Goal: Task Accomplishment & Management: Use online tool/utility

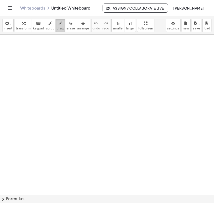
click at [57, 27] on span "draw" at bounding box center [61, 29] width 8 height 4
drag, startPoint x: 37, startPoint y: 56, endPoint x: 92, endPoint y: 38, distance: 58.3
drag, startPoint x: 17, startPoint y: 49, endPoint x: 19, endPoint y: 55, distance: 6.4
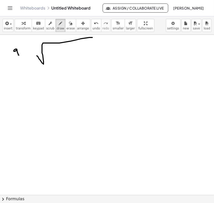
drag, startPoint x: 55, startPoint y: 51, endPoint x: 54, endPoint y: 64, distance: 12.7
drag, startPoint x: 54, startPoint y: 57, endPoint x: 59, endPoint y: 57, distance: 4.3
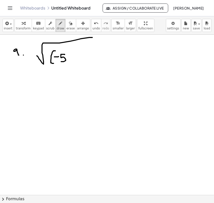
drag, startPoint x: 63, startPoint y: 55, endPoint x: 61, endPoint y: 62, distance: 7.5
drag, startPoint x: 67, startPoint y: 51, endPoint x: 69, endPoint y: 64, distance: 13.4
drag, startPoint x: 70, startPoint y: 50, endPoint x: 74, endPoint y: 51, distance: 3.6
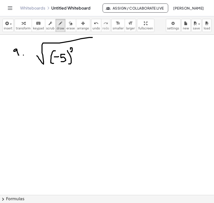
drag, startPoint x: 76, startPoint y: 57, endPoint x: 86, endPoint y: 57, distance: 9.8
click at [66, 28] on span "erase" at bounding box center [70, 29] width 8 height 4
drag, startPoint x: 96, startPoint y: 40, endPoint x: 82, endPoint y: 39, distance: 13.6
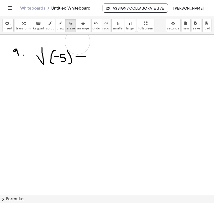
click at [57, 30] on span "draw" at bounding box center [61, 29] width 8 height 4
drag, startPoint x: 42, startPoint y: 47, endPoint x: 116, endPoint y: 43, distance: 74.5
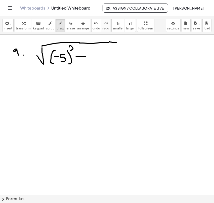
drag, startPoint x: 69, startPoint y: 47, endPoint x: 76, endPoint y: 50, distance: 7.4
drag, startPoint x: 94, startPoint y: 51, endPoint x: 98, endPoint y: 61, distance: 11.2
drag, startPoint x: 99, startPoint y: 55, endPoint x: 103, endPoint y: 55, distance: 3.8
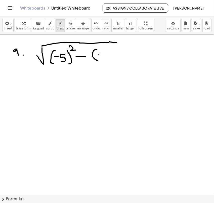
drag, startPoint x: 105, startPoint y: 53, endPoint x: 110, endPoint y: 55, distance: 5.0
drag, startPoint x: 108, startPoint y: 52, endPoint x: 109, endPoint y: 60, distance: 8.3
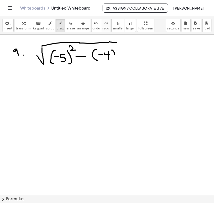
drag, startPoint x: 111, startPoint y: 50, endPoint x: 113, endPoint y: 60, distance: 10.2
drag, startPoint x: 118, startPoint y: 47, endPoint x: 122, endPoint y: 51, distance: 6.1
drag, startPoint x: 24, startPoint y: 82, endPoint x: 30, endPoint y: 82, distance: 6.0
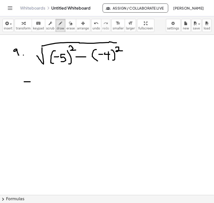
drag, startPoint x: 25, startPoint y: 85, endPoint x: 33, endPoint y: 85, distance: 8.8
drag, startPoint x: 106, startPoint y: 42, endPoint x: 128, endPoint y: 41, distance: 22.2
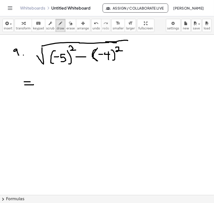
drag, startPoint x: 97, startPoint y: 48, endPoint x: 96, endPoint y: 61, distance: 12.4
drag, startPoint x: 112, startPoint y: 48, endPoint x: 113, endPoint y: 61, distance: 13.1
drag, startPoint x: 42, startPoint y: 85, endPoint x: 128, endPoint y: 65, distance: 88.9
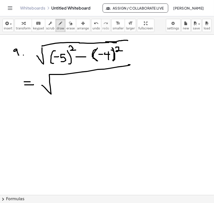
drag, startPoint x: 59, startPoint y: 86, endPoint x: 68, endPoint y: 91, distance: 10.3
drag, startPoint x: 72, startPoint y: 84, endPoint x: 69, endPoint y: 90, distance: 7.2
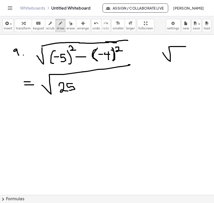
drag, startPoint x: 163, startPoint y: 53, endPoint x: 186, endPoint y: 47, distance: 23.7
drag, startPoint x: 176, startPoint y: 52, endPoint x: 181, endPoint y: 57, distance: 6.9
drag, startPoint x: 185, startPoint y: 52, endPoint x: 183, endPoint y: 56, distance: 4.2
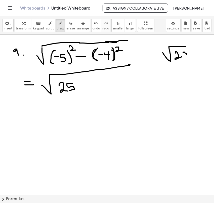
drag, startPoint x: 192, startPoint y: 51, endPoint x: 195, endPoint y: 51, distance: 2.8
drag, startPoint x: 190, startPoint y: 56, endPoint x: 195, endPoint y: 55, distance: 5.3
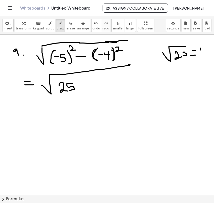
drag, startPoint x: 200, startPoint y: 48, endPoint x: 200, endPoint y: 53, distance: 4.8
drag, startPoint x: 198, startPoint y: 51, endPoint x: 202, endPoint y: 51, distance: 3.8
drag, startPoint x: 199, startPoint y: 54, endPoint x: 203, endPoint y: 54, distance: 3.8
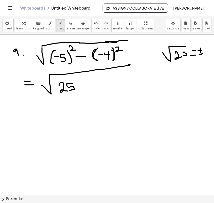
drag, startPoint x: 207, startPoint y: 50, endPoint x: 205, endPoint y: 54, distance: 4.0
drag, startPoint x: 89, startPoint y: 85, endPoint x: 97, endPoint y: 85, distance: 8.0
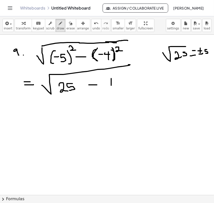
drag, startPoint x: 111, startPoint y: 79, endPoint x: 111, endPoint y: 85, distance: 6.8
drag, startPoint x: 119, startPoint y: 77, endPoint x: 115, endPoint y: 82, distance: 6.6
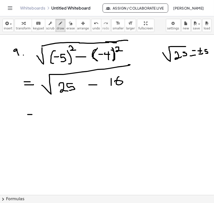
drag, startPoint x: 48, startPoint y: 117, endPoint x: 148, endPoint y: 98, distance: 101.4
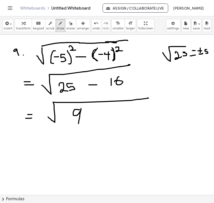
drag, startPoint x: 80, startPoint y: 110, endPoint x: 78, endPoint y: 123, distance: 13.6
click at [69, 24] on icon "button" at bounding box center [71, 23] width 4 height 6
drag, startPoint x: 165, startPoint y: 100, endPoint x: 101, endPoint y: 104, distance: 63.5
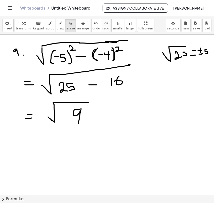
drag, startPoint x: 27, startPoint y: 142, endPoint x: 1, endPoint y: 122, distance: 33.3
click at [57, 28] on span "draw" at bounding box center [61, 29] width 8 height 4
drag, startPoint x: 26, startPoint y: 140, endPoint x: 32, endPoint y: 140, distance: 5.3
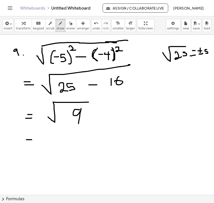
drag, startPoint x: 26, startPoint y: 144, endPoint x: 33, endPoint y: 144, distance: 6.8
drag, startPoint x: 116, startPoint y: 116, endPoint x: 112, endPoint y: 117, distance: 4.3
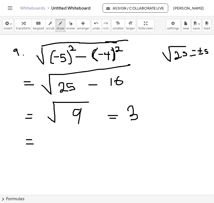
drag, startPoint x: 128, startPoint y: 110, endPoint x: 131, endPoint y: 120, distance: 10.7
drag, startPoint x: 128, startPoint y: 131, endPoint x: 143, endPoint y: 125, distance: 15.3
drag, startPoint x: 130, startPoint y: 133, endPoint x: 147, endPoint y: 127, distance: 18.2
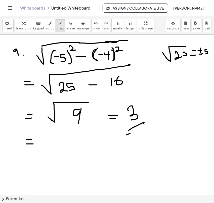
click at [66, 27] on span "erase" at bounding box center [70, 29] width 8 height 4
drag, startPoint x: 35, startPoint y: 146, endPoint x: 28, endPoint y: 146, distance: 7.0
click at [57, 29] on span "draw" at bounding box center [61, 29] width 8 height 4
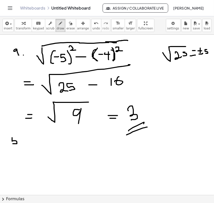
drag, startPoint x: 12, startPoint y: 138, endPoint x: 13, endPoint y: 144, distance: 6.1
drag, startPoint x: 24, startPoint y: 141, endPoint x: 28, endPoint y: 141, distance: 3.8
drag, startPoint x: 24, startPoint y: 143, endPoint x: 30, endPoint y: 145, distance: 5.7
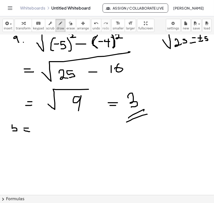
scroll to position [13, 0]
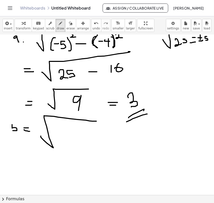
drag, startPoint x: 41, startPoint y: 136, endPoint x: 96, endPoint y: 121, distance: 57.0
click at [96, 121] on div at bounding box center [107, 197] width 214 height 351
drag, startPoint x: 41, startPoint y: 124, endPoint x: 41, endPoint y: 130, distance: 5.8
click at [41, 130] on div at bounding box center [107, 197] width 214 height 351
drag, startPoint x: 56, startPoint y: 132, endPoint x: 58, endPoint y: 134, distance: 3.1
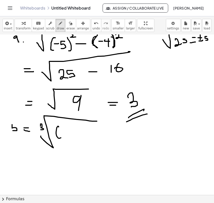
click at [56, 134] on div at bounding box center [107, 197] width 214 height 351
click at [72, 132] on div at bounding box center [107, 197] width 214 height 351
drag, startPoint x: 69, startPoint y: 130, endPoint x: 69, endPoint y: 138, distance: 8.3
click at [69, 138] on div at bounding box center [107, 197] width 214 height 351
drag, startPoint x: 68, startPoint y: 124, endPoint x: 70, endPoint y: 129, distance: 5.2
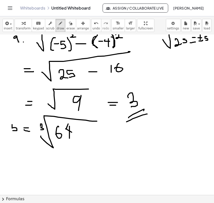
click at [67, 129] on div at bounding box center [107, 197] width 214 height 351
drag, startPoint x: 106, startPoint y: 136, endPoint x: 106, endPoint y: 143, distance: 7.5
click at [106, 143] on div at bounding box center [107, 197] width 214 height 351
drag, startPoint x: 108, startPoint y: 139, endPoint x: 113, endPoint y: 139, distance: 5.0
click at [113, 139] on div at bounding box center [107, 197] width 214 height 351
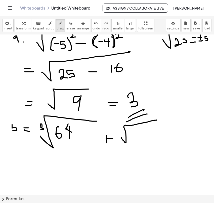
drag, startPoint x: 121, startPoint y: 137, endPoint x: 156, endPoint y: 120, distance: 39.0
click at [156, 120] on div at bounding box center [107, 197] width 214 height 351
drag, startPoint x: 131, startPoint y: 136, endPoint x: 137, endPoint y: 136, distance: 5.5
click at [137, 136] on div at bounding box center [107, 197] width 214 height 351
drag, startPoint x: 143, startPoint y: 131, endPoint x: 142, endPoint y: 136, distance: 4.6
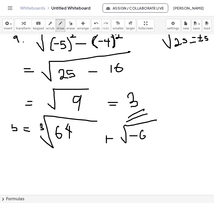
click at [142, 136] on div at bounding box center [107, 197] width 214 height 351
drag, startPoint x: 149, startPoint y: 132, endPoint x: 153, endPoint y: 133, distance: 3.9
click at [154, 133] on div at bounding box center [107, 197] width 214 height 351
drag, startPoint x: 152, startPoint y: 130, endPoint x: 152, endPoint y: 138, distance: 8.0
click at [152, 138] on div at bounding box center [107, 197] width 214 height 351
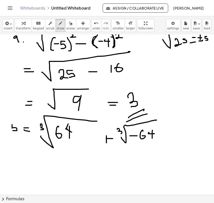
drag, startPoint x: 117, startPoint y: 129, endPoint x: 116, endPoint y: 132, distance: 3.3
click at [116, 132] on div at bounding box center [107, 197] width 214 height 351
drag, startPoint x: 106, startPoint y: 134, endPoint x: 105, endPoint y: 142, distance: 7.8
click at [105, 142] on div at bounding box center [107, 197] width 214 height 351
drag, startPoint x: 101, startPoint y: 139, endPoint x: 112, endPoint y: 138, distance: 11.8
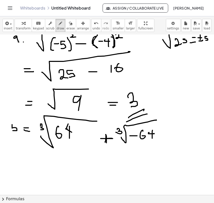
click at [112, 138] on div at bounding box center [107, 197] width 214 height 351
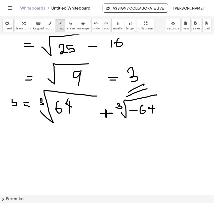
scroll to position [39, 0]
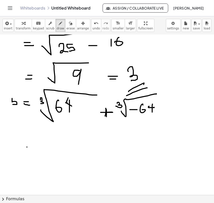
drag, startPoint x: 27, startPoint y: 147, endPoint x: 29, endPoint y: 149, distance: 2.8
click at [30, 148] on div at bounding box center [107, 170] width 214 height 351
drag, startPoint x: 28, startPoint y: 152, endPoint x: 32, endPoint y: 152, distance: 4.3
click at [32, 152] on div at bounding box center [107, 170] width 214 height 351
drag, startPoint x: 50, startPoint y: 144, endPoint x: 54, endPoint y: 149, distance: 6.2
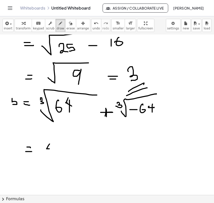
click at [54, 149] on div at bounding box center [107, 170] width 214 height 351
drag, startPoint x: 52, startPoint y: 144, endPoint x: 52, endPoint y: 155, distance: 10.6
click at [52, 155] on div at bounding box center [107, 170] width 214 height 351
drag, startPoint x: 98, startPoint y: 149, endPoint x: 104, endPoint y: 149, distance: 6.8
click at [104, 149] on div at bounding box center [107, 170] width 214 height 351
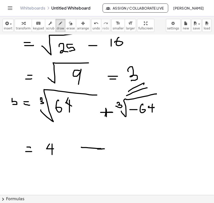
drag, startPoint x: 101, startPoint y: 149, endPoint x: 82, endPoint y: 147, distance: 18.4
click at [82, 147] on div at bounding box center [107, 170] width 214 height 351
drag, startPoint x: 92, startPoint y: 145, endPoint x: 92, endPoint y: 156, distance: 11.6
click at [92, 156] on div at bounding box center [107, 170] width 214 height 351
drag, startPoint x: 115, startPoint y: 148, endPoint x: 121, endPoint y: 148, distance: 6.5
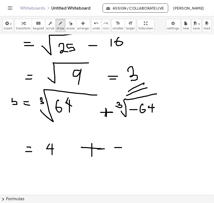
click at [121, 148] on div at bounding box center [107, 170] width 214 height 351
drag, startPoint x: 128, startPoint y: 144, endPoint x: 137, endPoint y: 146, distance: 8.9
click at [137, 146] on div at bounding box center [107, 170] width 214 height 351
drag, startPoint x: 132, startPoint y: 141, endPoint x: 131, endPoint y: 155, distance: 14.1
click at [131, 155] on div at bounding box center [107, 170] width 214 height 351
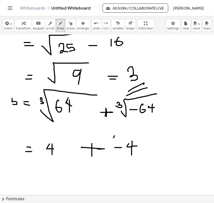
drag, startPoint x: 114, startPoint y: 136, endPoint x: 120, endPoint y: 159, distance: 24.1
click at [120, 159] on div at bounding box center [107, 170] width 214 height 351
drag, startPoint x: 137, startPoint y: 135, endPoint x: 133, endPoint y: 164, distance: 28.9
click at [133, 164] on div at bounding box center [107, 170] width 214 height 351
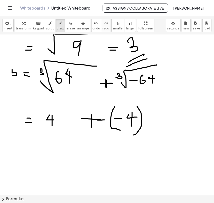
scroll to position [69, 0]
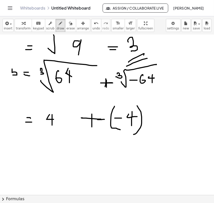
drag, startPoint x: 27, startPoint y: 144, endPoint x: 32, endPoint y: 144, distance: 4.5
click at [31, 144] on div at bounding box center [107, 141] width 214 height 351
drag, startPoint x: 28, startPoint y: 148, endPoint x: 36, endPoint y: 149, distance: 8.8
click at [36, 149] on div at bounding box center [107, 141] width 214 height 351
drag, startPoint x: 55, startPoint y: 145, endPoint x: 59, endPoint y: 150, distance: 7.0
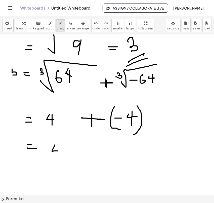
click at [59, 150] on div at bounding box center [107, 141] width 214 height 351
drag, startPoint x: 57, startPoint y: 146, endPoint x: 57, endPoint y: 157, distance: 10.8
click at [57, 157] on div at bounding box center [107, 141] width 214 height 351
drag, startPoint x: 71, startPoint y: 150, endPoint x: 75, endPoint y: 150, distance: 3.8
click at [75, 150] on div at bounding box center [107, 141] width 214 height 351
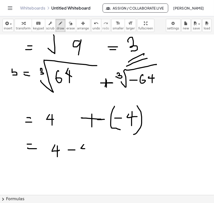
drag, startPoint x: 83, startPoint y: 145, endPoint x: 89, endPoint y: 148, distance: 6.9
click at [90, 148] on div at bounding box center [107, 141] width 214 height 351
drag, startPoint x: 86, startPoint y: 145, endPoint x: 86, endPoint y: 154, distance: 8.8
click at [86, 154] on div at bounding box center [107, 141] width 214 height 351
drag, startPoint x: 38, startPoint y: 165, endPoint x: 36, endPoint y: 168, distance: 3.4
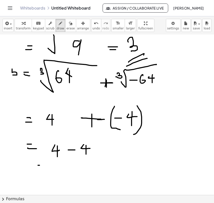
click at [41, 166] on div at bounding box center [107, 141] width 214 height 351
drag
click at [42, 169] on div at bounding box center [107, 141] width 214 height 351
drag, startPoint x: 58, startPoint y: 161, endPoint x: 56, endPoint y: 163, distance: 2.9
click at [56, 163] on div at bounding box center [107, 141] width 214 height 351
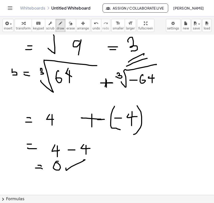
click at [83, 160] on div at bounding box center [107, 141] width 214 height 351
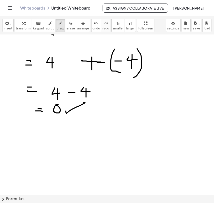
scroll to position [126, 0]
drag, startPoint x: 18, startPoint y: 129, endPoint x: 18, endPoint y: 134, distance: 4.5
click at [18, 134] on div at bounding box center [107, 84] width 214 height 351
drag, startPoint x: 26, startPoint y: 129, endPoint x: 30, endPoint y: 131, distance: 5.2
click at [31, 130] on div at bounding box center [107, 84] width 214 height 351
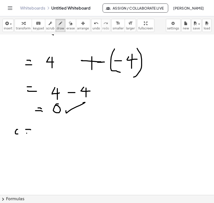
drag, startPoint x: 27, startPoint y: 133, endPoint x: 34, endPoint y: 133, distance: 7.3
click at [34, 133] on div at bounding box center [107, 84] width 214 height 351
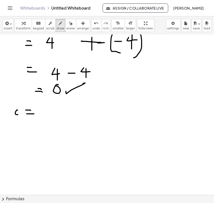
scroll to position [147, 0]
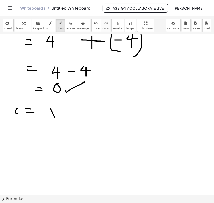
drag, startPoint x: 50, startPoint y: 109, endPoint x: 55, endPoint y: 110, distance: 4.5
click at [54, 117] on div at bounding box center [107, 63] width 214 height 351
drag, startPoint x: 49, startPoint y: 115, endPoint x: 48, endPoint y: 118, distance: 3.4
click at [48, 118] on div at bounding box center [107, 63] width 214 height 351
drag, startPoint x: 59, startPoint y: 104, endPoint x: 58, endPoint y: 111, distance: 7.2
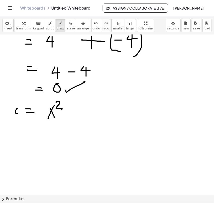
click at [58, 111] on div at bounding box center [107, 63] width 214 height 351
drag, startPoint x: 69, startPoint y: 111, endPoint x: 74, endPoint y: 111, distance: 5.3
click at [74, 111] on div at bounding box center [107, 63] width 214 height 351
drag, startPoint x: 72, startPoint y: 108, endPoint x: 72, endPoint y: 113, distance: 5.5
click at [72, 113] on div at bounding box center [107, 63] width 214 height 351
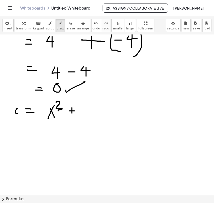
drag, startPoint x: 78, startPoint y: 106, endPoint x: 85, endPoint y: 115, distance: 11.0
click at [85, 115] on div at bounding box center [107, 63] width 214 height 351
click at [78, 116] on div at bounding box center [107, 63] width 214 height 351
click at [92, 108] on div at bounding box center [107, 63] width 214 height 351
click at [34, 133] on div at bounding box center [107, 63] width 214 height 351
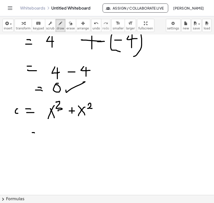
drag, startPoint x: 31, startPoint y: 135, endPoint x: 37, endPoint y: 135, distance: 5.8
click at [37, 135] on div at bounding box center [107, 63] width 214 height 351
click at [46, 135] on div at bounding box center [107, 63] width 214 height 351
click at [52, 132] on div at bounding box center [107, 63] width 214 height 351
click at [72, 128] on div at bounding box center [107, 63] width 214 height 351
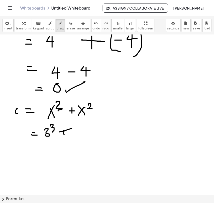
click at [64, 135] on div at bounding box center [107, 63] width 214 height 351
click at [79, 133] on div at bounding box center [107, 63] width 214 height 351
click at [93, 125] on div at bounding box center [107, 63] width 214 height 351
click at [38, 151] on div at bounding box center [107, 63] width 214 height 351
click at [39, 153] on div at bounding box center [107, 63] width 214 height 351
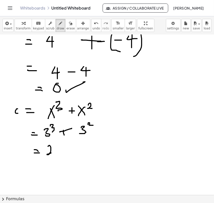
click at [53, 153] on div at bounding box center [107, 63] width 214 height 351
click at [59, 153] on div at bounding box center [107, 63] width 214 height 351
click at [67, 151] on div at bounding box center [107, 63] width 214 height 351
click at [74, 147] on div at bounding box center [107, 63] width 214 height 351
click at [77, 155] on div at bounding box center [107, 63] width 214 height 351
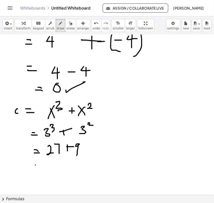
click at [38, 165] on div at bounding box center [107, 63] width 214 height 351
click at [42, 168] on div at bounding box center [107, 63] width 214 height 351
click at [50, 168] on div at bounding box center [107, 63] width 214 height 351
click at [58, 165] on div at bounding box center [107, 63] width 214 height 351
click at [75, 159] on div at bounding box center [107, 63] width 214 height 351
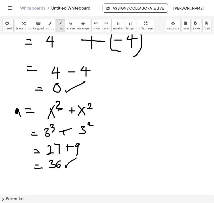
click at [20, 116] on div at bounding box center [107, 63] width 214 height 351
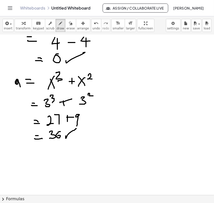
scroll to position [183, 0]
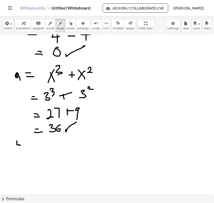
click at [17, 146] on div at bounding box center [107, 27] width 214 height 351
click at [41, 143] on div at bounding box center [107, 27] width 214 height 351
click at [43, 146] on div at bounding box center [107, 27] width 214 height 351
click at [64, 146] on div at bounding box center [107, 27] width 214 height 351
click at [67, 148] on div at bounding box center [107, 27] width 214 height 351
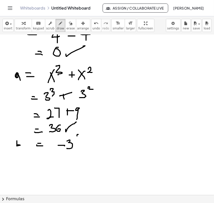
click at [77, 141] on div at bounding box center [107, 27] width 214 height 351
click at [77, 142] on div at bounding box center [107, 27] width 214 height 351
click at [94, 145] on div at bounding box center [107, 27] width 214 height 351
click at [92, 149] on div at bounding box center [107, 27] width 214 height 351
click at [109, 143] on div at bounding box center [107, 27] width 214 height 351
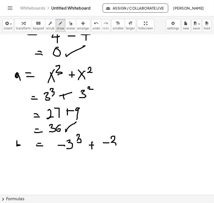
click at [108, 149] on div at bounding box center [107, 27] width 214 height 351
click at [119, 137] on div at bounding box center [107, 27] width 214 height 351
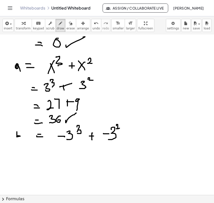
scroll to position [194, 0]
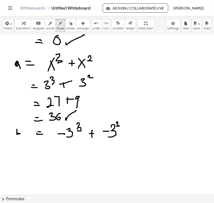
click at [43, 152] on div at bounding box center [107, 81] width 214 height 480
click at [41, 154] on div at bounding box center [107, 81] width 214 height 480
click at [61, 153] on div at bounding box center [107, 81] width 214 height 480
click at [73, 155] on div at bounding box center [107, 81] width 214 height 480
click at [79, 155] on div at bounding box center [107, 81] width 214 height 480
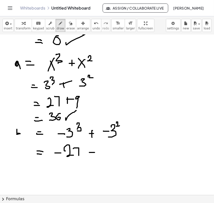
click at [95, 152] on div at bounding box center [107, 81] width 214 height 480
click at [92, 158] on div at bounding box center [107, 81] width 214 height 480
click at [109, 157] on div at bounding box center [107, 81] width 214 height 480
click at [43, 169] on div at bounding box center [107, 81] width 214 height 480
click at [42, 171] on div at bounding box center [107, 81] width 214 height 480
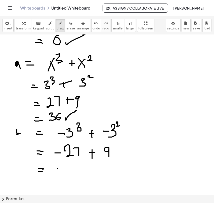
click at [66, 167] on div at bounding box center [107, 81] width 214 height 480
click at [70, 169] on div at bounding box center [107, 81] width 214 height 480
click at [78, 165] on div at bounding box center [107, 81] width 214 height 480
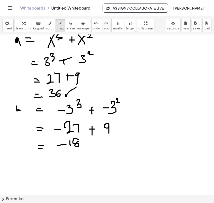
scroll to position [219, 0]
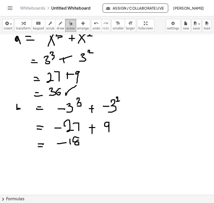
click at [69, 25] on icon "button" at bounding box center [71, 23] width 4 height 6
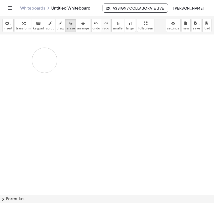
drag, startPoint x: 103, startPoint y: 105, endPoint x: 45, endPoint y: 62, distance: 71.3
click at [45, 62] on div at bounding box center [107, 56] width 214 height 480
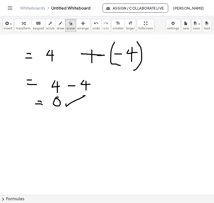
scroll to position [123, 0]
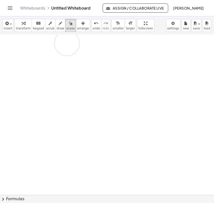
drag, startPoint x: 76, startPoint y: 115, endPoint x: 83, endPoint y: 53, distance: 62.2
click at [83, 53] on div at bounding box center [107, 152] width 214 height 480
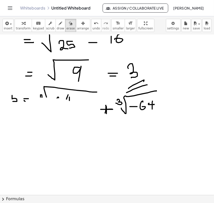
scroll to position [42, 0]
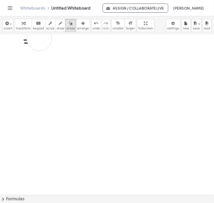
drag, startPoint x: 115, startPoint y: 101, endPoint x: 39, endPoint y: 65, distance: 84.2
drag, startPoint x: 107, startPoint y: 59, endPoint x: 22, endPoint y: 56, distance: 85.0
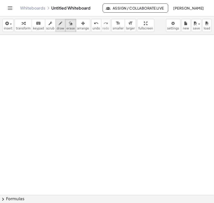
click at [57, 28] on span "draw" at bounding box center [61, 29] width 8 height 4
drag, startPoint x: 20, startPoint y: 46, endPoint x: 17, endPoint y: 44, distance: 3.2
drag, startPoint x: 16, startPoint y: 38, endPoint x: 12, endPoint y: 39, distance: 4.2
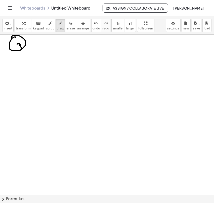
drag, startPoint x: 19, startPoint y: 44, endPoint x: 22, endPoint y: 49, distance: 5.2
drag, startPoint x: 28, startPoint y: 41, endPoint x: 36, endPoint y: 42, distance: 8.1
drag, startPoint x: 29, startPoint y: 45, endPoint x: 37, endPoint y: 45, distance: 8.3
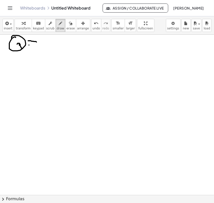
drag, startPoint x: 46, startPoint y: 40, endPoint x: 51, endPoint y: 39, distance: 5.4
drag, startPoint x: 19, startPoint y: 46, endPoint x: 27, endPoint y: 54, distance: 11.2
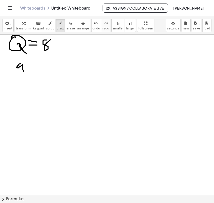
drag, startPoint x: 20, startPoint y: 64, endPoint x: 23, endPoint y: 72, distance: 8.7
drag, startPoint x: 40, startPoint y: 63, endPoint x: 44, endPoint y: 67, distance: 6.2
drag, startPoint x: 46, startPoint y: 61, endPoint x: 54, endPoint y: 63, distance: 8.0
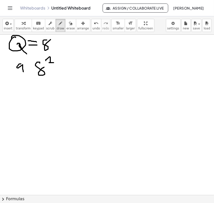
drag, startPoint x: 56, startPoint y: 67, endPoint x: 64, endPoint y: 76, distance: 11.9
drag, startPoint x: 63, startPoint y: 66, endPoint x: 56, endPoint y: 79, distance: 14.5
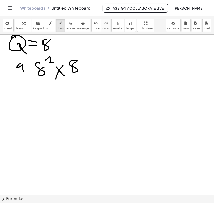
drag, startPoint x: 77, startPoint y: 60, endPoint x: 76, endPoint y: 63, distance: 2.8
drag, startPoint x: 81, startPoint y: 56, endPoint x: 81, endPoint y: 62, distance: 6.8
drag, startPoint x: 118, startPoint y: 65, endPoint x: 115, endPoint y: 72, distance: 7.9
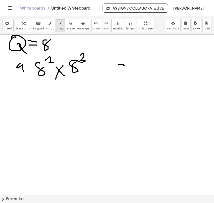
drag, startPoint x: 115, startPoint y: 72, endPoint x: 125, endPoint y: 71, distance: 9.9
drag, startPoint x: 150, startPoint y: 54, endPoint x: 150, endPoint y: 69, distance: 15.9
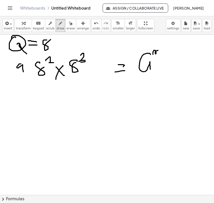
drag, startPoint x: 153, startPoint y: 53, endPoint x: 158, endPoint y: 55, distance: 5.3
drag, startPoint x: 161, startPoint y: 58, endPoint x: 168, endPoint y: 66, distance: 10.9
drag, startPoint x: 163, startPoint y: 61, endPoint x: 159, endPoint y: 69, distance: 8.3
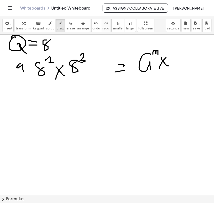
drag, startPoint x: 177, startPoint y: 58, endPoint x: 179, endPoint y: 68, distance: 10.0
drag, startPoint x: 181, startPoint y: 55, endPoint x: 183, endPoint y: 57, distance: 2.9
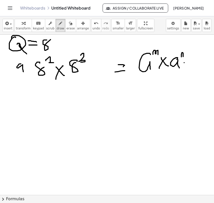
drag, startPoint x: 184, startPoint y: 63, endPoint x: 187, endPoint y: 62, distance: 2.8
drag, startPoint x: 184, startPoint y: 64, endPoint x: 189, endPoint y: 65, distance: 5.1
drag, startPoint x: 197, startPoint y: 59, endPoint x: 196, endPoint y: 67, distance: 8.1
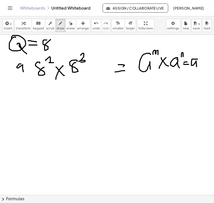
drag, startPoint x: 199, startPoint y: 54, endPoint x: 202, endPoint y: 57, distance: 3.6
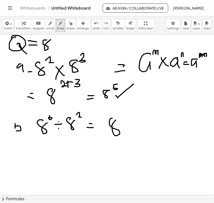
drag, startPoint x: 112, startPoint y: 118, endPoint x: 118, endPoint y: 119, distance: 6.3
drag, startPoint x: 124, startPoint y: 112, endPoint x: 123, endPoint y: 114, distance: 2.6
drag, startPoint x: 127, startPoint y: 109, endPoint x: 124, endPoint y: 115, distance: 7.2
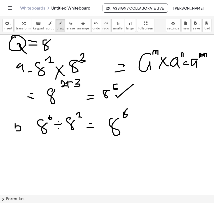
drag, startPoint x: 111, startPoint y: 118, endPoint x: 113, endPoint y: 123, distance: 6.2
click at [69, 24] on icon "button" at bounding box center [71, 23] width 4 height 6
drag, startPoint x: 130, startPoint y: 115, endPoint x: 127, endPoint y: 116, distance: 3.1
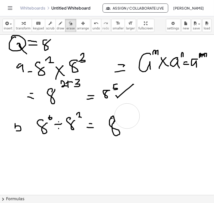
click at [58, 30] on span "draw" at bounding box center [61, 29] width 8 height 4
drag, startPoint x: 160, startPoint y: 77, endPoint x: 166, endPoint y: 76, distance: 6.3
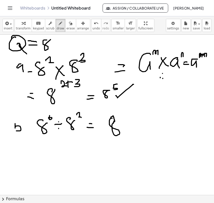
drag, startPoint x: 172, startPoint y: 74, endPoint x: 175, endPoint y: 76, distance: 3.3
drag, startPoint x: 173, startPoint y: 77, endPoint x: 177, endPoint y: 77, distance: 4.3
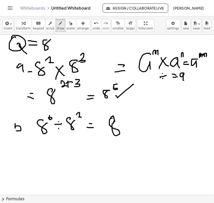
drag, startPoint x: 183, startPoint y: 76, endPoint x: 184, endPoint y: 80, distance: 4.8
drag, startPoint x: 186, startPoint y: 72, endPoint x: 189, endPoint y: 74, distance: 3.3
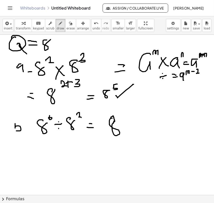
drag, startPoint x: 197, startPoint y: 69, endPoint x: 199, endPoint y: 73, distance: 4.4
drag, startPoint x: 197, startPoint y: 71, endPoint x: 199, endPoint y: 73, distance: 2.7
drag, startPoint x: 122, startPoint y: 110, endPoint x: 121, endPoint y: 114, distance: 4.7
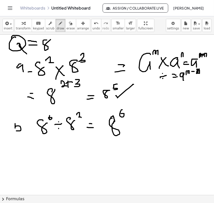
drag, startPoint x: 126, startPoint y: 114, endPoint x: 131, endPoint y: 114, distance: 4.5
drag, startPoint x: 133, startPoint y: 111, endPoint x: 137, endPoint y: 115, distance: 5.4
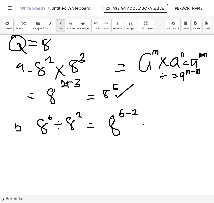
drag, startPoint x: 143, startPoint y: 124, endPoint x: 148, endPoint y: 126, distance: 5.3
drag, startPoint x: 142, startPoint y: 129, endPoint x: 150, endPoint y: 129, distance: 7.8
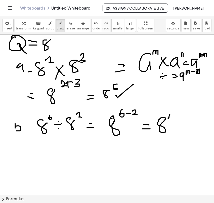
drag, startPoint x: 170, startPoint y: 114, endPoint x: 171, endPoint y: 119, distance: 4.9
drag, startPoint x: 171, startPoint y: 116, endPoint x: 170, endPoint y: 122, distance: 6.9
drag, startPoint x: 19, startPoint y: 153, endPoint x: 22, endPoint y: 161, distance: 8.4
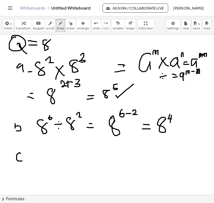
drag, startPoint x: 35, startPoint y: 154, endPoint x: 42, endPoint y: 156, distance: 7.0
drag, startPoint x: 38, startPoint y: 159, endPoint x: 43, endPoint y: 159, distance: 5.0
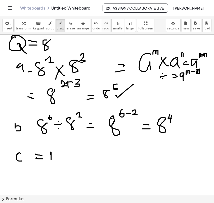
drag, startPoint x: 51, startPoint y: 153, endPoint x: 51, endPoint y: 156, distance: 3.0
drag, startPoint x: 74, startPoint y: 154, endPoint x: 79, endPoint y: 156, distance: 5.2
drag, startPoint x: 74, startPoint y: 157, endPoint x: 81, endPoint y: 157, distance: 6.5
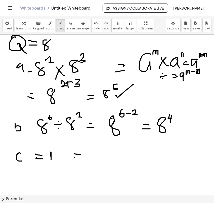
drag, startPoint x: 144, startPoint y: 91, endPoint x: 148, endPoint y: 94, distance: 5.2
drag, startPoint x: 145, startPoint y: 95, endPoint x: 150, endPoint y: 95, distance: 5.5
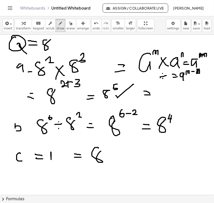
drag, startPoint x: 98, startPoint y: 148, endPoint x: 101, endPoint y: 150, distance: 3.6
drag, startPoint x: 21, startPoint y: 173, endPoint x: 23, endPoint y: 179, distance: 6.2
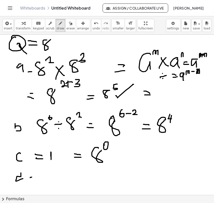
drag, startPoint x: 30, startPoint y: 178, endPoint x: 40, endPoint y: 178, distance: 10.3
drag, startPoint x: 35, startPoint y: 181, endPoint x: 43, endPoint y: 181, distance: 8.6
drag, startPoint x: 53, startPoint y: 173, endPoint x: 56, endPoint y: 174, distance: 3.4
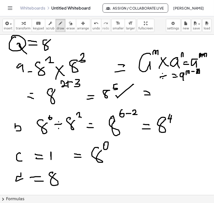
drag, startPoint x: 58, startPoint y: 168, endPoint x: 59, endPoint y: 173, distance: 5.1
drag, startPoint x: 63, startPoint y: 167, endPoint x: 65, endPoint y: 189, distance: 22.0
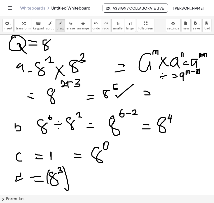
drag, startPoint x: 50, startPoint y: 170, endPoint x: 51, endPoint y: 185, distance: 14.9
drag, startPoint x: 69, startPoint y: 166, endPoint x: 68, endPoint y: 170, distance: 4.5
drag, startPoint x: 85, startPoint y: 176, endPoint x: 89, endPoint y: 176, distance: 4.5
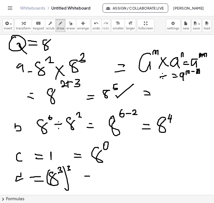
drag, startPoint x: 85, startPoint y: 179, endPoint x: 92, endPoint y: 180, distance: 7.6
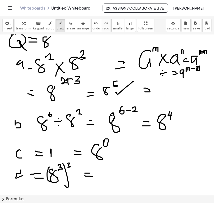
scroll to position [4, 0]
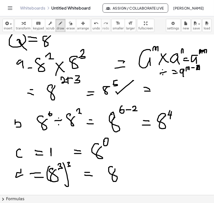
drag, startPoint x: 112, startPoint y: 167, endPoint x: 115, endPoint y: 169, distance: 3.1
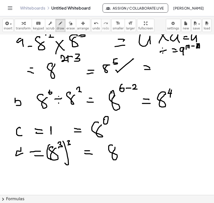
scroll to position [25, 0]
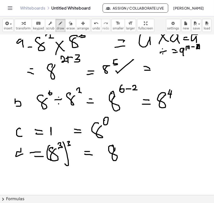
drag, startPoint x: 112, startPoint y: 145, endPoint x: 114, endPoint y: 150, distance: 5.5
drag, startPoint x: 145, startPoint y: 121, endPoint x: 154, endPoint y: 138, distance: 19.1
drag, startPoint x: 157, startPoint y: 121, endPoint x: 160, endPoint y: 126, distance: 5.6
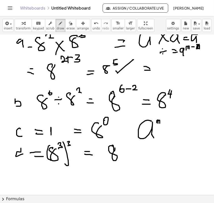
drag, startPoint x: 161, startPoint y: 115, endPoint x: 160, endPoint y: 145, distance: 30.2
drag, startPoint x: 137, startPoint y: 115, endPoint x: 143, endPoint y: 147, distance: 32.6
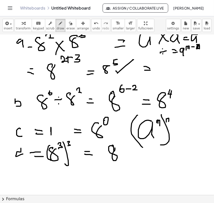
drag, startPoint x: 166, startPoint y: 119, endPoint x: 168, endPoint y: 121, distance: 3.6
drag, startPoint x: 173, startPoint y: 137, endPoint x: 179, endPoint y: 137, distance: 6.3
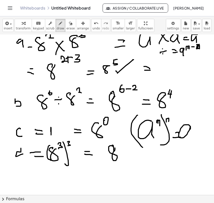
drag, startPoint x: 190, startPoint y: 128, endPoint x: 191, endPoint y: 144, distance: 15.9
drag, startPoint x: 194, startPoint y: 126, endPoint x: 197, endPoint y: 127, distance: 3.6
drag, startPoint x: 199, startPoint y: 125, endPoint x: 200, endPoint y: 127, distance: 2.6
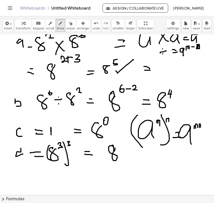
click at [69, 25] on icon "button" at bounding box center [71, 23] width 4 height 6
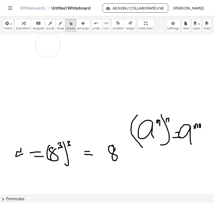
drag, startPoint x: 170, startPoint y: 97, endPoint x: 55, endPoint y: 63, distance: 120.8
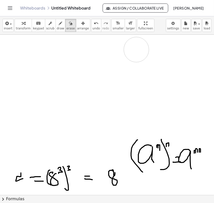
drag, startPoint x: 45, startPoint y: 47, endPoint x: 136, endPoint y: 50, distance: 91.5
drag, startPoint x: 56, startPoint y: 47, endPoint x: 148, endPoint y: 98, distance: 104.5
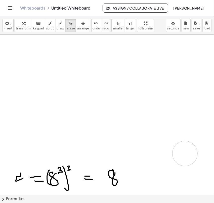
drag, startPoint x: 189, startPoint y: 144, endPoint x: 114, endPoint y: 111, distance: 82.1
click at [59, 25] on icon "button" at bounding box center [61, 23] width 4 height 6
drag, startPoint x: 67, startPoint y: 48, endPoint x: 71, endPoint y: 62, distance: 14.2
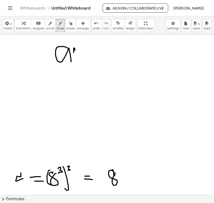
drag, startPoint x: 74, startPoint y: 49, endPoint x: 77, endPoint y: 53, distance: 5.5
drag, startPoint x: 77, startPoint y: 43, endPoint x: 80, endPoint y: 72, distance: 29.1
drag, startPoint x: 53, startPoint y: 42, endPoint x: 63, endPoint y: 73, distance: 32.6
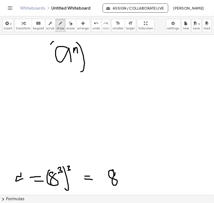
drag, startPoint x: 84, startPoint y: 47, endPoint x: 87, endPoint y: 48, distance: 2.7
drag, startPoint x: 96, startPoint y: 54, endPoint x: 102, endPoint y: 55, distance: 6.0
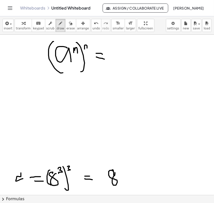
drag, startPoint x: 96, startPoint y: 57, endPoint x: 104, endPoint y: 59, distance: 8.4
drag, startPoint x: 117, startPoint y: 47, endPoint x: 125, endPoint y: 73, distance: 27.1
drag, startPoint x: 128, startPoint y: 48, endPoint x: 134, endPoint y: 52, distance: 7.2
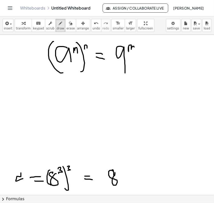
drag, startPoint x: 137, startPoint y: 47, endPoint x: 140, endPoint y: 50, distance: 4.3
click at [69, 26] on icon "button" at bounding box center [71, 23] width 4 height 6
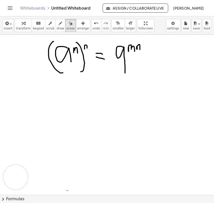
drag, startPoint x: 129, startPoint y: 167, endPoint x: 13, endPoint y: 179, distance: 116.8
click at [57, 27] on span "draw" at bounding box center [61, 29] width 8 height 4
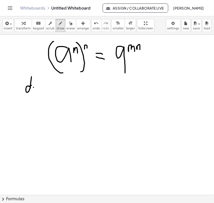
drag, startPoint x: 33, startPoint y: 87, endPoint x: 39, endPoint y: 88, distance: 6.1
drag, startPoint x: 37, startPoint y: 89, endPoint x: 45, endPoint y: 91, distance: 8.2
drag, startPoint x: 59, startPoint y: 83, endPoint x: 67, endPoint y: 83, distance: 7.3
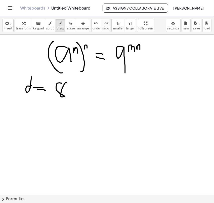
drag, startPoint x: 68, startPoint y: 80, endPoint x: 70, endPoint y: 85, distance: 5.2
drag, startPoint x: 73, startPoint y: 77, endPoint x: 67, endPoint y: 99, distance: 23.1
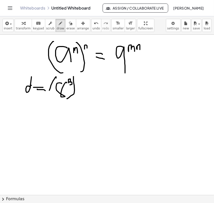
drag, startPoint x: 51, startPoint y: 86, endPoint x: 58, endPoint y: 106, distance: 21.5
drag, startPoint x: 78, startPoint y: 77, endPoint x: 80, endPoint y: 81, distance: 4.7
drag, startPoint x: 91, startPoint y: 88, endPoint x: 91, endPoint y: 92, distance: 3.8
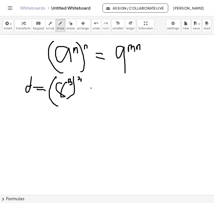
drag, startPoint x: 108, startPoint y: 81, endPoint x: 116, endPoint y: 83, distance: 8.0
drag, startPoint x: 121, startPoint y: 77, endPoint x: 120, endPoint y: 89, distance: 12.1
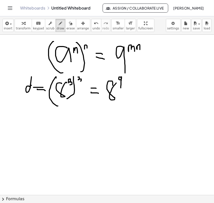
drag, startPoint x: 125, startPoint y: 98, endPoint x: 159, endPoint y: 74, distance: 41.1
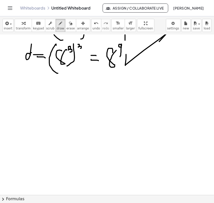
scroll to position [33, 0]
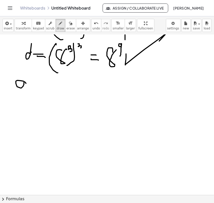
drag, startPoint x: 26, startPoint y: 83, endPoint x: 25, endPoint y: 89, distance: 5.3
drag, startPoint x: 24, startPoint y: 82, endPoint x: 24, endPoint y: 97, distance: 14.3
drag, startPoint x: 30, startPoint y: 92, endPoint x: 31, endPoint y: 96, distance: 3.8
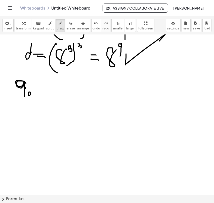
drag, startPoint x: 37, startPoint y: 82, endPoint x: 35, endPoint y: 98, distance: 15.9
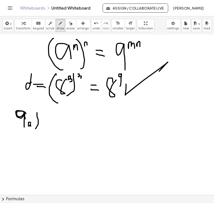
scroll to position [4, 0]
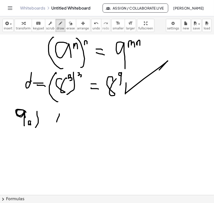
drag, startPoint x: 59, startPoint y: 114, endPoint x: 65, endPoint y: 120, distance: 8.0
drag, startPoint x: 62, startPoint y: 115, endPoint x: 60, endPoint y: 129, distance: 14.5
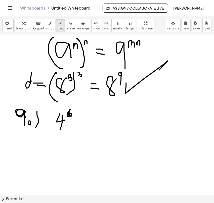
drag, startPoint x: 81, startPoint y: 120, endPoint x: 89, endPoint y: 121, distance: 8.3
drag, startPoint x: 81, startPoint y: 124, endPoint x: 89, endPoint y: 124, distance: 8.0
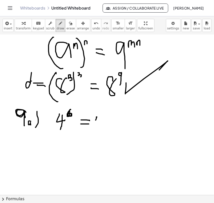
drag, startPoint x: 96, startPoint y: 118, endPoint x: 101, endPoint y: 121, distance: 5.4
drag, startPoint x: 99, startPoint y: 119, endPoint x: 100, endPoint y: 124, distance: 5.6
drag, startPoint x: 108, startPoint y: 118, endPoint x: 104, endPoint y: 120, distance: 4.2
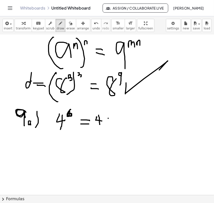
drag, startPoint x: 104, startPoint y: 115, endPoint x: 110, endPoint y: 124, distance: 10.5
drag, startPoint x: 116, startPoint y: 115, endPoint x: 115, endPoint y: 118, distance: 3.5
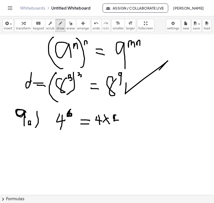
drag, startPoint x: 115, startPoint y: 116, endPoint x: 117, endPoint y: 119, distance: 4.7
drag, startPoint x: 117, startPoint y: 116, endPoint x: 117, endPoint y: 124, distance: 8.0
drag, startPoint x: 125, startPoint y: 116, endPoint x: 123, endPoint y: 120, distance: 3.7
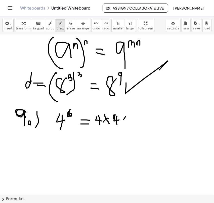
drag, startPoint x: 122, startPoint y: 116, endPoint x: 127, endPoint y: 121, distance: 7.1
drag, startPoint x: 130, startPoint y: 115, endPoint x: 134, endPoint y: 119, distance: 5.3
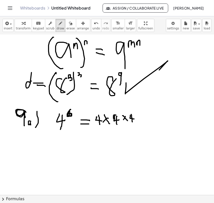
drag, startPoint x: 131, startPoint y: 114, endPoint x: 132, endPoint y: 122, distance: 7.6
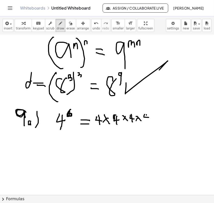
drag, startPoint x: 146, startPoint y: 115, endPoint x: 147, endPoint y: 120, distance: 5.6
drag, startPoint x: 155, startPoint y: 116, endPoint x: 152, endPoint y: 120, distance: 5.4
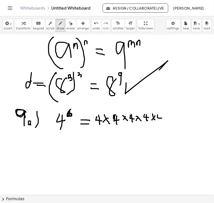
click at [69, 26] on icon "button" at bounding box center [71, 23] width 4 height 6
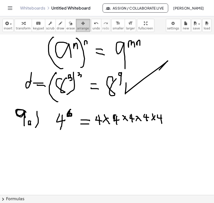
click at [77, 30] on span "arrange" at bounding box center [83, 29] width 12 height 4
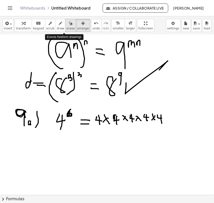
click at [66, 29] on span "erase" at bounding box center [70, 29] width 8 height 4
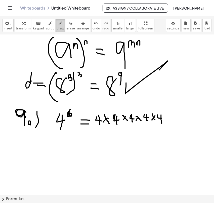
click at [57, 28] on span "draw" at bounding box center [61, 29] width 8 height 4
drag, startPoint x: 164, startPoint y: 115, endPoint x: 172, endPoint y: 123, distance: 11.6
drag, startPoint x: 173, startPoint y: 116, endPoint x: 178, endPoint y: 118, distance: 5.8
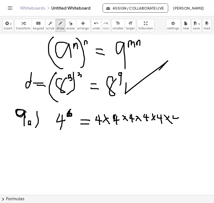
drag, startPoint x: 176, startPoint y: 114, endPoint x: 176, endPoint y: 123, distance: 9.1
drag, startPoint x: 141, startPoint y: 115, endPoint x: 138, endPoint y: 117, distance: 3.9
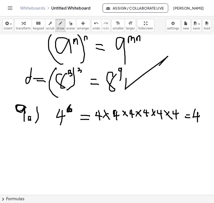
scroll to position [10, 0]
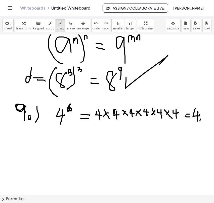
drag, startPoint x: 200, startPoint y: 119, endPoint x: 200, endPoint y: 123, distance: 4.3
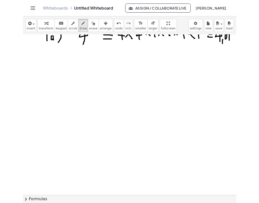
scroll to position [83, 0]
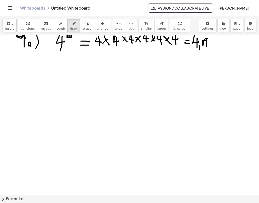
click at [192, 52] on div at bounding box center [129, 112] width 259 height 320
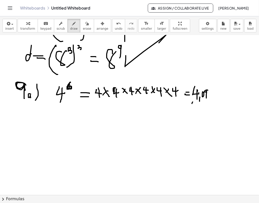
scroll to position [25, 0]
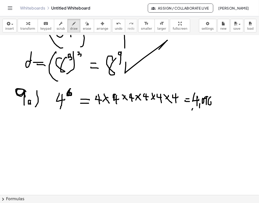
drag, startPoint x: 210, startPoint y: 97, endPoint x: 209, endPoint y: 105, distance: 7.7
click at [209, 105] on div at bounding box center [129, 170] width 259 height 320
click at [86, 117] on div at bounding box center [129, 170] width 259 height 320
click at [87, 121] on div at bounding box center [129, 170] width 259 height 320
click at [99, 121] on div at bounding box center [129, 170] width 259 height 320
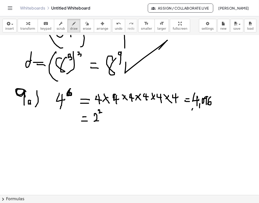
click at [102, 113] on div at bounding box center [129, 170] width 259 height 320
click at [105, 116] on div at bounding box center [129, 170] width 259 height 320
click at [108, 117] on div at bounding box center [129, 170] width 259 height 320
click at [114, 119] on div at bounding box center [129, 170] width 259 height 320
click at [117, 112] on div at bounding box center [129, 170] width 259 height 320
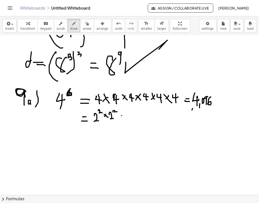
click at [120, 117] on div at bounding box center [129, 170] width 259 height 320
click at [124, 117] on div at bounding box center [129, 170] width 259 height 320
click at [129, 118] on div at bounding box center [129, 170] width 259 height 320
click at [135, 111] on div at bounding box center [129, 170] width 259 height 320
click at [135, 119] on div at bounding box center [129, 170] width 259 height 320
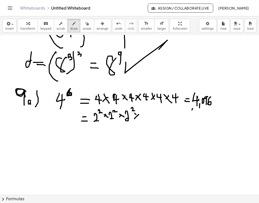
click at [140, 119] on div at bounding box center [129, 170] width 259 height 320
click at [149, 116] on div at bounding box center [129, 170] width 259 height 320
click at [151, 111] on div at bounding box center [129, 170] width 259 height 320
click at [152, 117] on div at bounding box center [129, 170] width 259 height 320
click at [157, 117] on div at bounding box center [129, 170] width 259 height 320
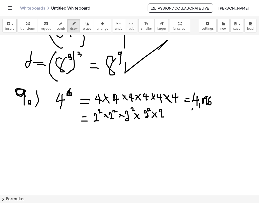
click at [165, 117] on div at bounding box center [129, 170] width 259 height 320
click at [165, 108] on div at bounding box center [129, 170] width 259 height 320
click at [168, 112] on div at bounding box center [129, 170] width 259 height 320
click at [170, 114] on div at bounding box center [129, 170] width 259 height 320
click at [177, 115] on div at bounding box center [129, 170] width 259 height 320
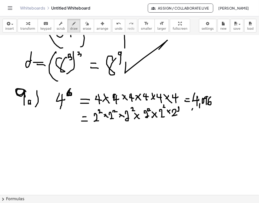
click at [180, 111] on div at bounding box center [129, 170] width 259 height 320
click at [90, 135] on div at bounding box center [129, 170] width 259 height 320
click at [93, 139] on div at bounding box center [129, 170] width 259 height 320
click at [122, 146] on div at bounding box center [129, 170] width 259 height 320
click at [121, 129] on div at bounding box center [129, 170] width 259 height 320
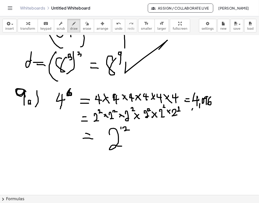
click at [130, 130] on div at bounding box center [129, 170] width 259 height 320
click at [121, 129] on div at bounding box center [129, 170] width 259 height 320
click at [156, 136] on div at bounding box center [129, 170] width 259 height 320
click at [63, 100] on div at bounding box center [129, 170] width 259 height 320
click at [62, 109] on div at bounding box center [129, 170] width 259 height 320
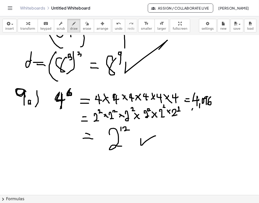
click at [63, 100] on div at bounding box center [129, 170] width 259 height 320
click at [28, 134] on div at bounding box center [129, 170] width 259 height 320
click at [28, 142] on div at bounding box center [129, 170] width 259 height 320
click at [33, 127] on div at bounding box center [129, 170] width 259 height 320
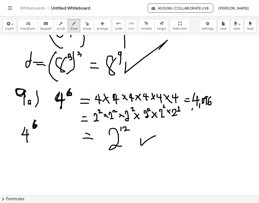
click at [33, 125] on div at bounding box center [129, 170] width 259 height 320
click at [24, 145] on div at bounding box center [129, 170] width 259 height 320
click at [39, 143] on div at bounding box center [129, 170] width 259 height 320
click at [31, 170] on div at bounding box center [129, 170] width 259 height 320
drag, startPoint x: 32, startPoint y: 157, endPoint x: 37, endPoint y: 159, distance: 5.0
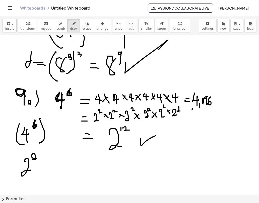
click at [37, 159] on div at bounding box center [129, 170] width 259 height 320
click at [34, 180] on div at bounding box center [129, 170] width 259 height 320
drag, startPoint x: 23, startPoint y: 155, endPoint x: 24, endPoint y: 180, distance: 25.7
click at [24, 180] on div at bounding box center [129, 170] width 259 height 320
drag, startPoint x: 47, startPoint y: 148, endPoint x: 43, endPoint y: 153, distance: 6.1
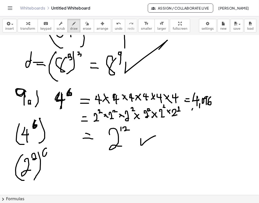
click at [43, 153] on div at bounding box center [129, 170] width 259 height 320
drag, startPoint x: 50, startPoint y: 167, endPoint x: 53, endPoint y: 167, distance: 3.3
click at [53, 167] on div at bounding box center [129, 170] width 259 height 320
drag, startPoint x: 48, startPoint y: 170, endPoint x: 53, endPoint y: 170, distance: 5.3
click at [53, 170] on div at bounding box center [129, 170] width 259 height 320
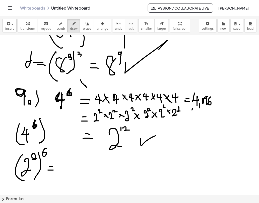
drag, startPoint x: 81, startPoint y: 80, endPoint x: 87, endPoint y: 87, distance: 9.7
click at [87, 87] on div at bounding box center [129, 170] width 259 height 320
drag, startPoint x: 88, startPoint y: 84, endPoint x: 84, endPoint y: 88, distance: 5.2
click at [84, 88] on div at bounding box center [129, 170] width 259 height 320
click at [51, 145] on div at bounding box center [129, 170] width 259 height 320
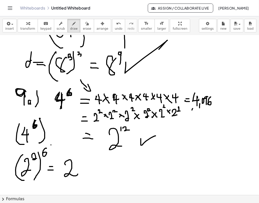
drag, startPoint x: 65, startPoint y: 164, endPoint x: 78, endPoint y: 174, distance: 16.5
click at [78, 174] on div at bounding box center [129, 170] width 259 height 320
drag, startPoint x: 78, startPoint y: 157, endPoint x: 77, endPoint y: 161, distance: 4.1
click at [77, 161] on div at bounding box center [129, 170] width 259 height 320
drag, startPoint x: 82, startPoint y: 156, endPoint x: 85, endPoint y: 161, distance: 5.9
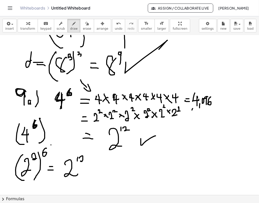
click at [85, 161] on div at bounding box center [129, 170] width 259 height 320
drag, startPoint x: 50, startPoint y: 122, endPoint x: 65, endPoint y: 160, distance: 40.4
click at [65, 160] on div at bounding box center [129, 170] width 259 height 320
drag, startPoint x: 61, startPoint y: 152, endPoint x: 65, endPoint y: 147, distance: 6.6
click at [65, 147] on div at bounding box center [129, 170] width 259 height 320
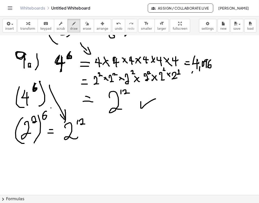
scroll to position [64, 0]
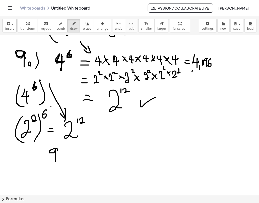
drag, startPoint x: 57, startPoint y: 150, endPoint x: 56, endPoint y: 161, distance: 11.2
click at [56, 161] on div at bounding box center [129, 132] width 259 height 320
drag, startPoint x: 62, startPoint y: 145, endPoint x: 65, endPoint y: 148, distance: 4.6
click at [65, 148] on div at bounding box center [129, 132] width 259 height 320
drag, startPoint x: 64, startPoint y: 144, endPoint x: 64, endPoint y: 152, distance: 8.5
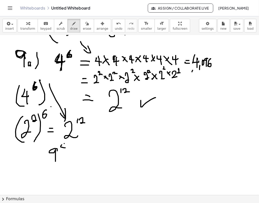
click at [64, 152] on div at bounding box center [129, 132] width 259 height 320
click at [78, 152] on div at bounding box center [129, 132] width 259 height 320
drag, startPoint x: 73, startPoint y: 155, endPoint x: 79, endPoint y: 156, distance: 6.3
click at [79, 156] on div at bounding box center [129, 132] width 259 height 320
drag, startPoint x: 91, startPoint y: 152, endPoint x: 91, endPoint y: 162, distance: 9.3
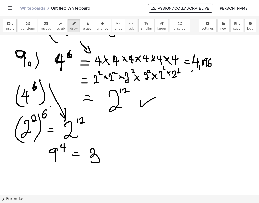
click at [91, 162] on div at bounding box center [129, 132] width 259 height 320
drag, startPoint x: 101, startPoint y: 144, endPoint x: 104, endPoint y: 149, distance: 5.9
click at [104, 149] on div at bounding box center [129, 132] width 259 height 320
drag, startPoint x: 105, startPoint y: 141, endPoint x: 103, endPoint y: 167, distance: 25.7
click at [103, 167] on div at bounding box center [129, 132] width 259 height 320
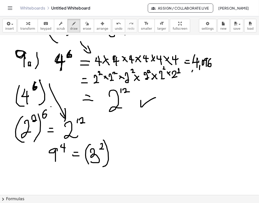
drag, startPoint x: 91, startPoint y: 145, endPoint x: 92, endPoint y: 166, distance: 21.9
click at [92, 166] on div at bounding box center [129, 132] width 259 height 320
drag, startPoint x: 111, startPoint y: 139, endPoint x: 116, endPoint y: 142, distance: 5.5
click at [116, 142] on div at bounding box center [129, 132] width 259 height 320
drag, startPoint x: 114, startPoint y: 140, endPoint x: 114, endPoint y: 146, distance: 6.0
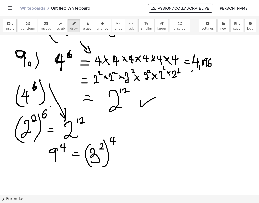
click at [114, 146] on div at bounding box center [129, 132] width 259 height 320
drag, startPoint x: 128, startPoint y: 151, endPoint x: 131, endPoint y: 153, distance: 3.0
click at [135, 151] on div at bounding box center [129, 132] width 259 height 320
drag, startPoint x: 128, startPoint y: 155, endPoint x: 135, endPoint y: 156, distance: 6.9
click at [135, 156] on div at bounding box center [129, 132] width 259 height 320
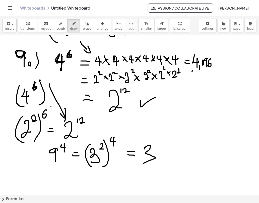
drag, startPoint x: 145, startPoint y: 148, endPoint x: 144, endPoint y: 163, distance: 15.1
click at [144, 163] on div at bounding box center [129, 132] width 259 height 320
click at [157, 143] on div at bounding box center [129, 132] width 259 height 320
drag, startPoint x: 164, startPoint y: 150, endPoint x: 183, endPoint y: 145, distance: 19.4
click at [183, 145] on div at bounding box center [129, 132] width 259 height 320
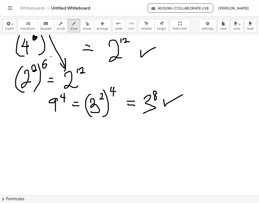
scroll to position [121, 0]
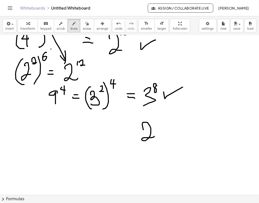
drag, startPoint x: 144, startPoint y: 130, endPoint x: 157, endPoint y: 129, distance: 13.8
click at [155, 136] on div at bounding box center [129, 74] width 259 height 320
drag, startPoint x: 161, startPoint y: 117, endPoint x: 161, endPoint y: 137, distance: 20.1
click at [161, 137] on div at bounding box center [129, 74] width 259 height 320
drag, startPoint x: 174, startPoint y: 116, endPoint x: 185, endPoint y: 119, distance: 10.9
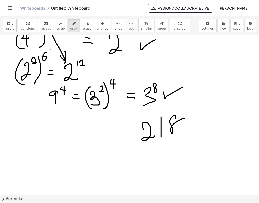
click at [185, 119] on div at bounding box center [129, 74] width 259 height 320
drag, startPoint x: 184, startPoint y: 116, endPoint x: 187, endPoint y: 139, distance: 22.8
click at [187, 139] on div at bounding box center [129, 74] width 259 height 320
drag, startPoint x: 127, startPoint y: 149, endPoint x: 116, endPoint y: 158, distance: 14.2
click at [116, 158] on div at bounding box center [129, 74] width 259 height 320
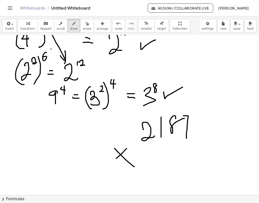
drag, startPoint x: 115, startPoint y: 149, endPoint x: 135, endPoint y: 167, distance: 27.1
click at [135, 167] on div at bounding box center [129, 74] width 259 height 320
drag, startPoint x: 187, startPoint y: 150, endPoint x: 185, endPoint y: 163, distance: 12.4
click at [185, 163] on div at bounding box center [129, 74] width 259 height 320
drag, startPoint x: 109, startPoint y: 179, endPoint x: 195, endPoint y: 173, distance: 85.6
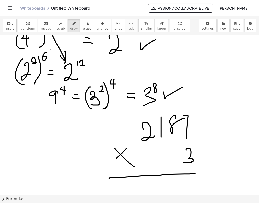
click at [195, 173] on div at bounding box center [129, 74] width 259 height 320
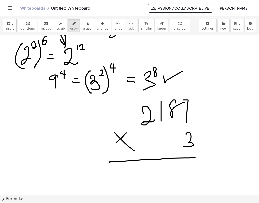
scroll to position [138, 0]
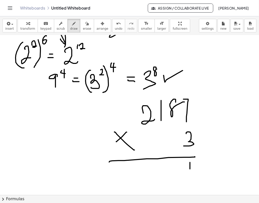
drag, startPoint x: 190, startPoint y: 162, endPoint x: 190, endPoint y: 169, distance: 6.5
click at [190, 169] on div at bounding box center [129, 57] width 259 height 320
drag, startPoint x: 172, startPoint y: 84, endPoint x: 179, endPoint y: 88, distance: 8.0
click at [179, 88] on div at bounding box center [129, 57] width 259 height 320
drag, startPoint x: 207, startPoint y: 119, endPoint x: 208, endPoint y: 124, distance: 4.9
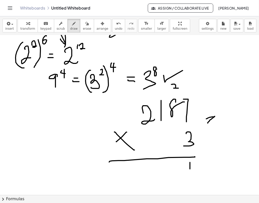
click at [208, 124] on div at bounding box center [129, 57] width 259 height 320
click at [209, 164] on div at bounding box center [129, 57] width 259 height 320
drag, startPoint x: 201, startPoint y: 169, endPoint x: 210, endPoint y: 168, distance: 8.8
click at [210, 168] on div at bounding box center [129, 57] width 259 height 320
drag, startPoint x: 215, startPoint y: 161, endPoint x: 217, endPoint y: 169, distance: 7.7
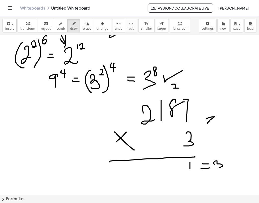
click at [217, 169] on div at bounding box center [129, 57] width 259 height 320
click at [225, 156] on div at bounding box center [129, 57] width 259 height 320
drag, startPoint x: 179, startPoint y: 162, endPoint x: 177, endPoint y: 168, distance: 6.3
click at [177, 168] on div at bounding box center [129, 57] width 259 height 320
drag, startPoint x: 159, startPoint y: 96, endPoint x: 164, endPoint y: 98, distance: 6.1
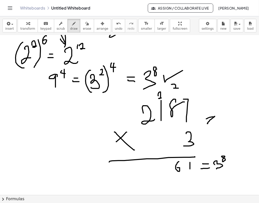
click at [164, 98] on div at bounding box center [129, 57] width 259 height 320
drag, startPoint x: 171, startPoint y: 162, endPoint x: 164, endPoint y: 171, distance: 11.3
click at [164, 171] on div at bounding box center [129, 57] width 259 height 320
drag, startPoint x: 152, startPoint y: 163, endPoint x: 148, endPoint y: 170, distance: 7.8
click at [148, 170] on div at bounding box center [129, 57] width 259 height 320
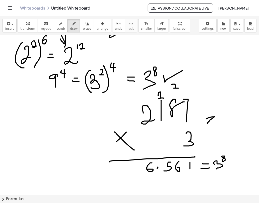
drag, startPoint x: 158, startPoint y: 167, endPoint x: 155, endPoint y: 174, distance: 7.3
click at [155, 174] on div at bounding box center [129, 57] width 259 height 320
drag, startPoint x: 99, startPoint y: 173, endPoint x: 200, endPoint y: 173, distance: 101.6
click at [200, 173] on div at bounding box center [129, 57] width 259 height 320
click at [80, 31] on button "erase" at bounding box center [87, 26] width 14 height 14
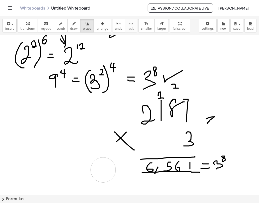
drag, startPoint x: 113, startPoint y: 169, endPoint x: 127, endPoint y: 168, distance: 14.4
click at [99, 168] on div at bounding box center [129, 57] width 259 height 320
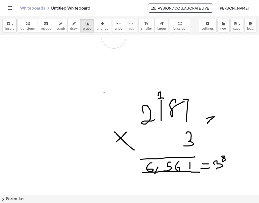
drag, startPoint x: 162, startPoint y: 62, endPoint x: 106, endPoint y: 89, distance: 62.1
click at [116, 55] on div at bounding box center [129, 57] width 259 height 320
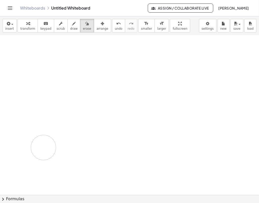
drag, startPoint x: 132, startPoint y: 107, endPoint x: 59, endPoint y: 124, distance: 75.5
click at [48, 151] on div at bounding box center [129, 185] width 259 height 320
drag, startPoint x: 69, startPoint y: 48, endPoint x: 58, endPoint y: 40, distance: 13.7
click at [58, 40] on div at bounding box center [129, 195] width 259 height 320
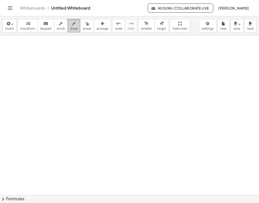
click at [68, 28] on button "draw" at bounding box center [74, 26] width 13 height 14
drag, startPoint x: 41, startPoint y: 56, endPoint x: 40, endPoint y: 69, distance: 13.9
click at [40, 69] on div at bounding box center [129, 195] width 259 height 320
drag, startPoint x: 59, startPoint y: 49, endPoint x: 59, endPoint y: 61, distance: 12.1
click at [59, 61] on div at bounding box center [129, 195] width 259 height 320
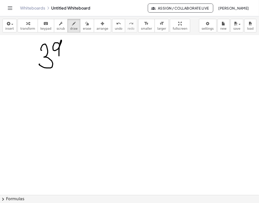
scroll to position [6, 0]
drag, startPoint x: 94, startPoint y: 55, endPoint x: 90, endPoint y: 61, distance: 6.9
click at [101, 56] on div at bounding box center [129, 189] width 259 height 320
drag, startPoint x: 94, startPoint y: 61, endPoint x: 103, endPoint y: 62, distance: 9.7
click at [103, 62] on div at bounding box center [129, 189] width 259 height 320
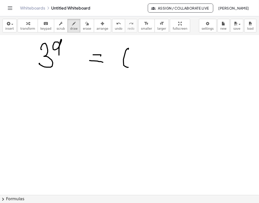
drag, startPoint x: 128, startPoint y: 49, endPoint x: 124, endPoint y: 66, distance: 17.3
click at [124, 66] on div at bounding box center [129, 189] width 259 height 320
drag, startPoint x: 142, startPoint y: 52, endPoint x: 137, endPoint y: 62, distance: 12.1
click at [137, 62] on div at bounding box center [129, 189] width 259 height 320
drag, startPoint x: 156, startPoint y: 50, endPoint x: 155, endPoint y: 55, distance: 4.3
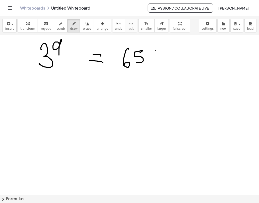
click at [154, 56] on div at bounding box center [129, 189] width 259 height 320
drag, startPoint x: 156, startPoint y: 50, endPoint x: 154, endPoint y: 59, distance: 8.7
click at [154, 59] on div at bounding box center [129, 189] width 259 height 320
drag, startPoint x: 165, startPoint y: 51, endPoint x: 165, endPoint y: 64, distance: 12.8
click at [165, 64] on div at bounding box center [129, 189] width 259 height 320
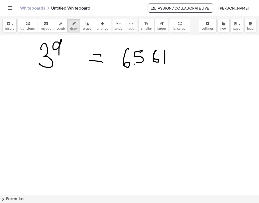
click at [133, 66] on div at bounding box center [129, 189] width 259 height 320
drag, startPoint x: 163, startPoint y: 71, endPoint x: 161, endPoint y: 82, distance: 11.0
click at [161, 82] on div at bounding box center [129, 189] width 259 height 320
drag, startPoint x: 105, startPoint y: 89, endPoint x: 200, endPoint y: 83, distance: 96.0
click at [200, 83] on div at bounding box center [129, 189] width 259 height 320
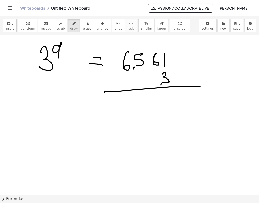
scroll to position [4, 0]
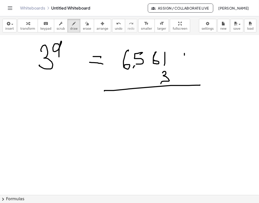
click at [184, 55] on div at bounding box center [129, 191] width 259 height 320
click at [185, 57] on div at bounding box center [129, 191] width 259 height 320
drag, startPoint x: 182, startPoint y: 61, endPoint x: 187, endPoint y: 61, distance: 5.0
click at [187, 61] on div at bounding box center [129, 191] width 259 height 320
drag, startPoint x: 193, startPoint y: 53, endPoint x: 192, endPoint y: 66, distance: 13.1
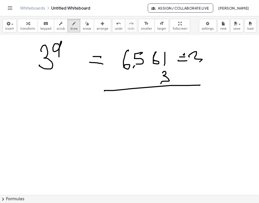
click at [192, 66] on div at bounding box center [129, 191] width 259 height 320
click at [204, 51] on div at bounding box center [129, 191] width 259 height 320
drag, startPoint x: 165, startPoint y: 92, endPoint x: 166, endPoint y: 101, distance: 9.4
click at [166, 101] on div at bounding box center [129, 191] width 259 height 320
click at [159, 95] on div at bounding box center [129, 191] width 259 height 320
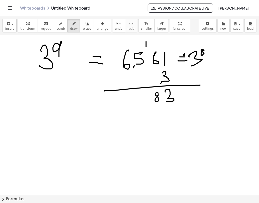
drag, startPoint x: 146, startPoint y: 44, endPoint x: 146, endPoint y: 48, distance: 3.8
click at [146, 48] on div at bounding box center [129, 191] width 259 height 320
drag, startPoint x: 147, startPoint y: 91, endPoint x: 144, endPoint y: 98, distance: 7.6
click at [144, 98] on div at bounding box center [129, 191] width 259 height 320
drag, startPoint x: 129, startPoint y: 38, endPoint x: 129, endPoint y: 43, distance: 4.8
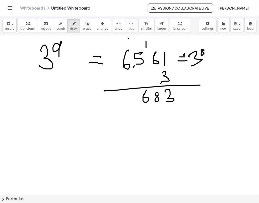
click at [129, 43] on div at bounding box center [129, 191] width 259 height 320
drag, startPoint x: 123, startPoint y: 94, endPoint x: 123, endPoint y: 104, distance: 9.3
click at [123, 104] on div at bounding box center [129, 191] width 259 height 320
drag, startPoint x: 130, startPoint y: 94, endPoint x: 130, endPoint y: 103, distance: 8.8
click at [130, 103] on div at bounding box center [129, 191] width 259 height 320
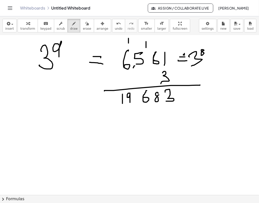
drag, startPoint x: 136, startPoint y: 101, endPoint x: 133, endPoint y: 107, distance: 6.3
click at [133, 107] on div at bounding box center [129, 191] width 259 height 320
drag, startPoint x: 109, startPoint y: 110, endPoint x: 220, endPoint y: 98, distance: 111.2
click at [220, 98] on div at bounding box center [129, 191] width 259 height 320
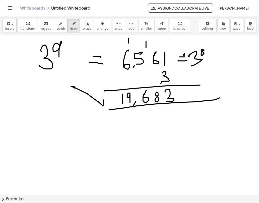
drag, startPoint x: 104, startPoint y: 100, endPoint x: 75, endPoint y: 88, distance: 31.0
click at [75, 88] on div at bounding box center [129, 191] width 259 height 320
drag, startPoint x: 82, startPoint y: 74, endPoint x: 70, endPoint y: 59, distance: 19.0
click at [70, 59] on div at bounding box center [129, 191] width 259 height 320
drag, startPoint x: 69, startPoint y: 59, endPoint x: 76, endPoint y: 57, distance: 6.8
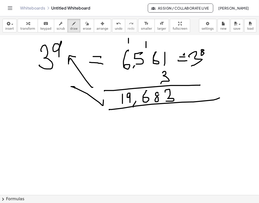
click at [76, 57] on div at bounding box center [129, 191] width 259 height 320
drag, startPoint x: 126, startPoint y: 122, endPoint x: 127, endPoint y: 129, distance: 6.9
click at [127, 129] on div at bounding box center [129, 191] width 259 height 320
drag, startPoint x: 133, startPoint y: 121, endPoint x: 133, endPoint y: 128, distance: 6.5
click at [133, 128] on div at bounding box center [129, 191] width 259 height 320
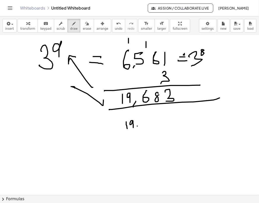
drag, startPoint x: 138, startPoint y: 126, endPoint x: 137, endPoint y: 130, distance: 3.8
click at [137, 130] on div at bounding box center [129, 191] width 259 height 320
drag, startPoint x: 145, startPoint y: 119, endPoint x: 142, endPoint y: 126, distance: 7.0
click at [142, 126] on div at bounding box center [129, 191] width 259 height 320
drag, startPoint x: 152, startPoint y: 118, endPoint x: 158, endPoint y: 117, distance: 5.4
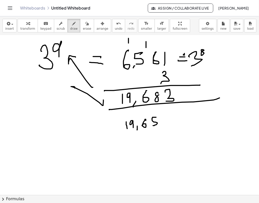
click at [158, 117] on div at bounding box center [129, 191] width 259 height 320
drag, startPoint x: 161, startPoint y: 118, endPoint x: 159, endPoint y: 126, distance: 8.1
click at [159, 126] on div at bounding box center [129, 191] width 259 height 320
drag, startPoint x: 171, startPoint y: 130, endPoint x: 165, endPoint y: 139, distance: 11.2
click at [165, 139] on div at bounding box center [129, 191] width 259 height 320
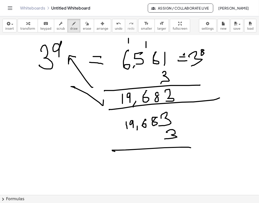
drag, startPoint x: 113, startPoint y: 151, endPoint x: 191, endPoint y: 148, distance: 78.0
click at [191, 148] on div at bounding box center [129, 191] width 259 height 320
drag, startPoint x: 176, startPoint y: 153, endPoint x: 178, endPoint y: 166, distance: 13.5
click at [178, 166] on div at bounding box center [129, 191] width 259 height 320
drag, startPoint x: 163, startPoint y: 155, endPoint x: 165, endPoint y: 160, distance: 5.3
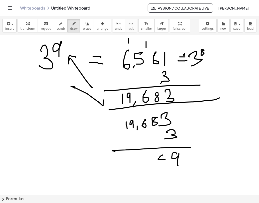
click at [165, 160] on div at bounding box center [129, 191] width 259 height 320
drag, startPoint x: 165, startPoint y: 155, endPoint x: 164, endPoint y: 165, distance: 9.9
click at [164, 165] on div at bounding box center [129, 191] width 259 height 320
drag, startPoint x: 142, startPoint y: 111, endPoint x: 145, endPoint y: 115, distance: 4.6
click at [145, 115] on div at bounding box center [129, 191] width 259 height 320
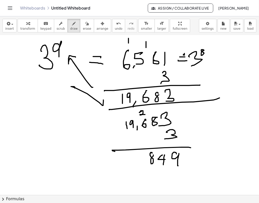
click at [154, 154] on div at bounding box center [129, 191] width 259 height 320
drag, startPoint x: 132, startPoint y: 110, endPoint x: 132, endPoint y: 115, distance: 5.0
click at [132, 115] on div at bounding box center [129, 191] width 259 height 320
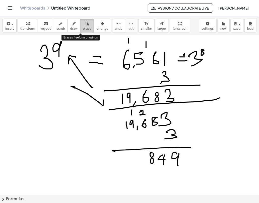
click at [83, 31] on button "erase" at bounding box center [87, 26] width 14 height 14
drag, startPoint x: 143, startPoint y: 176, endPoint x: 140, endPoint y: 165, distance: 11.7
click at [140, 165] on div at bounding box center [129, 191] width 259 height 320
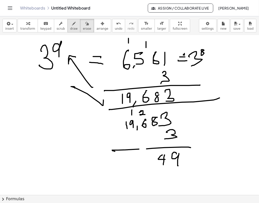
click at [72, 30] on button "draw" at bounding box center [74, 26] width 13 height 14
drag, startPoint x: 149, startPoint y: 149, endPoint x: 142, endPoint y: 150, distance: 6.4
click at [142, 150] on div at bounding box center [129, 191] width 259 height 320
drag, startPoint x: 148, startPoint y: 149, endPoint x: 139, endPoint y: 150, distance: 9.1
click at [139, 150] on div at bounding box center [129, 191] width 259 height 320
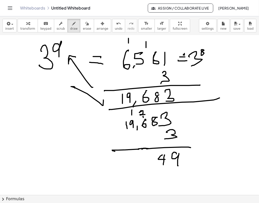
click at [143, 117] on div at bounding box center [129, 191] width 259 height 320
click at [150, 155] on div at bounding box center [129, 191] width 259 height 320
drag, startPoint x: 129, startPoint y: 111, endPoint x: 134, endPoint y: 115, distance: 6.2
click at [134, 115] on div at bounding box center [129, 191] width 259 height 320
drag, startPoint x: 141, startPoint y: 154, endPoint x: 140, endPoint y: 163, distance: 9.4
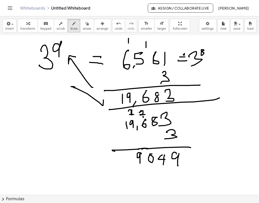
click at [140, 163] on div at bounding box center [129, 191] width 259 height 320
drag, startPoint x: 118, startPoint y: 115, endPoint x: 120, endPoint y: 120, distance: 5.4
click at [120, 120] on div at bounding box center [129, 191] width 259 height 320
drag, startPoint x: 119, startPoint y: 121, endPoint x: 121, endPoint y: 120, distance: 2.9
click at [121, 120] on div at bounding box center [129, 191] width 259 height 320
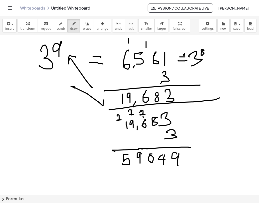
drag, startPoint x: 128, startPoint y: 155, endPoint x: 123, endPoint y: 164, distance: 10.8
click at [123, 164] on div at bounding box center [129, 191] width 259 height 320
drag, startPoint x: 143, startPoint y: 160, endPoint x: 143, endPoint y: 164, distance: 3.8
click at [143, 164] on div at bounding box center [129, 191] width 259 height 320
drag, startPoint x: 120, startPoint y: 169, endPoint x: 205, endPoint y: 171, distance: 85.5
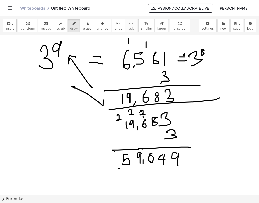
click at [205, 171] on div at bounding box center [129, 191] width 259 height 320
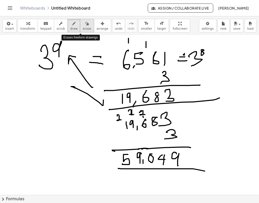
click at [80, 20] on button "erase" at bounding box center [87, 26] width 14 height 14
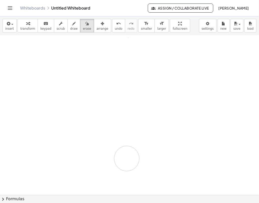
drag, startPoint x: 75, startPoint y: 75, endPoint x: 94, endPoint y: 158, distance: 84.5
click at [94, 158] on div at bounding box center [129, 191] width 259 height 320
drag, startPoint x: 42, startPoint y: 47, endPoint x: 49, endPoint y: 57, distance: 12.6
click at [49, 57] on div at bounding box center [129, 183] width 259 height 320
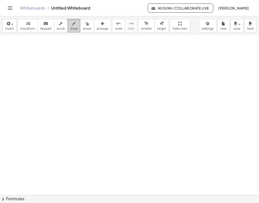
click at [70, 30] on span "draw" at bounding box center [74, 29] width 8 height 4
drag, startPoint x: 47, startPoint y: 48, endPoint x: 55, endPoint y: 50, distance: 7.9
click at [55, 50] on div at bounding box center [129, 183] width 259 height 320
click at [8, 31] on button "insert" at bounding box center [10, 26] width 14 height 14
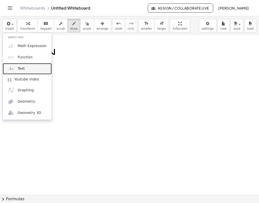
click at [29, 68] on link "Text" at bounding box center [27, 68] width 49 height 11
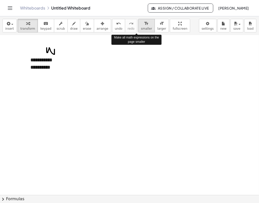
click at [141, 27] on span "smaller" at bounding box center [146, 29] width 11 height 4
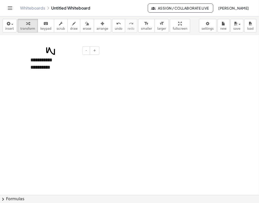
click at [58, 71] on div "**********" at bounding box center [62, 63] width 75 height 24
click at [51, 67] on span "*" at bounding box center [51, 67] width 4 height 6
click at [62, 70] on div "**********" at bounding box center [62, 63] width 75 height 25
click at [9, 25] on icon "button" at bounding box center [8, 24] width 5 height 6
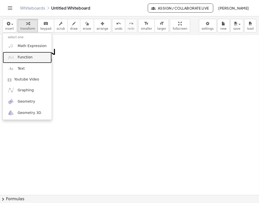
click at [38, 59] on link "Function" at bounding box center [27, 57] width 49 height 11
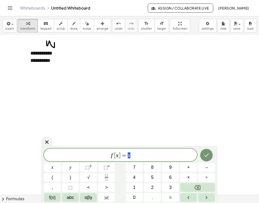
scroll to position [19, 0]
drag, startPoint x: 142, startPoint y: 155, endPoint x: 101, endPoint y: 151, distance: 40.9
click at [101, 151] on div "****** f [ x ] = x" at bounding box center [120, 155] width 153 height 13
click at [92, 168] on button "⬚ 2" at bounding box center [88, 167] width 17 height 9
click at [136, 154] on span "2 5 ​" at bounding box center [120, 154] width 153 height 9
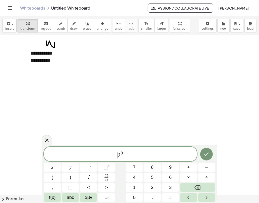
click at [90, 154] on span "​ 2 5" at bounding box center [120, 154] width 153 height 9
drag, startPoint x: 128, startPoint y: 155, endPoint x: 110, endPoint y: 156, distance: 18.9
click at [110, 156] on span "2 5" at bounding box center [120, 154] width 153 height 9
click at [55, 61] on div "**********" at bounding box center [62, 56] width 75 height 24
click at [208, 154] on icon "Done" at bounding box center [207, 154] width 5 height 3
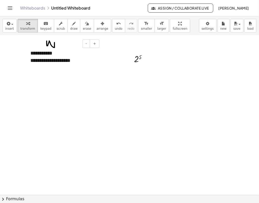
click at [79, 60] on div "**********" at bounding box center [62, 56] width 75 height 24
click at [140, 58] on div at bounding box center [142, 59] width 21 height 12
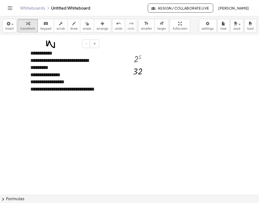
click at [68, 100] on div "**********" at bounding box center [62, 74] width 75 height 60
click at [72, 113] on div "**********" at bounding box center [62, 110] width 65 height 7
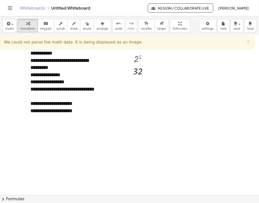
click at [47, 115] on div at bounding box center [62, 117] width 65 height 7
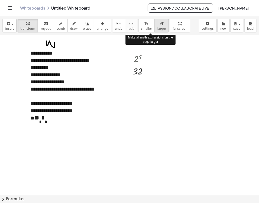
click at [158, 27] on span "larger" at bounding box center [162, 29] width 9 height 4
click at [143, 26] on button "format_size smaller" at bounding box center [147, 26] width 17 height 14
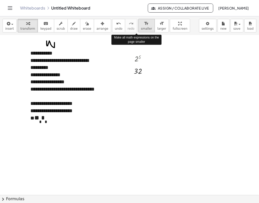
click at [143, 26] on button "format_size smaller" at bounding box center [147, 26] width 17 height 14
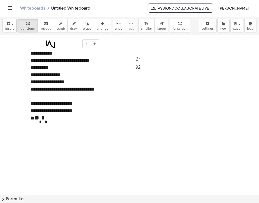
click at [72, 117] on div "* * * * * * ******* * * * * *" at bounding box center [62, 117] width 65 height 7
click at [95, 124] on div "**********" at bounding box center [62, 124] width 65 height 7
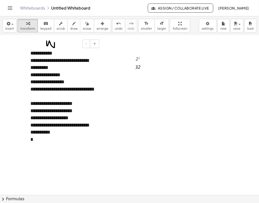
click at [44, 141] on div "*" at bounding box center [62, 139] width 65 height 7
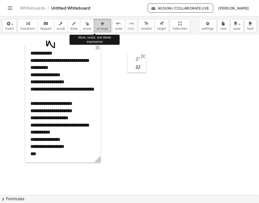
click at [101, 26] on icon "button" at bounding box center [103, 24] width 4 height 6
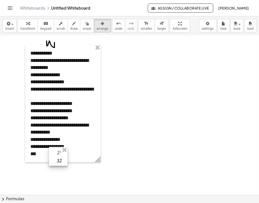
drag, startPoint x: 141, startPoint y: 61, endPoint x: 60, endPoint y: 155, distance: 124.2
click at [60, 155] on div at bounding box center [58, 156] width 19 height 19
drag, startPoint x: 59, startPoint y: 149, endPoint x: 90, endPoint y: 128, distance: 37.3
click at [117, 108] on div "**********" at bounding box center [129, 176] width 259 height 320
drag, startPoint x: 57, startPoint y: 151, endPoint x: 145, endPoint y: 75, distance: 116.4
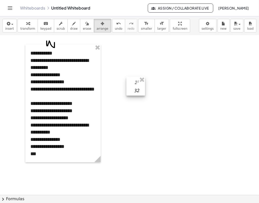
click at [145, 77] on div at bounding box center [136, 86] width 19 height 19
click at [8, 25] on icon "button" at bounding box center [8, 24] width 5 height 6
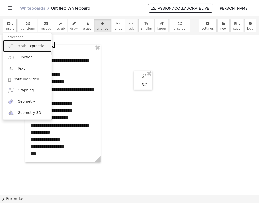
click at [36, 50] on link "Math Expression" at bounding box center [27, 45] width 49 height 11
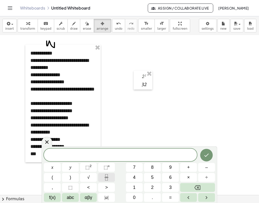
click at [106, 175] on icon "Fraction" at bounding box center [107, 177] width 6 height 6
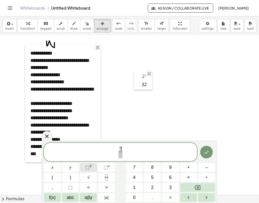
click at [88, 166] on span "⬚" at bounding box center [87, 167] width 4 height 5
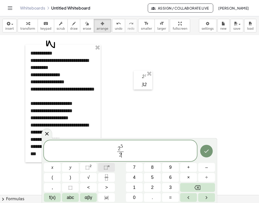
click at [110, 166] on button "⬚ n" at bounding box center [106, 167] width 17 height 9
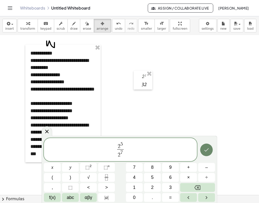
click at [208, 150] on icon "Done" at bounding box center [207, 149] width 5 height 3
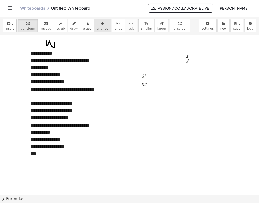
click at [97, 28] on span "arrange" at bounding box center [103, 29] width 12 height 4
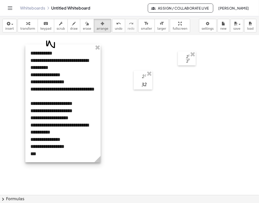
click at [43, 155] on div at bounding box center [62, 103] width 75 height 118
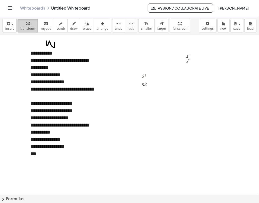
click at [26, 26] on icon "button" at bounding box center [28, 24] width 4 height 6
click at [48, 155] on div "***" at bounding box center [62, 153] width 65 height 7
click at [97, 25] on div "button" at bounding box center [103, 23] width 12 height 6
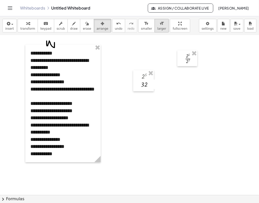
click at [158, 27] on span "larger" at bounding box center [162, 29] width 9 height 4
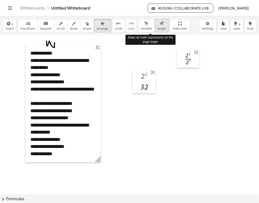
click at [158, 27] on span "larger" at bounding box center [162, 29] width 9 height 4
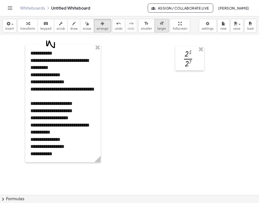
click at [155, 23] on button "format_size larger" at bounding box center [162, 26] width 14 height 14
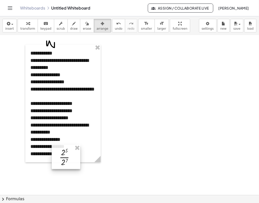
drag, startPoint x: 193, startPoint y: 55, endPoint x: 69, endPoint y: 153, distance: 157.6
click at [69, 153] on div at bounding box center [66, 157] width 29 height 24
click at [88, 156] on div at bounding box center [62, 103] width 75 height 118
click at [28, 26] on div "button" at bounding box center [27, 23] width 15 height 6
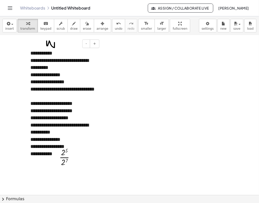
click at [38, 156] on div "**********" at bounding box center [62, 153] width 65 height 7
click at [35, 161] on div at bounding box center [62, 160] width 65 height 7
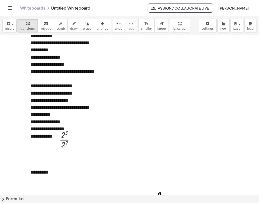
scroll to position [38, 0]
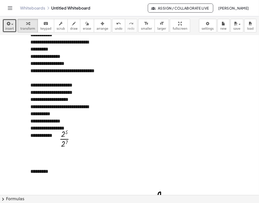
click at [10, 26] on button "insert" at bounding box center [10, 26] width 14 height 14
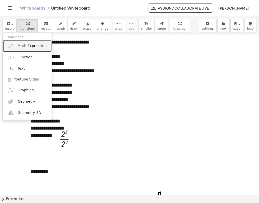
click at [31, 44] on span "Math Expression" at bounding box center [32, 45] width 29 height 5
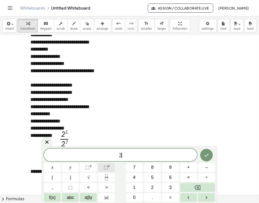
click at [108, 163] on button "⬚ n" at bounding box center [106, 167] width 17 height 9
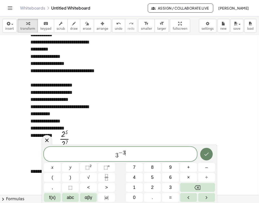
click at [210, 156] on button "Done" at bounding box center [207, 154] width 13 height 13
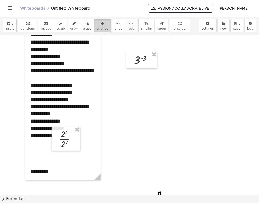
click at [101, 25] on icon "button" at bounding box center [103, 24] width 4 height 6
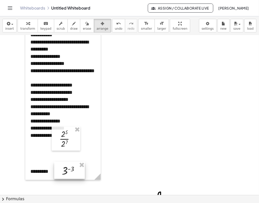
drag, startPoint x: 144, startPoint y: 62, endPoint x: 70, endPoint y: 173, distance: 133.0
click at [70, 173] on div at bounding box center [69, 170] width 31 height 17
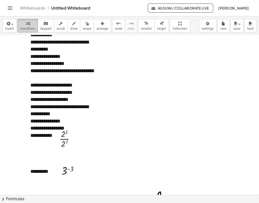
click at [28, 28] on span "transform" at bounding box center [27, 29] width 15 height 4
click at [52, 172] on div "*********" at bounding box center [62, 171] width 65 height 7
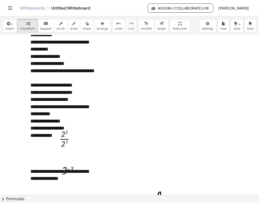
click at [181, 104] on div at bounding box center [129, 157] width 259 height 320
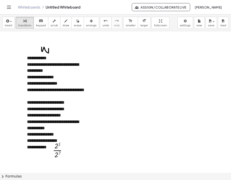
scroll to position [8, 0]
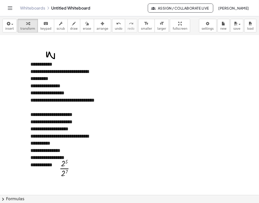
drag, startPoint x: 147, startPoint y: 78, endPoint x: 138, endPoint y: 78, distance: 9.6
click at [138, 78] on div at bounding box center [129, 187] width 259 height 320
click at [70, 29] on span "draw" at bounding box center [74, 29] width 8 height 4
drag, startPoint x: 155, startPoint y: 73, endPoint x: 152, endPoint y: 93, distance: 20.1
click at [152, 93] on div at bounding box center [129, 187] width 259 height 320
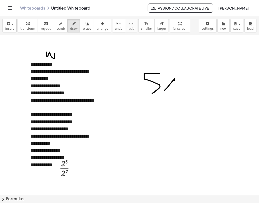
drag, startPoint x: 173, startPoint y: 81, endPoint x: 165, endPoint y: 87, distance: 9.5
click at [165, 90] on div at bounding box center [129, 187] width 259 height 320
drag, startPoint x: 163, startPoint y: 80, endPoint x: 177, endPoint y: 91, distance: 17.8
click at [177, 91] on div at bounding box center [129, 187] width 259 height 320
drag, startPoint x: 188, startPoint y: 82, endPoint x: 184, endPoint y: 92, distance: 11.1
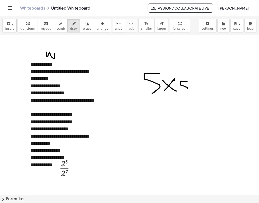
click at [184, 92] on div at bounding box center [129, 187] width 259 height 320
drag, startPoint x: 202, startPoint y: 85, endPoint x: 195, endPoint y: 90, distance: 8.2
click at [196, 90] on div at bounding box center [129, 187] width 259 height 320
drag, startPoint x: 202, startPoint y: 90, endPoint x: 205, endPoint y: 91, distance: 2.7
click at [205, 91] on div at bounding box center [129, 187] width 259 height 320
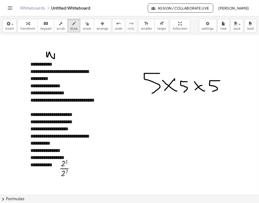
drag, startPoint x: 220, startPoint y: 81, endPoint x: 208, endPoint y: 92, distance: 16.9
click at [208, 92] on div at bounding box center [129, 187] width 259 height 320
drag, startPoint x: 156, startPoint y: 115, endPoint x: 158, endPoint y: 112, distance: 3.4
click at [158, 112] on div at bounding box center [129, 187] width 259 height 320
drag, startPoint x: 161, startPoint y: 110, endPoint x: 160, endPoint y: 121, distance: 10.8
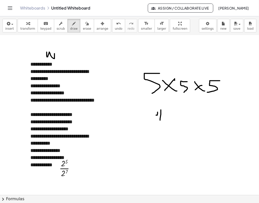
click at [160, 121] on div at bounding box center [129, 187] width 259 height 320
click at [166, 110] on div at bounding box center [129, 187] width 259 height 320
click at [178, 117] on div at bounding box center [129, 187] width 259 height 320
drag, startPoint x: 183, startPoint y: 113, endPoint x: 185, endPoint y: 112, distance: 2.8
click at [187, 116] on div at bounding box center [129, 187] width 259 height 320
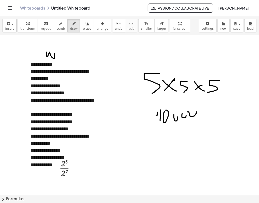
drag, startPoint x: 188, startPoint y: 112, endPoint x: 186, endPoint y: 108, distance: 4.2
click at [186, 108] on div at bounding box center [129, 187] width 259 height 320
drag, startPoint x: 170, startPoint y: 122, endPoint x: 169, endPoint y: 127, distance: 5.4
click at [169, 126] on div at bounding box center [129, 187] width 259 height 320
click at [83, 29] on span "erase" at bounding box center [87, 29] width 8 height 4
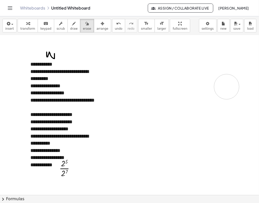
drag, startPoint x: 204, startPoint y: 118, endPoint x: 143, endPoint y: 73, distance: 76.0
click at [216, 88] on div at bounding box center [129, 187] width 259 height 320
click at [72, 25] on icon "button" at bounding box center [74, 24] width 4 height 6
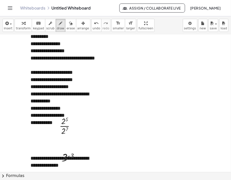
scroll to position [50, 0]
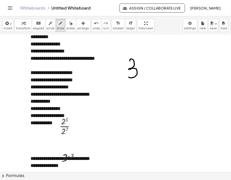
drag, startPoint x: 130, startPoint y: 61, endPoint x: 129, endPoint y: 77, distance: 16.1
click at [129, 77] on div at bounding box center [115, 145] width 231 height 320
drag, startPoint x: 140, startPoint y: 56, endPoint x: 144, endPoint y: 60, distance: 6.2
click at [144, 60] on div at bounding box center [115, 145] width 231 height 320
drag, startPoint x: 143, startPoint y: 56, endPoint x: 144, endPoint y: 66, distance: 10.8
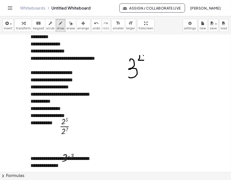
click at [144, 66] on div at bounding box center [115, 145] width 231 height 320
drag, startPoint x: 156, startPoint y: 66, endPoint x: 150, endPoint y: 75, distance: 11.4
click at [150, 75] on div at bounding box center [115, 145] width 231 height 320
click at [157, 75] on div at bounding box center [115, 145] width 231 height 320
drag, startPoint x: 163, startPoint y: 59, endPoint x: 162, endPoint y: 73, distance: 13.9
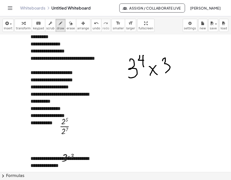
click at [162, 73] on div at bounding box center [115, 145] width 231 height 320
drag, startPoint x: 170, startPoint y: 50, endPoint x: 175, endPoint y: 54, distance: 6.6
click at [175, 54] on div at bounding box center [115, 145] width 231 height 320
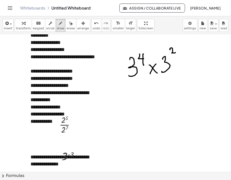
scroll to position [51, 0]
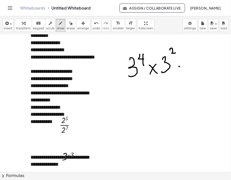
drag, startPoint x: 178, startPoint y: 67, endPoint x: 180, endPoint y: 71, distance: 5.2
click at [186, 68] on div at bounding box center [115, 144] width 231 height 320
drag, startPoint x: 180, startPoint y: 71, endPoint x: 189, endPoint y: 72, distance: 8.6
click at [189, 72] on div at bounding box center [115, 144] width 231 height 320
drag, startPoint x: 142, startPoint y: 92, endPoint x: 145, endPoint y: 112, distance: 20.6
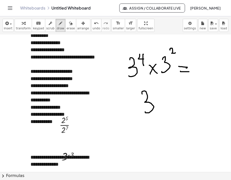
click at [145, 112] on div at bounding box center [115, 144] width 231 height 320
drag, startPoint x: 154, startPoint y: 84, endPoint x: 151, endPoint y: 87, distance: 4.1
click at [151, 87] on div at bounding box center [115, 144] width 231 height 320
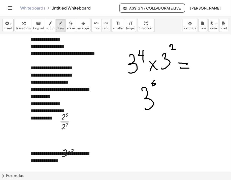
scroll to position [55, 0]
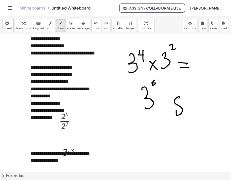
drag, startPoint x: 177, startPoint y: 98, endPoint x: 182, endPoint y: 102, distance: 7.1
click at [182, 102] on div at bounding box center [115, 140] width 231 height 320
drag, startPoint x: 184, startPoint y: 99, endPoint x: 185, endPoint y: 112, distance: 13.3
click at [185, 112] on div at bounding box center [115, 140] width 231 height 320
click at [170, 122] on div at bounding box center [115, 140] width 231 height 320
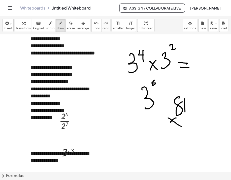
drag, startPoint x: 172, startPoint y: 121, endPoint x: 183, endPoint y: 126, distance: 11.4
click at [183, 126] on div at bounding box center [115, 140] width 231 height 320
drag, startPoint x: 184, startPoint y: 119, endPoint x: 188, endPoint y: 131, distance: 12.9
click at [188, 131] on div at bounding box center [115, 140] width 231 height 320
drag, startPoint x: 182, startPoint y: 137, endPoint x: 207, endPoint y: 134, distance: 25.3
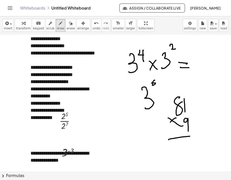
click at [207, 134] on div at bounding box center [115, 140] width 231 height 320
drag, startPoint x: 195, startPoint y: 146, endPoint x: 196, endPoint y: 152, distance: 6.4
click at [196, 152] on div at bounding box center [115, 140] width 231 height 320
click at [67, 27] on span "erase" at bounding box center [70, 29] width 8 height 4
drag, startPoint x: 201, startPoint y: 146, endPoint x: 140, endPoint y: 149, distance: 61.4
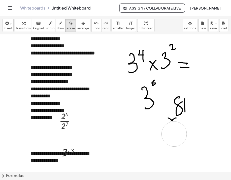
click at [168, 140] on div at bounding box center [115, 140] width 231 height 320
click at [57, 27] on span "draw" at bounding box center [61, 29] width 8 height 4
drag, startPoint x: 185, startPoint y: 122, endPoint x: 184, endPoint y: 132, distance: 9.6
click at [184, 132] on div at bounding box center [115, 140] width 231 height 320
drag, startPoint x: 173, startPoint y: 141, endPoint x: 200, endPoint y: 140, distance: 26.9
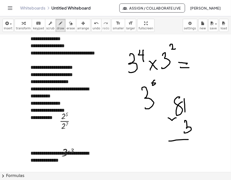
click at [200, 140] on div at bounding box center [115, 140] width 231 height 320
drag, startPoint x: 188, startPoint y: 152, endPoint x: 185, endPoint y: 154, distance: 4.3
click at [185, 154] on div at bounding box center [115, 140] width 231 height 320
drag, startPoint x: 167, startPoint y: 151, endPoint x: 177, endPoint y: 161, distance: 14.2
click at [177, 161] on div at bounding box center [115, 140] width 231 height 320
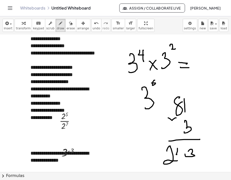
drag, startPoint x: 176, startPoint y: 155, endPoint x: 180, endPoint y: 154, distance: 3.8
click at [180, 154] on div at bounding box center [115, 140] width 231 height 320
drag, startPoint x: 178, startPoint y: 152, endPoint x: 178, endPoint y: 156, distance: 4.3
click at [178, 156] on div at bounding box center [115, 140] width 231 height 320
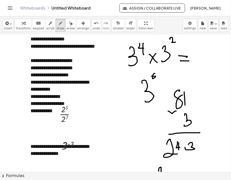
scroll to position [61, 0]
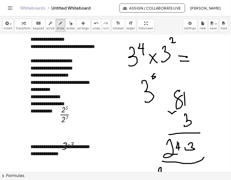
drag, startPoint x: 164, startPoint y: 162, endPoint x: 204, endPoint y: 158, distance: 39.9
click at [204, 158] on div at bounding box center [115, 133] width 231 height 320
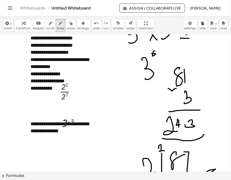
scroll to position [86, 0]
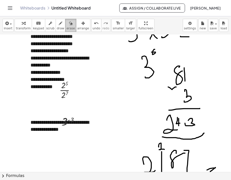
click at [66, 29] on span "erase" at bounding box center [70, 29] width 8 height 4
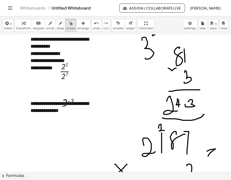
scroll to position [107, 0]
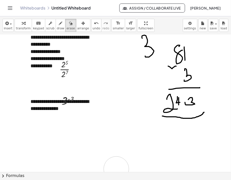
drag, startPoint x: 202, startPoint y: 148, endPoint x: 116, endPoint y: 169, distance: 88.0
click at [116, 169] on div at bounding box center [115, 88] width 231 height 320
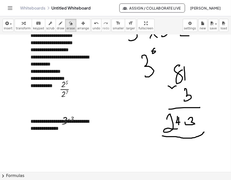
scroll to position [90, 0]
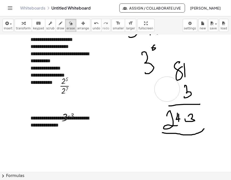
drag, startPoint x: 160, startPoint y: 85, endPoint x: 167, endPoint y: 89, distance: 8.2
click at [167, 89] on div at bounding box center [115, 105] width 231 height 320
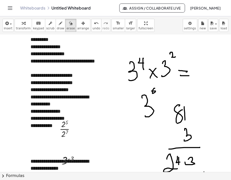
scroll to position [50, 0]
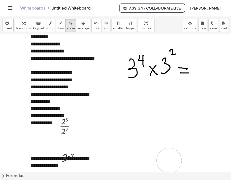
drag, startPoint x: 194, startPoint y: 120, endPoint x: 169, endPoint y: 161, distance: 48.2
click at [169, 161] on div at bounding box center [115, 145] width 231 height 320
click at [57, 27] on span "draw" at bounding box center [61, 29] width 8 height 4
drag, startPoint x: 194, startPoint y: 39, endPoint x: 199, endPoint y: 52, distance: 14.0
click at [199, 52] on div at bounding box center [115, 145] width 231 height 320
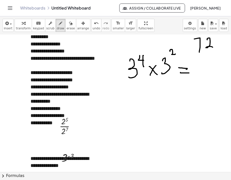
drag, startPoint x: 207, startPoint y: 39, endPoint x: 215, endPoint y: 48, distance: 11.7
click at [215, 48] on div at bounding box center [115, 145] width 231 height 320
drag, startPoint x: 217, startPoint y: 39, endPoint x: 218, endPoint y: 47, distance: 8.6
click at [218, 47] on div at bounding box center [115, 145] width 231 height 320
drag, startPoint x: 218, startPoint y: 47, endPoint x: 218, endPoint y: 52, distance: 5.1
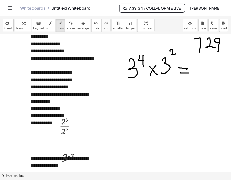
click at [218, 52] on div at bounding box center [115, 145] width 231 height 320
drag, startPoint x: 126, startPoint y: 38, endPoint x: 129, endPoint y: 46, distance: 8.0
click at [129, 46] on div at bounding box center [115, 145] width 231 height 320
drag, startPoint x: 134, startPoint y: 40, endPoint x: 139, endPoint y: 43, distance: 5.2
click at [139, 43] on div at bounding box center [115, 145] width 231 height 320
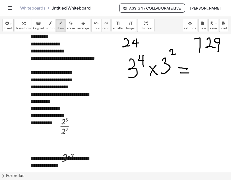
drag, startPoint x: 137, startPoint y: 39, endPoint x: 136, endPoint y: 47, distance: 7.8
click at [136, 47] on div at bounding box center [115, 145] width 231 height 320
drag, startPoint x: 141, startPoint y: 40, endPoint x: 140, endPoint y: 45, distance: 5.2
click at [140, 45] on div at bounding box center [115, 145] width 231 height 320
drag, startPoint x: 120, startPoint y: 100, endPoint x: 121, endPoint y: 115, distance: 14.9
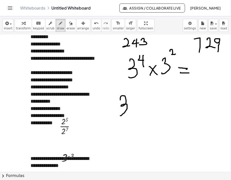
click at [121, 115] on div at bounding box center [115, 145] width 231 height 320
drag, startPoint x: 139, startPoint y: 102, endPoint x: 131, endPoint y: 108, distance: 9.3
click at [131, 108] on div at bounding box center [115, 145] width 231 height 320
drag, startPoint x: 131, startPoint y: 102, endPoint x: 138, endPoint y: 108, distance: 9.1
click at [138, 108] on div at bounding box center [115, 145] width 231 height 320
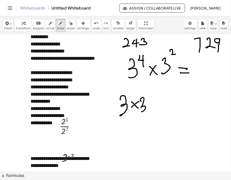
drag, startPoint x: 141, startPoint y: 102, endPoint x: 140, endPoint y: 112, distance: 10.3
click at [140, 112] on div at bounding box center [115, 145] width 231 height 320
drag, startPoint x: 150, startPoint y: 103, endPoint x: 152, endPoint y: 108, distance: 5.2
click at [152, 108] on div at bounding box center [115, 145] width 231 height 320
drag, startPoint x: 154, startPoint y: 99, endPoint x: 155, endPoint y: 111, distance: 11.6
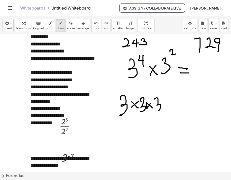
click at [155, 111] on div at bounding box center [115, 145] width 231 height 320
drag, startPoint x: 166, startPoint y: 104, endPoint x: 169, endPoint y: 106, distance: 3.4
click at [169, 106] on div at bounding box center [115, 145] width 231 height 320
drag, startPoint x: 173, startPoint y: 96, endPoint x: 172, endPoint y: 107, distance: 10.8
click at [172, 107] on div at bounding box center [115, 145] width 231 height 320
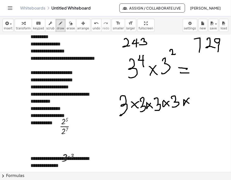
drag, startPoint x: 189, startPoint y: 98, endPoint x: 189, endPoint y: 104, distance: 5.3
click at [189, 104] on div at bounding box center [115, 145] width 231 height 320
drag, startPoint x: 190, startPoint y: 99, endPoint x: 196, endPoint y: 108, distance: 10.7
click at [192, 109] on div at bounding box center [115, 145] width 231 height 320
drag, startPoint x: 206, startPoint y: 99, endPoint x: 204, endPoint y: 104, distance: 5.3
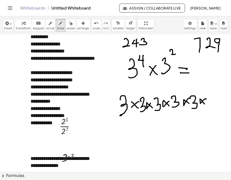
click at [204, 104] on div at bounding box center [115, 145] width 231 height 320
drag, startPoint x: 207, startPoint y: 97, endPoint x: 207, endPoint y: 106, distance: 9.6
click at [207, 106] on div at bounding box center [115, 145] width 231 height 320
drag, startPoint x: 143, startPoint y: 111, endPoint x: 134, endPoint y: 127, distance: 18.1
click at [134, 127] on div at bounding box center [115, 145] width 231 height 320
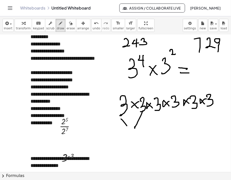
drag, startPoint x: 122, startPoint y: 120, endPoint x: 129, endPoint y: 128, distance: 10.1
click at [129, 128] on div at bounding box center [115, 145] width 231 height 320
drag, startPoint x: 133, startPoint y: 132, endPoint x: 136, endPoint y: 147, distance: 14.5
click at [136, 147] on div at bounding box center [115, 145] width 231 height 320
drag, startPoint x: 149, startPoint y: 138, endPoint x: 151, endPoint y: 140, distance: 3.2
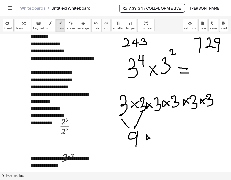
click at [151, 140] on div at bounding box center [115, 145] width 231 height 320
drag, startPoint x: 167, startPoint y: 122, endPoint x: 164, endPoint y: 118, distance: 5.7
click at [164, 118] on div at bounding box center [115, 145] width 231 height 320
drag, startPoint x: 164, startPoint y: 118, endPoint x: 167, endPoint y: 135, distance: 17.5
click at [167, 135] on div at bounding box center [115, 145] width 231 height 320
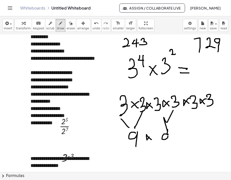
drag, startPoint x: 164, startPoint y: 134, endPoint x: 169, endPoint y: 144, distance: 11.0
click at [169, 144] on div at bounding box center [115, 145] width 231 height 320
drag, startPoint x: 180, startPoint y: 138, endPoint x: 185, endPoint y: 143, distance: 6.6
click at [185, 143] on div at bounding box center [115, 145] width 231 height 320
drag, startPoint x: 196, startPoint y: 110, endPoint x: 207, endPoint y: 110, distance: 10.8
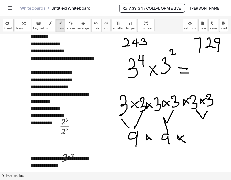
click at [207, 110] on div at bounding box center [115, 145] width 231 height 320
click at [199, 144] on div at bounding box center [115, 145] width 231 height 320
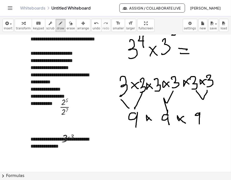
scroll to position [76, 0]
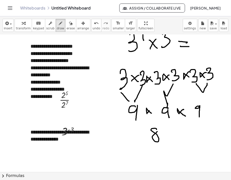
click at [157, 132] on div at bounding box center [115, 119] width 231 height 320
click at [163, 138] on div at bounding box center [115, 119] width 231 height 320
click at [151, 145] on div at bounding box center [115, 119] width 231 height 320
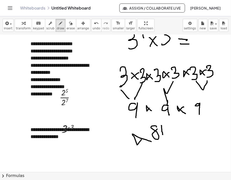
scroll to position [79, 0]
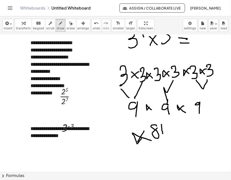
click at [138, 142] on div at bounding box center [115, 115] width 231 height 320
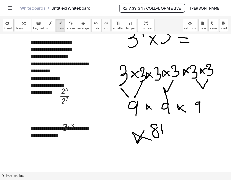
scroll to position [82, 0]
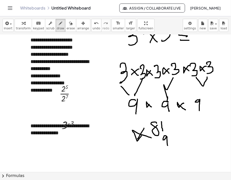
drag, startPoint x: 163, startPoint y: 139, endPoint x: 167, endPoint y: 147, distance: 9.4
click at [167, 147] on div at bounding box center [115, 112] width 231 height 320
drag, startPoint x: 133, startPoint y: 152, endPoint x: 187, endPoint y: 148, distance: 53.5
click at [187, 148] on div at bounding box center [115, 112] width 231 height 320
drag, startPoint x: 168, startPoint y: 154, endPoint x: 172, endPoint y: 164, distance: 10.6
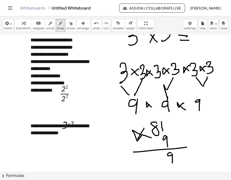
click at [172, 164] on div at bounding box center [115, 112] width 231 height 320
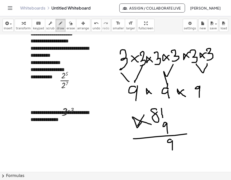
scroll to position [99, 0]
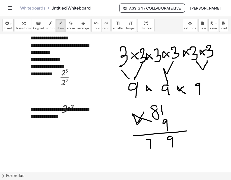
drag, startPoint x: 146, startPoint y: 140, endPoint x: 150, endPoint y: 149, distance: 9.9
click at [150, 149] on div at bounding box center [115, 96] width 231 height 320
drag, startPoint x: 155, startPoint y: 146, endPoint x: 161, endPoint y: 150, distance: 7.5
click at [161, 150] on div at bounding box center [115, 96] width 231 height 320
drag, startPoint x: 136, startPoint y: 153, endPoint x: 180, endPoint y: 147, distance: 43.9
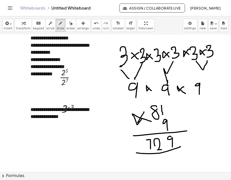
click at [180, 147] on div at bounding box center [115, 96] width 231 height 320
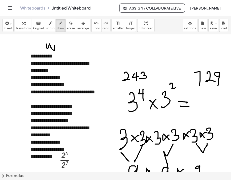
scroll to position [15, 0]
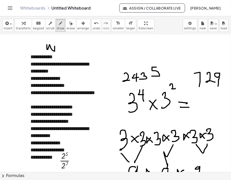
drag, startPoint x: 156, startPoint y: 67, endPoint x: 152, endPoint y: 76, distance: 10.1
click at [152, 76] on div at bounding box center [115, 180] width 231 height 320
drag, startPoint x: 135, startPoint y: 67, endPoint x: 145, endPoint y: 69, distance: 10.0
click at [145, 69] on div at bounding box center [115, 180] width 231 height 320
drag, startPoint x: 145, startPoint y: 65, endPoint x: 143, endPoint y: 71, distance: 6.0
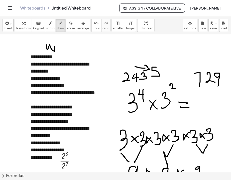
click at [143, 71] on div at bounding box center [115, 180] width 231 height 320
drag, startPoint x: 184, startPoint y: 76, endPoint x: 189, endPoint y: 79, distance: 6.4
click at [189, 79] on div at bounding box center [115, 180] width 231 height 320
drag, startPoint x: 190, startPoint y: 76, endPoint x: 185, endPoint y: 83, distance: 8.6
click at [185, 83] on div at bounding box center [115, 180] width 231 height 320
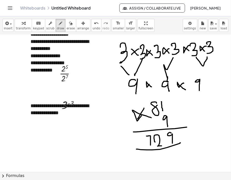
scroll to position [108, 0]
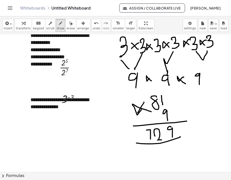
drag, startPoint x: 168, startPoint y: 128, endPoint x: 150, endPoint y: 130, distance: 17.9
click at [168, 128] on div at bounding box center [115, 86] width 231 height 320
click at [167, 128] on div at bounding box center [115, 86] width 231 height 320
click at [166, 128] on div at bounding box center [115, 86] width 231 height 320
click at [163, 129] on div at bounding box center [115, 86] width 231 height 320
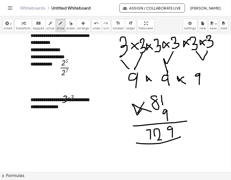
click at [160, 129] on div at bounding box center [115, 86] width 231 height 320
click at [156, 129] on div at bounding box center [115, 86] width 231 height 320
click at [153, 129] on div at bounding box center [115, 86] width 231 height 320
click at [151, 129] on div at bounding box center [115, 86] width 231 height 320
click at [150, 129] on div at bounding box center [115, 86] width 231 height 320
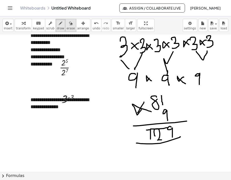
click at [66, 27] on span "erase" at bounding box center [70, 29] width 8 height 4
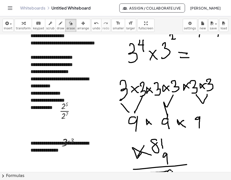
scroll to position [66, 0]
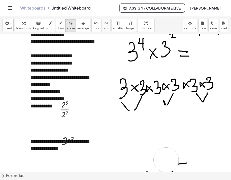
drag, startPoint x: 195, startPoint y: 122, endPoint x: 187, endPoint y: 168, distance: 46.1
click at [181, 167] on div at bounding box center [115, 128] width 231 height 320
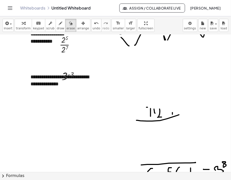
scroll to position [135, 0]
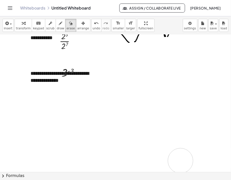
drag, startPoint x: 178, startPoint y: 109, endPoint x: 177, endPoint y: 162, distance: 52.6
click at [177, 162] on div at bounding box center [115, 60] width 231 height 320
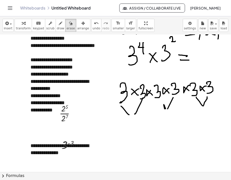
scroll to position [55, 0]
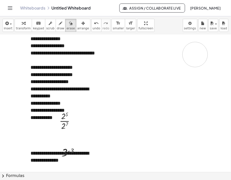
drag, startPoint x: 203, startPoint y: 118, endPoint x: 187, endPoint y: 62, distance: 58.0
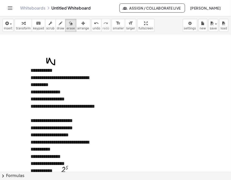
scroll to position [0, 0]
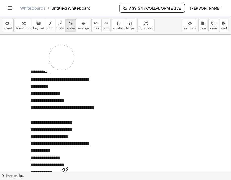
drag, startPoint x: 62, startPoint y: 61, endPoint x: 45, endPoint y: 58, distance: 17.4
click at [57, 29] on span "draw" at bounding box center [61, 29] width 8 height 4
click at [77, 29] on span "arrange" at bounding box center [83, 29] width 12 height 4
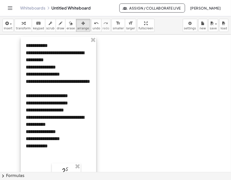
drag, startPoint x: 66, startPoint y: 67, endPoint x: 62, endPoint y: 41, distance: 26.8
click at [62, 41] on div at bounding box center [58, 117] width 75 height 161
click at [56, 30] on button "draw" at bounding box center [61, 25] width 10 height 13
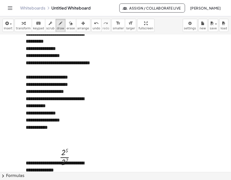
scroll to position [19, 0]
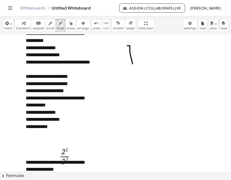
drag, startPoint x: 127, startPoint y: 46, endPoint x: 132, endPoint y: 64, distance: 18.9
click at [66, 28] on span "erase" at bounding box center [70, 29] width 8 height 4
drag, startPoint x: 154, startPoint y: 71, endPoint x: 127, endPoint y: 48, distance: 35.3
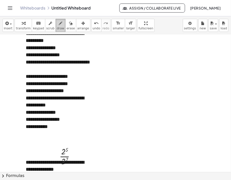
click at [57, 28] on span "draw" at bounding box center [61, 29] width 8 height 4
drag, startPoint x: 132, startPoint y: 44, endPoint x: 144, endPoint y: 66, distance: 24.5
drag, startPoint x: 159, startPoint y: 40, endPoint x: 156, endPoint y: 49, distance: 8.7
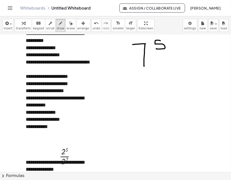
drag, startPoint x: 176, startPoint y: 54, endPoint x: 177, endPoint y: 59, distance: 4.8
drag, startPoint x: 177, startPoint y: 64, endPoint x: 171, endPoint y: 64, distance: 5.8
drag, startPoint x: 170, startPoint y: 58, endPoint x: 179, endPoint y: 57, distance: 9.4
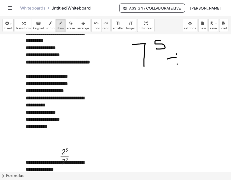
drag, startPoint x: 186, startPoint y: 48, endPoint x: 195, endPoint y: 69, distance: 23.3
drag, startPoint x: 201, startPoint y: 41, endPoint x: 201, endPoint y: 51, distance: 9.3
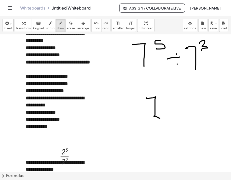
drag, startPoint x: 153, startPoint y: 98, endPoint x: 161, endPoint y: 118, distance: 22.2
drag, startPoint x: 156, startPoint y: 90, endPoint x: 171, endPoint y: 98, distance: 17.0
drag, startPoint x: 171, startPoint y: 102, endPoint x: 173, endPoint y: 108, distance: 6.3
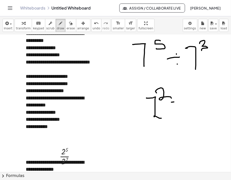
drag, startPoint x: 178, startPoint y: 108, endPoint x: 182, endPoint y: 107, distance: 3.8
drag, startPoint x: 185, startPoint y: 93, endPoint x: 195, endPoint y: 111, distance: 21.2
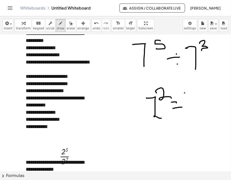
drag, startPoint x: 197, startPoint y: 97, endPoint x: 199, endPoint y: 116, distance: 19.2
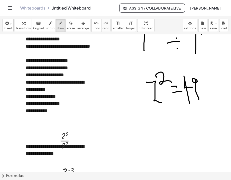
scroll to position [36, 0]
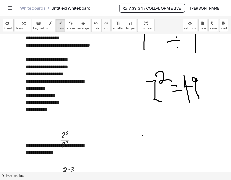
drag, startPoint x: 177, startPoint y: 116, endPoint x: 142, endPoint y: 136, distance: 39.8
drag, startPoint x: 131, startPoint y: 127, endPoint x: 152, endPoint y: 140, distance: 23.6
drag, startPoint x: 148, startPoint y: 117, endPoint x: 155, endPoint y: 123, distance: 10.1
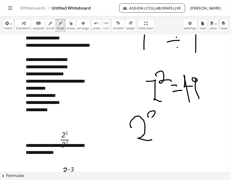
drag, startPoint x: 161, startPoint y: 107, endPoint x: 160, endPoint y: 146, distance: 38.7
drag, startPoint x: 134, startPoint y: 109, endPoint x: 137, endPoint y: 146, distance: 36.9
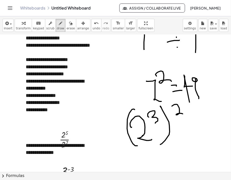
drag, startPoint x: 179, startPoint y: 110, endPoint x: 184, endPoint y: 115, distance: 7.1
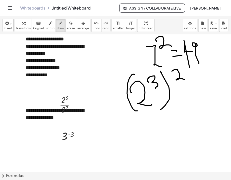
scroll to position [72, 0]
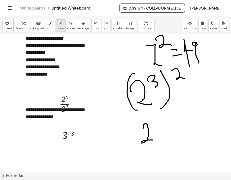
drag, startPoint x: 147, startPoint y: 140, endPoint x: 154, endPoint y: 140, distance: 7.1
click at [154, 140] on div at bounding box center [115, 169] width 231 height 413
drag, startPoint x: 156, startPoint y: 115, endPoint x: 154, endPoint y: 122, distance: 7.7
click at [154, 122] on div at bounding box center [115, 169] width 231 height 413
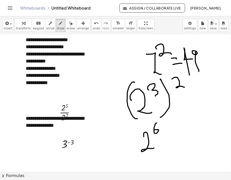
scroll to position [64, 0]
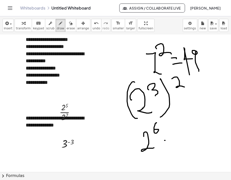
drag, startPoint x: 165, startPoint y: 141, endPoint x: 165, endPoint y: 145, distance: 4.3
click at [170, 140] on div at bounding box center [115, 177] width 231 height 413
drag, startPoint x: 164, startPoint y: 145, endPoint x: 169, endPoint y: 145, distance: 5.0
click at [169, 145] on div at bounding box center [115, 177] width 231 height 413
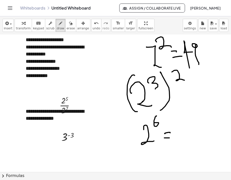
scroll to position [75, 0]
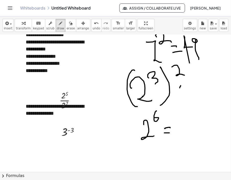
drag, startPoint x: 180, startPoint y: 86, endPoint x: 187, endPoint y: 88, distance: 6.8
click at [187, 89] on div at bounding box center [115, 165] width 231 height 413
drag, startPoint x: 185, startPoint y: 85, endPoint x: 185, endPoint y: 96, distance: 10.3
click at [185, 96] on div at bounding box center [115, 165] width 231 height 413
drag, startPoint x: 192, startPoint y: 88, endPoint x: 190, endPoint y: 91, distance: 3.3
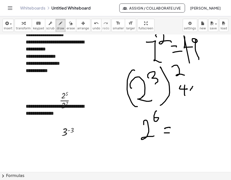
click at [190, 91] on div at bounding box center [115, 165] width 231 height 413
drag, startPoint x: 189, startPoint y: 86, endPoint x: 193, endPoint y: 89, distance: 4.8
click at [193, 89] on div at bounding box center [115, 165] width 231 height 413
click at [200, 88] on div at bounding box center [115, 165] width 231 height 413
click at [199, 90] on div at bounding box center [115, 165] width 231 height 413
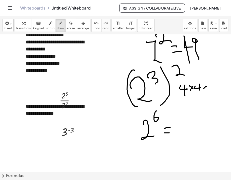
click at [203, 89] on div at bounding box center [115, 165] width 231 height 413
click at [207, 90] on div at bounding box center [115, 165] width 231 height 413
click at [216, 86] on div at bounding box center [115, 165] width 231 height 413
click at [214, 93] on div at bounding box center [115, 165] width 231 height 413
click at [192, 133] on div at bounding box center [115, 165] width 231 height 413
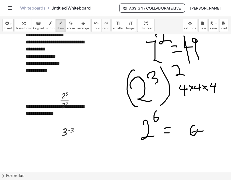
click at [203, 130] on div at bounding box center [115, 165] width 231 height 413
click at [200, 137] on div at bounding box center [115, 165] width 231 height 413
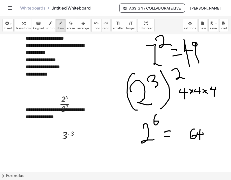
scroll to position [74, 0]
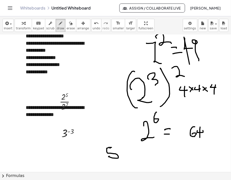
click at [109, 157] on div at bounding box center [115, 167] width 231 height 413
click at [120, 147] on div at bounding box center [115, 167] width 231 height 413
click at [129, 158] on div at bounding box center [115, 167] width 231 height 413
click at [140, 160] on div at bounding box center [115, 167] width 231 height 413
click at [147, 154] on div at bounding box center [115, 167] width 231 height 413
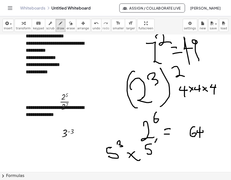
click at [160, 143] on div at bounding box center [115, 167] width 231 height 413
click at [157, 148] on div at bounding box center [115, 167] width 231 height 413
click at [164, 158] on div at bounding box center [115, 167] width 231 height 413
click at [175, 158] on div at bounding box center [115, 167] width 231 height 413
click at [182, 157] on div at bounding box center [115, 167] width 231 height 413
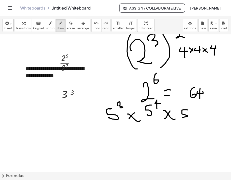
click at [182, 156] on div at bounding box center [115, 128] width 231 height 413
click at [180, 156] on div at bounding box center [115, 128] width 231 height 413
click at [177, 155] on div at bounding box center [115, 128] width 231 height 413
click at [170, 153] on div at bounding box center [115, 128] width 231 height 413
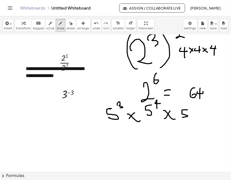
click at [160, 150] on div at bounding box center [115, 128] width 231 height 413
click at [152, 149] on div at bounding box center [115, 128] width 231 height 413
click at [146, 147] on div at bounding box center [115, 128] width 231 height 413
click at [142, 146] on div at bounding box center [115, 128] width 231 height 413
click at [140, 145] on div at bounding box center [115, 128] width 231 height 413
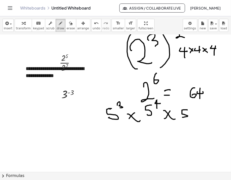
click at [139, 144] on div at bounding box center [115, 128] width 231 height 413
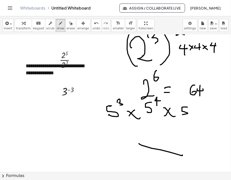
click at [119, 139] on div at bounding box center [115, 125] width 231 height 413
click at [123, 139] on div at bounding box center [115, 125] width 231 height 413
click at [133, 142] on div at bounding box center [115, 125] width 231 height 413
click at [66, 28] on span "erase" at bounding box center [70, 29] width 8 height 4
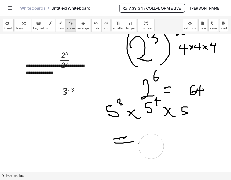
click at [150, 146] on div at bounding box center [115, 125] width 231 height 413
click at [59, 25] on icon "button" at bounding box center [61, 23] width 4 height 6
click at [149, 148] on div at bounding box center [115, 125] width 231 height 413
drag, startPoint x: 157, startPoint y: 128, endPoint x: 161, endPoint y: 132, distance: 5.5
click at [161, 132] on div at bounding box center [115, 125] width 231 height 413
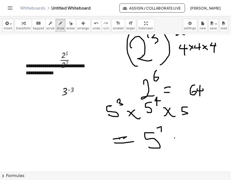
click at [170, 142] on div at bounding box center [115, 125] width 231 height 413
drag, startPoint x: 171, startPoint y: 139, endPoint x: 179, endPoint y: 144, distance: 10.0
click at [179, 144] on div at bounding box center [115, 125] width 231 height 413
click at [187, 141] on div at bounding box center [115, 125] width 231 height 413
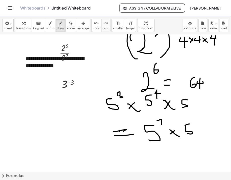
scroll to position [126, 0]
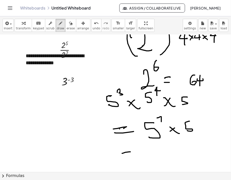
click at [131, 152] on div at bounding box center [115, 115] width 231 height 413
click at [135, 158] on div at bounding box center [115, 115] width 231 height 413
drag, startPoint x: 155, startPoint y: 148, endPoint x: 151, endPoint y: 159, distance: 11.9
click at [151, 159] on div at bounding box center [115, 115] width 231 height 413
click at [162, 144] on div at bounding box center [115, 115] width 231 height 413
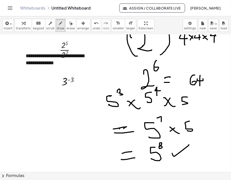
drag, startPoint x: 172, startPoint y: 155, endPoint x: 189, endPoint y: 145, distance: 18.8
click at [189, 145] on div at bounding box center [115, 115] width 231 height 413
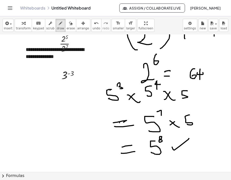
scroll to position [127, 0]
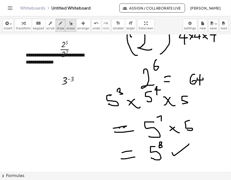
click at [65, 31] on button "erase" at bounding box center [70, 25] width 11 height 13
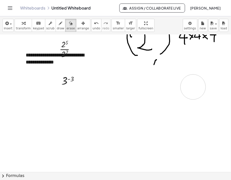
drag, startPoint x: 180, startPoint y: 150, endPoint x: 126, endPoint y: 101, distance: 72.8
click at [152, 60] on div at bounding box center [115, 114] width 231 height 413
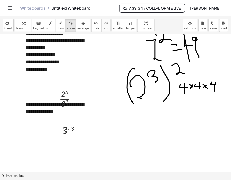
scroll to position [76, 0]
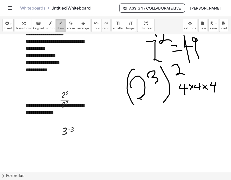
click at [59, 26] on icon "button" at bounding box center [61, 23] width 4 height 6
click at [67, 29] on button "erase" at bounding box center [70, 25] width 11 height 13
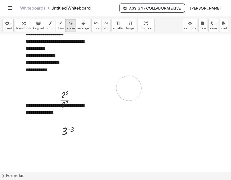
drag, startPoint x: 165, startPoint y: 115, endPoint x: 129, endPoint y: 88, distance: 44.7
click at [129, 88] on div at bounding box center [115, 165] width 231 height 413
click at [57, 29] on span "draw" at bounding box center [61, 29] width 8 height 4
drag, startPoint x: 153, startPoint y: 51, endPoint x: 147, endPoint y: 69, distance: 19.5
click at [147, 69] on div at bounding box center [115, 165] width 231 height 413
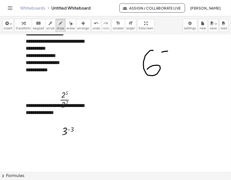
drag, startPoint x: 162, startPoint y: 52, endPoint x: 167, endPoint y: 51, distance: 5.9
click at [167, 51] on div at bounding box center [115, 165] width 231 height 413
drag, startPoint x: 170, startPoint y: 48, endPoint x: 177, endPoint y: 52, distance: 7.9
click at [177, 52] on div at bounding box center [115, 165] width 231 height 413
drag, startPoint x: 137, startPoint y: 105, endPoint x: 144, endPoint y: 119, distance: 15.4
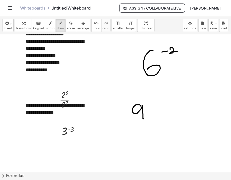
click at [144, 119] on div at bounding box center [115, 165] width 231 height 413
click at [149, 106] on div at bounding box center [115, 165] width 231 height 413
click at [149, 107] on div at bounding box center [115, 165] width 231 height 413
drag, startPoint x: 156, startPoint y: 105, endPoint x: 160, endPoint y: 106, distance: 4.9
click at [160, 106] on div at bounding box center [115, 165] width 231 height 413
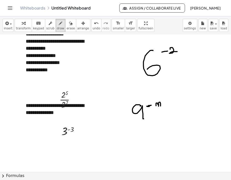
click at [160, 106] on div at bounding box center [115, 165] width 231 height 413
drag, startPoint x: 160, startPoint y: 106, endPoint x: 166, endPoint y: 110, distance: 7.3
click at [166, 110] on div at bounding box center [115, 165] width 231 height 413
drag, startPoint x: 167, startPoint y: 112, endPoint x: 169, endPoint y: 113, distance: 2.7
click at [170, 113] on div at bounding box center [115, 165] width 231 height 413
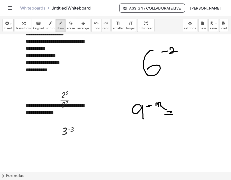
drag, startPoint x: 165, startPoint y: 115, endPoint x: 175, endPoint y: 115, distance: 10.3
click at [175, 115] on div at bounding box center [115, 165] width 231 height 413
drag, startPoint x: 186, startPoint y: 92, endPoint x: 187, endPoint y: 100, distance: 7.8
click at [187, 100] on div at bounding box center [115, 165] width 231 height 413
drag, startPoint x: 179, startPoint y: 107, endPoint x: 195, endPoint y: 102, distance: 17.0
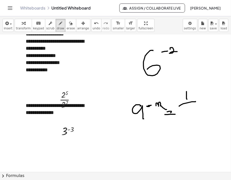
click at [195, 102] on div at bounding box center [115, 165] width 231 height 413
drag, startPoint x: 184, startPoint y: 112, endPoint x: 189, endPoint y: 117, distance: 6.4
click at [189, 117] on div at bounding box center [115, 165] width 231 height 413
drag, startPoint x: 189, startPoint y: 112, endPoint x: 193, endPoint y: 112, distance: 3.5
click at [193, 112] on div at bounding box center [115, 165] width 231 height 413
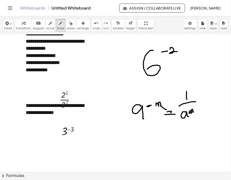
drag, startPoint x: 189, startPoint y: 112, endPoint x: 193, endPoint y: 113, distance: 4.0
click at [193, 113] on div at bounding box center [115, 165] width 231 height 413
click at [69, 26] on icon "button" at bounding box center [71, 23] width 4 height 6
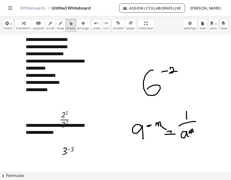
scroll to position [57, 0]
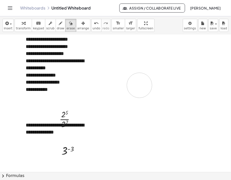
drag, startPoint x: 185, startPoint y: 129, endPoint x: 146, endPoint y: 97, distance: 50.2
click at [59, 23] on icon "button" at bounding box center [61, 23] width 4 height 6
drag, startPoint x: 129, startPoint y: 49, endPoint x: 122, endPoint y: 69, distance: 21.8
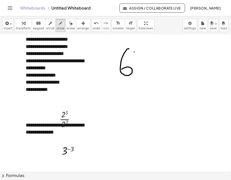
drag, startPoint x: 134, startPoint y: 52, endPoint x: 139, endPoint y: 52, distance: 5.3
drag, startPoint x: 142, startPoint y: 50, endPoint x: 146, endPoint y: 54, distance: 5.5
drag, startPoint x: 151, startPoint y: 66, endPoint x: 156, endPoint y: 66, distance: 5.1
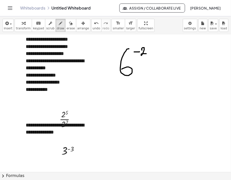
drag, startPoint x: 150, startPoint y: 69, endPoint x: 160, endPoint y: 69, distance: 10.8
drag, startPoint x: 183, startPoint y: 48, endPoint x: 184, endPoint y: 56, distance: 7.9
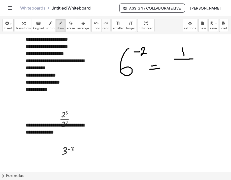
drag, startPoint x: 174, startPoint y: 59, endPoint x: 193, endPoint y: 59, distance: 18.6
drag, startPoint x: 181, startPoint y: 65, endPoint x: 180, endPoint y: 73, distance: 8.4
drag, startPoint x: 187, startPoint y: 65, endPoint x: 185, endPoint y: 68, distance: 3.3
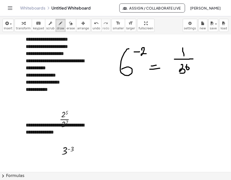
drag, startPoint x: 167, startPoint y: 64, endPoint x: 166, endPoint y: 70, distance: 6.1
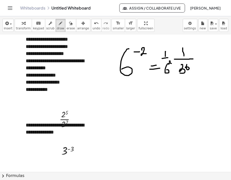
drag, startPoint x: 165, startPoint y: 52, endPoint x: 165, endPoint y: 57, distance: 4.8
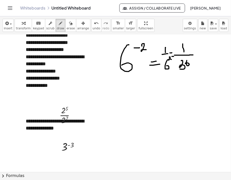
scroll to position [62, 0]
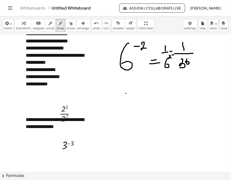
drag, startPoint x: 126, startPoint y: 94, endPoint x: 126, endPoint y: 99, distance: 5.3
click at [126, 99] on div at bounding box center [115, 179] width 231 height 413
drag, startPoint x: 131, startPoint y: 94, endPoint x: 131, endPoint y: 100, distance: 6.0
click at [131, 99] on div at bounding box center [115, 179] width 231 height 413
click at [135, 99] on div at bounding box center [115, 179] width 231 height 413
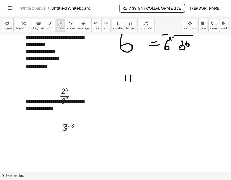
scroll to position [80, 0]
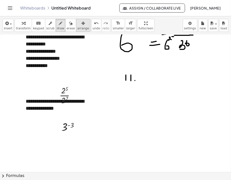
click at [77, 24] on div "button" at bounding box center [83, 23] width 12 height 6
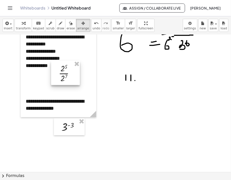
drag, startPoint x: 68, startPoint y: 89, endPoint x: 68, endPoint y: 69, distance: 20.1
click at [68, 69] on div at bounding box center [65, 73] width 29 height 24
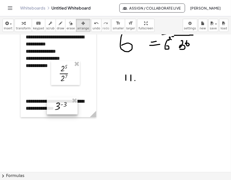
drag, startPoint x: 73, startPoint y: 129, endPoint x: 66, endPoint y: 109, distance: 22.0
click at [66, 109] on div at bounding box center [62, 106] width 31 height 17
click at [60, 106] on div at bounding box center [60, 106] width 31 height 17
click at [57, 28] on span "draw" at bounding box center [61, 29] width 8 height 4
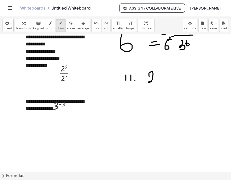
drag, startPoint x: 149, startPoint y: 76, endPoint x: 155, endPoint y: 81, distance: 7.5
click at [155, 81] on div at bounding box center [115, 160] width 231 height 413
drag, startPoint x: 158, startPoint y: 71, endPoint x: 158, endPoint y: 76, distance: 4.8
click at [158, 76] on div at bounding box center [115, 160] width 231 height 413
drag, startPoint x: 148, startPoint y: 86, endPoint x: 168, endPoint y: 85, distance: 20.9
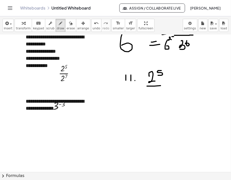
click at [168, 85] on div at bounding box center [115, 160] width 231 height 413
drag, startPoint x: 160, startPoint y: 91, endPoint x: 153, endPoint y: 100, distance: 11.4
click at [153, 100] on div at bounding box center [115, 160] width 231 height 413
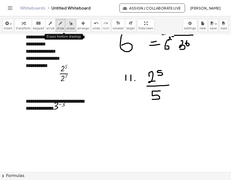
click at [66, 28] on span "erase" at bounding box center [70, 29] width 8 height 4
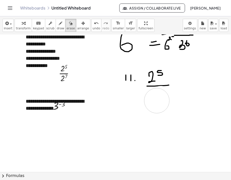
click at [157, 101] on div at bounding box center [115, 160] width 231 height 413
click at [57, 28] on span "draw" at bounding box center [61, 29] width 8 height 4
drag, startPoint x: 166, startPoint y: 86, endPoint x: 153, endPoint y: 88, distance: 12.7
click at [153, 88] on div at bounding box center [115, 160] width 231 height 413
drag, startPoint x: 155, startPoint y: 93, endPoint x: 165, endPoint y: 99, distance: 12.4
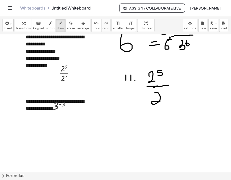
click at [165, 99] on div at bounding box center [115, 160] width 231 height 413
drag, startPoint x: 163, startPoint y: 91, endPoint x: 166, endPoint y: 95, distance: 5.2
click at [166, 95] on div at bounding box center [115, 160] width 231 height 413
drag, startPoint x: 175, startPoint y: 84, endPoint x: 179, endPoint y: 84, distance: 3.8
click at [179, 83] on div at bounding box center [115, 160] width 231 height 413
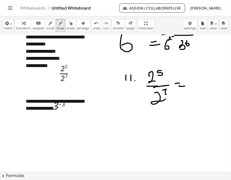
drag, startPoint x: 179, startPoint y: 87, endPoint x: 185, endPoint y: 86, distance: 6.3
click at [185, 86] on div at bounding box center [115, 160] width 231 height 413
drag, startPoint x: 195, startPoint y: 73, endPoint x: 198, endPoint y: 80, distance: 7.1
click at [198, 80] on div at bounding box center [115, 160] width 231 height 413
drag, startPoint x: 204, startPoint y: 71, endPoint x: 210, endPoint y: 76, distance: 7.9
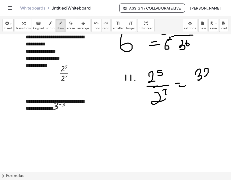
click at [210, 76] on div at bounding box center [115, 160] width 231 height 413
drag, startPoint x: 197, startPoint y: 87, endPoint x: 214, endPoint y: 83, distance: 17.1
click at [214, 83] on div at bounding box center [115, 160] width 231 height 413
drag, startPoint x: 102, startPoint y: 56, endPoint x: 101, endPoint y: 63, distance: 7.6
click at [101, 63] on div at bounding box center [115, 160] width 231 height 413
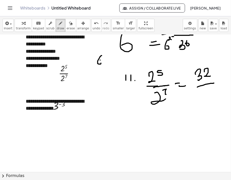
drag, startPoint x: 100, startPoint y: 60, endPoint x: 102, endPoint y: 64, distance: 4.1
click at [102, 64] on div at bounding box center [115, 160] width 231 height 413
drag, startPoint x: 106, startPoint y: 58, endPoint x: 110, endPoint y: 59, distance: 4.1
click at [110, 59] on div at bounding box center [115, 160] width 231 height 413
drag, startPoint x: 108, startPoint y: 57, endPoint x: 107, endPoint y: 63, distance: 6.1
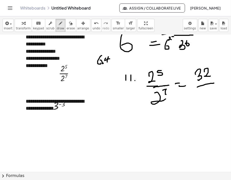
click at [107, 63] on div at bounding box center [115, 160] width 231 height 413
drag, startPoint x: 109, startPoint y: 75, endPoint x: 113, endPoint y: 75, distance: 4.0
click at [113, 75] on div at bounding box center [115, 160] width 231 height 413
drag, startPoint x: 99, startPoint y: 76, endPoint x: 99, endPoint y: 83, distance: 7.3
click at [99, 83] on div at bounding box center [115, 160] width 231 height 413
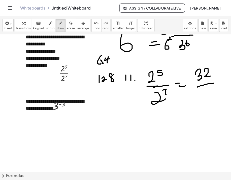
drag, startPoint x: 103, startPoint y: 78, endPoint x: 108, endPoint y: 80, distance: 5.4
click at [108, 80] on div at bounding box center [115, 160] width 231 height 413
drag, startPoint x: 201, startPoint y: 92, endPoint x: 201, endPoint y: 98, distance: 6.0
click at [201, 98] on div at bounding box center [115, 160] width 231 height 413
drag, startPoint x: 207, startPoint y: 91, endPoint x: 211, endPoint y: 97, distance: 6.3
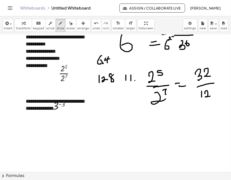
click at [211, 97] on div at bounding box center [115, 160] width 231 height 413
drag, startPoint x: 214, startPoint y: 89, endPoint x: 215, endPoint y: 91, distance: 2.7
click at [215, 91] on div at bounding box center [115, 160] width 231 height 413
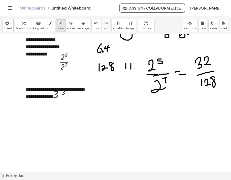
scroll to position [94, 0]
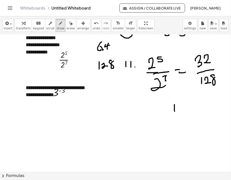
drag, startPoint x: 174, startPoint y: 105, endPoint x: 174, endPoint y: 112, distance: 6.8
click at [174, 112] on div at bounding box center [115, 147] width 231 height 413
drag, startPoint x: 168, startPoint y: 116, endPoint x: 182, endPoint y: 114, distance: 13.3
click at [182, 114] on div at bounding box center [115, 147] width 231 height 413
drag, startPoint x: 175, startPoint y: 118, endPoint x: 179, endPoint y: 121, distance: 4.4
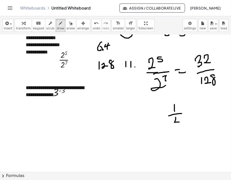
click at [180, 122] on div at bounding box center [115, 147] width 231 height 413
drag, startPoint x: 177, startPoint y: 118, endPoint x: 178, endPoint y: 126, distance: 7.8
click at [178, 126] on div at bounding box center [115, 147] width 231 height 413
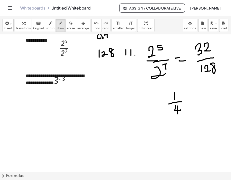
scroll to position [106, 0]
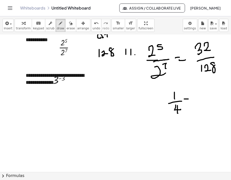
drag, startPoint x: 184, startPoint y: 99, endPoint x: 188, endPoint y: 99, distance: 4.0
click at [188, 99] on div at bounding box center [115, 134] width 231 height 413
drag, startPoint x: 184, startPoint y: 103, endPoint x: 188, endPoint y: 103, distance: 4.0
click at [188, 103] on div at bounding box center [115, 134] width 231 height 413
click at [189, 108] on div at bounding box center [115, 134] width 231 height 413
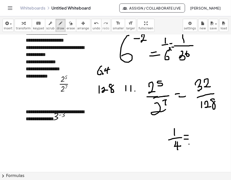
scroll to position [66, 0]
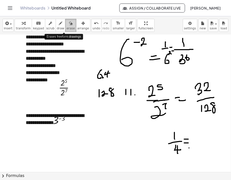
click at [66, 27] on span "erase" at bounding box center [70, 29] width 8 height 4
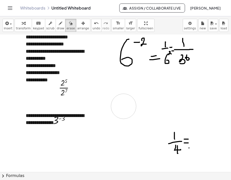
drag, startPoint x: 108, startPoint y: 78, endPoint x: 127, endPoint y: 103, distance: 30.7
click at [127, 103] on div at bounding box center [115, 175] width 231 height 413
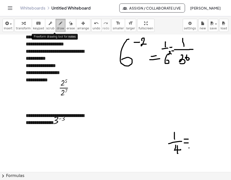
click at [59, 25] on icon "button" at bounding box center [61, 23] width 4 height 6
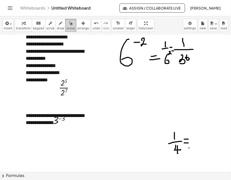
click at [66, 28] on span "erase" at bounding box center [70, 29] width 8 height 4
drag, startPoint x: 193, startPoint y: 153, endPoint x: 175, endPoint y: 137, distance: 23.8
click at [175, 137] on div at bounding box center [115, 175] width 231 height 413
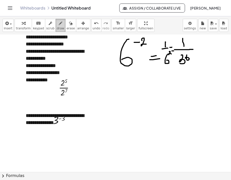
click at [59, 26] on icon "button" at bounding box center [61, 23] width 4 height 6
drag, startPoint x: 131, startPoint y: 81, endPoint x: 131, endPoint y: 90, distance: 9.1
click at [131, 90] on div at bounding box center [115, 175] width 231 height 413
drag, startPoint x: 127, startPoint y: 91, endPoint x: 134, endPoint y: 96, distance: 8.8
click at [139, 93] on div at bounding box center [115, 175] width 231 height 413
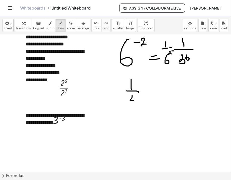
drag, startPoint x: 132, startPoint y: 96, endPoint x: 136, endPoint y: 99, distance: 5.2
click at [137, 101] on div at bounding box center [115, 175] width 231 height 413
drag, startPoint x: 135, startPoint y: 102, endPoint x: 136, endPoint y: 108, distance: 6.1
click at [136, 108] on div at bounding box center [115, 175] width 231 height 413
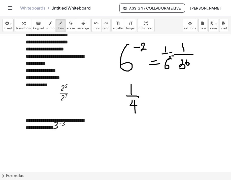
scroll to position [61, 0]
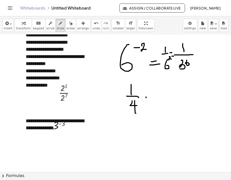
drag, startPoint x: 146, startPoint y: 98, endPoint x: 151, endPoint y: 97, distance: 5.7
click at [151, 97] on div at bounding box center [115, 180] width 231 height 413
drag, startPoint x: 147, startPoint y: 101, endPoint x: 153, endPoint y: 100, distance: 6.1
click at [153, 100] on div at bounding box center [115, 180] width 231 height 413
drag, startPoint x: 163, startPoint y: 97, endPoint x: 173, endPoint y: 112, distance: 18.1
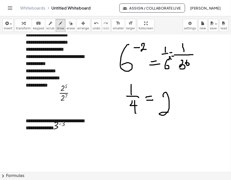
click at [173, 112] on div at bounding box center [115, 180] width 231 height 413
drag, startPoint x: 171, startPoint y: 94, endPoint x: 175, endPoint y: 92, distance: 3.8
click at [175, 92] on div at bounding box center [115, 180] width 231 height 413
drag, startPoint x: 178, startPoint y: 88, endPoint x: 183, endPoint y: 94, distance: 6.6
click at [183, 94] on div at bounding box center [115, 180] width 231 height 413
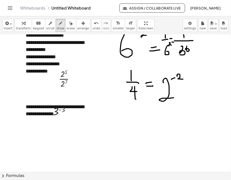
scroll to position [79, 0]
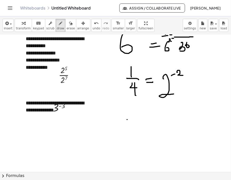
drag, startPoint x: 127, startPoint y: 120, endPoint x: 129, endPoint y: 129, distance: 9.3
click at [128, 128] on div at bounding box center [115, 162] width 231 height 413
drag, startPoint x: 131, startPoint y: 125, endPoint x: 139, endPoint y: 127, distance: 7.7
click at [139, 127] on div at bounding box center [115, 162] width 231 height 413
click at [142, 124] on div at bounding box center [115, 162] width 231 height 413
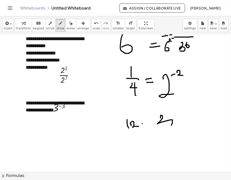
drag, startPoint x: 160, startPoint y: 118, endPoint x: 160, endPoint y: 132, distance: 13.6
click at [160, 132] on div at bounding box center [115, 162] width 231 height 413
click at [168, 113] on div at bounding box center [115, 162] width 231 height 413
drag, startPoint x: 171, startPoint y: 110, endPoint x: 172, endPoint y: 113, distance: 3.1
click at [172, 113] on div at bounding box center [115, 162] width 231 height 413
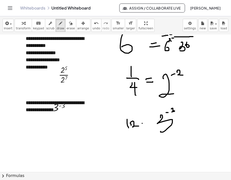
scroll to position [79, 0]
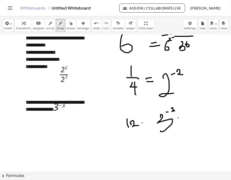
drag, startPoint x: 178, startPoint y: 118, endPoint x: 183, endPoint y: 119, distance: 5.1
click at [183, 119] on div at bounding box center [115, 161] width 231 height 413
drag, startPoint x: 177, startPoint y: 124, endPoint x: 184, endPoint y: 124, distance: 7.3
click at [184, 124] on div at bounding box center [115, 161] width 231 height 413
click at [66, 28] on span "erase" at bounding box center [70, 29] width 8 height 4
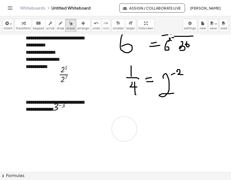
drag, startPoint x: 191, startPoint y: 127, endPoint x: 132, endPoint y: 131, distance: 59.0
click at [132, 131] on div at bounding box center [115, 161] width 231 height 413
click at [59, 26] on icon "button" at bounding box center [61, 23] width 4 height 6
drag, startPoint x: 128, startPoint y: 114, endPoint x: 127, endPoint y: 131, distance: 17.4
click at [127, 131] on div at bounding box center [115, 161] width 231 height 413
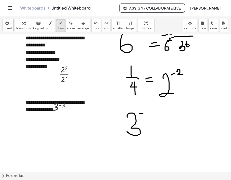
drag, startPoint x: 139, startPoint y: 114, endPoint x: 143, endPoint y: 114, distance: 3.5
click at [143, 114] on div at bounding box center [115, 161] width 231 height 413
drag, startPoint x: 146, startPoint y: 112, endPoint x: 147, endPoint y: 115, distance: 3.4
click at [147, 115] on div at bounding box center [115, 161] width 231 height 413
drag, startPoint x: 155, startPoint y: 123, endPoint x: 161, endPoint y: 124, distance: 5.6
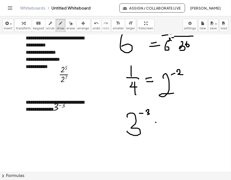
click at [164, 122] on div at bounding box center [115, 161] width 231 height 413
drag, startPoint x: 157, startPoint y: 127, endPoint x: 169, endPoint y: 123, distance: 12.7
click at [169, 123] on div at bounding box center [115, 161] width 231 height 413
drag, startPoint x: 180, startPoint y: 105, endPoint x: 180, endPoint y: 114, distance: 9.3
click at [180, 114] on div at bounding box center [115, 161] width 231 height 413
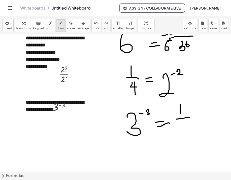
drag, startPoint x: 176, startPoint y: 119, endPoint x: 189, endPoint y: 118, distance: 13.2
click at [189, 118] on div at bounding box center [115, 161] width 231 height 413
click at [179, 126] on div at bounding box center [115, 161] width 231 height 413
drag, startPoint x: 179, startPoint y: 127, endPoint x: 185, endPoint y: 134, distance: 9.1
click at [185, 134] on div at bounding box center [115, 161] width 231 height 413
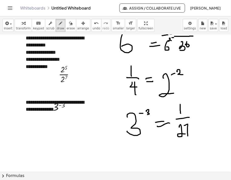
drag, startPoint x: 184, startPoint y: 126, endPoint x: 188, endPoint y: 136, distance: 11.1
click at [188, 136] on div at bounding box center [115, 161] width 231 height 413
drag, startPoint x: 185, startPoint y: 142, endPoint x: 192, endPoint y: 141, distance: 6.7
click at [195, 138] on div at bounding box center [115, 161] width 231 height 413
drag, startPoint x: 190, startPoint y: 146, endPoint x: 195, endPoint y: 144, distance: 5.2
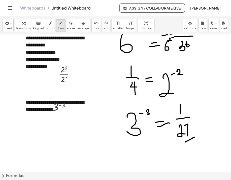
click at [195, 144] on div at bounding box center [115, 161] width 231 height 413
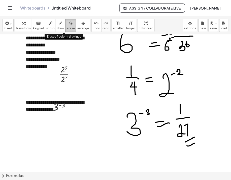
click at [66, 28] on span "erase" at bounding box center [70, 29] width 8 height 4
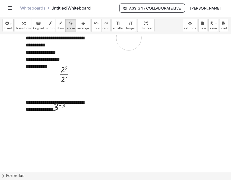
drag, startPoint x: 193, startPoint y: 147, endPoint x: 137, endPoint y: 78, distance: 88.7
click at [128, 50] on div at bounding box center [115, 161] width 231 height 413
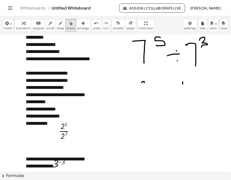
scroll to position [0, 0]
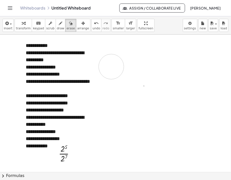
drag, startPoint x: 172, startPoint y: 106, endPoint x: 111, endPoint y: 67, distance: 72.2
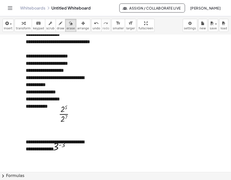
scroll to position [41, 0]
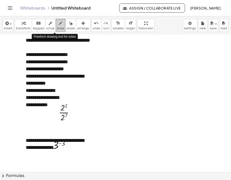
click at [57, 28] on span "draw" at bounding box center [61, 29] width 8 height 4
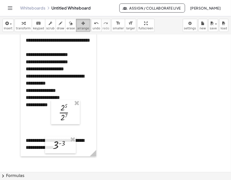
click at [81, 26] on icon "button" at bounding box center [83, 23] width 4 height 6
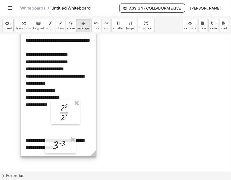
click at [69, 51] on div at bounding box center [58, 76] width 75 height 161
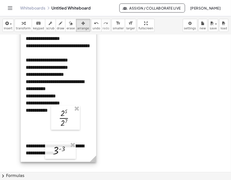
scroll to position [36, 0]
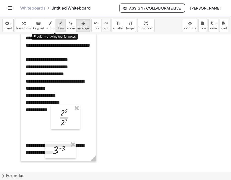
click at [57, 30] on span "draw" at bounding box center [61, 29] width 8 height 4
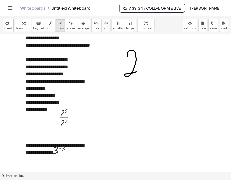
drag, startPoint x: 127, startPoint y: 55, endPoint x: 141, endPoint y: 71, distance: 21.2
drag, startPoint x: 141, startPoint y: 53, endPoint x: 146, endPoint y: 54, distance: 5.3
drag, startPoint x: 144, startPoint y: 50, endPoint x: 144, endPoint y: 56, distance: 6.0
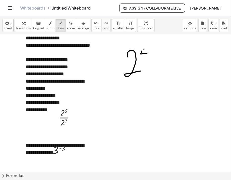
drag, startPoint x: 153, startPoint y: 64, endPoint x: 155, endPoint y: 64, distance: 2.8
drag, startPoint x: 157, startPoint y: 61, endPoint x: 153, endPoint y: 73, distance: 13.1
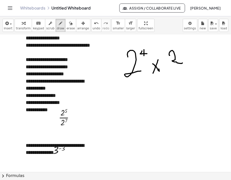
drag, startPoint x: 169, startPoint y: 55, endPoint x: 182, endPoint y: 63, distance: 15.0
click at [66, 29] on span "erase" at bounding box center [70, 29] width 8 height 4
drag, startPoint x: 177, startPoint y: 58, endPoint x: 77, endPoint y: 35, distance: 101.9
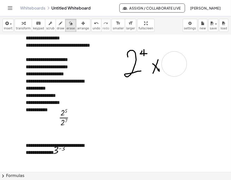
click at [65, 30] on button "erase" at bounding box center [70, 25] width 11 height 13
click at [57, 29] on span "draw" at bounding box center [61, 29] width 8 height 4
drag, startPoint x: 167, startPoint y: 62, endPoint x: 187, endPoint y: 73, distance: 22.5
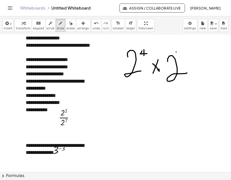
drag, startPoint x: 176, startPoint y: 52, endPoint x: 183, endPoint y: 51, distance: 7.2
drag, startPoint x: 185, startPoint y: 49, endPoint x: 188, endPoint y: 55, distance: 7.2
drag, startPoint x: 121, startPoint y: 86, endPoint x: 206, endPoint y: 81, distance: 84.3
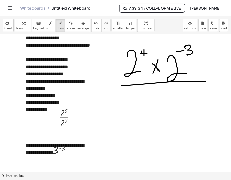
drag, startPoint x: 159, startPoint y: 96, endPoint x: 172, endPoint y: 104, distance: 15.2
drag, startPoint x: 171, startPoint y: 87, endPoint x: 178, endPoint y: 94, distance: 9.8
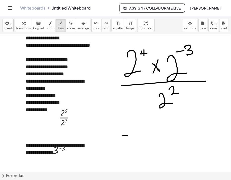
drag, startPoint x: 123, startPoint y: 136, endPoint x: 130, endPoint y: 136, distance: 7.5
drag, startPoint x: 121, startPoint y: 140, endPoint x: 131, endPoint y: 141, distance: 10.3
drag, startPoint x: 152, startPoint y: 135, endPoint x: 163, endPoint y: 148, distance: 17.5
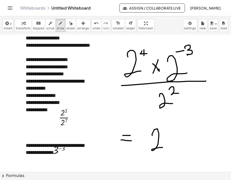
drag, startPoint x: 165, startPoint y: 120, endPoint x: 169, endPoint y: 123, distance: 5.2
drag, startPoint x: 168, startPoint y: 118, endPoint x: 169, endPoint y: 128, distance: 10.1
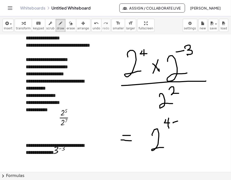
drag, startPoint x: 173, startPoint y: 123, endPoint x: 178, endPoint y: 121, distance: 4.5
drag, startPoint x: 180, startPoint y: 119, endPoint x: 180, endPoint y: 123, distance: 3.8
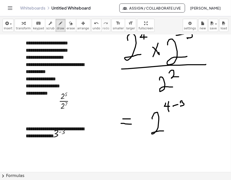
scroll to position [60, 0]
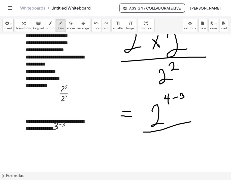
drag, startPoint x: 162, startPoint y: 130, endPoint x: 195, endPoint y: 122, distance: 34.5
click at [195, 122] on div at bounding box center [115, 180] width 231 height 413
drag, startPoint x: 169, startPoint y: 142, endPoint x: 181, endPoint y: 151, distance: 14.7
click at [181, 151] on div at bounding box center [115, 180] width 231 height 413
drag, startPoint x: 180, startPoint y: 132, endPoint x: 192, endPoint y: 132, distance: 11.6
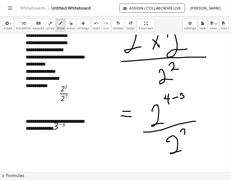
click at [192, 132] on div at bounding box center [115, 180] width 231 height 413
drag, startPoint x: 125, startPoint y: 151, endPoint x: 125, endPoint y: 156, distance: 5.3
click at [129, 151] on div at bounding box center [115, 180] width 231 height 413
click at [131, 157] on div at bounding box center [115, 180] width 231 height 413
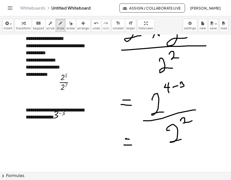
scroll to position [76, 0]
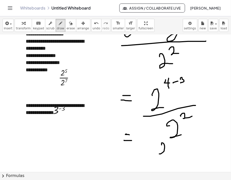
drag, startPoint x: 161, startPoint y: 145, endPoint x: 168, endPoint y: 152, distance: 9.6
click at [168, 152] on div at bounding box center [115, 165] width 231 height 413
drag, startPoint x: 159, startPoint y: 161, endPoint x: 174, endPoint y: 159, distance: 15.5
click at [174, 159] on div at bounding box center [115, 165] width 231 height 413
drag, startPoint x: 165, startPoint y: 166, endPoint x: 171, endPoint y: 167, distance: 6.6
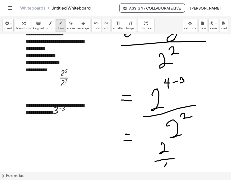
click at [171, 167] on div at bounding box center [115, 165] width 231 height 413
drag, startPoint x: 171, startPoint y: 165, endPoint x: 170, endPoint y: 174, distance: 9.4
click at [170, 174] on div "**********" at bounding box center [115, 98] width 231 height 164
drag, startPoint x: 181, startPoint y: 156, endPoint x: 179, endPoint y: 163, distance: 6.6
click at [189, 157] on div at bounding box center [115, 165] width 231 height 413
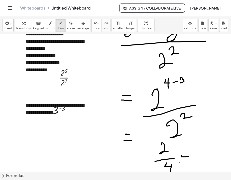
drag, startPoint x: 179, startPoint y: 163, endPoint x: 191, endPoint y: 161, distance: 12.4
click at [191, 161] on div at bounding box center [115, 165] width 231 height 413
drag, startPoint x: 199, startPoint y: 148, endPoint x: 199, endPoint y: 154, distance: 6.3
click at [199, 154] on div at bounding box center [115, 165] width 231 height 413
drag, startPoint x: 197, startPoint y: 155, endPoint x: 204, endPoint y: 155, distance: 6.3
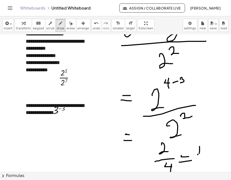
click at [204, 155] on div at bounding box center [115, 165] width 231 height 413
drag, startPoint x: 199, startPoint y: 163, endPoint x: 206, endPoint y: 165, distance: 7.8
click at [206, 165] on div at bounding box center [115, 165] width 231 height 413
drag, startPoint x: 209, startPoint y: 155, endPoint x: 217, endPoint y: 150, distance: 10.3
click at [217, 150] on div at bounding box center [115, 165] width 231 height 413
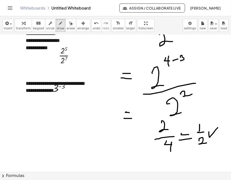
scroll to position [104, 0]
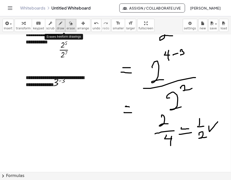
click at [66, 28] on span "erase" at bounding box center [70, 29] width 8 height 4
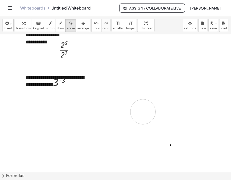
drag, startPoint x: 190, startPoint y: 86, endPoint x: 17, endPoint y: 94, distance: 173.4
click at [78, 102] on div at bounding box center [115, 137] width 231 height 413
click at [59, 26] on icon "button" at bounding box center [61, 23] width 4 height 6
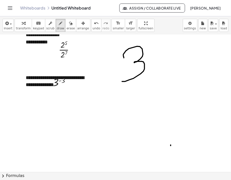
drag, startPoint x: 124, startPoint y: 58, endPoint x: 124, endPoint y: 81, distance: 22.9
click at [124, 81] on div at bounding box center [115, 137] width 231 height 413
drag, startPoint x: 147, startPoint y: 47, endPoint x: 155, endPoint y: 50, distance: 8.5
click at [155, 50] on div at bounding box center [115, 137] width 231 height 413
drag, startPoint x: 155, startPoint y: 46, endPoint x: 154, endPoint y: 53, distance: 7.6
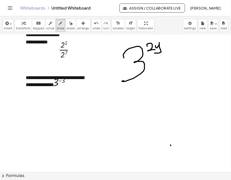
click at [154, 53] on div at bounding box center [115, 137] width 231 height 413
drag, startPoint x: 169, startPoint y: 60, endPoint x: 162, endPoint y: 69, distance: 11.7
click at [172, 63] on div at bounding box center [115, 137] width 231 height 413
drag, startPoint x: 159, startPoint y: 71, endPoint x: 174, endPoint y: 71, distance: 15.1
click at [174, 71] on div at bounding box center [115, 137] width 231 height 413
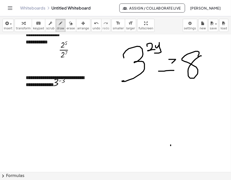
drag, startPoint x: 198, startPoint y: 57, endPoint x: 203, endPoint y: 56, distance: 4.9
click at [203, 56] on div at bounding box center [115, 137] width 231 height 413
drag, startPoint x: 206, startPoint y: 65, endPoint x: 205, endPoint y: 75, distance: 10.8
click at [205, 75] on div at bounding box center [115, 137] width 231 height 413
drag, startPoint x: 167, startPoint y: 62, endPoint x: 163, endPoint y: 61, distance: 3.6
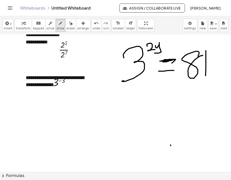
click at [163, 61] on div at bounding box center [115, 137] width 231 height 413
click at [66, 28] on span "erase" at bounding box center [70, 29] width 8 height 4
drag, startPoint x: 181, startPoint y: 154, endPoint x: 141, endPoint y: 139, distance: 42.6
click at [166, 145] on div at bounding box center [115, 137] width 231 height 413
click at [57, 27] on span "draw" at bounding box center [61, 29] width 8 height 4
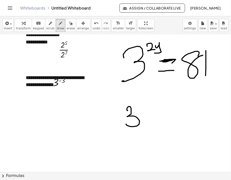
drag, startPoint x: 127, startPoint y: 111, endPoint x: 126, endPoint y: 124, distance: 13.6
click at [126, 124] on div at bounding box center [115, 137] width 231 height 413
drag, startPoint x: 136, startPoint y: 105, endPoint x: 141, endPoint y: 109, distance: 6.6
click at [141, 109] on div at bounding box center [115, 137] width 231 height 413
drag, startPoint x: 143, startPoint y: 105, endPoint x: 143, endPoint y: 109, distance: 4.5
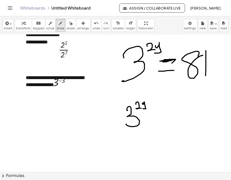
click at [143, 109] on div at bounding box center [115, 137] width 231 height 413
click at [34, 98] on div at bounding box center [115, 137] width 231 height 413
drag, startPoint x: 34, startPoint y: 98, endPoint x: 44, endPoint y: 104, distance: 12.1
click at [44, 104] on div at bounding box center [115, 137] width 231 height 413
click at [45, 100] on div at bounding box center [115, 137] width 231 height 413
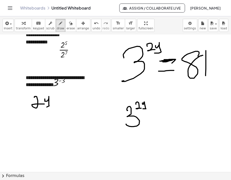
drag, startPoint x: 45, startPoint y: 100, endPoint x: 47, endPoint y: 107, distance: 8.0
click at [47, 107] on div at bounding box center [115, 137] width 231 height 413
drag, startPoint x: 57, startPoint y: 102, endPoint x: 62, endPoint y: 102, distance: 5.5
click at [63, 102] on div at bounding box center [115, 137] width 231 height 413
drag, startPoint x: 58, startPoint y: 103, endPoint x: 65, endPoint y: 104, distance: 6.9
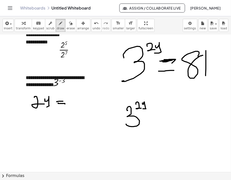
click at [65, 104] on div at bounding box center [115, 137] width 231 height 413
drag, startPoint x: 70, startPoint y: 99, endPoint x: 81, endPoint y: 107, distance: 13.5
click at [81, 107] on div at bounding box center [115, 137] width 231 height 413
drag, startPoint x: 90, startPoint y: 101, endPoint x: 83, endPoint y: 103, distance: 6.7
click at [83, 106] on div at bounding box center [115, 137] width 231 height 413
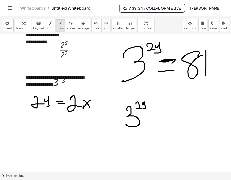
drag, startPoint x: 83, startPoint y: 101, endPoint x: 90, endPoint y: 108, distance: 10.1
click at [90, 108] on div at bounding box center [115, 137] width 231 height 413
drag, startPoint x: 95, startPoint y: 107, endPoint x: 94, endPoint y: 112, distance: 5.1
click at [94, 112] on div at bounding box center [115, 137] width 231 height 413
drag, startPoint x: 155, startPoint y: 115, endPoint x: 164, endPoint y: 116, distance: 8.3
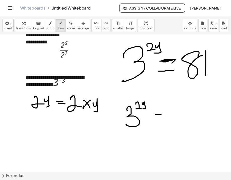
click at [164, 116] on div at bounding box center [115, 137] width 231 height 413
drag, startPoint x: 158, startPoint y: 118, endPoint x: 166, endPoint y: 119, distance: 8.6
click at [166, 119] on div at bounding box center [115, 137] width 231 height 413
drag, startPoint x: 174, startPoint y: 112, endPoint x: 177, endPoint y: 124, distance: 12.8
click at [177, 124] on div at bounding box center [115, 137] width 231 height 413
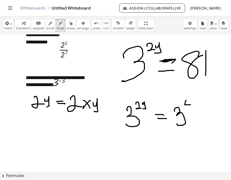
drag, startPoint x: 185, startPoint y: 104, endPoint x: 190, endPoint y: 105, distance: 5.7
click at [190, 105] on div at bounding box center [115, 137] width 231 height 413
drag, startPoint x: 188, startPoint y: 101, endPoint x: 189, endPoint y: 111, distance: 9.8
click at [189, 111] on div at bounding box center [115, 137] width 231 height 413
drag, startPoint x: 134, startPoint y: 142, endPoint x: 134, endPoint y: 151, distance: 9.6
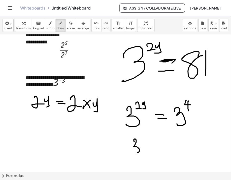
click at [134, 151] on div at bounding box center [115, 137] width 231 height 413
drag, startPoint x: 139, startPoint y: 139, endPoint x: 143, endPoint y: 142, distance: 4.6
click at [143, 142] on div at bounding box center [115, 137] width 231 height 413
drag, startPoint x: 144, startPoint y: 134, endPoint x: 145, endPoint y: 159, distance: 24.7
click at [145, 159] on div at bounding box center [115, 137] width 231 height 413
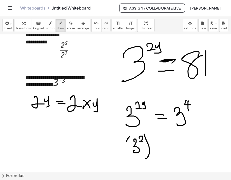
drag, startPoint x: 127, startPoint y: 139, endPoint x: 129, endPoint y: 163, distance: 23.4
click at [129, 163] on div at bounding box center [115, 137] width 231 height 413
drag, startPoint x: 147, startPoint y: 135, endPoint x: 152, endPoint y: 138, distance: 4.8
click at [152, 138] on div at bounding box center [115, 137] width 231 height 413
drag, startPoint x: 161, startPoint y: 148, endPoint x: 164, endPoint y: 149, distance: 3.7
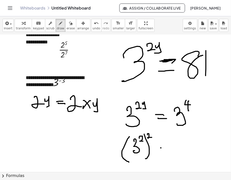
click at [165, 149] on div at bounding box center [115, 137] width 231 height 413
drag, startPoint x: 161, startPoint y: 151, endPoint x: 168, endPoint y: 151, distance: 6.8
click at [168, 151] on div at bounding box center [115, 137] width 231 height 413
drag, startPoint x: 172, startPoint y: 146, endPoint x: 172, endPoint y: 153, distance: 6.6
click at [172, 153] on div at bounding box center [115, 137] width 231 height 413
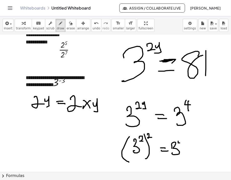
drag, startPoint x: 178, startPoint y: 142, endPoint x: 182, endPoint y: 142, distance: 4.3
click at [183, 143] on div at bounding box center [115, 137] width 231 height 413
click at [180, 146] on div at bounding box center [115, 137] width 231 height 413
drag, startPoint x: 139, startPoint y: 99, endPoint x: 130, endPoint y: 128, distance: 31.0
click at [141, 123] on div at bounding box center [115, 137] width 231 height 413
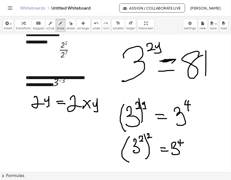
drag, startPoint x: 124, startPoint y: 105, endPoint x: 126, endPoint y: 131, distance: 26.5
click at [126, 131] on div at bounding box center [115, 137] width 231 height 413
drag, startPoint x: 100, startPoint y: 114, endPoint x: 87, endPoint y: 109, distance: 13.2
click at [87, 109] on div at bounding box center [115, 137] width 231 height 413
click at [66, 28] on span "erase" at bounding box center [70, 29] width 8 height 4
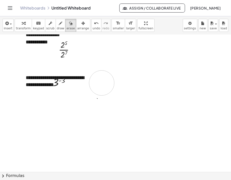
drag, startPoint x: 97, startPoint y: 112, endPoint x: 99, endPoint y: 83, distance: 29.0
click at [99, 83] on div at bounding box center [115, 137] width 231 height 413
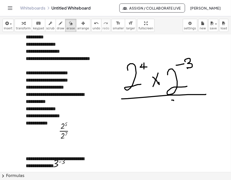
scroll to position [0, 0]
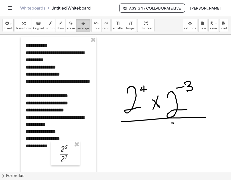
click at [77, 30] on span "arrange" at bounding box center [83, 29] width 12 height 4
click at [66, 28] on span "erase" at bounding box center [70, 29] width 8 height 4
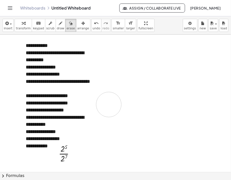
drag, startPoint x: 204, startPoint y: 111, endPoint x: 109, endPoint y: 105, distance: 95.2
click at [77, 29] on span "arrange" at bounding box center [83, 29] width 12 height 4
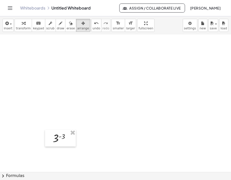
scroll to position [50, 0]
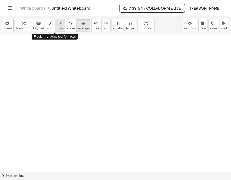
click at [57, 28] on span "draw" at bounding box center [61, 29] width 8 height 4
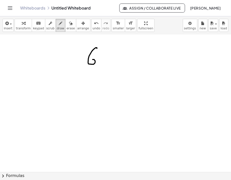
drag, startPoint x: 97, startPoint y: 48, endPoint x: 89, endPoint y: 61, distance: 15.1
drag, startPoint x: 109, startPoint y: 58, endPoint x: 111, endPoint y: 64, distance: 6.3
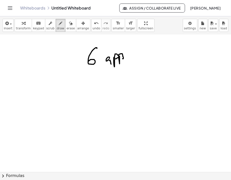
drag, startPoint x: 119, startPoint y: 64, endPoint x: 119, endPoint y: 57, distance: 6.6
drag, startPoint x: 124, startPoint y: 54, endPoint x: 126, endPoint y: 64, distance: 9.9
drag, startPoint x: 128, startPoint y: 60, endPoint x: 131, endPoint y: 62, distance: 3.8
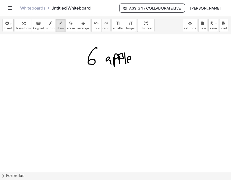
drag, startPoint x: 137, startPoint y: 57, endPoint x: 136, endPoint y: 61, distance: 4.6
drag, startPoint x: 165, startPoint y: 53, endPoint x: 165, endPoint y: 61, distance: 8.1
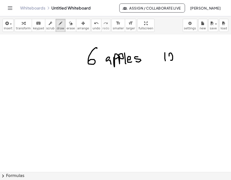
drag, startPoint x: 169, startPoint y: 56, endPoint x: 176, endPoint y: 59, distance: 7.6
drag, startPoint x: 183, startPoint y: 54, endPoint x: 178, endPoint y: 62, distance: 9.3
drag, startPoint x: 191, startPoint y: 57, endPoint x: 195, endPoint y: 62, distance: 6.2
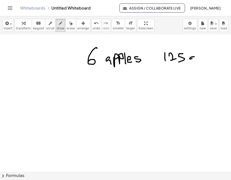
drag, startPoint x: 203, startPoint y: 54, endPoint x: 204, endPoint y: 61, distance: 7.4
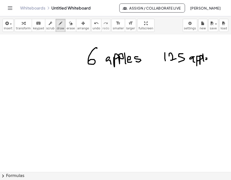
drag, startPoint x: 205, startPoint y: 60, endPoint x: 210, endPoint y: 57, distance: 5.3
drag, startPoint x: 210, startPoint y: 57, endPoint x: 208, endPoint y: 61, distance: 4.6
drag, startPoint x: 82, startPoint y: 57, endPoint x: 73, endPoint y: 58, distance: 8.8
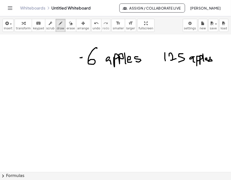
drag, startPoint x: 77, startPoint y: 60, endPoint x: 69, endPoint y: 61, distance: 8.6
drag, startPoint x: 31, startPoint y: 54, endPoint x: 31, endPoint y: 61, distance: 7.3
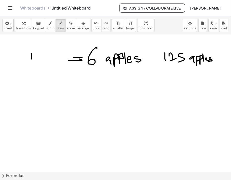
drag, startPoint x: 38, startPoint y: 57, endPoint x: 40, endPoint y: 60, distance: 3.2
drag, startPoint x: 46, startPoint y: 57, endPoint x: 46, endPoint y: 59, distance: 2.8
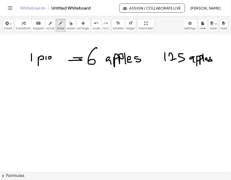
drag, startPoint x: 49, startPoint y: 59, endPoint x: 53, endPoint y: 59, distance: 4.5
click at [66, 28] on span "erase" at bounding box center [70, 29] width 8 height 4
drag, startPoint x: 74, startPoint y: 63, endPoint x: 74, endPoint y: 58, distance: 4.8
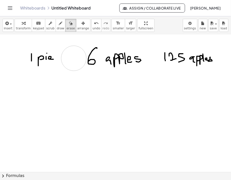
click at [57, 29] on span "draw" at bounding box center [61, 29] width 8 height 4
drag, startPoint x: 66, startPoint y: 58, endPoint x: 69, endPoint y: 58, distance: 3.0
drag, startPoint x: 66, startPoint y: 60, endPoint x: 70, endPoint y: 61, distance: 3.8
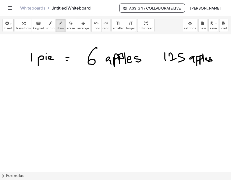
drag, startPoint x: 118, startPoint y: 79, endPoint x: 119, endPoint y: 90, distance: 10.8
drag, startPoint x: 125, startPoint y: 79, endPoint x: 135, endPoint y: 88, distance: 13.0
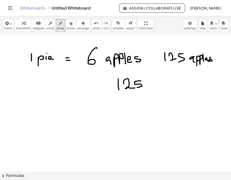
drag, startPoint x: 141, startPoint y: 81, endPoint x: 136, endPoint y: 87, distance: 8.2
drag, startPoint x: 119, startPoint y: 97, endPoint x: 142, endPoint y: 94, distance: 23.4
drag, startPoint x: 129, startPoint y: 104, endPoint x: 127, endPoint y: 109, distance: 5.4
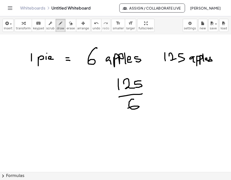
drag, startPoint x: 171, startPoint y: 87, endPoint x: 175, endPoint y: 86, distance: 4.5
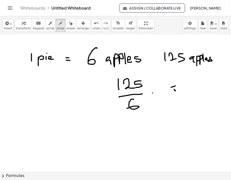
drag, startPoint x: 152, startPoint y: 93, endPoint x: 160, endPoint y: 94, distance: 7.3
drag, startPoint x: 154, startPoint y: 97, endPoint x: 160, endPoint y: 97, distance: 6.8
drag, startPoint x: 172, startPoint y: 91, endPoint x: 183, endPoint y: 102, distance: 15.5
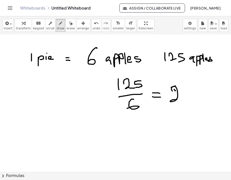
drag, startPoint x: 186, startPoint y: 88, endPoint x: 186, endPoint y: 92, distance: 3.0
drag, startPoint x: 202, startPoint y: 84, endPoint x: 199, endPoint y: 94, distance: 10.7
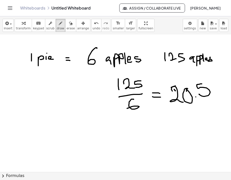
drag, startPoint x: 195, startPoint y: 99, endPoint x: 211, endPoint y: 99, distance: 16.1
drag, startPoint x: 203, startPoint y: 105, endPoint x: 199, endPoint y: 116, distance: 11.3
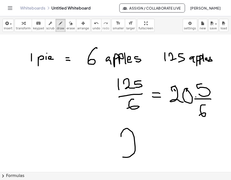
drag, startPoint x: 132, startPoint y: 132, endPoint x: 144, endPoint y: 154, distance: 24.3
drag, startPoint x: 148, startPoint y: 133, endPoint x: 150, endPoint y: 138, distance: 5.5
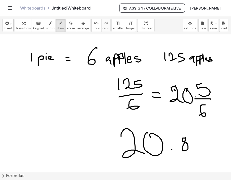
drag, startPoint x: 155, startPoint y: 133, endPoint x: 148, endPoint y: 134, distance: 7.3
drag, startPoint x: 37, startPoint y: 106, endPoint x: 35, endPoint y: 120, distance: 13.7
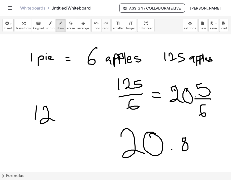
drag, startPoint x: 44, startPoint y: 107, endPoint x: 55, endPoint y: 121, distance: 17.9
drag, startPoint x: 63, startPoint y: 110, endPoint x: 53, endPoint y: 116, distance: 11.9
drag, startPoint x: 11, startPoint y: 122, endPoint x: 67, endPoint y: 104, distance: 58.7
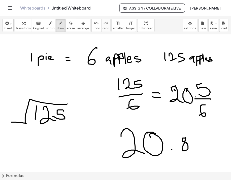
drag, startPoint x: 21, startPoint y: 103, endPoint x: 15, endPoint y: 109, distance: 8.4
drag, startPoint x: 38, startPoint y: 94, endPoint x: 46, endPoint y: 99, distance: 9.1
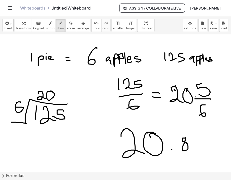
drag, startPoint x: 35, startPoint y: 127, endPoint x: 36, endPoint y: 138, distance: 11.6
drag, startPoint x: 45, startPoint y: 131, endPoint x: 55, endPoint y: 140, distance: 12.8
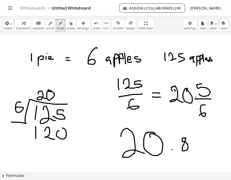
drag, startPoint x: 58, startPoint y: 131, endPoint x: 60, endPoint y: 129, distance: 2.9
drag, startPoint x: 24, startPoint y: 145, endPoint x: 79, endPoint y: 144, distance: 55.1
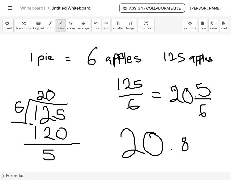
drag, startPoint x: 51, startPoint y: 150, endPoint x: 43, endPoint y: 159, distance: 11.4
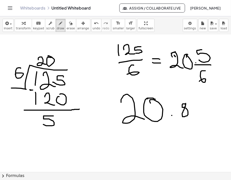
scroll to position [85, 0]
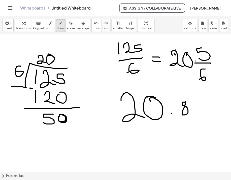
click at [60, 115] on div at bounding box center [115, 155] width 231 height 413
drag, startPoint x: 75, startPoint y: 116, endPoint x: 61, endPoint y: 64, distance: 53.8
click at [61, 64] on div at bounding box center [115, 155] width 231 height 413
click at [56, 63] on div at bounding box center [115, 155] width 231 height 413
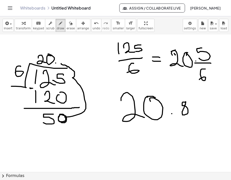
click at [56, 63] on div at bounding box center [115, 155] width 231 height 413
click at [69, 24] on icon "button" at bounding box center [71, 23] width 4 height 6
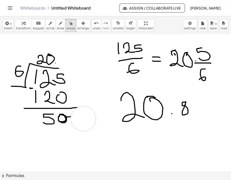
drag, startPoint x: 68, startPoint y: 59, endPoint x: 92, endPoint y: 117, distance: 62.9
click at [83, 119] on div at bounding box center [115, 155] width 231 height 413
click at [57, 28] on span "draw" at bounding box center [61, 29] width 8 height 4
drag, startPoint x: 56, startPoint y: 69, endPoint x: 66, endPoint y: 69, distance: 10.6
click at [66, 69] on div at bounding box center [115, 155] width 231 height 413
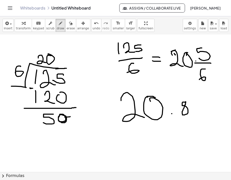
click at [172, 114] on div at bounding box center [115, 155] width 231 height 413
click at [56, 64] on div at bounding box center [115, 155] width 231 height 413
click at [63, 58] on div at bounding box center [115, 155] width 231 height 413
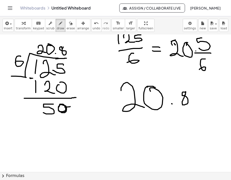
scroll to position [97, 0]
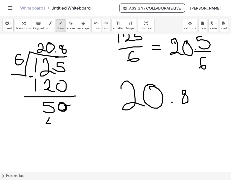
drag, startPoint x: 49, startPoint y: 118, endPoint x: 54, endPoint y: 124, distance: 8.0
click at [54, 124] on div at bounding box center [115, 144] width 231 height 413
drag, startPoint x: 52, startPoint y: 119, endPoint x: 51, endPoint y: 131, distance: 12.6
click at [51, 131] on div at bounding box center [115, 144] width 231 height 413
click at [67, 121] on div at bounding box center [115, 144] width 231 height 413
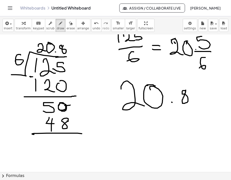
drag, startPoint x: 34, startPoint y: 134, endPoint x: 88, endPoint y: 135, distance: 54.6
click at [88, 135] on div at bounding box center [115, 144] width 231 height 413
drag, startPoint x: 53, startPoint y: 142, endPoint x: 63, endPoint y: 150, distance: 13.2
click at [63, 150] on div at bounding box center [115, 144] width 231 height 413
click at [66, 139] on div at bounding box center [115, 144] width 231 height 413
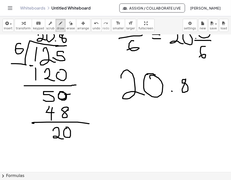
scroll to position [119, 0]
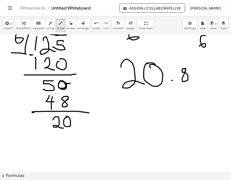
drag, startPoint x: 58, startPoint y: 134, endPoint x: 59, endPoint y: 144, distance: 9.1
click at [59, 144] on div at bounding box center [115, 122] width 231 height 413
drag, startPoint x: 66, startPoint y: 133, endPoint x: 72, endPoint y: 133, distance: 6.0
click at [72, 133] on div at bounding box center [115, 122] width 231 height 413
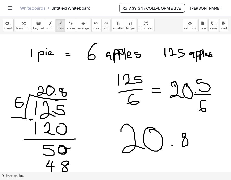
scroll to position [52, 0]
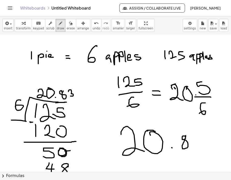
drag, startPoint x: 68, startPoint y: 92, endPoint x: 70, endPoint y: 96, distance: 4.7
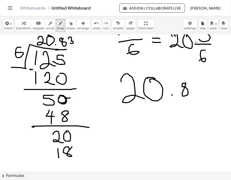
scroll to position [134, 0]
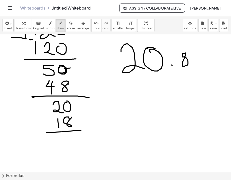
drag, startPoint x: 46, startPoint y: 133, endPoint x: 81, endPoint y: 131, distance: 34.7
click at [81, 131] on div at bounding box center [115, 106] width 231 height 413
drag, startPoint x: 47, startPoint y: 118, endPoint x: 53, endPoint y: 117, distance: 5.5
click at [53, 117] on div at bounding box center [115, 106] width 231 height 413
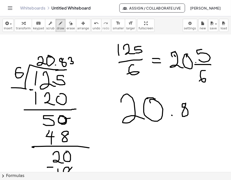
scroll to position [84, 0]
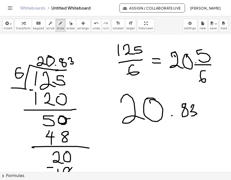
drag, startPoint x: 191, startPoint y: 108, endPoint x: 191, endPoint y: 116, distance: 8.3
click at [191, 116] on div at bounding box center [115, 157] width 231 height 413
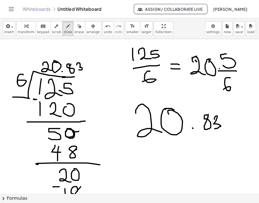
scroll to position [86, 0]
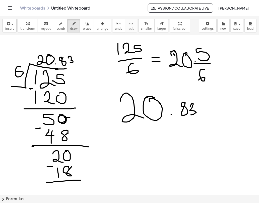
drag, startPoint x: 36, startPoint y: 129, endPoint x: 40, endPoint y: 128, distance: 4.6
click at [40, 128] on div at bounding box center [129, 155] width 259 height 413
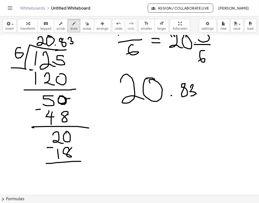
scroll to position [105, 0]
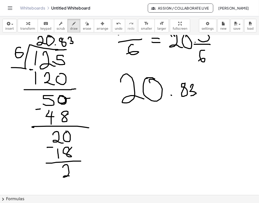
drag, startPoint x: 63, startPoint y: 167, endPoint x: 71, endPoint y: 176, distance: 11.9
click at [71, 176] on div at bounding box center [129, 136] width 259 height 413
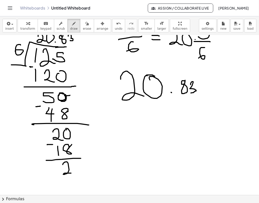
scroll to position [107, 0]
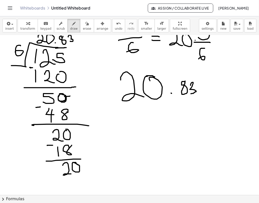
click at [74, 163] on div at bounding box center [129, 134] width 259 height 413
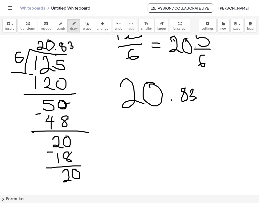
scroll to position [100, 0]
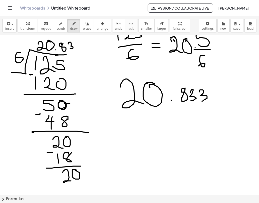
drag, startPoint x: 200, startPoint y: 92, endPoint x: 202, endPoint y: 102, distance: 10.3
click at [202, 102] on div at bounding box center [129, 141] width 259 height 413
drag, startPoint x: 207, startPoint y: 93, endPoint x: 211, endPoint y: 101, distance: 9.2
click at [211, 101] on div at bounding box center [129, 141] width 259 height 413
click at [216, 101] on div at bounding box center [129, 141] width 259 height 413
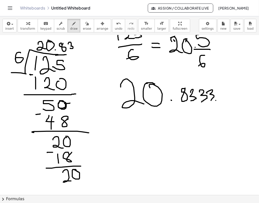
click at [220, 101] on div at bounding box center [129, 141] width 259 height 413
click at [223, 101] on div at bounding box center [129, 141] width 259 height 413
click at [227, 101] on div at bounding box center [129, 141] width 259 height 413
click at [229, 101] on div at bounding box center [129, 141] width 259 height 413
click at [231, 101] on div at bounding box center [129, 141] width 259 height 413
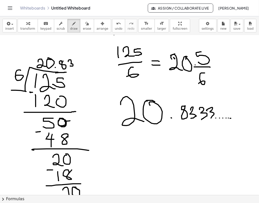
scroll to position [76, 0]
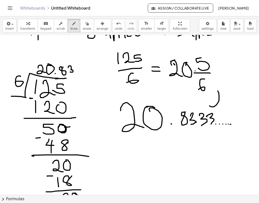
drag, startPoint x: 210, startPoint y: 106, endPoint x: 214, endPoint y: 87, distance: 19.8
click at [214, 87] on div at bounding box center [129, 165] width 259 height 413
click at [212, 84] on div at bounding box center [129, 165] width 259 height 413
drag, startPoint x: 214, startPoint y: 81, endPoint x: 222, endPoint y: 85, distance: 9.7
click at [222, 86] on div at bounding box center [129, 165] width 259 height 413
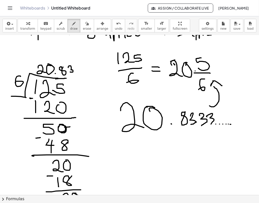
click at [212, 85] on div at bounding box center [129, 165] width 259 height 413
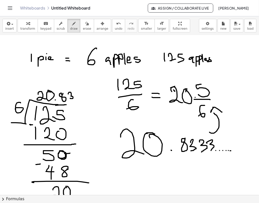
scroll to position [51, 0]
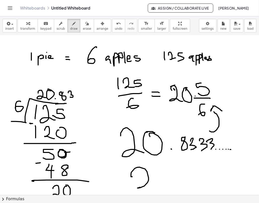
drag, startPoint x: 131, startPoint y: 176, endPoint x: 154, endPoint y: 185, distance: 24.4
click at [154, 185] on div at bounding box center [129, 190] width 259 height 413
drag, startPoint x: 155, startPoint y: 170, endPoint x: 157, endPoint y: 168, distance: 3.0
click at [157, 168] on div at bounding box center [129, 190] width 259 height 413
click at [174, 180] on div at bounding box center [129, 190] width 259 height 413
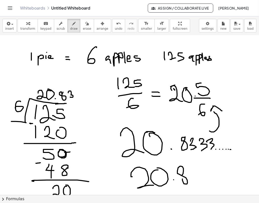
drag, startPoint x: 183, startPoint y: 175, endPoint x: 189, endPoint y: 171, distance: 7.6
click at [189, 171] on div at bounding box center [129, 190] width 259 height 413
drag, startPoint x: 208, startPoint y: 184, endPoint x: 209, endPoint y: 188, distance: 4.7
click at [209, 190] on div at bounding box center [129, 190] width 259 height 413
drag, startPoint x: 213, startPoint y: 180, endPoint x: 209, endPoint y: 185, distance: 6.1
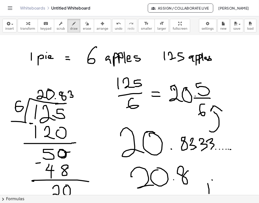
click at [209, 185] on div at bounding box center [129, 190] width 259 height 413
drag, startPoint x: 215, startPoint y: 180, endPoint x: 216, endPoint y: 183, distance: 2.8
click at [215, 183] on div at bounding box center [129, 190] width 259 height 413
click at [215, 177] on div at bounding box center [129, 190] width 259 height 413
drag, startPoint x: 220, startPoint y: 182, endPoint x: 226, endPoint y: 184, distance: 5.6
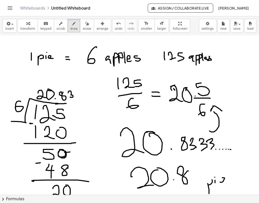
click at [224, 184] on div at bounding box center [129, 190] width 259 height 413
drag, startPoint x: 211, startPoint y: 178, endPoint x: 208, endPoint y: 183, distance: 4.7
click at [208, 183] on div at bounding box center [129, 190] width 259 height 413
click at [117, 184] on div at bounding box center [129, 190] width 259 height 413
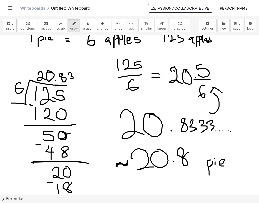
scroll to position [70, 0]
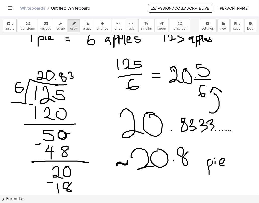
click at [174, 161] on div at bounding box center [129, 171] width 259 height 413
drag, startPoint x: 211, startPoint y: 160, endPoint x: 212, endPoint y: 163, distance: 3.8
click at [212, 163] on div at bounding box center [129, 171] width 259 height 413
drag, startPoint x: 208, startPoint y: 160, endPoint x: 209, endPoint y: 170, distance: 10.3
click at [209, 170] on div at bounding box center [129, 171] width 259 height 413
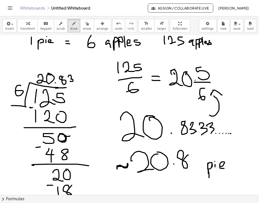
scroll to position [65, 0]
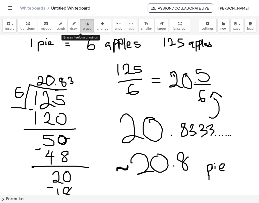
click at [83, 29] on span "erase" at bounding box center [87, 29] width 8 height 4
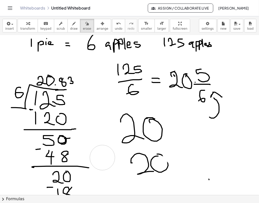
drag, startPoint x: 204, startPoint y: 161, endPoint x: 103, endPoint y: 158, distance: 101.1
click at [103, 158] on div at bounding box center [129, 176] width 259 height 413
click at [70, 28] on span "draw" at bounding box center [74, 29] width 8 height 4
drag, startPoint x: 161, startPoint y: 154, endPoint x: 168, endPoint y: 167, distance: 14.6
click at [168, 167] on div at bounding box center [129, 176] width 259 height 413
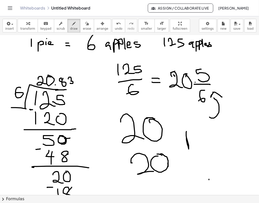
drag, startPoint x: 187, startPoint y: 137, endPoint x: 189, endPoint y: 139, distance: 2.7
click at [189, 139] on div at bounding box center [129, 176] width 259 height 413
click at [199, 137] on div at bounding box center [129, 176] width 259 height 413
click at [198, 128] on div at bounding box center [129, 176] width 259 height 413
drag, startPoint x: 203, startPoint y: 135, endPoint x: 212, endPoint y: 137, distance: 9.2
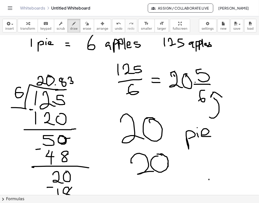
click at [212, 137] on div at bounding box center [129, 176] width 259 height 413
drag, startPoint x: 140, startPoint y: 106, endPoint x: 147, endPoint y: 102, distance: 8.2
click at [148, 104] on div at bounding box center [129, 176] width 259 height 413
drag, startPoint x: 151, startPoint y: 99, endPoint x: 151, endPoint y: 103, distance: 3.8
click at [151, 103] on div at bounding box center [129, 176] width 259 height 413
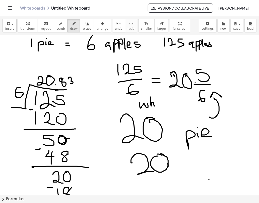
drag, startPoint x: 151, startPoint y: 103, endPoint x: 155, endPoint y: 106, distance: 5.5
click at [155, 106] on div at bounding box center [129, 176] width 259 height 413
drag, startPoint x: 159, startPoint y: 104, endPoint x: 165, endPoint y: 104, distance: 6.3
click at [159, 101] on div at bounding box center [129, 176] width 259 height 413
click at [165, 104] on div at bounding box center [129, 176] width 259 height 413
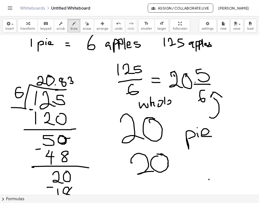
drag, startPoint x: 168, startPoint y: 104, endPoint x: 173, endPoint y: 105, distance: 5.3
click at [173, 105] on div at bounding box center [129, 176] width 259 height 413
click at [177, 106] on div at bounding box center [129, 176] width 259 height 413
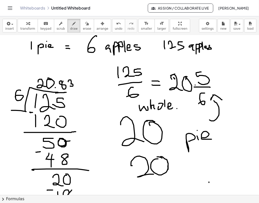
scroll to position [68, 0]
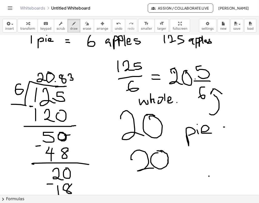
drag, startPoint x: 224, startPoint y: 127, endPoint x: 231, endPoint y: 127, distance: 6.8
click at [231, 127] on div at bounding box center [129, 173] width 259 height 413
drag, startPoint x: 242, startPoint y: 121, endPoint x: 239, endPoint y: 132, distance: 11.5
click at [239, 132] on div at bounding box center [129, 173] width 259 height 413
click at [83, 28] on span "erase" at bounding box center [87, 29] width 8 height 4
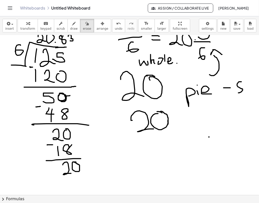
scroll to position [112, 0]
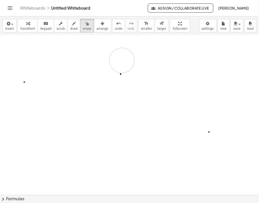
drag, startPoint x: 106, startPoint y: 167, endPoint x: 130, endPoint y: 81, distance: 89.6
click at [130, 81] on div at bounding box center [129, 129] width 259 height 413
drag, startPoint x: 225, startPoint y: 163, endPoint x: 119, endPoint y: 44, distance: 159.3
click at [119, 44] on div at bounding box center [129, 152] width 259 height 413
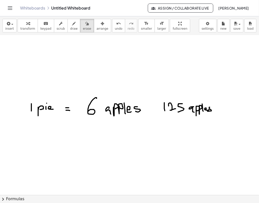
scroll to position [0, 0]
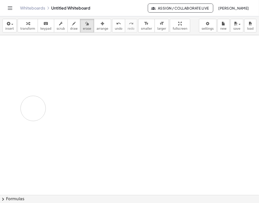
drag, startPoint x: 173, startPoint y: 146, endPoint x: 33, endPoint y: 109, distance: 145.1
click at [33, 109] on div at bounding box center [129, 194] width 259 height 319
click at [70, 30] on span "draw" at bounding box center [74, 29] width 8 height 4
click at [47, 82] on div at bounding box center [129, 194] width 259 height 319
click at [113, 168] on div at bounding box center [129, 194] width 259 height 319
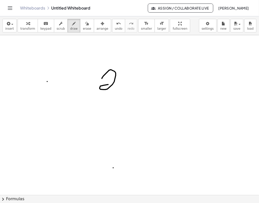
drag, startPoint x: 102, startPoint y: 79, endPoint x: 112, endPoint y: 86, distance: 12.6
click at [112, 86] on div at bounding box center [129, 194] width 259 height 319
drag, startPoint x: 102, startPoint y: 118, endPoint x: 154, endPoint y: 85, distance: 61.2
click at [154, 85] on div at bounding box center [129, 194] width 259 height 319
click at [27, 71] on div at bounding box center [129, 194] width 259 height 319
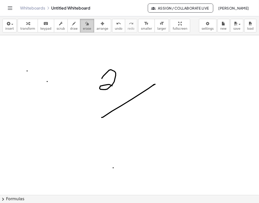
click at [83, 29] on span "erase" at bounding box center [87, 29] width 8 height 4
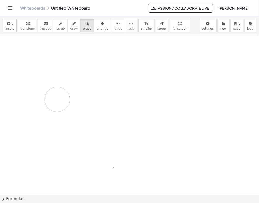
drag, startPoint x: 131, startPoint y: 94, endPoint x: 57, endPoint y: 96, distance: 74.4
click at [57, 96] on div at bounding box center [129, 194] width 259 height 319
click at [71, 24] on div "button" at bounding box center [74, 23] width 8 height 6
drag, startPoint x: 105, startPoint y: 59, endPoint x: 111, endPoint y: 69, distance: 11.4
click at [111, 69] on div at bounding box center [129, 194] width 259 height 319
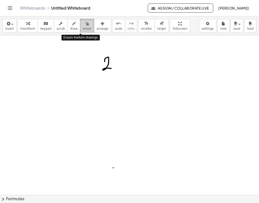
click at [83, 30] on span "erase" at bounding box center [87, 29] width 8 height 4
drag, startPoint x: 138, startPoint y: 87, endPoint x: 103, endPoint y: 72, distance: 38.3
click at [103, 72] on div at bounding box center [129, 194] width 259 height 319
click at [79, 112] on div at bounding box center [129, 183] width 259 height 319
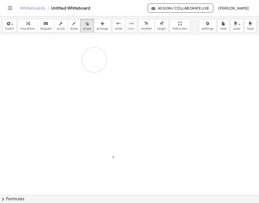
drag, startPoint x: 92, startPoint y: 52, endPoint x: 90, endPoint y: 59, distance: 6.7
click at [90, 59] on div at bounding box center [129, 183] width 259 height 319
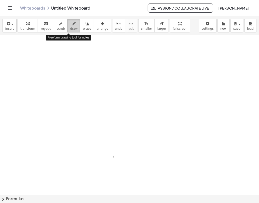
click at [72, 24] on icon "button" at bounding box center [74, 24] width 4 height 6
click at [136, 118] on div at bounding box center [129, 183] width 259 height 319
click at [81, 33] on div "insert select one: Math Expression Function Text Youtube Video Graphing Geometr…" at bounding box center [129, 25] width 259 height 19
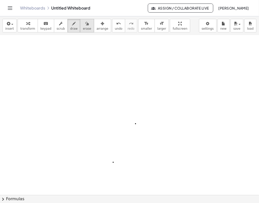
click at [83, 30] on span "erase" at bounding box center [87, 29] width 8 height 4
drag, startPoint x: 136, startPoint y: 129, endPoint x: 117, endPoint y: 153, distance: 30.6
click at [118, 155] on div at bounding box center [129, 189] width 259 height 319
click at [76, 109] on div at bounding box center [129, 189] width 259 height 319
click at [70, 29] on span "draw" at bounding box center [74, 29] width 8 height 4
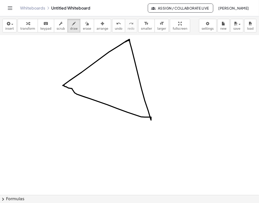
click at [63, 86] on div at bounding box center [129, 189] width 259 height 319
drag, startPoint x: 71, startPoint y: 82, endPoint x: 72, endPoint y: 88, distance: 6.4
click at [72, 88] on div at bounding box center [129, 189] width 259 height 319
drag, startPoint x: 147, startPoint y: 105, endPoint x: 141, endPoint y: 115, distance: 12.0
click at [141, 115] on div at bounding box center [129, 189] width 259 height 319
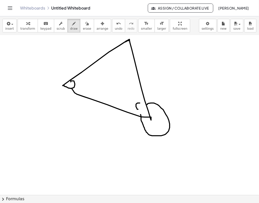
drag, startPoint x: 140, startPoint y: 103, endPoint x: 139, endPoint y: 109, distance: 5.8
click at [139, 109] on div at bounding box center [129, 189] width 259 height 319
drag, startPoint x: 122, startPoint y: 52, endPoint x: 122, endPoint y: 59, distance: 7.3
click at [122, 59] on div at bounding box center [129, 189] width 259 height 319
drag, startPoint x: 82, startPoint y: 82, endPoint x: 84, endPoint y: 88, distance: 6.7
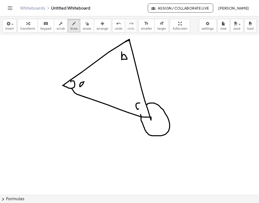
click at [84, 88] on div at bounding box center [129, 189] width 259 height 319
drag, startPoint x: 68, startPoint y: 79, endPoint x: 58, endPoint y: 68, distance: 14.6
click at [58, 68] on div at bounding box center [129, 189] width 259 height 319
drag, startPoint x: 53, startPoint y: 62, endPoint x: 56, endPoint y: 65, distance: 4.3
click at [56, 65] on div at bounding box center [129, 189] width 259 height 319
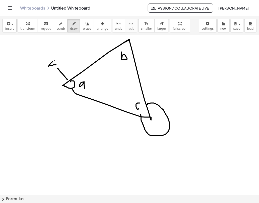
drag, startPoint x: 54, startPoint y: 61, endPoint x: 54, endPoint y: 68, distance: 7.5
click at [54, 68] on div at bounding box center [129, 189] width 259 height 319
drag, startPoint x: 59, startPoint y: 62, endPoint x: 58, endPoint y: 66, distance: 3.7
click at [58, 66] on div at bounding box center [129, 189] width 259 height 319
drag, startPoint x: 145, startPoint y: 43, endPoint x: 143, endPoint y: 54, distance: 10.3
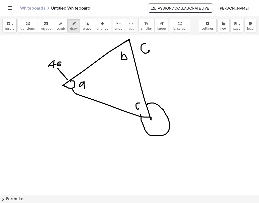
click at [143, 54] on div at bounding box center [129, 189] width 259 height 319
drag, startPoint x: 151, startPoint y: 46, endPoint x: 156, endPoint y: 46, distance: 4.8
click at [156, 46] on div at bounding box center [129, 189] width 259 height 319
drag, startPoint x: 68, startPoint y: 137, endPoint x: 66, endPoint y: 146, distance: 10.1
click at [66, 146] on div at bounding box center [129, 189] width 259 height 319
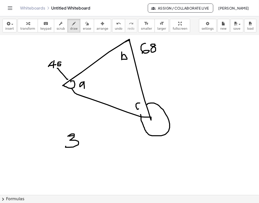
drag, startPoint x: 74, startPoint y: 136, endPoint x: 70, endPoint y: 136, distance: 4.1
click at [70, 136] on div at bounding box center [129, 189] width 259 height 319
click at [80, 31] on button "erase" at bounding box center [87, 26] width 14 height 14
drag, startPoint x: 78, startPoint y: 144, endPoint x: 73, endPoint y: 139, distance: 6.9
click at [73, 139] on div at bounding box center [129, 189] width 259 height 319
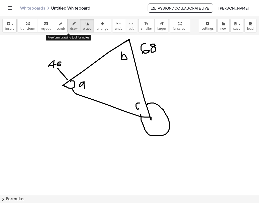
click at [72, 24] on icon "button" at bounding box center [74, 24] width 4 height 6
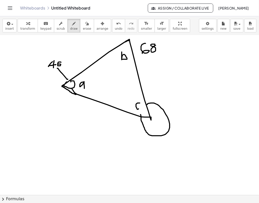
drag, startPoint x: 76, startPoint y: 95, endPoint x: 67, endPoint y: 82, distance: 15.8
click at [67, 82] on div at bounding box center [129, 189] width 259 height 319
drag, startPoint x: 72, startPoint y: 80, endPoint x: 75, endPoint y: 94, distance: 14.3
click at [75, 94] on div at bounding box center [129, 189] width 259 height 319
drag, startPoint x: 41, startPoint y: 128, endPoint x: 37, endPoint y: 140, distance: 13.4
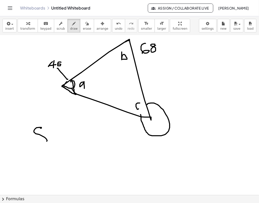
click at [37, 140] on div at bounding box center [129, 189] width 259 height 319
drag, startPoint x: 48, startPoint y: 138, endPoint x: 53, endPoint y: 141, distance: 5.7
click at [53, 141] on div at bounding box center [129, 189] width 259 height 319
drag, startPoint x: 54, startPoint y: 138, endPoint x: 61, endPoint y: 140, distance: 7.7
click at [61, 140] on div at bounding box center [129, 189] width 259 height 319
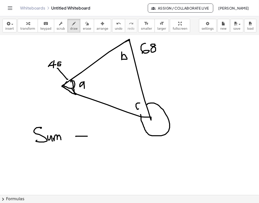
drag, startPoint x: 76, startPoint y: 137, endPoint x: 84, endPoint y: 137, distance: 8.5
click at [87, 136] on div at bounding box center [129, 189] width 259 height 319
drag, startPoint x: 88, startPoint y: 138, endPoint x: 93, endPoint y: 138, distance: 4.3
click at [93, 138] on div at bounding box center [129, 189] width 259 height 319
drag, startPoint x: 110, startPoint y: 129, endPoint x: 110, endPoint y: 141, distance: 12.1
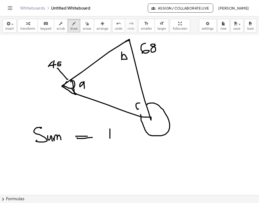
click at [110, 141] on div at bounding box center [129, 189] width 259 height 319
drag, startPoint x: 115, startPoint y: 128, endPoint x: 125, endPoint y: 130, distance: 10.1
click at [125, 130] on div at bounding box center [129, 189] width 259 height 319
drag, startPoint x: 124, startPoint y: 139, endPoint x: 125, endPoint y: 128, distance: 11.1
click at [125, 128] on div at bounding box center [129, 189] width 259 height 319
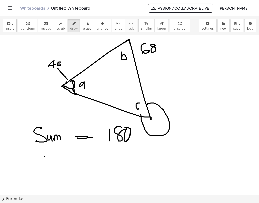
drag, startPoint x: 45, startPoint y: 157, endPoint x: 45, endPoint y: 168, distance: 11.1
click at [45, 168] on div at bounding box center [129, 189] width 259 height 319
drag, startPoint x: 57, startPoint y: 156, endPoint x: 63, endPoint y: 158, distance: 5.7
click at [63, 158] on div at bounding box center [129, 189] width 259 height 319
click at [62, 158] on div at bounding box center [129, 189] width 259 height 319
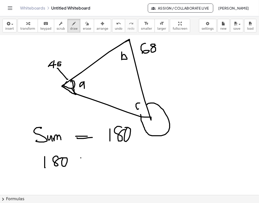
drag, startPoint x: 81, startPoint y: 158, endPoint x: 86, endPoint y: 159, distance: 5.4
click at [86, 159] on div at bounding box center [129, 189] width 259 height 319
drag, startPoint x: 80, startPoint y: 163, endPoint x: 89, endPoint y: 164, distance: 9.1
click at [89, 164] on div at bounding box center [129, 189] width 259 height 319
drag, startPoint x: 107, startPoint y: 158, endPoint x: 109, endPoint y: 167, distance: 9.6
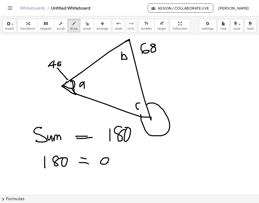
click at [109, 167] on div at bounding box center [129, 189] width 259 height 319
drag, startPoint x: 122, startPoint y: 155, endPoint x: 120, endPoint y: 165, distance: 10.5
click at [121, 165] on div at bounding box center [129, 189] width 259 height 319
drag, startPoint x: 114, startPoint y: 162, endPoint x: 128, endPoint y: 161, distance: 14.6
click at [128, 161] on div at bounding box center [129, 189] width 259 height 319
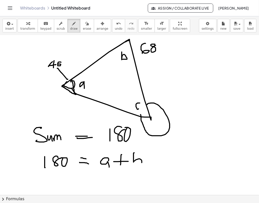
drag, startPoint x: 134, startPoint y: 153, endPoint x: 135, endPoint y: 163, distance: 9.9
click at [135, 163] on div at bounding box center [129, 189] width 259 height 319
drag, startPoint x: 155, startPoint y: 154, endPoint x: 154, endPoint y: 161, distance: 7.6
click at [154, 161] on div at bounding box center [129, 189] width 259 height 319
drag, startPoint x: 149, startPoint y: 157, endPoint x: 161, endPoint y: 159, distance: 12.5
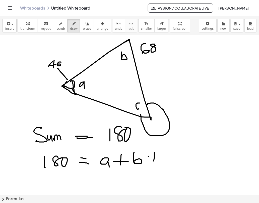
click at [161, 159] on div at bounding box center [129, 189] width 259 height 319
drag, startPoint x: 173, startPoint y: 153, endPoint x: 172, endPoint y: 163, distance: 10.1
click at [172, 163] on div at bounding box center [129, 189] width 259 height 319
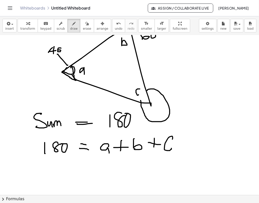
scroll to position [26, 0]
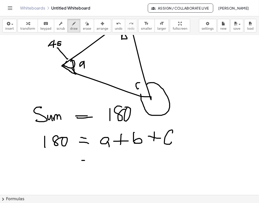
drag, startPoint x: 82, startPoint y: 160, endPoint x: 84, endPoint y: 162, distance: 3.1
click at [86, 161] on div at bounding box center [129, 168] width 259 height 319
drag, startPoint x: 82, startPoint y: 164, endPoint x: 87, endPoint y: 165, distance: 5.9
click at [87, 165] on div at bounding box center [129, 168] width 259 height 319
drag, startPoint x: 33, startPoint y: 157, endPoint x: 37, endPoint y: 162, distance: 6.4
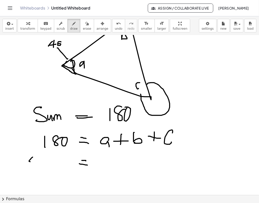
click at [37, 162] on div at bounding box center [129, 168] width 259 height 319
drag, startPoint x: 35, startPoint y: 158, endPoint x: 34, endPoint y: 164, distance: 6.3
click at [34, 164] on div at bounding box center [129, 168] width 259 height 319
drag, startPoint x: 41, startPoint y: 159, endPoint x: 39, endPoint y: 161, distance: 3.1
click at [39, 161] on div at bounding box center [129, 168] width 259 height 319
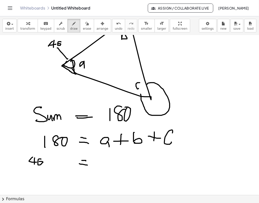
drag, startPoint x: 46, startPoint y: 159, endPoint x: 46, endPoint y: 166, distance: 7.0
click at [46, 166] on div at bounding box center [129, 168] width 259 height 319
drag, startPoint x: 44, startPoint y: 162, endPoint x: 50, endPoint y: 161, distance: 6.3
click at [50, 161] on div at bounding box center [129, 168] width 259 height 319
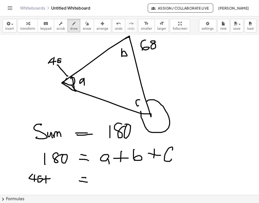
scroll to position [9, 0]
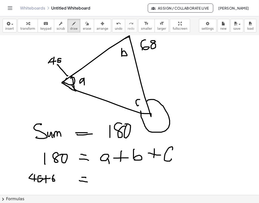
drag, startPoint x: 54, startPoint y: 175, endPoint x: 52, endPoint y: 179, distance: 4.6
click at [52, 179] on div at bounding box center [129, 185] width 259 height 319
click at [61, 176] on div at bounding box center [129, 185] width 259 height 319
drag, startPoint x: 65, startPoint y: 180, endPoint x: 67, endPoint y: 179, distance: 2.9
click at [68, 180] on div at bounding box center [129, 185] width 259 height 319
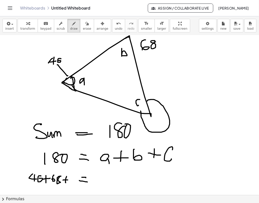
click at [66, 183] on div at bounding box center [129, 185] width 259 height 319
click at [75, 183] on div at bounding box center [129, 185] width 259 height 319
click at [96, 183] on div at bounding box center [129, 185] width 259 height 319
click at [105, 178] on div at bounding box center [129, 185] width 259 height 319
click at [110, 175] on div at bounding box center [129, 185] width 259 height 319
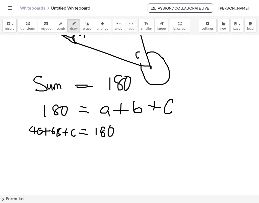
scroll to position [57, 0]
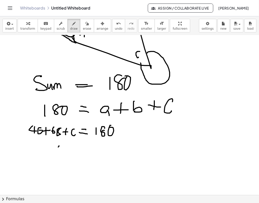
click at [66, 151] on div at bounding box center [129, 137] width 259 height 319
click at [62, 155] on div at bounding box center [129, 137] width 259 height 319
click at [43, 153] on div at bounding box center [129, 137] width 259 height 319
click at [49, 150] on div at bounding box center [129, 137] width 259 height 319
click at [49, 153] on div at bounding box center [129, 137] width 259 height 319
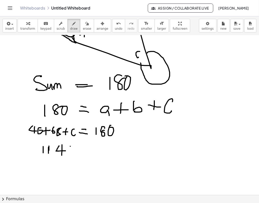
click at [70, 153] on div at bounding box center [129, 137] width 259 height 319
click at [75, 149] on div at bounding box center [129, 137] width 259 height 319
click at [84, 152] on div at bounding box center [129, 137] width 259 height 319
click at [101, 148] on div at bounding box center [129, 137] width 259 height 319
click at [104, 152] on div at bounding box center [129, 137] width 259 height 319
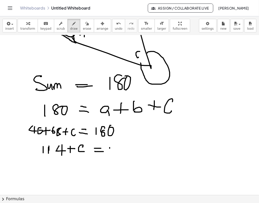
click at [110, 155] on div at bounding box center [129, 137] width 259 height 319
click at [121, 150] on div at bounding box center [129, 137] width 259 height 319
click at [122, 149] on div at bounding box center [129, 137] width 259 height 319
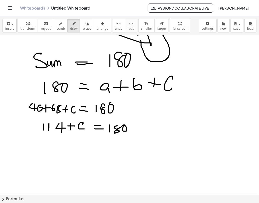
scroll to position [81, 0]
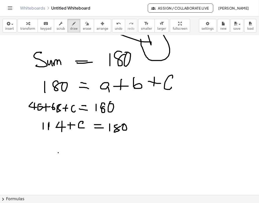
click at [58, 153] on div at bounding box center [129, 113] width 259 height 319
drag, startPoint x: 71, startPoint y: 144, endPoint x: 74, endPoint y: 150, distance: 6.8
click at [74, 150] on div at bounding box center [129, 113] width 259 height 319
drag, startPoint x: 91, startPoint y: 146, endPoint x: 92, endPoint y: 150, distance: 3.3
click at [99, 148] on div at bounding box center [129, 113] width 259 height 319
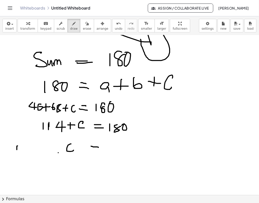
drag, startPoint x: 18, startPoint y: 146, endPoint x: 17, endPoint y: 152, distance: 6.1
click at [17, 152] on div at bounding box center [129, 113] width 259 height 319
drag, startPoint x: 22, startPoint y: 147, endPoint x: 24, endPoint y: 150, distance: 3.9
click at [24, 150] on div at bounding box center [129, 113] width 259 height 319
drag, startPoint x: 23, startPoint y: 146, endPoint x: 23, endPoint y: 153, distance: 6.5
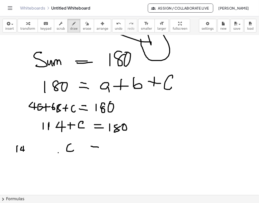
click at [23, 153] on div at bounding box center [129, 113] width 259 height 319
drag, startPoint x: 12, startPoint y: 147, endPoint x: 12, endPoint y: 153, distance: 6.0
click at [12, 153] on div at bounding box center [129, 113] width 259 height 319
click at [31, 149] on div at bounding box center [129, 113] width 259 height 319
click at [33, 150] on div at bounding box center [129, 113] width 259 height 319
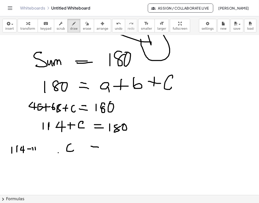
click at [36, 152] on div at bounding box center [129, 113] width 259 height 319
click at [41, 150] on div at bounding box center [129, 113] width 259 height 319
click at [40, 154] on div at bounding box center [129, 113] width 259 height 319
click at [53, 147] on div at bounding box center [129, 113] width 259 height 319
click at [56, 148] on div at bounding box center [129, 113] width 259 height 319
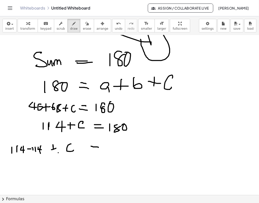
click at [54, 156] on div at bounding box center [129, 113] width 259 height 319
click at [98, 150] on div at bounding box center [129, 113] width 259 height 319
click at [107, 151] on div at bounding box center [129, 113] width 259 height 319
click at [117, 144] on div at bounding box center [129, 113] width 259 height 319
click at [116, 143] on div at bounding box center [129, 113] width 259 height 319
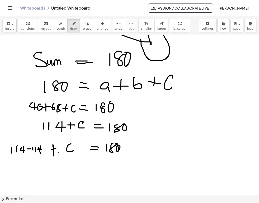
click at [116, 145] on div at bounding box center [129, 113] width 259 height 319
click at [132, 149] on div at bounding box center [129, 113] width 259 height 319
click at [135, 153] on div at bounding box center [129, 113] width 259 height 319
click at [138, 151] on div at bounding box center [129, 113] width 259 height 319
click at [145, 151] on div at bounding box center [129, 113] width 259 height 319
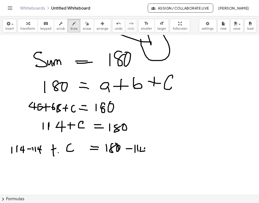
click at [144, 156] on div at bounding box center [129, 113] width 259 height 319
click at [72, 173] on div at bounding box center [129, 113] width 259 height 319
click at [92, 169] on div at bounding box center [129, 113] width 259 height 319
click at [94, 173] on div at bounding box center [129, 113] width 259 height 319
click at [125, 175] on div at bounding box center [129, 113] width 259 height 319
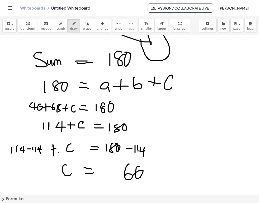
click at [133, 176] on div at bounding box center [129, 113] width 259 height 319
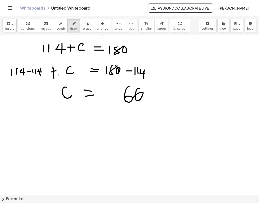
scroll to position [160, 0]
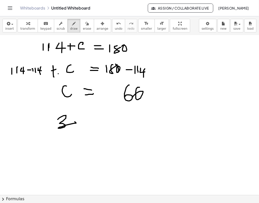
drag, startPoint x: 58, startPoint y: 120, endPoint x: 77, endPoint y: 118, distance: 19.4
click at [77, 118] on div at bounding box center [129, 115] width 259 height 479
drag, startPoint x: 76, startPoint y: 117, endPoint x: 74, endPoint y: 127, distance: 10.5
click at [74, 127] on div at bounding box center [129, 115] width 259 height 479
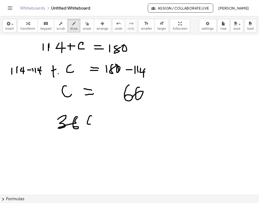
click at [87, 118] on div at bounding box center [129, 115] width 259 height 479
drag, startPoint x: 102, startPoint y: 121, endPoint x: 112, endPoint y: 121, distance: 10.3
click at [112, 121] on div at bounding box center [129, 115] width 259 height 479
drag, startPoint x: 127, startPoint y: 115, endPoint x: 121, endPoint y: 124, distance: 11.1
click at [121, 124] on div at bounding box center [129, 115] width 259 height 479
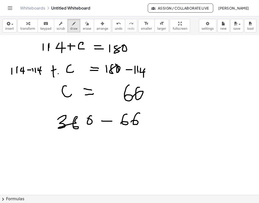
drag, startPoint x: 140, startPoint y: 113, endPoint x: 131, endPoint y: 123, distance: 12.8
click at [131, 123] on div at bounding box center [129, 115] width 259 height 479
drag, startPoint x: 18, startPoint y: 121, endPoint x: 21, endPoint y: 127, distance: 6.4
click at [21, 127] on div at bounding box center [129, 115] width 259 height 479
click at [41, 123] on div at bounding box center [129, 115] width 259 height 479
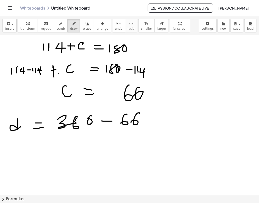
drag, startPoint x: 34, startPoint y: 129, endPoint x: 46, endPoint y: 127, distance: 11.9
click at [46, 127] on div at bounding box center [129, 115] width 259 height 479
drag, startPoint x: 28, startPoint y: 147, endPoint x: 35, endPoint y: 153, distance: 9.4
click at [35, 153] on div at bounding box center [129, 115] width 259 height 479
drag, startPoint x: 36, startPoint y: 152, endPoint x: 38, endPoint y: 155, distance: 3.6
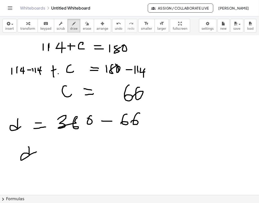
click at [42, 152] on div at bounding box center [129, 115] width 259 height 479
drag, startPoint x: 38, startPoint y: 155, endPoint x: 47, endPoint y: 155, distance: 9.1
click at [47, 155] on div at bounding box center [129, 115] width 259 height 479
drag, startPoint x: 68, startPoint y: 151, endPoint x: 80, endPoint y: 158, distance: 13.9
click at [80, 158] on div at bounding box center [129, 115] width 259 height 479
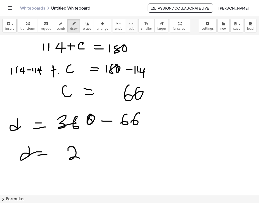
drag, startPoint x: 90, startPoint y: 114, endPoint x: 89, endPoint y: 119, distance: 4.3
click at [89, 119] on div at bounding box center [129, 115] width 259 height 479
drag, startPoint x: 88, startPoint y: 146, endPoint x: 93, endPoint y: 159, distance: 13.7
click at [93, 159] on div at bounding box center [129, 115] width 259 height 479
drag, startPoint x: 96, startPoint y: 146, endPoint x: 103, endPoint y: 150, distance: 8.6
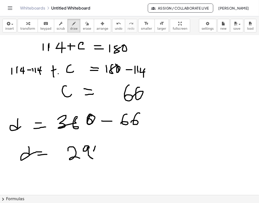
click at [103, 150] on div at bounding box center [129, 115] width 259 height 479
drag, startPoint x: 98, startPoint y: 145, endPoint x: 98, endPoint y: 159, distance: 13.8
click at [98, 159] on div at bounding box center [129, 115] width 259 height 479
click at [83, 30] on span "erase" at bounding box center [87, 29] width 8 height 4
drag, startPoint x: 96, startPoint y: 156, endPoint x: 93, endPoint y: 150, distance: 6.6
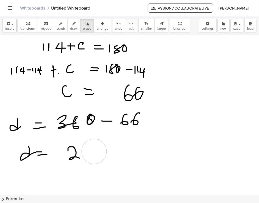
click at [93, 150] on div at bounding box center [129, 115] width 259 height 479
click at [72, 29] on button "draw" at bounding box center [74, 26] width 13 height 14
drag, startPoint x: 89, startPoint y: 149, endPoint x: 89, endPoint y: 163, distance: 14.3
click at [89, 163] on div at bounding box center [129, 115] width 259 height 479
drag, startPoint x: 95, startPoint y: 149, endPoint x: 100, endPoint y: 164, distance: 16.1
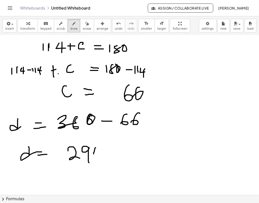
click at [102, 154] on div at bounding box center [129, 115] width 259 height 479
click at [100, 164] on div at bounding box center [129, 115] width 259 height 479
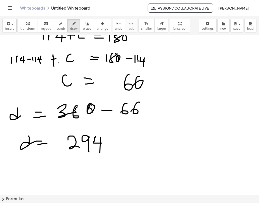
scroll to position [171, 0]
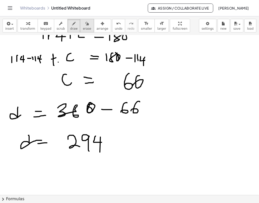
click at [83, 30] on span "erase" at bounding box center [87, 29] width 8 height 4
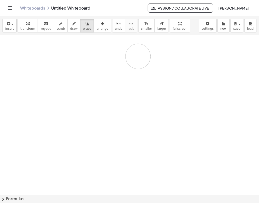
drag, startPoint x: 132, startPoint y: 136, endPoint x: 108, endPoint y: 73, distance: 67.4
click at [110, 68] on div at bounding box center [129, 103] width 259 height 479
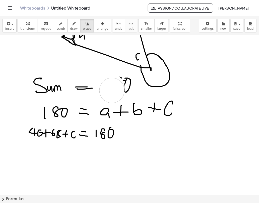
scroll to position [55, 0]
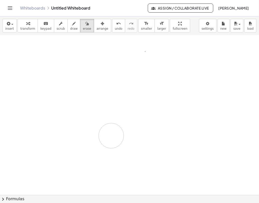
drag, startPoint x: 112, startPoint y: 88, endPoint x: 111, endPoint y: 133, distance: 45.0
click at [111, 133] on div at bounding box center [129, 140] width 259 height 319
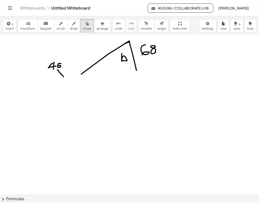
scroll to position [0, 0]
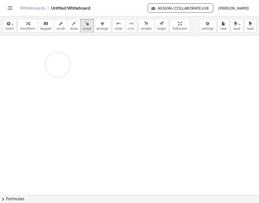
drag, startPoint x: 144, startPoint y: 74, endPoint x: 54, endPoint y: 62, distance: 90.9
click at [54, 62] on div at bounding box center [129, 194] width 259 height 319
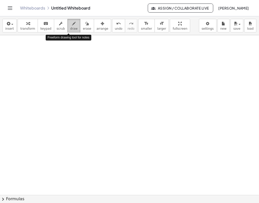
click at [70, 30] on span "draw" at bounding box center [74, 29] width 8 height 4
click at [107, 60] on div at bounding box center [129, 194] width 259 height 319
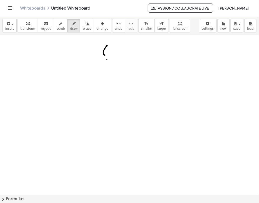
drag, startPoint x: 107, startPoint y: 46, endPoint x: 124, endPoint y: 51, distance: 17.4
click at [124, 51] on div at bounding box center [129, 194] width 259 height 319
drag, startPoint x: 119, startPoint y: 46, endPoint x: 116, endPoint y: 67, distance: 21.7
click at [116, 67] on div at bounding box center [129, 194] width 259 height 319
drag, startPoint x: 130, startPoint y: 58, endPoint x: 131, endPoint y: 67, distance: 9.3
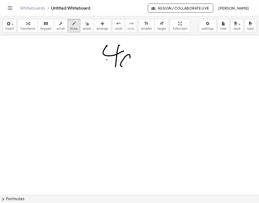
click at [131, 67] on div at bounding box center [129, 194] width 259 height 319
drag, startPoint x: 133, startPoint y: 59, endPoint x: 140, endPoint y: 65, distance: 8.2
click at [140, 65] on div at bounding box center [129, 194] width 259 height 319
drag, startPoint x: 161, startPoint y: 49, endPoint x: 169, endPoint y: 61, distance: 14.2
click at [169, 61] on div at bounding box center [129, 194] width 259 height 319
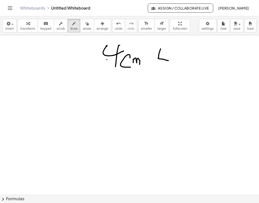
drag, startPoint x: 164, startPoint y: 51, endPoint x: 172, endPoint y: 51, distance: 7.8
click at [170, 51] on div at bounding box center [129, 194] width 259 height 319
drag, startPoint x: 174, startPoint y: 50, endPoint x: 170, endPoint y: 52, distance: 4.4
click at [170, 52] on div at bounding box center [129, 194] width 259 height 319
drag, startPoint x: 190, startPoint y: 48, endPoint x: 189, endPoint y: 58, distance: 10.1
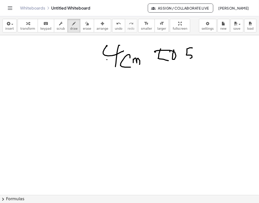
click at [189, 58] on div at bounding box center [129, 194] width 259 height 319
drag, startPoint x: 196, startPoint y: 57, endPoint x: 202, endPoint y: 57, distance: 5.6
click at [202, 57] on div at bounding box center [129, 194] width 259 height 319
drag, startPoint x: 121, startPoint y: 87, endPoint x: 130, endPoint y: 88, distance: 9.5
click at [121, 100] on div at bounding box center [129, 194] width 259 height 319
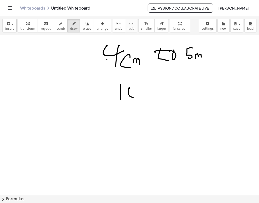
drag, startPoint x: 130, startPoint y: 88, endPoint x: 130, endPoint y: 84, distance: 4.0
click at [130, 84] on div at bounding box center [129, 194] width 259 height 319
click at [144, 94] on div at bounding box center [129, 194] width 259 height 319
drag, startPoint x: 166, startPoint y: 83, endPoint x: 160, endPoint y: 93, distance: 12.2
click at [160, 93] on div at bounding box center [129, 194] width 259 height 319
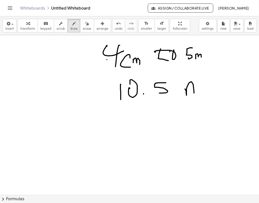
drag, startPoint x: 186, startPoint y: 89, endPoint x: 201, endPoint y: 97, distance: 17.3
click at [201, 97] on div at bounding box center [129, 194] width 259 height 319
drag, startPoint x: 32, startPoint y: 103, endPoint x: 38, endPoint y: 111, distance: 10.7
click at [41, 112] on div at bounding box center [129, 194] width 259 height 319
drag, startPoint x: 36, startPoint y: 104, endPoint x: 35, endPoint y: 123, distance: 19.9
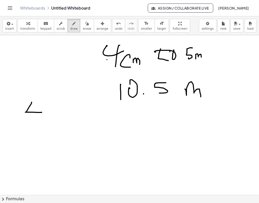
click at [35, 123] on div at bounding box center [129, 194] width 259 height 319
drag, startPoint x: 50, startPoint y: 110, endPoint x: 53, endPoint y: 116, distance: 6.9
click at [53, 116] on div at bounding box center [129, 194] width 259 height 319
drag, startPoint x: 54, startPoint y: 113, endPoint x: 63, endPoint y: 118, distance: 10.2
click at [63, 118] on div at bounding box center [129, 194] width 259 height 319
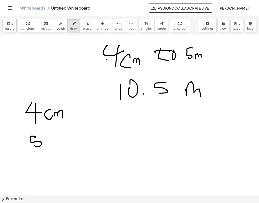
drag, startPoint x: 36, startPoint y: 137, endPoint x: 34, endPoint y: 146, distance: 8.9
click at [34, 146] on div at bounding box center [129, 194] width 259 height 319
drag, startPoint x: 46, startPoint y: 145, endPoint x: 57, endPoint y: 145, distance: 10.8
click at [57, 145] on div at bounding box center [129, 194] width 259 height 319
drag, startPoint x: 72, startPoint y: 128, endPoint x: 79, endPoint y: 128, distance: 7.1
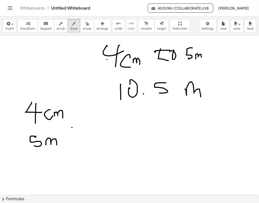
click at [80, 127] on div at bounding box center [129, 194] width 259 height 319
drag, startPoint x: 72, startPoint y: 131, endPoint x: 81, endPoint y: 131, distance: 8.8
click at [81, 131] on div at bounding box center [129, 194] width 259 height 319
drag, startPoint x: 98, startPoint y: 105, endPoint x: 107, endPoint y: 112, distance: 11.4
click at [106, 112] on div at bounding box center [129, 194] width 259 height 319
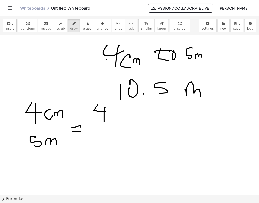
drag, startPoint x: 105, startPoint y: 107, endPoint x: 104, endPoint y: 122, distance: 14.6
click at [104, 122] on div at bounding box center [129, 194] width 259 height 319
drag, startPoint x: 113, startPoint y: 113, endPoint x: 116, endPoint y: 119, distance: 6.8
click at [116, 119] on div at bounding box center [129, 194] width 259 height 319
drag, startPoint x: 117, startPoint y: 113, endPoint x: 123, endPoint y: 120, distance: 8.9
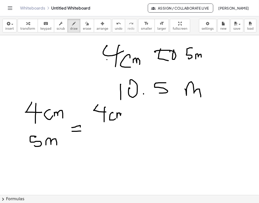
click at [123, 120] on div at bounding box center [129, 194] width 259 height 319
drag, startPoint x: 141, startPoint y: 105, endPoint x: 140, endPoint y: 115, distance: 10.1
click at [143, 118] on div at bounding box center [129, 194] width 259 height 319
drag, startPoint x: 132, startPoint y: 113, endPoint x: 142, endPoint y: 112, distance: 10.2
click at [142, 112] on div at bounding box center [129, 194] width 259 height 319
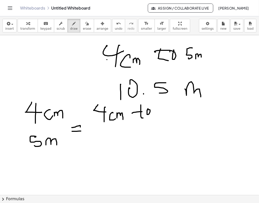
click at [147, 111] on div at bounding box center [129, 194] width 259 height 319
drag, startPoint x: 117, startPoint y: 130, endPoint x: 115, endPoint y: 141, distance: 11.4
click at [115, 141] on div at bounding box center [129, 194] width 259 height 319
drag, startPoint x: 124, startPoint y: 140, endPoint x: 124, endPoint y: 135, distance: 4.5
click at [124, 134] on div at bounding box center [129, 194] width 259 height 319
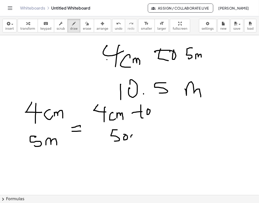
drag, startPoint x: 131, startPoint y: 137, endPoint x: 132, endPoint y: 134, distance: 3.1
click at [133, 134] on div at bounding box center [129, 194] width 259 height 319
drag, startPoint x: 142, startPoint y: 133, endPoint x: 146, endPoint y: 132, distance: 4.1
click at [147, 133] on div at bounding box center [129, 194] width 259 height 319
drag, startPoint x: 147, startPoint y: 137, endPoint x: 155, endPoint y: 138, distance: 7.8
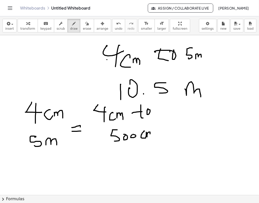
click at [155, 138] on div at bounding box center [129, 194] width 259 height 319
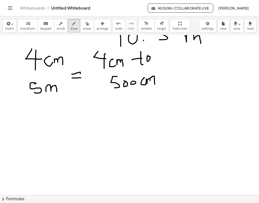
scroll to position [46, 0]
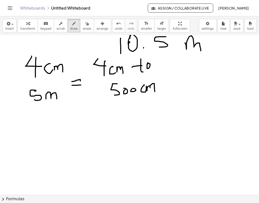
drag, startPoint x: 131, startPoint y: 35, endPoint x: 128, endPoint y: 44, distance: 9.4
click at [128, 44] on div at bounding box center [129, 148] width 259 height 319
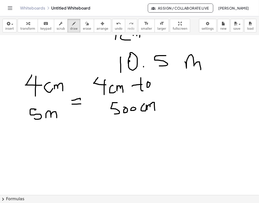
scroll to position [31, 0]
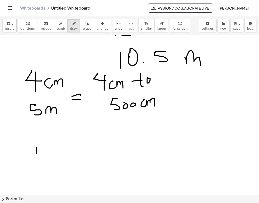
drag, startPoint x: 37, startPoint y: 147, endPoint x: 37, endPoint y: 154, distance: 6.8
click at [37, 156] on div at bounding box center [129, 163] width 259 height 319
drag, startPoint x: 46, startPoint y: 147, endPoint x: 48, endPoint y: 144, distance: 3.7
click at [51, 145] on div at bounding box center [129, 163] width 259 height 319
drag, startPoint x: 64, startPoint y: 151, endPoint x: 72, endPoint y: 152, distance: 8.4
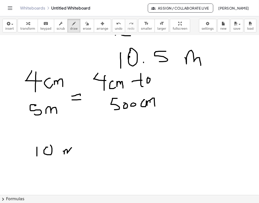
click at [72, 152] on div at bounding box center [129, 163] width 259 height 319
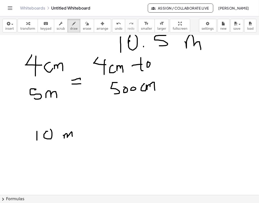
scroll to position [51, 0]
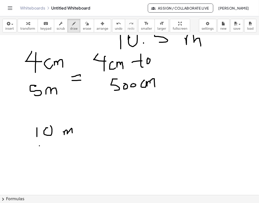
click at [40, 148] on div at bounding box center [129, 143] width 259 height 319
click at [47, 149] on div at bounding box center [129, 143] width 259 height 319
drag, startPoint x: 56, startPoint y: 145, endPoint x: 61, endPoint y: 151, distance: 7.7
click at [61, 151] on div at bounding box center [129, 143] width 259 height 319
drag, startPoint x: 60, startPoint y: 151, endPoint x: 56, endPoint y: 152, distance: 4.6
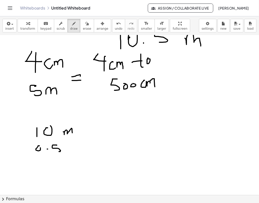
click at [56, 152] on div at bounding box center [129, 143] width 259 height 319
drag, startPoint x: 87, startPoint y: 130, endPoint x: 91, endPoint y: 131, distance: 4.3
click at [92, 130] on div at bounding box center [129, 143] width 259 height 319
drag, startPoint x: 85, startPoint y: 137, endPoint x: 94, endPoint y: 136, distance: 9.1
click at [93, 136] on div at bounding box center [129, 143] width 259 height 319
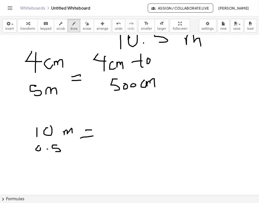
click at [104, 135] on div at bounding box center [129, 143] width 259 height 319
drag, startPoint x: 111, startPoint y: 132, endPoint x: 111, endPoint y: 129, distance: 3.1
click at [110, 129] on div at bounding box center [129, 143] width 259 height 319
click at [118, 129] on div at bounding box center [129, 143] width 259 height 319
drag, startPoint x: 124, startPoint y: 131, endPoint x: 122, endPoint y: 127, distance: 4.2
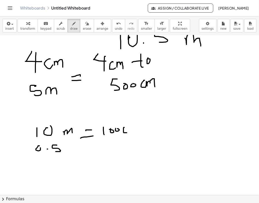
click at [122, 127] on div at bounding box center [129, 143] width 259 height 319
drag, startPoint x: 64, startPoint y: 149, endPoint x: 72, endPoint y: 149, distance: 7.5
click at [72, 149] on div at bounding box center [129, 143] width 259 height 319
drag, startPoint x: 85, startPoint y: 146, endPoint x: 92, endPoint y: 146, distance: 7.3
click at [92, 146] on div at bounding box center [129, 143] width 259 height 319
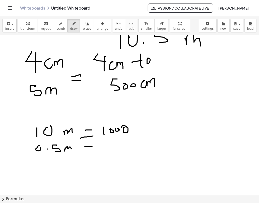
drag, startPoint x: 92, startPoint y: 149, endPoint x: 96, endPoint y: 149, distance: 4.3
click at [94, 149] on div at bounding box center [129, 143] width 259 height 319
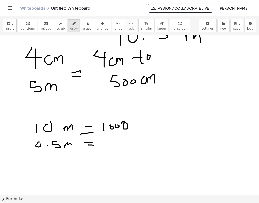
scroll to position [56, 0]
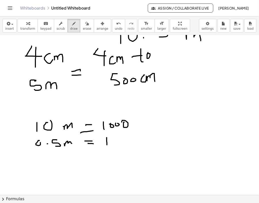
drag, startPoint x: 107, startPoint y: 138, endPoint x: 107, endPoint y: 146, distance: 8.6
click at [107, 146] on div at bounding box center [129, 138] width 259 height 319
drag, startPoint x: 111, startPoint y: 144, endPoint x: 113, endPoint y: 137, distance: 6.6
click at [115, 138] on div at bounding box center [129, 138] width 259 height 319
drag, startPoint x: 121, startPoint y: 137, endPoint x: 122, endPoint y: 143, distance: 5.5
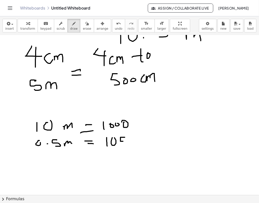
click at [122, 143] on div at bounding box center [129, 138] width 259 height 319
click at [129, 136] on div at bounding box center [129, 138] width 259 height 319
drag, startPoint x: 135, startPoint y: 139, endPoint x: 137, endPoint y: 142, distance: 3.8
click at [137, 142] on div at bounding box center [129, 138] width 259 height 319
drag, startPoint x: 137, startPoint y: 140, endPoint x: 143, endPoint y: 140, distance: 5.3
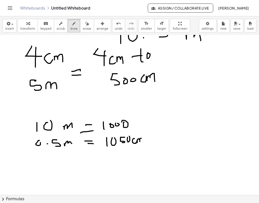
click at [143, 140] on div at bounding box center [129, 138] width 259 height 319
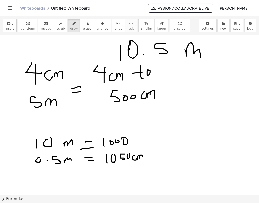
scroll to position [40, 0]
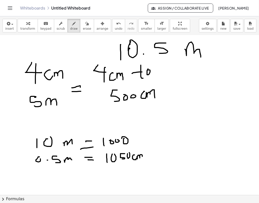
click at [181, 111] on div at bounding box center [129, 154] width 259 height 319
drag, startPoint x: 170, startPoint y: 124, endPoint x: 179, endPoint y: 124, distance: 8.3
click at [179, 124] on div at bounding box center [129, 154] width 259 height 319
drag, startPoint x: 169, startPoint y: 114, endPoint x: 185, endPoint y: 113, distance: 15.9
click at [185, 113] on div at bounding box center [129, 154] width 259 height 319
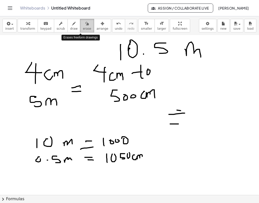
click at [84, 26] on button "erase" at bounding box center [87, 26] width 14 height 14
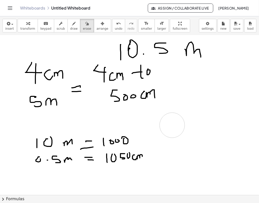
drag, startPoint x: 192, startPoint y: 122, endPoint x: 172, endPoint y: 125, distance: 20.1
click at [172, 125] on div at bounding box center [129, 154] width 259 height 319
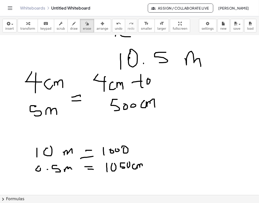
scroll to position [31, 0]
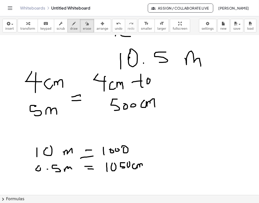
click at [70, 29] on span "draw" at bounding box center [74, 29] width 8 height 4
click at [85, 27] on button "erase" at bounding box center [87, 26] width 14 height 14
click at [108, 171] on div at bounding box center [129, 164] width 259 height 319
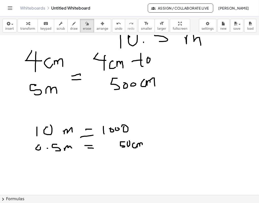
scroll to position [54, 0]
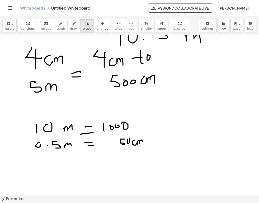
click at [43, 170] on div at bounding box center [129, 140] width 259 height 319
click at [68, 29] on button "draw" at bounding box center [74, 26] width 13 height 14
drag, startPoint x: 35, startPoint y: 162, endPoint x: 42, endPoint y: 178, distance: 17.0
click at [42, 178] on div at bounding box center [129, 140] width 259 height 319
drag, startPoint x: 43, startPoint y: 168, endPoint x: 43, endPoint y: 164, distance: 4.3
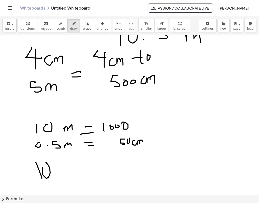
click at [37, 157] on div at bounding box center [129, 140] width 259 height 319
click at [56, 172] on div at bounding box center [129, 140] width 259 height 319
drag, startPoint x: 65, startPoint y: 163, endPoint x: 63, endPoint y: 172, distance: 9.0
click at [63, 172] on div at bounding box center [129, 140] width 259 height 319
drag, startPoint x: 67, startPoint y: 171, endPoint x: 75, endPoint y: 173, distance: 7.7
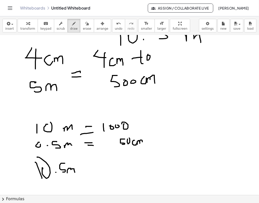
click at [75, 173] on div at bounding box center [129, 140] width 259 height 319
drag, startPoint x: 86, startPoint y: 168, endPoint x: 89, endPoint y: 172, distance: 5.0
click at [92, 168] on div at bounding box center [129, 140] width 259 height 319
drag, startPoint x: 89, startPoint y: 175, endPoint x: 93, endPoint y: 174, distance: 3.3
click at [92, 174] on div at bounding box center [129, 140] width 259 height 319
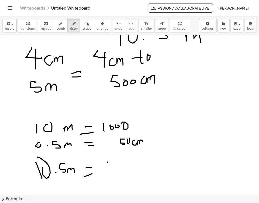
drag, startPoint x: 108, startPoint y: 162, endPoint x: 109, endPoint y: 175, distance: 12.6
click at [108, 174] on div at bounding box center [129, 140] width 259 height 319
drag, startPoint x: 115, startPoint y: 166, endPoint x: 117, endPoint y: 167, distance: 2.7
click at [120, 167] on div at bounding box center [129, 140] width 259 height 319
drag, startPoint x: 128, startPoint y: 165, endPoint x: 125, endPoint y: 172, distance: 8.1
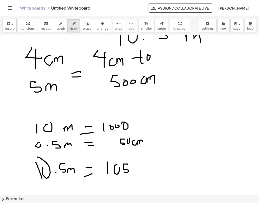
click at [125, 172] on div at bounding box center [129, 140] width 259 height 319
drag, startPoint x: 135, startPoint y: 168, endPoint x: 133, endPoint y: 162, distance: 6.1
click at [133, 162] on div at bounding box center [129, 140] width 259 height 319
drag, startPoint x: 145, startPoint y: 167, endPoint x: 146, endPoint y: 171, distance: 3.6
click at [146, 171] on div at bounding box center [129, 140] width 259 height 319
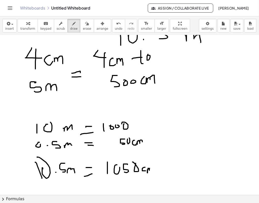
drag, startPoint x: 148, startPoint y: 170, endPoint x: 154, endPoint y: 171, distance: 6.6
click at [154, 171] on div at bounding box center [129, 140] width 259 height 319
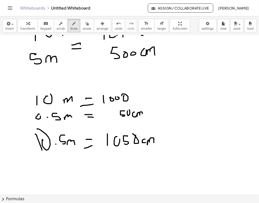
scroll to position [94, 0]
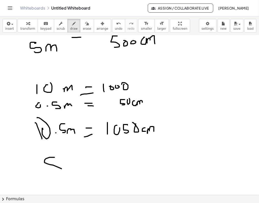
drag, startPoint x: 54, startPoint y: 157, endPoint x: 48, endPoint y: 175, distance: 18.3
click at [48, 175] on div at bounding box center [129, 100] width 259 height 319
drag, startPoint x: 55, startPoint y: 167, endPoint x: 71, endPoint y: 174, distance: 16.9
click at [71, 174] on div at bounding box center [129, 100] width 259 height 319
click at [83, 27] on span "erase" at bounding box center [87, 29] width 8 height 4
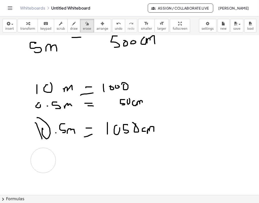
drag, startPoint x: 67, startPoint y: 188, endPoint x: 65, endPoint y: 168, distance: 19.7
click at [45, 161] on div at bounding box center [129, 100] width 259 height 319
click at [70, 28] on span "draw" at bounding box center [74, 29] width 8 height 4
drag, startPoint x: 66, startPoint y: 158, endPoint x: 65, endPoint y: 168, distance: 10.4
click at [65, 168] on div at bounding box center [129, 100] width 259 height 319
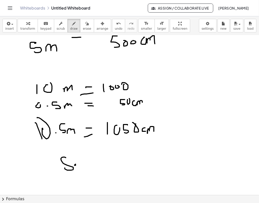
drag, startPoint x: 76, startPoint y: 165, endPoint x: 80, endPoint y: 168, distance: 5.7
click at [80, 168] on div at bounding box center [129, 100] width 259 height 319
drag, startPoint x: 81, startPoint y: 165, endPoint x: 86, endPoint y: 169, distance: 6.3
click at [86, 169] on div at bounding box center [129, 100] width 259 height 319
drag, startPoint x: 88, startPoint y: 159, endPoint x: 88, endPoint y: 167, distance: 8.5
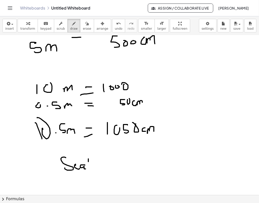
click at [88, 167] on div at bounding box center [129, 100] width 259 height 319
drag, startPoint x: 91, startPoint y: 168, endPoint x: 96, endPoint y: 170, distance: 5.2
click at [96, 170] on div at bounding box center [129, 100] width 259 height 319
drag, startPoint x: 114, startPoint y: 165, endPoint x: 118, endPoint y: 164, distance: 4.6
click at [118, 164] on div at bounding box center [129, 100] width 259 height 319
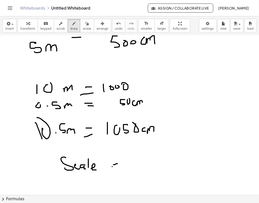
drag, startPoint x: 112, startPoint y: 167, endPoint x: 117, endPoint y: 167, distance: 5.1
click at [117, 167] on div at bounding box center [129, 100] width 259 height 319
click at [141, 151] on div at bounding box center [129, 100] width 259 height 319
drag, startPoint x: 148, startPoint y: 159, endPoint x: 151, endPoint y: 157, distance: 4.1
click at [151, 157] on div at bounding box center [129, 100] width 259 height 319
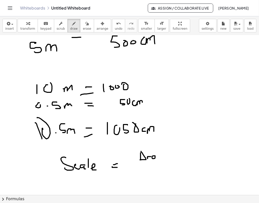
drag, startPoint x: 154, startPoint y: 156, endPoint x: 156, endPoint y: 159, distance: 3.7
click at [156, 159] on div at bounding box center [129, 100] width 259 height 319
drag, startPoint x: 158, startPoint y: 157, endPoint x: 162, endPoint y: 155, distance: 5.4
click at [162, 155] on div at bounding box center [129, 100] width 259 height 319
drag, startPoint x: 165, startPoint y: 155, endPoint x: 165, endPoint y: 158, distance: 2.8
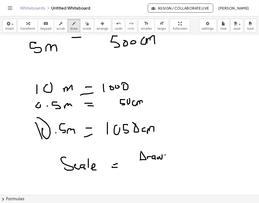
click at [165, 158] on div at bounding box center [129, 100] width 259 height 319
drag, startPoint x: 166, startPoint y: 157, endPoint x: 170, endPoint y: 159, distance: 3.9
click at [170, 159] on div at bounding box center [129, 100] width 259 height 319
drag, startPoint x: 174, startPoint y: 155, endPoint x: 172, endPoint y: 161, distance: 5.9
click at [172, 161] on div at bounding box center [129, 100] width 259 height 319
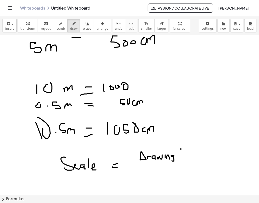
drag, startPoint x: 181, startPoint y: 149, endPoint x: 182, endPoint y: 155, distance: 6.8
click at [181, 155] on div at bounding box center [129, 100] width 259 height 319
drag, startPoint x: 185, startPoint y: 155, endPoint x: 192, endPoint y: 155, distance: 7.1
click at [191, 156] on div at bounding box center [129, 100] width 259 height 319
drag, startPoint x: 193, startPoint y: 156, endPoint x: 196, endPoint y: 156, distance: 3.0
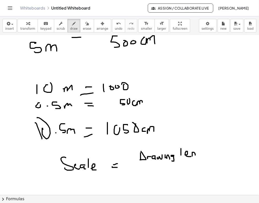
click at [196, 156] on div at bounding box center [129, 100] width 259 height 319
drag, startPoint x: 196, startPoint y: 155, endPoint x: 197, endPoint y: 162, distance: 6.8
click at [197, 162] on div at bounding box center [129, 100] width 259 height 319
drag, startPoint x: 201, startPoint y: 148, endPoint x: 204, endPoint y: 155, distance: 7.8
click at [205, 155] on div at bounding box center [129, 100] width 259 height 319
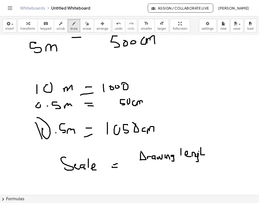
drag, startPoint x: 199, startPoint y: 151, endPoint x: 207, endPoint y: 150, distance: 7.6
click at [207, 150] on div at bounding box center [129, 100] width 259 height 319
drag, startPoint x: 141, startPoint y: 166, endPoint x: 213, endPoint y: 157, distance: 72.2
click at [213, 157] on div at bounding box center [129, 100] width 259 height 319
drag, startPoint x: 199, startPoint y: 153, endPoint x: 197, endPoint y: 156, distance: 3.8
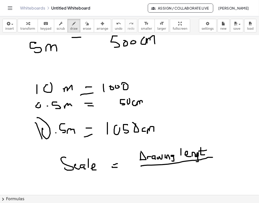
click at [197, 156] on div at bounding box center [129, 100] width 259 height 319
drag, startPoint x: 207, startPoint y: 147, endPoint x: 211, endPoint y: 155, distance: 8.6
click at [211, 155] on div at bounding box center [129, 100] width 259 height 319
drag, startPoint x: 155, startPoint y: 175, endPoint x: 163, endPoint y: 178, distance: 9.1
click at [163, 178] on div at bounding box center [129, 100] width 259 height 319
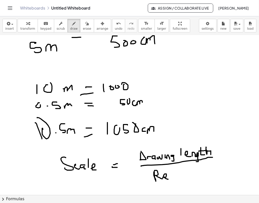
drag, startPoint x: 163, startPoint y: 177, endPoint x: 170, endPoint y: 179, distance: 7.4
click at [170, 179] on div at bounding box center [129, 100] width 259 height 319
drag, startPoint x: 170, startPoint y: 175, endPoint x: 172, endPoint y: 179, distance: 4.5
click at [172, 179] on div at bounding box center [129, 100] width 259 height 319
drag, startPoint x: 172, startPoint y: 172, endPoint x: 175, endPoint y: 181, distance: 8.9
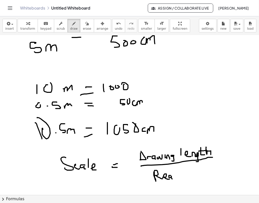
click at [175, 181] on div at bounding box center [129, 100] width 259 height 319
drag, startPoint x: 104, startPoint y: 156, endPoint x: 103, endPoint y: 168, distance: 12.6
click at [103, 168] on div at bounding box center [129, 100] width 259 height 319
drag, startPoint x: 100, startPoint y: 164, endPoint x: 109, endPoint y: 162, distance: 8.9
click at [110, 162] on div at bounding box center [129, 100] width 259 height 319
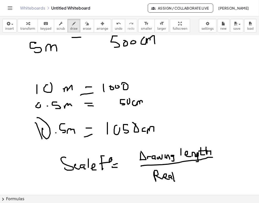
drag, startPoint x: 111, startPoint y: 159, endPoint x: 113, endPoint y: 161, distance: 2.8
click at [113, 161] on div at bounding box center [129, 100] width 259 height 319
click at [115, 160] on div at bounding box center [129, 100] width 259 height 319
click at [118, 160] on div at bounding box center [129, 100] width 259 height 319
click at [118, 156] on div at bounding box center [129, 100] width 259 height 319
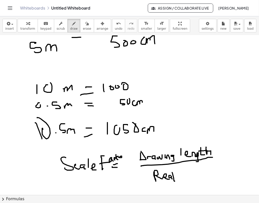
click at [120, 157] on div at bounding box center [129, 100] width 259 height 319
click at [127, 154] on div at bounding box center [129, 100] width 259 height 319
click at [187, 181] on div at bounding box center [129, 100] width 259 height 319
click at [193, 180] on div at bounding box center [129, 100] width 259 height 319
click at [197, 180] on div at bounding box center [129, 100] width 259 height 319
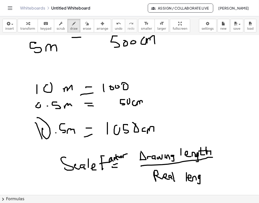
click at [198, 183] on div at bounding box center [129, 100] width 259 height 319
click at [206, 174] on div at bounding box center [129, 100] width 259 height 319
click at [207, 171] on div at bounding box center [129, 100] width 259 height 319
click at [210, 177] on div at bounding box center [129, 100] width 259 height 319
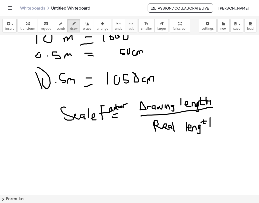
scroll to position [145, 0]
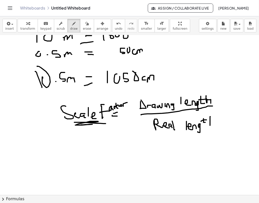
drag, startPoint x: 104, startPoint y: 124, endPoint x: 77, endPoint y: 125, distance: 26.9
click at [77, 125] on div at bounding box center [129, 49] width 259 height 319
drag, startPoint x: 83, startPoint y: 155, endPoint x: 83, endPoint y: 165, distance: 10.3
click at [83, 165] on div at bounding box center [129, 49] width 259 height 319
drag, startPoint x: 94, startPoint y: 155, endPoint x: 100, endPoint y: 155, distance: 6.3
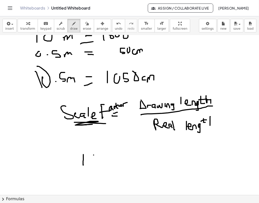
click at [93, 155] on div at bounding box center [129, 49] width 259 height 319
drag, startPoint x: 101, startPoint y: 154, endPoint x: 99, endPoint y: 160, distance: 6.4
click at [99, 160] on div at bounding box center [129, 49] width 259 height 319
drag, startPoint x: 105, startPoint y: 159, endPoint x: 104, endPoint y: 154, distance: 5.1
click at [104, 154] on div at bounding box center [129, 49] width 259 height 319
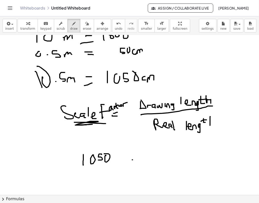
drag, startPoint x: 132, startPoint y: 160, endPoint x: 138, endPoint y: 160, distance: 5.0
click at [138, 160] on div at bounding box center [129, 49] width 259 height 319
drag, startPoint x: 139, startPoint y: 162, endPoint x: 145, endPoint y: 161, distance: 5.8
click at [145, 161] on div at bounding box center [129, 49] width 259 height 319
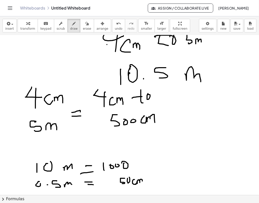
scroll to position [16, 0]
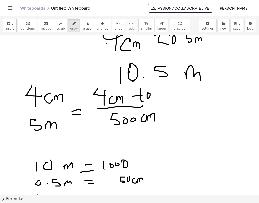
drag, startPoint x: 98, startPoint y: 109, endPoint x: 143, endPoint y: 106, distance: 44.8
click at [143, 106] on div at bounding box center [129, 178] width 259 height 319
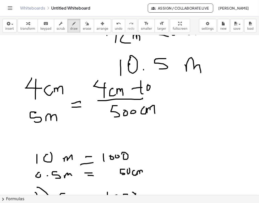
scroll to position [24, 0]
drag, startPoint x: 187, startPoint y: 101, endPoint x: 188, endPoint y: 104, distance: 3.0
click at [191, 100] on div at bounding box center [129, 170] width 259 height 319
drag, startPoint x: 188, startPoint y: 105, endPoint x: 195, endPoint y: 104, distance: 7.3
click at [194, 104] on div at bounding box center [129, 170] width 259 height 319
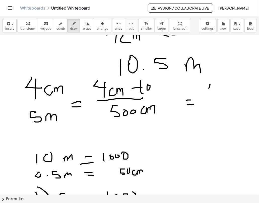
drag, startPoint x: 210, startPoint y: 84, endPoint x: 216, endPoint y: 88, distance: 7.3
click at [217, 88] on div at bounding box center [129, 170] width 259 height 319
drag, startPoint x: 214, startPoint y: 86, endPoint x: 214, endPoint y: 93, distance: 6.8
click at [214, 93] on div at bounding box center [129, 170] width 259 height 319
drag, startPoint x: 207, startPoint y: 97, endPoint x: 222, endPoint y: 96, distance: 14.4
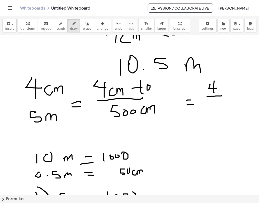
click at [222, 96] on div at bounding box center [129, 170] width 259 height 319
drag, startPoint x: 214, startPoint y: 102, endPoint x: 211, endPoint y: 107, distance: 5.3
click at [211, 109] on div at bounding box center [129, 170] width 259 height 319
click at [216, 103] on div at bounding box center [129, 170] width 259 height 319
click at [221, 103] on div at bounding box center [129, 170] width 259 height 319
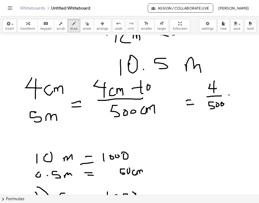
drag, startPoint x: 229, startPoint y: 95, endPoint x: 233, endPoint y: 96, distance: 3.6
click at [233, 95] on div at bounding box center [129, 170] width 259 height 319
drag, startPoint x: 229, startPoint y: 99, endPoint x: 233, endPoint y: 99, distance: 4.5
click at [233, 99] on div at bounding box center [129, 170] width 259 height 319
drag, startPoint x: 244, startPoint y: 81, endPoint x: 244, endPoint y: 94, distance: 12.8
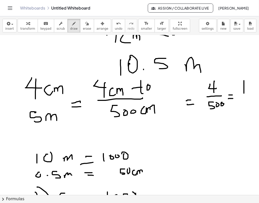
click at [244, 94] on div at bounding box center [129, 170] width 259 height 319
drag, startPoint x: 239, startPoint y: 97, endPoint x: 250, endPoint y: 96, distance: 11.1
click at [250, 96] on div at bounding box center [129, 170] width 259 height 319
click at [242, 110] on div at bounding box center [129, 170] width 259 height 319
drag, startPoint x: 244, startPoint y: 103, endPoint x: 249, endPoint y: 107, distance: 6.4
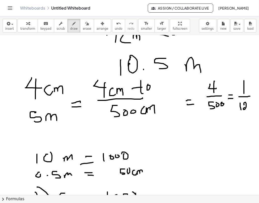
click at [249, 107] on div at bounding box center [129, 170] width 259 height 319
drag, startPoint x: 252, startPoint y: 103, endPoint x: 249, endPoint y: 108, distance: 5.7
click at [249, 108] on div at bounding box center [129, 170] width 259 height 319
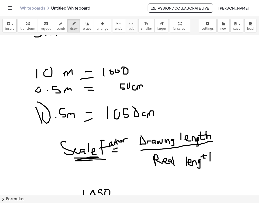
scroll to position [109, 0]
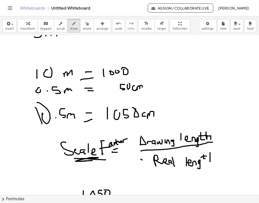
drag, startPoint x: 141, startPoint y: 159, endPoint x: 126, endPoint y: 145, distance: 20.1
click at [126, 145] on div at bounding box center [129, 85] width 259 height 319
drag, startPoint x: 134, startPoint y: 145, endPoint x: 126, endPoint y: 158, distance: 15.1
click at [126, 158] on div at bounding box center [129, 85] width 259 height 319
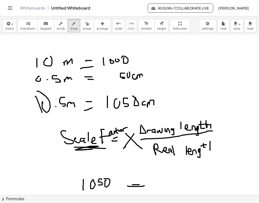
scroll to position [129, 0]
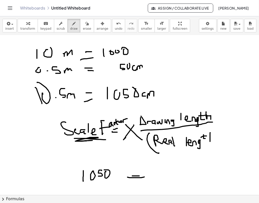
drag, startPoint x: 150, startPoint y: 133, endPoint x: 159, endPoint y: 153, distance: 21.7
click at [159, 153] on div at bounding box center [129, 65] width 259 height 319
drag, startPoint x: 216, startPoint y: 129, endPoint x: 215, endPoint y: 149, distance: 19.6
click at [215, 149] on div at bounding box center [129, 65] width 259 height 319
drag, startPoint x: 224, startPoint y: 126, endPoint x: 162, endPoint y: 92, distance: 71.7
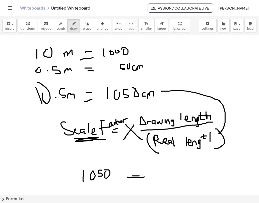
click at [162, 92] on div at bounding box center [129, 65] width 259 height 319
drag, startPoint x: 160, startPoint y: 90, endPoint x: 166, endPoint y: 87, distance: 7.2
click at [163, 87] on div at bounding box center [129, 65] width 259 height 319
drag, startPoint x: 166, startPoint y: 87, endPoint x: 162, endPoint y: 89, distance: 4.7
click at [162, 89] on div at bounding box center [129, 65] width 259 height 319
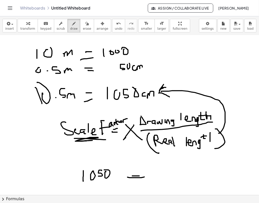
drag, startPoint x: 163, startPoint y: 86, endPoint x: 170, endPoint y: 97, distance: 13.0
click at [170, 97] on div at bounding box center [129, 65] width 259 height 319
drag, startPoint x: 58, startPoint y: 131, endPoint x: 12, endPoint y: 82, distance: 67.8
click at [12, 82] on div at bounding box center [129, 65] width 259 height 319
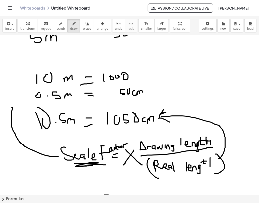
scroll to position [103, 0]
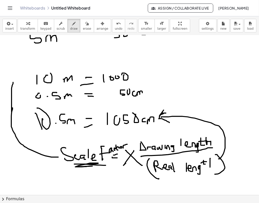
drag, startPoint x: 12, startPoint y: 112, endPoint x: 13, endPoint y: 81, distance: 31.0
click at [13, 81] on div at bounding box center [129, 91] width 259 height 319
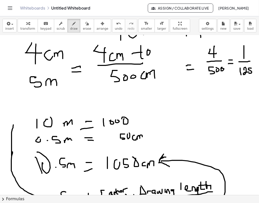
scroll to position [55, 0]
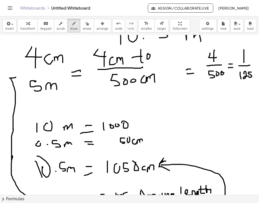
drag, startPoint x: 13, startPoint y: 132, endPoint x: 16, endPoint y: 77, distance: 54.6
click at [16, 77] on div at bounding box center [129, 139] width 259 height 319
drag, startPoint x: 16, startPoint y: 73, endPoint x: 17, endPoint y: 80, distance: 6.8
click at [17, 80] on div at bounding box center [129, 139] width 259 height 319
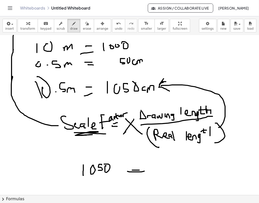
scroll to position [136, 0]
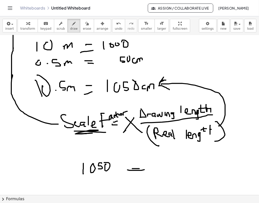
drag, startPoint x: 210, startPoint y: 129, endPoint x: 212, endPoint y: 136, distance: 6.7
click at [212, 135] on div at bounding box center [129, 58] width 259 height 319
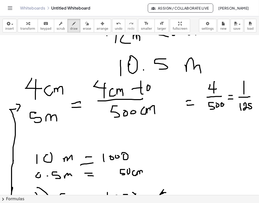
scroll to position [23, 0]
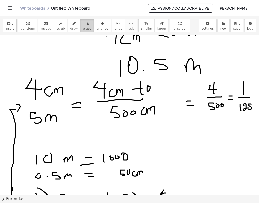
click at [80, 32] on button "erase" at bounding box center [87, 26] width 14 height 14
drag, startPoint x: 155, startPoint y: 87, endPoint x: 142, endPoint y: 88, distance: 12.7
click at [142, 88] on div at bounding box center [129, 171] width 259 height 319
click at [71, 26] on div "button" at bounding box center [74, 23] width 8 height 6
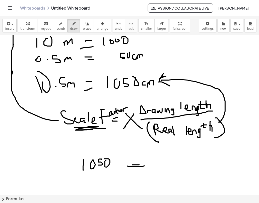
scroll to position [144, 0]
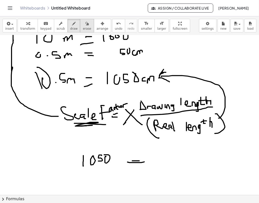
click at [85, 24] on icon "button" at bounding box center [87, 24] width 4 height 6
drag, startPoint x: 156, startPoint y: 173, endPoint x: 79, endPoint y: 161, distance: 78.3
click at [79, 161] on div at bounding box center [129, 50] width 259 height 319
click at [72, 26] on icon "button" at bounding box center [74, 24] width 4 height 6
drag, startPoint x: 27, startPoint y: 145, endPoint x: 27, endPoint y: 153, distance: 7.8
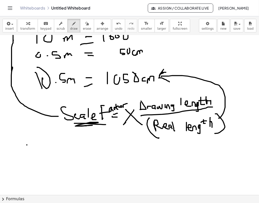
click at [27, 153] on div at bounding box center [129, 50] width 259 height 319
click at [35, 146] on div at bounding box center [129, 50] width 259 height 319
drag, startPoint x: 47, startPoint y: 146, endPoint x: 41, endPoint y: 152, distance: 7.5
click at [41, 152] on div at bounding box center [129, 50] width 259 height 319
click at [49, 148] on div at bounding box center [129, 50] width 259 height 319
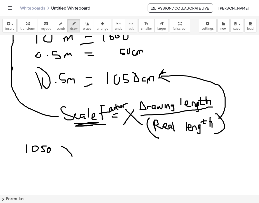
drag, startPoint x: 62, startPoint y: 147, endPoint x: 72, endPoint y: 156, distance: 14.2
click at [72, 156] on div at bounding box center [129, 50] width 259 height 319
drag, startPoint x: 72, startPoint y: 145, endPoint x: 59, endPoint y: 157, distance: 16.9
click at [59, 157] on div at bounding box center [129, 50] width 259 height 319
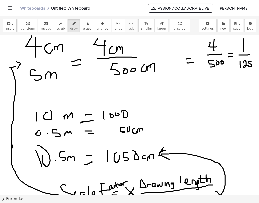
scroll to position [63, 0]
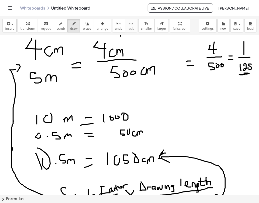
click at [244, 75] on div at bounding box center [129, 131] width 259 height 319
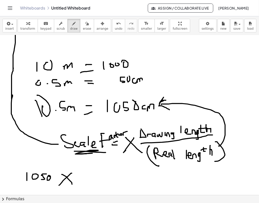
scroll to position [120, 0]
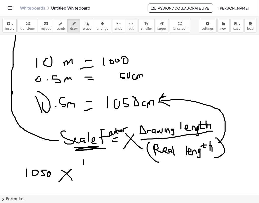
drag, startPoint x: 83, startPoint y: 160, endPoint x: 83, endPoint y: 165, distance: 5.0
click at [83, 165] on div at bounding box center [129, 74] width 259 height 319
drag, startPoint x: 79, startPoint y: 171, endPoint x: 88, endPoint y: 171, distance: 9.8
click at [88, 171] on div at bounding box center [129, 74] width 259 height 319
drag, startPoint x: 81, startPoint y: 175, endPoint x: 81, endPoint y: 181, distance: 6.0
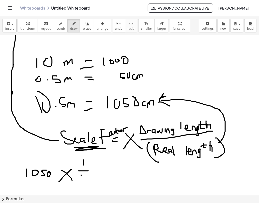
click at [81, 181] on div at bounding box center [129, 74] width 259 height 319
drag, startPoint x: 85, startPoint y: 176, endPoint x: 92, endPoint y: 181, distance: 8.0
click at [91, 181] on div at bounding box center [129, 74] width 259 height 319
drag, startPoint x: 93, startPoint y: 174, endPoint x: 92, endPoint y: 181, distance: 6.8
click at [93, 181] on div at bounding box center [129, 74] width 259 height 319
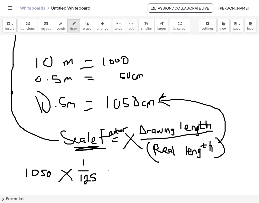
drag, startPoint x: 108, startPoint y: 171, endPoint x: 113, endPoint y: 171, distance: 4.3
click at [113, 171] on div at bounding box center [129, 74] width 259 height 319
drag, startPoint x: 108, startPoint y: 176, endPoint x: 118, endPoint y: 176, distance: 10.3
click at [118, 176] on div at bounding box center [129, 74] width 259 height 319
click at [137, 168] on div at bounding box center [129, 74] width 259 height 319
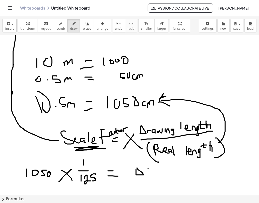
drag, startPoint x: 148, startPoint y: 168, endPoint x: 151, endPoint y: 175, distance: 6.9
click at [150, 175] on div at bounding box center [129, 74] width 259 height 319
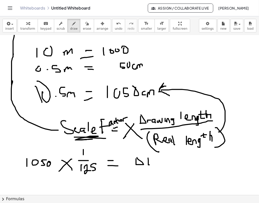
scroll to position [132, 0]
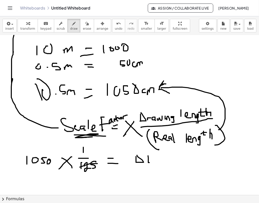
drag, startPoint x: 98, startPoint y: 164, endPoint x: 70, endPoint y: 169, distance: 28.2
click at [70, 169] on div at bounding box center [129, 62] width 259 height 319
drag, startPoint x: 82, startPoint y: 177, endPoint x: 93, endPoint y: 180, distance: 10.7
click at [88, 181] on div at bounding box center [129, 62] width 259 height 319
drag, startPoint x: 96, startPoint y: 176, endPoint x: 87, endPoint y: 180, distance: 9.8
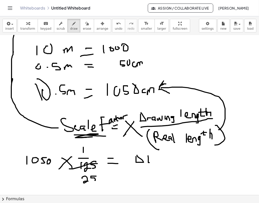
click at [87, 180] on div at bounding box center [129, 62] width 259 height 319
drag, startPoint x: 25, startPoint y: 160, endPoint x: 38, endPoint y: 158, distance: 12.4
click at [37, 158] on div at bounding box center [129, 62] width 259 height 319
drag, startPoint x: 28, startPoint y: 147, endPoint x: 35, endPoint y: 153, distance: 9.4
click at [35, 153] on div at bounding box center [129, 62] width 259 height 319
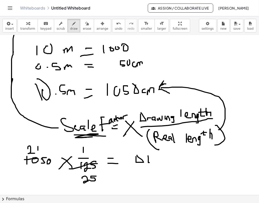
drag, startPoint x: 38, startPoint y: 147, endPoint x: 38, endPoint y: 151, distance: 4.3
click at [38, 151] on div at bounding box center [129, 62] width 259 height 319
click at [41, 147] on div at bounding box center [129, 62] width 259 height 319
drag, startPoint x: 82, startPoint y: 180, endPoint x: 97, endPoint y: 178, distance: 15.3
click at [97, 178] on div at bounding box center [129, 62] width 259 height 319
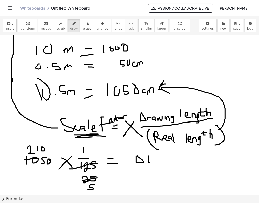
drag, startPoint x: 95, startPoint y: 184, endPoint x: 88, endPoint y: 190, distance: 8.8
click at [88, 190] on div at bounding box center [129, 62] width 259 height 319
drag, startPoint x: 26, startPoint y: 151, endPoint x: 49, endPoint y: 147, distance: 23.4
click at [49, 147] on div at bounding box center [129, 62] width 259 height 319
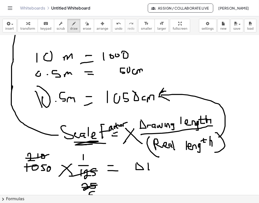
scroll to position [123, 0]
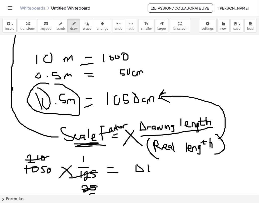
drag, startPoint x: 47, startPoint y: 84, endPoint x: 55, endPoint y: 84, distance: 7.6
click at [55, 84] on div at bounding box center [129, 71] width 259 height 319
drag, startPoint x: 223, startPoint y: 134, endPoint x: 161, endPoint y: 95, distance: 73.2
click at [161, 95] on div at bounding box center [129, 71] width 259 height 319
drag, startPoint x: 164, startPoint y: 92, endPoint x: 166, endPoint y: 101, distance: 8.6
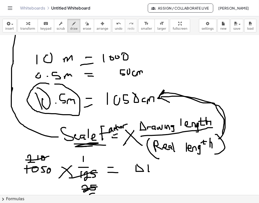
click at [166, 101] on div at bounding box center [129, 71] width 259 height 319
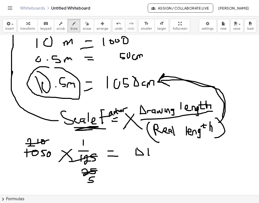
scroll to position [141, 0]
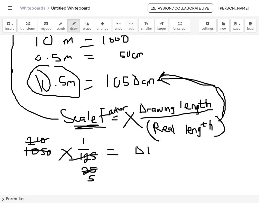
drag, startPoint x: 31, startPoint y: 151, endPoint x: 52, endPoint y: 152, distance: 20.7
click at [52, 152] on div at bounding box center [129, 53] width 259 height 319
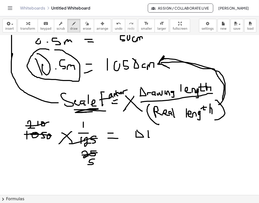
scroll to position [159, 0]
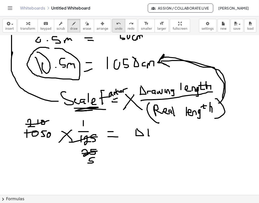
click at [115, 30] on span "undo" at bounding box center [119, 29] width 8 height 4
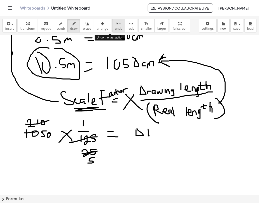
click at [115, 30] on span "undo" at bounding box center [119, 29] width 8 height 4
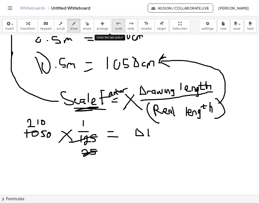
click at [115, 30] on span "undo" at bounding box center [119, 29] width 8 height 4
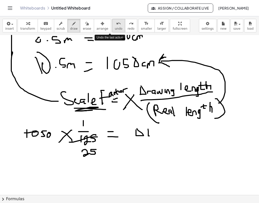
click at [115, 30] on span "undo" at bounding box center [119, 29] width 8 height 4
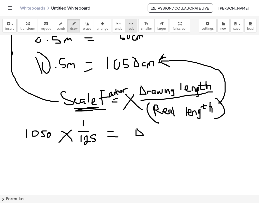
click at [126, 30] on button "redo redo" at bounding box center [131, 26] width 12 height 14
drag, startPoint x: 47, startPoint y: 162, endPoint x: 50, endPoint y: 173, distance: 11.6
click at [49, 173] on div at bounding box center [129, 115] width 259 height 479
click at [57, 165] on div at bounding box center [129, 115] width 259 height 479
drag, startPoint x: 68, startPoint y: 161, endPoint x: 68, endPoint y: 168, distance: 6.5
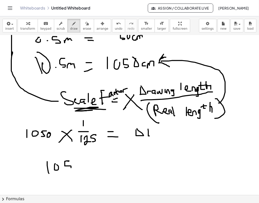
click at [68, 168] on div at bounding box center [129, 115] width 259 height 479
drag, startPoint x: 79, startPoint y: 163, endPoint x: 76, endPoint y: 158, distance: 6.1
click at [76, 158] on div at bounding box center [129, 115] width 259 height 479
drag, startPoint x: 42, startPoint y: 178, endPoint x: 93, endPoint y: 177, distance: 51.3
click at [93, 177] on div at bounding box center [129, 115] width 259 height 479
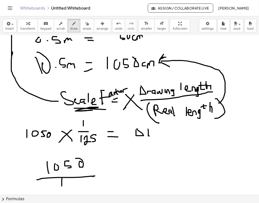
drag, startPoint x: 62, startPoint y: 178, endPoint x: 63, endPoint y: 189, distance: 10.4
click at [63, 189] on div at bounding box center [129, 115] width 259 height 479
drag, startPoint x: 67, startPoint y: 185, endPoint x: 80, endPoint y: 188, distance: 13.1
click at [79, 188] on div at bounding box center [129, 115] width 259 height 479
drag, startPoint x: 88, startPoint y: 181, endPoint x: 84, endPoint y: 187, distance: 7.3
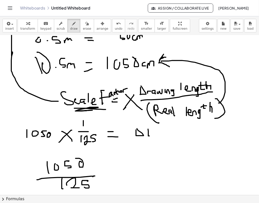
click at [84, 187] on div at bounding box center [129, 115] width 259 height 479
drag, startPoint x: 106, startPoint y: 175, endPoint x: 111, endPoint y: 178, distance: 5.1
click at [115, 173] on div at bounding box center [129, 115] width 259 height 479
drag, startPoint x: 109, startPoint y: 180, endPoint x: 124, endPoint y: 177, distance: 16.1
click at [124, 177] on div at bounding box center [129, 115] width 259 height 479
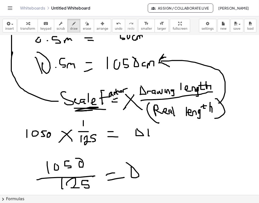
drag, startPoint x: 131, startPoint y: 167, endPoint x: 129, endPoint y: 163, distance: 4.7
click at [127, 163] on div at bounding box center [129, 115] width 259 height 479
drag, startPoint x: 144, startPoint y: 165, endPoint x: 144, endPoint y: 177, distance: 11.3
click at [144, 177] on div at bounding box center [129, 115] width 259 height 479
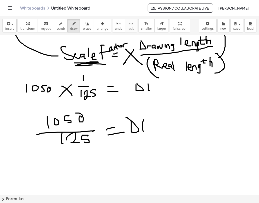
scroll to position [211, 0]
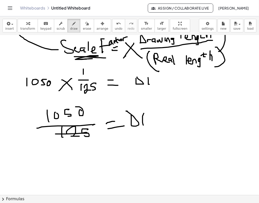
drag, startPoint x: 85, startPoint y: 132, endPoint x: 56, endPoint y: 134, distance: 30.0
click at [56, 134] on div at bounding box center [129, 64] width 259 height 479
drag, startPoint x: 76, startPoint y: 146, endPoint x: 69, endPoint y: 155, distance: 10.9
click at [69, 155] on div at bounding box center [129, 64] width 259 height 479
drag, startPoint x: 60, startPoint y: 152, endPoint x: 66, endPoint y: 157, distance: 7.9
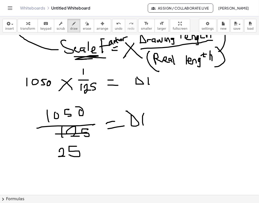
click at [66, 157] on div at bounding box center [129, 64] width 259 height 479
drag, startPoint x: 84, startPoint y: 109, endPoint x: 39, endPoint y: 118, distance: 45.1
click at [39, 118] on div at bounding box center [129, 64] width 259 height 479
drag, startPoint x: 51, startPoint y: 100, endPoint x: 60, endPoint y: 104, distance: 9.7
click at [60, 104] on div at bounding box center [129, 64] width 259 height 479
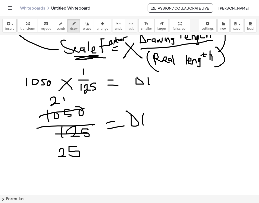
click at [65, 103] on div at bounding box center [129, 64] width 259 height 479
drag, startPoint x: 71, startPoint y: 97, endPoint x: 68, endPoint y: 99, distance: 3.1
click at [68, 99] on div at bounding box center [129, 64] width 259 height 479
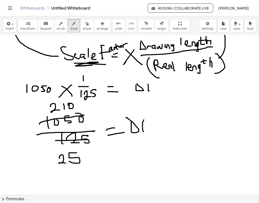
scroll to position [204, 0]
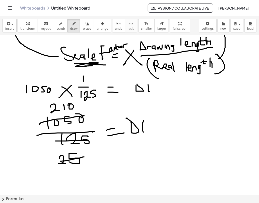
drag, startPoint x: 84, startPoint y: 157, endPoint x: 59, endPoint y: 163, distance: 26.2
click at [59, 163] on div at bounding box center [129, 71] width 259 height 479
drag, startPoint x: 78, startPoint y: 174, endPoint x: 67, endPoint y: 184, distance: 15.0
click at [67, 184] on div at bounding box center [129, 71] width 259 height 479
drag, startPoint x: 75, startPoint y: 105, endPoint x: 52, endPoint y: 110, distance: 23.8
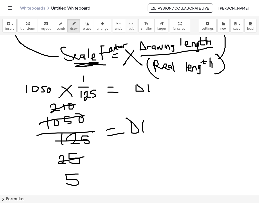
click at [52, 110] on div at bounding box center [129, 71] width 259 height 479
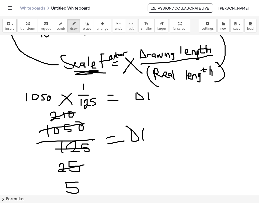
scroll to position [199, 0]
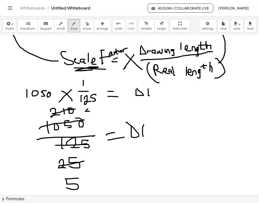
drag, startPoint x: 88, startPoint y: 109, endPoint x: 91, endPoint y: 111, distance: 3.9
click at [91, 111] on div at bounding box center [129, 75] width 259 height 479
click at [89, 116] on div at bounding box center [129, 75] width 259 height 479
drag, startPoint x: 94, startPoint y: 110, endPoint x: 99, endPoint y: 115, distance: 7.1
click at [99, 115] on div at bounding box center [129, 75] width 259 height 479
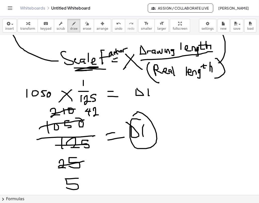
drag, startPoint x: 139, startPoint y: 120, endPoint x: 133, endPoint y: 116, distance: 6.9
click at [133, 116] on div at bounding box center [129, 75] width 259 height 479
click at [115, 29] on span "undo" at bounding box center [119, 29] width 8 height 4
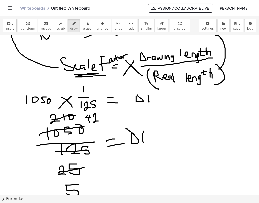
scroll to position [190, 0]
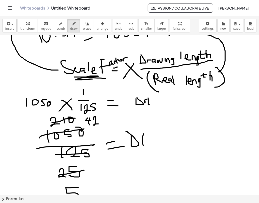
drag, startPoint x: 145, startPoint y: 101, endPoint x: 153, endPoint y: 101, distance: 7.3
click at [153, 101] on div at bounding box center [129, 84] width 259 height 479
drag, startPoint x: 154, startPoint y: 101, endPoint x: 156, endPoint y: 104, distance: 3.8
click at [156, 104] on div at bounding box center [129, 84] width 259 height 479
drag, startPoint x: 158, startPoint y: 102, endPoint x: 164, endPoint y: 100, distance: 6.4
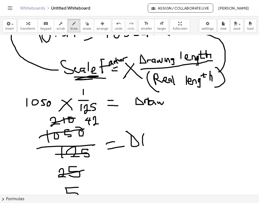
click at [164, 100] on div at bounding box center [129, 84] width 259 height 479
click at [167, 103] on div at bounding box center [129, 84] width 259 height 479
drag, startPoint x: 169, startPoint y: 103, endPoint x: 171, endPoint y: 104, distance: 2.6
click at [171, 104] on div at bounding box center [129, 84] width 259 height 479
drag, startPoint x: 175, startPoint y: 102, endPoint x: 192, endPoint y: 101, distance: 16.1
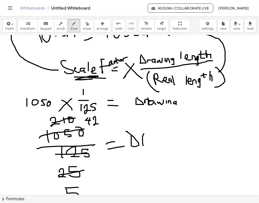
click at [173, 111] on div at bounding box center [129, 84] width 259 height 479
drag, startPoint x: 192, startPoint y: 101, endPoint x: 192, endPoint y: 108, distance: 6.8
click at [192, 106] on div at bounding box center [129, 84] width 259 height 479
drag, startPoint x: 196, startPoint y: 106, endPoint x: 201, endPoint y: 106, distance: 5.5
click at [201, 106] on div at bounding box center [129, 84] width 259 height 479
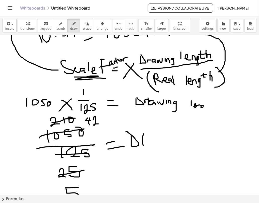
drag, startPoint x: 204, startPoint y: 106, endPoint x: 200, endPoint y: 109, distance: 4.3
click at [200, 111] on div at bounding box center [129, 84] width 259 height 479
drag, startPoint x: 208, startPoint y: 101, endPoint x: 208, endPoint y: 108, distance: 7.0
click at [208, 108] on div at bounding box center [129, 84] width 259 height 479
drag, startPoint x: 205, startPoint y: 104, endPoint x: 209, endPoint y: 104, distance: 3.5
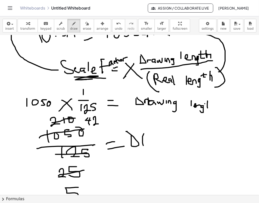
click at [209, 104] on div at bounding box center [129, 84] width 259 height 479
drag, startPoint x: 210, startPoint y: 101, endPoint x: 211, endPoint y: 107, distance: 5.9
click at [211, 107] on div at bounding box center [129, 84] width 259 height 479
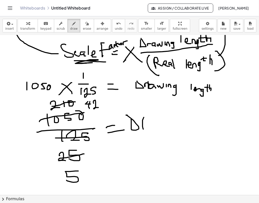
scroll to position [206, 0]
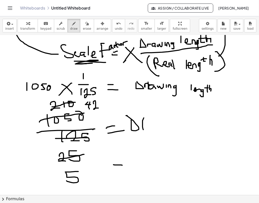
drag, startPoint x: 114, startPoint y: 165, endPoint x: 120, endPoint y: 167, distance: 6.7
click at [123, 165] on div at bounding box center [129, 68] width 259 height 479
drag, startPoint x: 113, startPoint y: 169, endPoint x: 124, endPoint y: 170, distance: 11.2
click at [123, 170] on div at bounding box center [129, 68] width 259 height 479
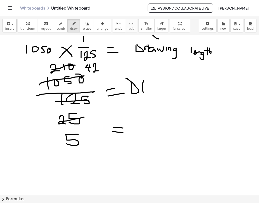
scroll to position [244, 0]
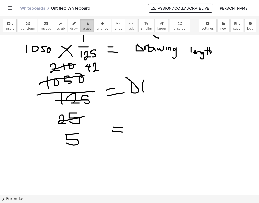
click at [83, 28] on span "erase" at bounding box center [87, 29] width 8 height 4
drag, startPoint x: 118, startPoint y: 134, endPoint x: 122, endPoint y: 130, distance: 5.5
click at [122, 130] on div at bounding box center [129, 30] width 259 height 479
drag, startPoint x: 73, startPoint y: 157, endPoint x: 80, endPoint y: 163, distance: 9.2
click at [77, 163] on div at bounding box center [129, 30] width 259 height 479
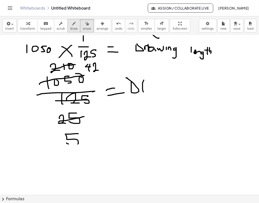
click at [70, 28] on span "draw" at bounding box center [74, 29] width 8 height 4
drag, startPoint x: 69, startPoint y: 147, endPoint x: 73, endPoint y: 157, distance: 10.1
click at [74, 157] on div at bounding box center [129, 30] width 259 height 479
drag, startPoint x: 70, startPoint y: 150, endPoint x: 71, endPoint y: 163, distance: 13.1
click at [71, 163] on div at bounding box center [129, 30] width 259 height 479
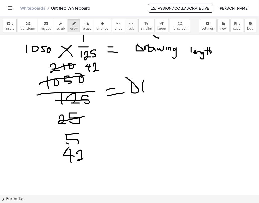
drag, startPoint x: 77, startPoint y: 153, endPoint x: 87, endPoint y: 159, distance: 11.9
click at [87, 159] on div at bounding box center [129, 30] width 259 height 479
click at [90, 158] on div at bounding box center [129, 30] width 259 height 479
drag, startPoint x: 64, startPoint y: 165, endPoint x: 86, endPoint y: 165, distance: 21.9
click at [86, 165] on div at bounding box center [129, 30] width 259 height 479
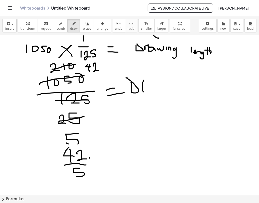
drag, startPoint x: 80, startPoint y: 169, endPoint x: 76, endPoint y: 175, distance: 7.4
click at [76, 175] on div at bounding box center [129, 30] width 259 height 479
drag, startPoint x: 99, startPoint y: 161, endPoint x: 104, endPoint y: 165, distance: 6.0
click at [106, 164] on div at bounding box center [129, 30] width 259 height 479
drag, startPoint x: 98, startPoint y: 168, endPoint x: 111, endPoint y: 167, distance: 13.1
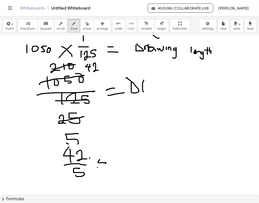
click at [111, 167] on div at bounding box center [129, 30] width 259 height 479
drag, startPoint x: 115, startPoint y: 161, endPoint x: 117, endPoint y: 159, distance: 2.8
click at [117, 159] on div at bounding box center [129, 30] width 259 height 479
drag, startPoint x: 126, startPoint y: 157, endPoint x: 127, endPoint y: 169, distance: 11.6
click at [127, 169] on div at bounding box center [129, 30] width 259 height 479
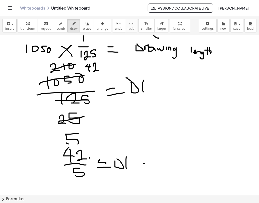
drag, startPoint x: 144, startPoint y: 164, endPoint x: 151, endPoint y: 164, distance: 7.0
click at [151, 164] on div at bounding box center [129, 30] width 259 height 479
drag, startPoint x: 142, startPoint y: 166, endPoint x: 153, endPoint y: 167, distance: 10.9
click at [153, 167] on div at bounding box center [129, 30] width 259 height 479
drag, startPoint x: 165, startPoint y: 158, endPoint x: 175, endPoint y: 162, distance: 10.5
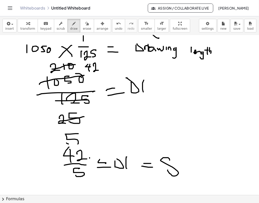
click at [175, 162] on div at bounding box center [129, 30] width 259 height 479
drag, startPoint x: 189, startPoint y: 157, endPoint x: 195, endPoint y: 162, distance: 7.3
click at [195, 162] on div at bounding box center [129, 30] width 259 height 479
click at [197, 165] on div at bounding box center [129, 30] width 259 height 479
drag, startPoint x: 196, startPoint y: 170, endPoint x: 192, endPoint y: 174, distance: 6.1
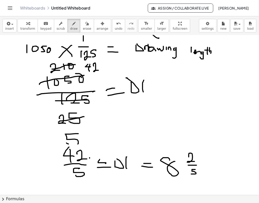
click at [192, 174] on div at bounding box center [129, 30] width 259 height 479
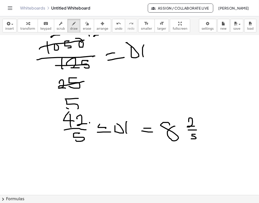
scroll to position [292, 0]
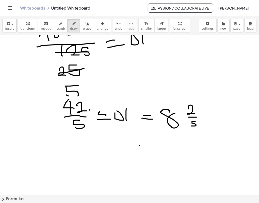
drag, startPoint x: 140, startPoint y: 146, endPoint x: 144, endPoint y: 147, distance: 4.5
drag, startPoint x: 165, startPoint y: 140, endPoint x: 172, endPoint y: 143, distance: 7.9
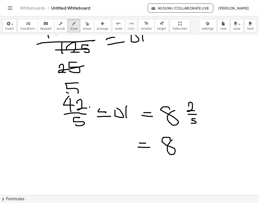
scroll to position [295, 0]
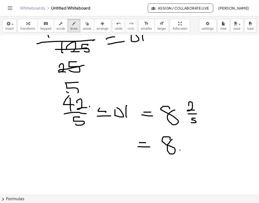
drag, startPoint x: 189, startPoint y: 140, endPoint x: 195, endPoint y: 146, distance: 8.9
drag, startPoint x: 193, startPoint y: 142, endPoint x: 193, endPoint y: 151, distance: 8.8
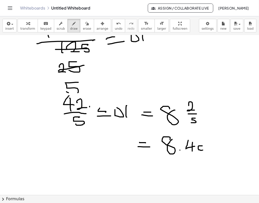
drag, startPoint x: 202, startPoint y: 146, endPoint x: 204, endPoint y: 148, distance: 3.1
drag, startPoint x: 205, startPoint y: 148, endPoint x: 210, endPoint y: 149, distance: 5.2
drag, startPoint x: 200, startPoint y: 156, endPoint x: 214, endPoint y: 153, distance: 14.6
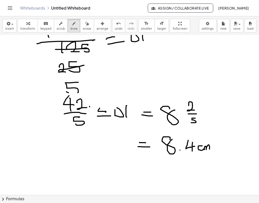
drag, startPoint x: 205, startPoint y: 160, endPoint x: 215, endPoint y: 156, distance: 11.0
drag, startPoint x: 221, startPoint y: 146, endPoint x: 243, endPoint y: 133, distance: 25.5
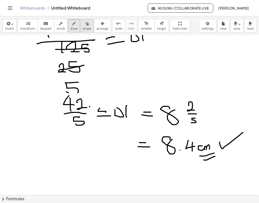
click at [83, 28] on span "erase" at bounding box center [87, 29] width 8 height 4
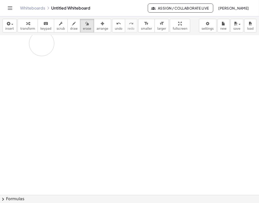
drag, startPoint x: 214, startPoint y: 163, endPoint x: 85, endPoint y: 60, distance: 165.3
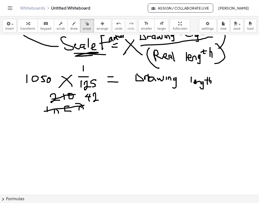
scroll to position [203, 0]
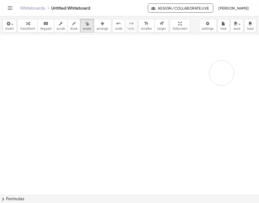
drag, startPoint x: 82, startPoint y: 118, endPoint x: 143, endPoint y: 85, distance: 69.1
click at [143, 85] on div at bounding box center [129, 72] width 259 height 479
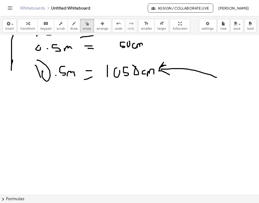
scroll to position [149, 0]
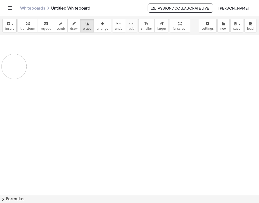
drag, startPoint x: 108, startPoint y: 94, endPoint x: 30, endPoint y: 92, distance: 77.7
click at [27, 89] on div at bounding box center [129, 125] width 259 height 479
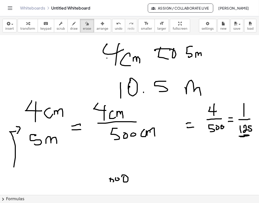
scroll to position [0, 0]
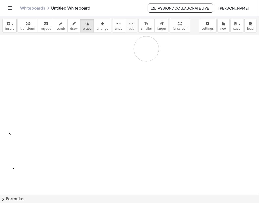
drag, startPoint x: 120, startPoint y: 179, endPoint x: 83, endPoint y: 61, distance: 123.9
click at [84, 60] on div at bounding box center [129, 194] width 259 height 319
click at [70, 29] on span "draw" at bounding box center [74, 29] width 8 height 4
drag, startPoint x: 90, startPoint y: 65, endPoint x: 101, endPoint y: 67, distance: 10.2
click at [98, 67] on div at bounding box center [129, 194] width 259 height 319
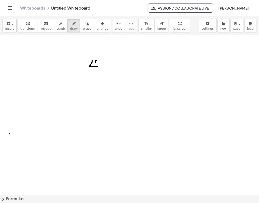
drag, startPoint x: 96, startPoint y: 63, endPoint x: 96, endPoint y: 73, distance: 10.3
click at [96, 73] on div at bounding box center [129, 194] width 259 height 319
drag, startPoint x: 106, startPoint y: 64, endPoint x: 102, endPoint y: 70, distance: 6.8
click at [102, 71] on div at bounding box center [129, 194] width 259 height 319
drag, startPoint x: 112, startPoint y: 66, endPoint x: 123, endPoint y: 67, distance: 11.1
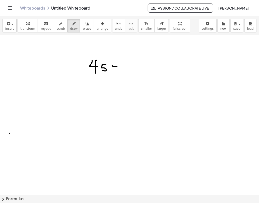
click at [123, 67] on div at bounding box center [129, 194] width 259 height 319
drag, startPoint x: 131, startPoint y: 62, endPoint x: 130, endPoint y: 74, distance: 12.6
click at [130, 74] on div at bounding box center [129, 194] width 259 height 319
drag, startPoint x: 110, startPoint y: 92, endPoint x: 114, endPoint y: 101, distance: 9.7
click at [113, 102] on div at bounding box center [129, 194] width 259 height 319
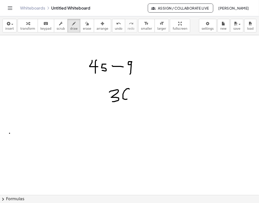
drag, startPoint x: 129, startPoint y: 89, endPoint x: 124, endPoint y: 96, distance: 9.1
click at [124, 96] on div at bounding box center [129, 194] width 259 height 319
drag, startPoint x: 116, startPoint y: 108, endPoint x: 115, endPoint y: 116, distance: 7.9
click at [115, 116] on div at bounding box center [129, 194] width 259 height 319
drag, startPoint x: 129, startPoint y: 104, endPoint x: 126, endPoint y: 111, distance: 7.9
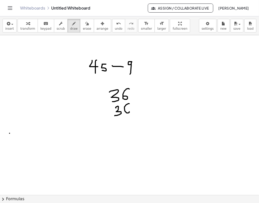
click at [126, 111] on div at bounding box center [129, 194] width 259 height 319
drag, startPoint x: 106, startPoint y: 122, endPoint x: 153, endPoint y: 116, distance: 47.1
click at [153, 116] on div at bounding box center [129, 194] width 259 height 319
drag, startPoint x: 114, startPoint y: 125, endPoint x: 125, endPoint y: 142, distance: 20.1
click at [124, 138] on div at bounding box center [129, 194] width 259 height 319
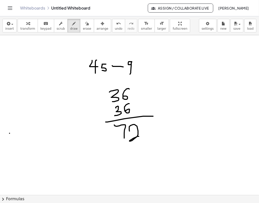
drag, startPoint x: 129, startPoint y: 129, endPoint x: 140, endPoint y: 137, distance: 12.3
click at [140, 137] on div at bounding box center [129, 194] width 259 height 319
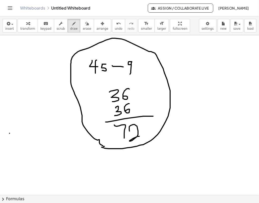
drag, startPoint x: 105, startPoint y: 148, endPoint x: 107, endPoint y: 148, distance: 2.6
click at [107, 148] on div at bounding box center [129, 194] width 259 height 319
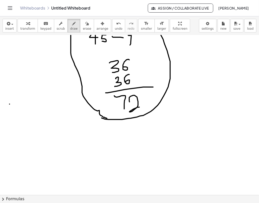
scroll to position [35, 0]
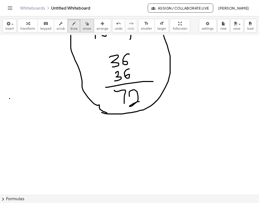
click at [85, 23] on icon "button" at bounding box center [87, 24] width 4 height 6
drag, startPoint x: 14, startPoint y: 103, endPoint x: 12, endPoint y: 100, distance: 3.2
click at [12, 100] on div at bounding box center [129, 160] width 259 height 319
click at [74, 22] on button "draw" at bounding box center [74, 26] width 13 height 14
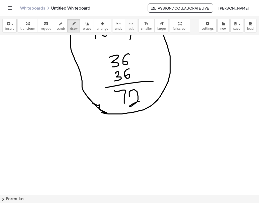
drag, startPoint x: 105, startPoint y: 112, endPoint x: 92, endPoint y: 103, distance: 16.5
click at [92, 103] on div at bounding box center [129, 160] width 259 height 319
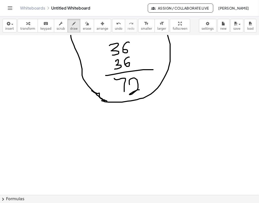
scroll to position [47, 0]
drag, startPoint x: 52, startPoint y: 129, endPoint x: 54, endPoint y: 129, distance: 2.6
click at [54, 129] on div at bounding box center [129, 147] width 259 height 319
drag, startPoint x: 52, startPoint y: 129, endPoint x: 49, endPoint y: 135, distance: 7.0
click at [48, 135] on div at bounding box center [129, 147] width 259 height 319
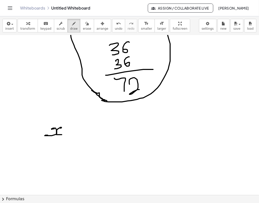
drag, startPoint x: 62, startPoint y: 127, endPoint x: 62, endPoint y: 135, distance: 7.3
click at [62, 135] on div at bounding box center [129, 147] width 259 height 319
drag, startPoint x: 40, startPoint y: 141, endPoint x: 68, endPoint y: 140, distance: 27.9
click at [68, 140] on div at bounding box center [129, 147] width 259 height 319
drag, startPoint x: 53, startPoint y: 149, endPoint x: 67, endPoint y: 152, distance: 14.1
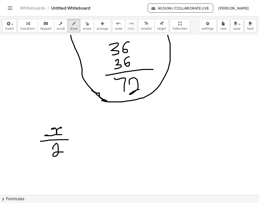
click at [67, 152] on div at bounding box center [129, 147] width 259 height 319
drag, startPoint x: 77, startPoint y: 135, endPoint x: 76, endPoint y: 142, distance: 7.1
click at [76, 142] on div at bounding box center [129, 147] width 259 height 319
drag, startPoint x: 73, startPoint y: 140, endPoint x: 82, endPoint y: 139, distance: 9.1
click at [82, 139] on div at bounding box center [129, 147] width 259 height 319
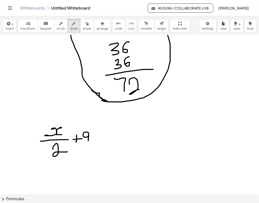
drag, startPoint x: 89, startPoint y: 134, endPoint x: 88, endPoint y: 141, distance: 6.8
click at [88, 141] on div at bounding box center [129, 147] width 259 height 319
drag, startPoint x: 100, startPoint y: 137, endPoint x: 112, endPoint y: 137, distance: 11.8
click at [112, 137] on div at bounding box center [129, 147] width 259 height 319
drag, startPoint x: 101, startPoint y: 141, endPoint x: 114, endPoint y: 141, distance: 12.3
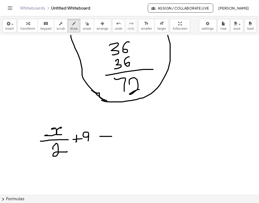
click at [114, 141] on div at bounding box center [129, 147] width 259 height 319
drag, startPoint x: 124, startPoint y: 133, endPoint x: 132, endPoint y: 137, distance: 8.7
click at [132, 137] on div at bounding box center [129, 147] width 259 height 319
drag, startPoint x: 127, startPoint y: 130, endPoint x: 127, endPoint y: 142, distance: 11.8
click at [127, 142] on div at bounding box center [129, 147] width 259 height 319
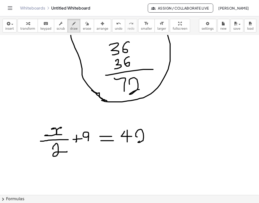
drag, startPoint x: 136, startPoint y: 135, endPoint x: 148, endPoint y: 140, distance: 12.6
click at [148, 140] on div at bounding box center [129, 147] width 259 height 319
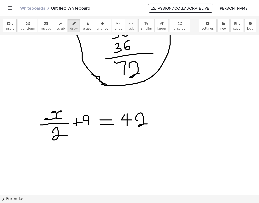
scroll to position [63, 0]
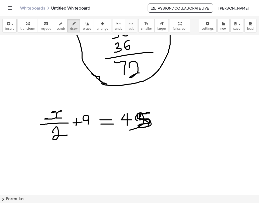
drag, startPoint x: 146, startPoint y: 114, endPoint x: 125, endPoint y: 132, distance: 27.6
click at [125, 132] on div at bounding box center [129, 131] width 259 height 319
drag, startPoint x: 104, startPoint y: 148, endPoint x: 110, endPoint y: 150, distance: 5.7
click at [110, 150] on div at bounding box center [129, 131] width 259 height 319
drag, startPoint x: 105, startPoint y: 154, endPoint x: 116, endPoint y: 154, distance: 10.8
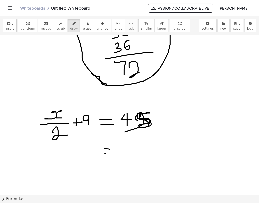
click at [116, 154] on div at bounding box center [129, 131] width 259 height 319
drag, startPoint x: 130, startPoint y: 149, endPoint x: 130, endPoint y: 152, distance: 3.8
click at [128, 153] on div at bounding box center [129, 131] width 259 height 319
click at [85, 23] on icon "button" at bounding box center [87, 24] width 4 height 6
click at [130, 151] on div at bounding box center [129, 131] width 259 height 319
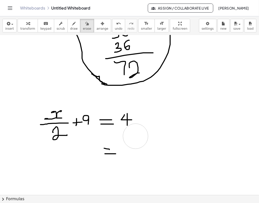
drag, startPoint x: 149, startPoint y: 136, endPoint x: 136, endPoint y: 136, distance: 13.1
click at [136, 136] on div at bounding box center [129, 131] width 259 height 319
click at [72, 25] on icon "button" at bounding box center [74, 24] width 4 height 6
drag, startPoint x: 142, startPoint y: 114, endPoint x: 137, endPoint y: 123, distance: 9.9
click at [137, 123] on div at bounding box center [129, 131] width 259 height 319
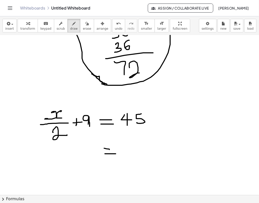
drag, startPoint x: 89, startPoint y: 117, endPoint x: 90, endPoint y: 125, distance: 8.1
click at [90, 125] on div at bounding box center [129, 131] width 259 height 319
drag, startPoint x: 87, startPoint y: 116, endPoint x: 89, endPoint y: 126, distance: 10.7
click at [89, 126] on div at bounding box center [129, 131] width 259 height 319
drag, startPoint x: 76, startPoint y: 96, endPoint x: 35, endPoint y: 145, distance: 64.4
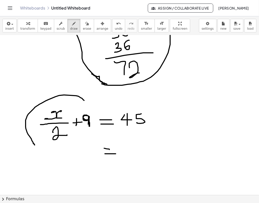
click at [35, 145] on div at bounding box center [129, 131] width 259 height 319
drag, startPoint x: 137, startPoint y: 104, endPoint x: 147, endPoint y: 144, distance: 41.1
click at [147, 144] on div at bounding box center [129, 131] width 259 height 319
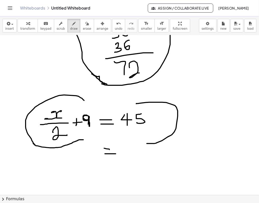
drag, startPoint x: 33, startPoint y: 144, endPoint x: 97, endPoint y: 140, distance: 64.0
click at [90, 140] on div at bounding box center [129, 131] width 259 height 319
drag, startPoint x: 147, startPoint y: 143, endPoint x: 90, endPoint y: 139, distance: 57.2
click at [90, 139] on div at bounding box center [129, 131] width 259 height 319
drag, startPoint x: 87, startPoint y: 101, endPoint x: 94, endPoint y: 105, distance: 7.9
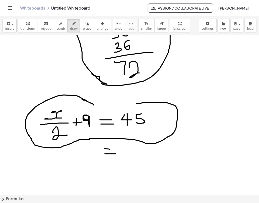
click at [94, 105] on div at bounding box center [129, 131] width 259 height 319
drag, startPoint x: 133, startPoint y: 103, endPoint x: 91, endPoint y: 104, distance: 42.2
click at [91, 104] on div at bounding box center [129, 131] width 259 height 319
click at [85, 26] on button "erase" at bounding box center [87, 26] width 14 height 14
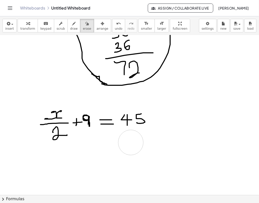
drag, startPoint x: 123, startPoint y: 145, endPoint x: 131, endPoint y: 143, distance: 8.3
click at [131, 143] on div at bounding box center [129, 131] width 259 height 319
click at [72, 25] on icon "button" at bounding box center [74, 24] width 4 height 6
drag, startPoint x: 63, startPoint y: 154, endPoint x: 58, endPoint y: 165, distance: 11.9
click at [58, 165] on div at bounding box center [129, 131] width 259 height 319
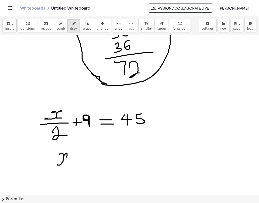
drag, startPoint x: 67, startPoint y: 154, endPoint x: 66, endPoint y: 164, distance: 10.6
click at [66, 164] on div at bounding box center [129, 131] width 259 height 319
drag, startPoint x: 50, startPoint y: 170, endPoint x: 67, endPoint y: 170, distance: 17.6
click at [67, 170] on div at bounding box center [129, 131] width 259 height 319
drag, startPoint x: 62, startPoint y: 173, endPoint x: 73, endPoint y: 178, distance: 12.3
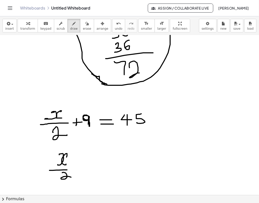
click at [73, 178] on div at bounding box center [129, 131] width 259 height 319
drag, startPoint x: 84, startPoint y: 167, endPoint x: 87, endPoint y: 169, distance: 4.1
click at [89, 166] on div at bounding box center [129, 131] width 259 height 319
drag, startPoint x: 92, startPoint y: 170, endPoint x: 114, endPoint y: 169, distance: 21.9
click at [97, 170] on div at bounding box center [129, 131] width 259 height 319
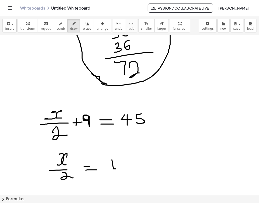
drag, startPoint x: 114, startPoint y: 169, endPoint x: 118, endPoint y: 166, distance: 5.5
click at [120, 169] on div at bounding box center [129, 131] width 259 height 319
drag, startPoint x: 115, startPoint y: 162, endPoint x: 115, endPoint y: 174, distance: 11.6
click at [115, 174] on div at bounding box center [129, 131] width 259 height 319
drag, startPoint x: 123, startPoint y: 164, endPoint x: 124, endPoint y: 172, distance: 8.1
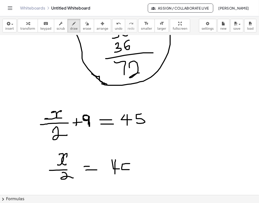
click at [124, 172] on div at bounding box center [129, 131] width 259 height 319
drag, startPoint x: 137, startPoint y: 167, endPoint x: 143, endPoint y: 167, distance: 6.1
click at [143, 167] on div at bounding box center [129, 131] width 259 height 319
drag, startPoint x: 145, startPoint y: 157, endPoint x: 150, endPoint y: 172, distance: 15.9
click at [150, 172] on div at bounding box center [129, 131] width 259 height 319
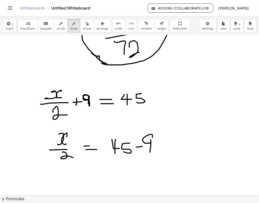
scroll to position [89, 0]
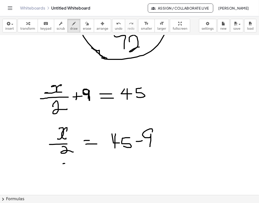
drag, startPoint x: 65, startPoint y: 164, endPoint x: 70, endPoint y: 168, distance: 7.3
click at [64, 171] on div at bounding box center [129, 105] width 259 height 319
drag, startPoint x: 73, startPoint y: 162, endPoint x: 78, endPoint y: 170, distance: 9.4
click at [77, 170] on div at bounding box center [129, 105] width 259 height 319
drag, startPoint x: 90, startPoint y: 167, endPoint x: 92, endPoint y: 170, distance: 3.9
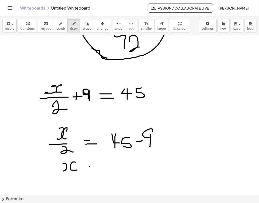
click at [95, 166] on div at bounding box center [129, 105] width 259 height 319
drag, startPoint x: 96, startPoint y: 170, endPoint x: 101, endPoint y: 169, distance: 5.9
click at [101, 169] on div at bounding box center [129, 105] width 259 height 319
drag, startPoint x: 111, startPoint y: 162, endPoint x: 114, endPoint y: 165, distance: 3.8
click at [118, 167] on div at bounding box center [129, 105] width 259 height 319
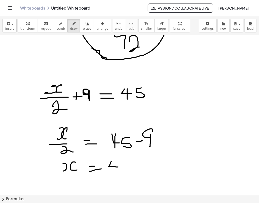
drag, startPoint x: 114, startPoint y: 162, endPoint x: 113, endPoint y: 172, distance: 10.1
click at [113, 172] on div at bounding box center [129, 105] width 259 height 319
drag, startPoint x: 124, startPoint y: 162, endPoint x: 124, endPoint y: 172, distance: 9.8
click at [125, 172] on div at bounding box center [129, 105] width 259 height 319
click at [85, 25] on icon "button" at bounding box center [87, 24] width 4 height 6
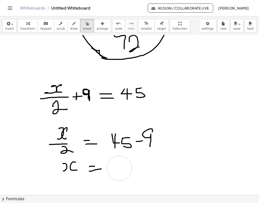
drag, startPoint x: 130, startPoint y: 171, endPoint x: 118, endPoint y: 168, distance: 12.3
click at [118, 168] on div at bounding box center [129, 105] width 259 height 319
click at [70, 27] on span "draw" at bounding box center [74, 29] width 8 height 4
drag, startPoint x: 113, startPoint y: 160, endPoint x: 113, endPoint y: 167, distance: 7.0
click at [113, 167] on div at bounding box center [129, 105] width 259 height 319
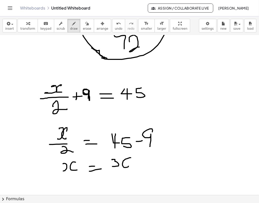
drag, startPoint x: 124, startPoint y: 160, endPoint x: 122, endPoint y: 167, distance: 7.2
click at [122, 167] on div at bounding box center [129, 105] width 259 height 319
click at [78, 171] on div at bounding box center [129, 105] width 259 height 319
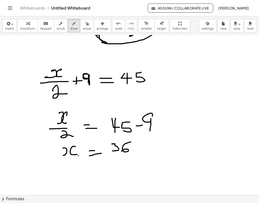
scroll to position [111, 0]
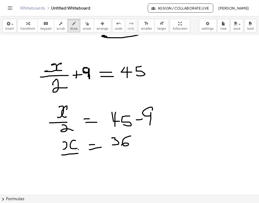
drag, startPoint x: 62, startPoint y: 155, endPoint x: 78, endPoint y: 154, distance: 16.2
click at [78, 154] on div at bounding box center [129, 83] width 259 height 319
drag, startPoint x: 69, startPoint y: 160, endPoint x: 79, endPoint y: 163, distance: 11.0
click at [79, 163] on div at bounding box center [129, 83] width 259 height 319
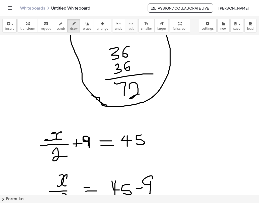
scroll to position [41, 0]
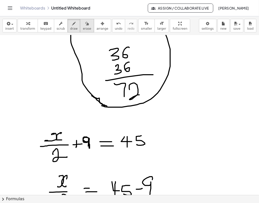
click at [83, 30] on span "erase" at bounding box center [87, 29] width 8 height 4
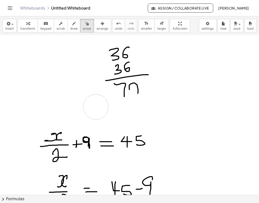
drag, startPoint x: 92, startPoint y: 87, endPoint x: 95, endPoint y: 102, distance: 15.8
click at [95, 102] on div at bounding box center [129, 153] width 259 height 319
click at [72, 27] on icon "button" at bounding box center [74, 24] width 4 height 6
drag, startPoint x: 130, startPoint y: 87, endPoint x: 145, endPoint y: 98, distance: 17.9
click at [145, 98] on div at bounding box center [129, 153] width 259 height 319
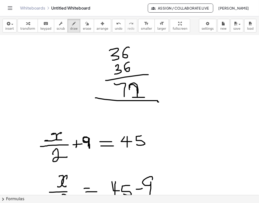
drag, startPoint x: 96, startPoint y: 98, endPoint x: 159, endPoint y: 102, distance: 63.5
click at [159, 102] on div at bounding box center [129, 153] width 259 height 319
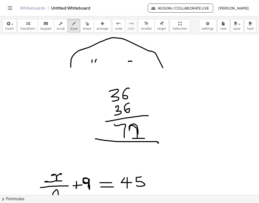
scroll to position [0, 0]
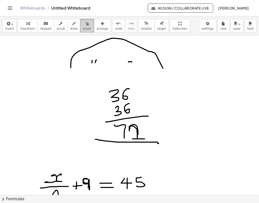
click at [83, 29] on span "erase" at bounding box center [87, 29] width 8 height 4
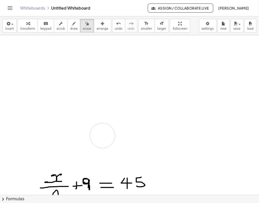
drag, startPoint x: 67, startPoint y: 77, endPoint x: 121, endPoint y: 122, distance: 70.3
click at [106, 136] on div at bounding box center [129, 194] width 259 height 319
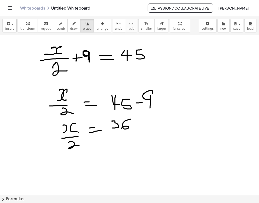
scroll to position [130, 0]
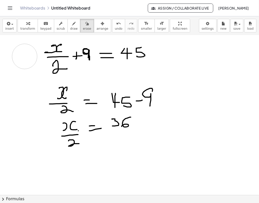
drag, startPoint x: 36, startPoint y: 64, endPoint x: 25, endPoint y: 58, distance: 13.4
click at [25, 58] on div at bounding box center [129, 64] width 259 height 319
drag, startPoint x: 64, startPoint y: 160, endPoint x: 67, endPoint y: 167, distance: 7.4
click at [67, 167] on div at bounding box center [129, 64] width 259 height 319
click at [72, 24] on icon "button" at bounding box center [74, 24] width 4 height 6
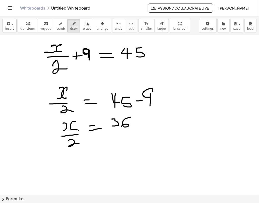
drag, startPoint x: 67, startPoint y: 160, endPoint x: 66, endPoint y: 169, distance: 9.4
click at [66, 169] on div at bounding box center [129, 64] width 259 height 319
drag, startPoint x: 75, startPoint y: 160, endPoint x: 80, endPoint y: 168, distance: 8.9
click at [80, 168] on div at bounding box center [129, 64] width 259 height 319
drag, startPoint x: 87, startPoint y: 163, endPoint x: 93, endPoint y: 163, distance: 5.0
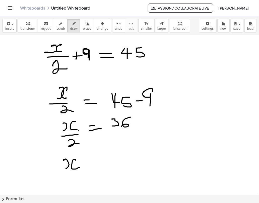
click at [93, 163] on div at bounding box center [129, 64] width 259 height 319
drag, startPoint x: 93, startPoint y: 166, endPoint x: 98, endPoint y: 166, distance: 5.1
click at [97, 166] on div at bounding box center [129, 64] width 259 height 319
drag, startPoint x: 106, startPoint y: 155, endPoint x: 107, endPoint y: 165, distance: 10.3
click at [107, 165] on div at bounding box center [129, 64] width 259 height 319
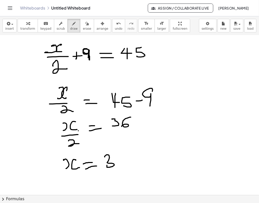
click at [118, 162] on div at bounding box center [129, 64] width 259 height 319
drag, startPoint x: 121, startPoint y: 158, endPoint x: 122, endPoint y: 163, distance: 4.9
click at [119, 161] on div at bounding box center [129, 64] width 259 height 319
click at [129, 164] on div at bounding box center [129, 64] width 259 height 319
drag, startPoint x: 130, startPoint y: 158, endPoint x: 135, endPoint y: 165, distance: 8.4
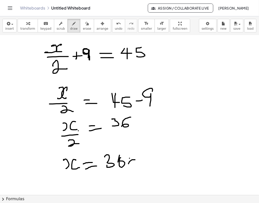
click at [135, 164] on div at bounding box center [129, 64] width 259 height 319
drag, startPoint x: 142, startPoint y: 157, endPoint x: 150, endPoint y: 165, distance: 11.2
click at [150, 165] on div at bounding box center [129, 64] width 259 height 319
click at [157, 163] on div at bounding box center [129, 64] width 259 height 319
drag, startPoint x: 157, startPoint y: 166, endPoint x: 163, endPoint y: 165, distance: 6.1
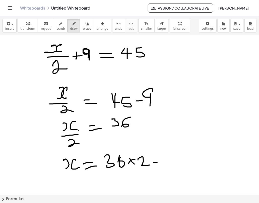
click at [163, 165] on div at bounding box center [129, 64] width 259 height 319
drag, startPoint x: 173, startPoint y: 155, endPoint x: 176, endPoint y: 170, distance: 15.4
click at [176, 170] on div at bounding box center [129, 64] width 259 height 319
drag, startPoint x: 182, startPoint y: 162, endPoint x: 192, endPoint y: 169, distance: 11.5
click at [192, 169] on div at bounding box center [129, 64] width 259 height 319
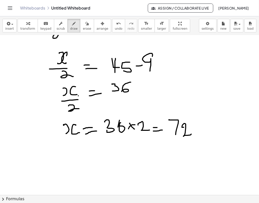
scroll to position [167, 0]
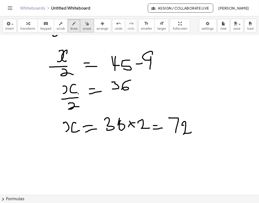
click at [83, 29] on span "erase" at bounding box center [87, 29] width 8 height 4
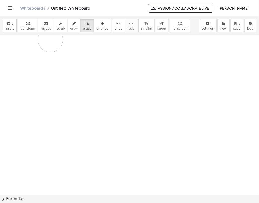
drag, startPoint x: 205, startPoint y: 138, endPoint x: 77, endPoint y: 74, distance: 142.8
click at [76, 72] on div at bounding box center [129, 108] width 259 height 479
drag, startPoint x: 111, startPoint y: 57, endPoint x: 40, endPoint y: 59, distance: 70.7
click at [40, 59] on div at bounding box center [129, 55] width 259 height 319
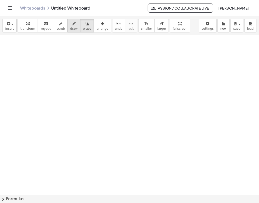
click at [70, 28] on span "draw" at bounding box center [74, 29] width 8 height 4
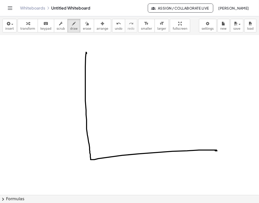
drag, startPoint x: 87, startPoint y: 53, endPoint x: 217, endPoint y: 151, distance: 163.4
click at [217, 151] on div at bounding box center [129, 55] width 259 height 319
click at [90, 164] on div at bounding box center [129, 55] width 259 height 319
drag, startPoint x: 113, startPoint y: 164, endPoint x: 113, endPoint y: 169, distance: 5.1
click at [113, 169] on div at bounding box center [129, 55] width 259 height 319
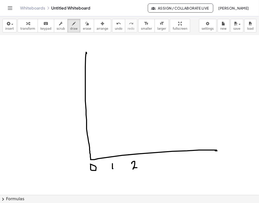
drag, startPoint x: 135, startPoint y: 161, endPoint x: 141, endPoint y: 168, distance: 8.5
click at [141, 168] on div at bounding box center [129, 55] width 259 height 319
drag, startPoint x: 158, startPoint y: 159, endPoint x: 155, endPoint y: 166, distance: 7.8
click at [155, 166] on div at bounding box center [129, 55] width 259 height 319
drag, startPoint x: 175, startPoint y: 160, endPoint x: 180, endPoint y: 164, distance: 6.8
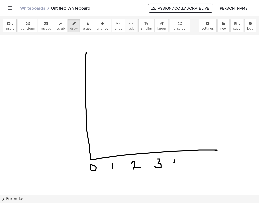
click at [180, 164] on div at bounding box center [129, 55] width 259 height 319
click at [178, 170] on div at bounding box center [129, 55] width 259 height 319
drag, startPoint x: 199, startPoint y: 159, endPoint x: 198, endPoint y: 166, distance: 7.6
click at [198, 166] on div at bounding box center [129, 55] width 259 height 319
drag, startPoint x: 217, startPoint y: 158, endPoint x: 216, endPoint y: 164, distance: 5.8
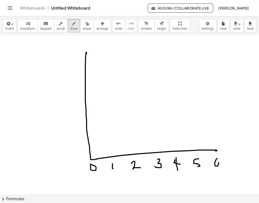
click at [216, 164] on div at bounding box center [129, 55] width 259 height 319
drag, startPoint x: 215, startPoint y: 150, endPoint x: 239, endPoint y: 150, distance: 23.9
click at [239, 150] on div at bounding box center [129, 55] width 259 height 319
drag, startPoint x: 80, startPoint y: 142, endPoint x: 80, endPoint y: 145, distance: 3.1
click at [80, 145] on div at bounding box center [129, 55] width 259 height 319
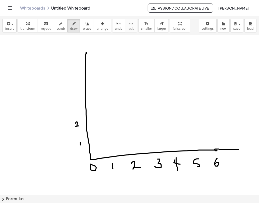
drag, startPoint x: 76, startPoint y: 123, endPoint x: 80, endPoint y: 126, distance: 4.6
click at [80, 126] on div at bounding box center [129, 55] width 259 height 319
drag, startPoint x: 74, startPoint y: 105, endPoint x: 74, endPoint y: 110, distance: 5.1
click at [74, 110] on div at bounding box center [129, 55] width 259 height 319
click at [76, 88] on div at bounding box center [129, 55] width 259 height 319
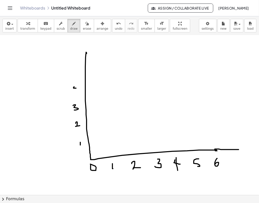
drag, startPoint x: 76, startPoint y: 87, endPoint x: 76, endPoint y: 92, distance: 5.3
click at [76, 90] on div at bounding box center [129, 55] width 259 height 319
drag, startPoint x: 77, startPoint y: 70, endPoint x: 75, endPoint y: 75, distance: 5.0
click at [75, 75] on div at bounding box center [129, 55] width 259 height 319
drag, startPoint x: 77, startPoint y: 55, endPoint x: 76, endPoint y: 57, distance: 2.7
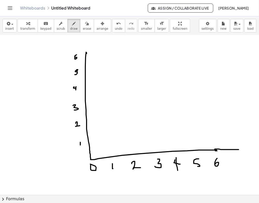
click at [76, 57] on div at bounding box center [129, 55] width 259 height 319
drag, startPoint x: 82, startPoint y: 39, endPoint x: 81, endPoint y: 47, distance: 7.6
click at [81, 47] on div at bounding box center [129, 55] width 259 height 319
drag, startPoint x: 242, startPoint y: 154, endPoint x: 245, endPoint y: 157, distance: 5.2
click at [245, 157] on div at bounding box center [129, 55] width 259 height 319
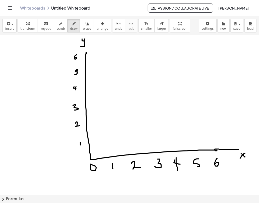
drag, startPoint x: 245, startPoint y: 154, endPoint x: 240, endPoint y: 159, distance: 7.3
click at [240, 159] on div at bounding box center [129, 55] width 259 height 319
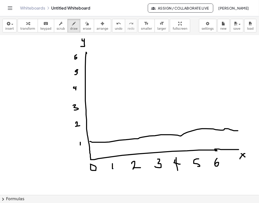
drag, startPoint x: 90, startPoint y: 142, endPoint x: 238, endPoint y: 131, distance: 148.7
click at [238, 131] on div at bounding box center [129, 55] width 259 height 319
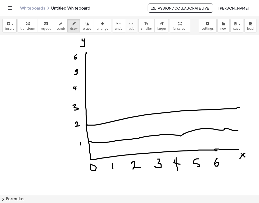
drag, startPoint x: 87, startPoint y: 125, endPoint x: 240, endPoint y: 107, distance: 153.6
click at [240, 107] on div at bounding box center [129, 55] width 259 height 319
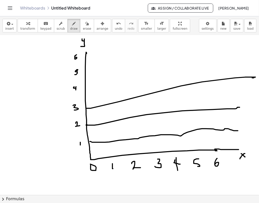
drag, startPoint x: 86, startPoint y: 108, endPoint x: 253, endPoint y: 78, distance: 169.2
click at [253, 78] on div at bounding box center [129, 55] width 259 height 319
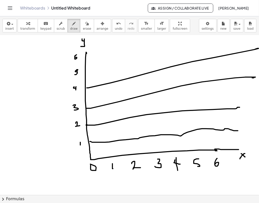
drag, startPoint x: 87, startPoint y: 88, endPoint x: 256, endPoint y: 49, distance: 173.3
click at [256, 49] on div "We could not parse the math data. It is being displayed as an image. ×" at bounding box center [129, 115] width 259 height 160
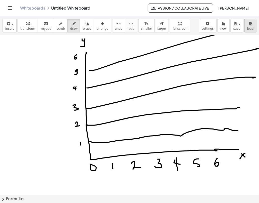
drag, startPoint x: 90, startPoint y: 70, endPoint x: 254, endPoint y: 26, distance: 169.9
click at [254, 26] on div "insert select one: Math Expression Function Text Youtube Video Graphing Geometr…" at bounding box center [129, 109] width 259 height 187
drag, startPoint x: 86, startPoint y: 56, endPoint x: 231, endPoint y: 22, distance: 149.2
click at [231, 22] on div "insert select one: Math Expression Function Text Youtube Video Graphing Geometr…" at bounding box center [129, 109] width 259 height 187
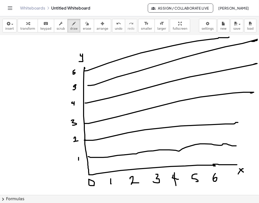
scroll to position [126, 6]
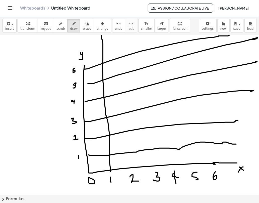
drag, startPoint x: 106, startPoint y: 172, endPoint x: 126, endPoint y: 142, distance: 35.6
click at [97, 39] on div at bounding box center [128, 69] width 261 height 319
click at [113, 102] on div at bounding box center [128, 69] width 261 height 319
click at [115, 28] on span "undo" at bounding box center [119, 29] width 8 height 4
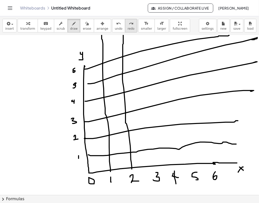
drag, startPoint x: 127, startPoint y: 169, endPoint x: 118, endPoint y: 30, distance: 139.1
click at [118, 30] on div "insert select one: Math Expression Function Text Youtube Video Graphing Geometr…" at bounding box center [129, 109] width 259 height 187
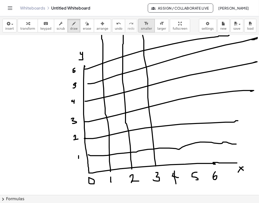
drag, startPoint x: 151, startPoint y: 166, endPoint x: 138, endPoint y: 31, distance: 135.4
click at [138, 31] on div "insert select one: Math Expression Function Text Youtube Video Graphing Geometr…" at bounding box center [129, 109] width 259 height 187
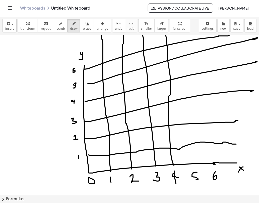
drag, startPoint x: 170, startPoint y: 165, endPoint x: 160, endPoint y: 33, distance: 132.8
click at [160, 33] on div "insert select one: Math Expression Function Text Youtube Video Graphing Geometr…" at bounding box center [129, 109] width 259 height 187
drag, startPoint x: 190, startPoint y: 165, endPoint x: 201, endPoint y: 105, distance: 61.1
click at [177, 26] on div "insert select one: Math Expression Function Text Youtube Video Graphing Geometr…" at bounding box center [129, 109] width 259 height 187
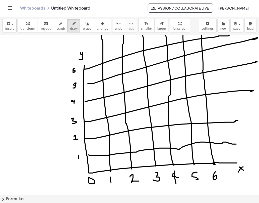
drag, startPoint x: 211, startPoint y: 165, endPoint x: 197, endPoint y: 28, distance: 137.0
click at [197, 28] on div "insert select one: Math Expression Function Text Youtube Video Graphing Geometr…" at bounding box center [129, 109] width 259 height 187
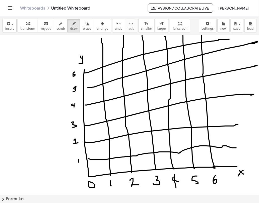
scroll to position [122, 6]
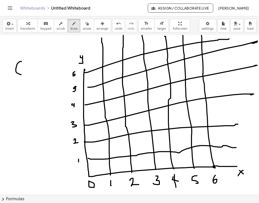
drag, startPoint x: 17, startPoint y: 62, endPoint x: 17, endPoint y: 75, distance: 13.1
click at [17, 75] on div at bounding box center [128, 72] width 261 height 319
drag, startPoint x: 51, startPoint y: 62, endPoint x: 51, endPoint y: 72, distance: 10.6
click at [51, 72] on div at bounding box center [128, 72] width 261 height 319
drag, startPoint x: 34, startPoint y: 77, endPoint x: 33, endPoint y: 81, distance: 4.2
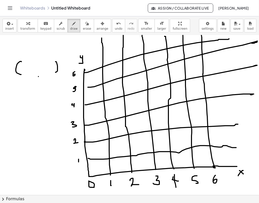
click at [33, 81] on div at bounding box center [128, 72] width 261 height 319
drag, startPoint x: 17, startPoint y: 96, endPoint x: 20, endPoint y: 111, distance: 15.5
click at [20, 111] on div at bounding box center [128, 72] width 261 height 319
drag, startPoint x: 53, startPoint y: 93, endPoint x: 48, endPoint y: 106, distance: 14.0
click at [48, 106] on div at bounding box center [128, 72] width 261 height 319
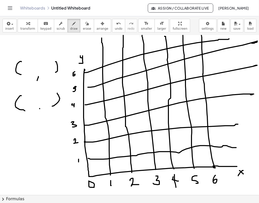
drag, startPoint x: 35, startPoint y: 109, endPoint x: 34, endPoint y: 114, distance: 5.9
click at [34, 114] on div at bounding box center [128, 72] width 261 height 319
click at [12, 122] on div at bounding box center [128, 72] width 261 height 319
drag, startPoint x: 12, startPoint y: 122, endPoint x: 13, endPoint y: 139, distance: 16.7
click at [13, 139] on div at bounding box center [128, 72] width 261 height 319
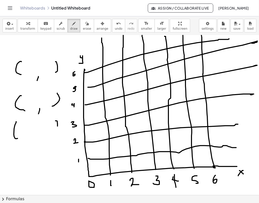
drag, startPoint x: 52, startPoint y: 121, endPoint x: 52, endPoint y: 130, distance: 9.3
click at [52, 130] on div at bounding box center [128, 72] width 261 height 319
drag, startPoint x: 32, startPoint y: 136, endPoint x: 33, endPoint y: 142, distance: 5.8
click at [33, 141] on div at bounding box center [128, 72] width 261 height 319
drag, startPoint x: 15, startPoint y: 154, endPoint x: 17, endPoint y: 162, distance: 8.4
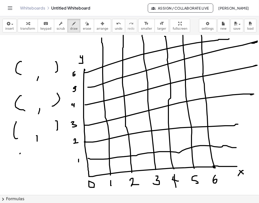
click at [13, 163] on div at bounding box center [128, 72] width 261 height 319
drag, startPoint x: 55, startPoint y: 149, endPoint x: 55, endPoint y: 163, distance: 14.1
click at [58, 161] on div at bounding box center [128, 72] width 261 height 319
drag, startPoint x: 38, startPoint y: 163, endPoint x: 34, endPoint y: 169, distance: 7.0
click at [35, 168] on div at bounding box center [128, 72] width 261 height 319
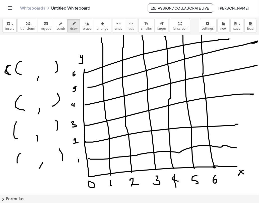
click at [6, 66] on div at bounding box center [128, 72] width 261 height 319
drag, startPoint x: 6, startPoint y: 102, endPoint x: 2, endPoint y: 109, distance: 8.3
click at [2, 109] on div at bounding box center [128, 72] width 261 height 319
drag, startPoint x: 3, startPoint y: 129, endPoint x: 3, endPoint y: 132, distance: 3.0
click at [3, 132] on div at bounding box center [128, 72] width 261 height 319
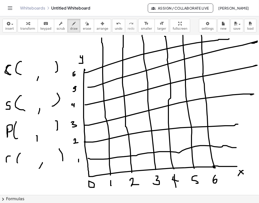
drag, startPoint x: 3, startPoint y: 156, endPoint x: 6, endPoint y: 163, distance: 6.9
click at [6, 163] on div at bounding box center [128, 72] width 261 height 319
drag, startPoint x: 5, startPoint y: 160, endPoint x: 7, endPoint y: 167, distance: 7.6
click at [7, 167] on div at bounding box center [128, 72] width 261 height 319
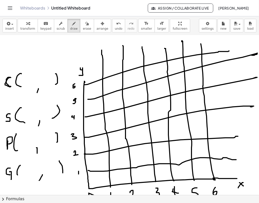
scroll to position [110, 6]
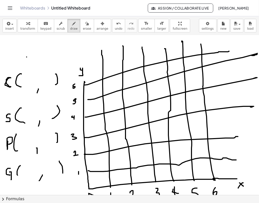
drag, startPoint x: 22, startPoint y: 57, endPoint x: 27, endPoint y: 63, distance: 8.0
click at [27, 63] on div at bounding box center [128, 84] width 261 height 319
drag, startPoint x: 28, startPoint y: 57, endPoint x: 22, endPoint y: 62, distance: 7.5
click at [22, 62] on div at bounding box center [128, 84] width 261 height 319
drag, startPoint x: 39, startPoint y: 57, endPoint x: 40, endPoint y: 64, distance: 7.0
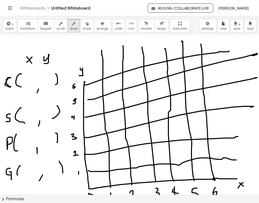
click at [40, 64] on div at bounding box center [128, 84] width 261 height 319
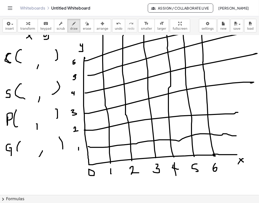
scroll to position [137, 6]
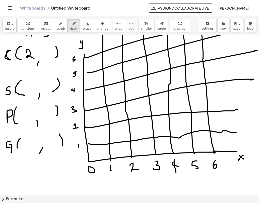
drag, startPoint x: 22, startPoint y: 53, endPoint x: 31, endPoint y: 58, distance: 10.4
click at [31, 58] on div at bounding box center [128, 57] width 261 height 319
drag, startPoint x: 39, startPoint y: 51, endPoint x: 37, endPoint y: 59, distance: 7.9
click at [37, 59] on div at bounding box center [128, 57] width 261 height 319
click at [41, 54] on div at bounding box center [128, 57] width 261 height 319
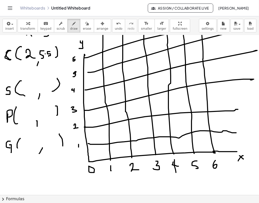
drag, startPoint x: 46, startPoint y: 52, endPoint x: 44, endPoint y: 57, distance: 5.0
click at [44, 57] on div at bounding box center [128, 57] width 261 height 319
drag, startPoint x: 24, startPoint y: 85, endPoint x: 21, endPoint y: 91, distance: 6.9
click at [21, 91] on div at bounding box center [128, 57] width 261 height 319
click at [25, 88] on div at bounding box center [128, 57] width 261 height 319
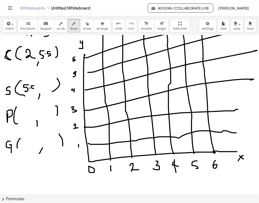
drag, startPoint x: 29, startPoint y: 86, endPoint x: 28, endPoint y: 90, distance: 4.9
click at [28, 90] on div at bounding box center [128, 57] width 261 height 319
drag, startPoint x: 37, startPoint y: 85, endPoint x: 38, endPoint y: 90, distance: 5.9
click at [38, 91] on div at bounding box center [128, 57] width 261 height 319
click at [43, 86] on div at bounding box center [128, 57] width 261 height 319
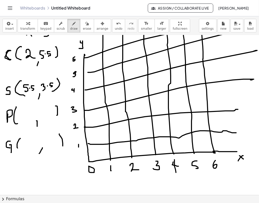
drag, startPoint x: 48, startPoint y: 83, endPoint x: 47, endPoint y: 87, distance: 4.2
click at [47, 87] on div at bounding box center [128, 57] width 261 height 319
drag, startPoint x: 16, startPoint y: 113, endPoint x: 16, endPoint y: 118, distance: 5.5
click at [16, 118] on div at bounding box center [128, 57] width 261 height 319
drag, startPoint x: 36, startPoint y: 113, endPoint x: 41, endPoint y: 117, distance: 6.6
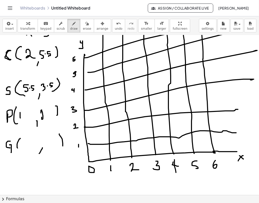
click at [41, 117] on div at bounding box center [128, 57] width 261 height 319
click at [42, 113] on div at bounding box center [128, 57] width 261 height 319
drag, startPoint x: 45, startPoint y: 111, endPoint x: 44, endPoint y: 116, distance: 5.1
click at [45, 116] on div at bounding box center [128, 57] width 261 height 319
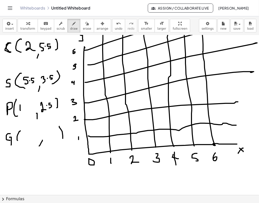
scroll to position [145, 6]
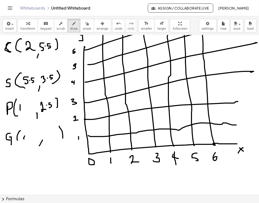
drag, startPoint x: 20, startPoint y: 136, endPoint x: 23, endPoint y: 140, distance: 4.4
click at [23, 140] on div at bounding box center [128, 49] width 261 height 319
drag, startPoint x: 23, startPoint y: 136, endPoint x: 23, endPoint y: 142, distance: 6.3
click at [22, 142] on div at bounding box center [128, 49] width 261 height 319
click at [28, 143] on div at bounding box center [128, 49] width 261 height 319
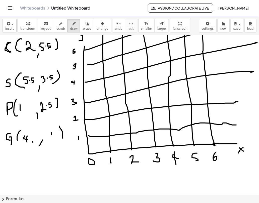
drag, startPoint x: 47, startPoint y: 132, endPoint x: 47, endPoint y: 139, distance: 6.0
click at [47, 139] on div at bounding box center [128, 49] width 261 height 319
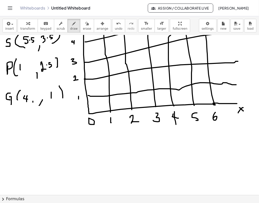
scroll to position [197, 6]
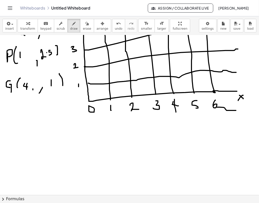
drag, startPoint x: 219, startPoint y: 108, endPoint x: 230, endPoint y: 97, distance: 15.1
click at [230, 97] on div at bounding box center [128, 77] width 261 height 479
click at [83, 30] on span "erase" at bounding box center [87, 29] width 8 height 4
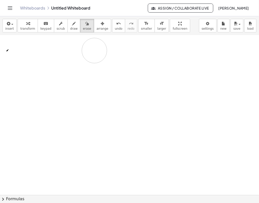
drag, startPoint x: 156, startPoint y: 137, endPoint x: 91, endPoint y: 52, distance: 107.6
click at [91, 52] on div at bounding box center [128, 77] width 261 height 479
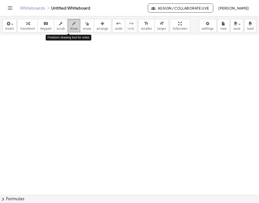
click at [70, 28] on span "draw" at bounding box center [74, 29] width 8 height 4
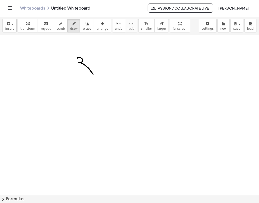
drag, startPoint x: 73, startPoint y: 58, endPoint x: 72, endPoint y: 74, distance: 16.1
click at [72, 74] on div at bounding box center [128, 77] width 261 height 479
drag, startPoint x: 98, startPoint y: 63, endPoint x: 94, endPoint y: 76, distance: 13.0
click at [94, 76] on div at bounding box center [128, 77] width 261 height 479
drag, startPoint x: 111, startPoint y: 64, endPoint x: 110, endPoint y: 73, distance: 9.1
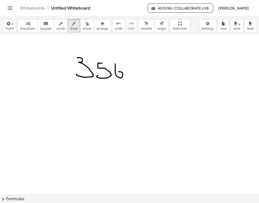
click at [110, 73] on div at bounding box center [128, 77] width 261 height 479
drag, startPoint x: 82, startPoint y: 93, endPoint x: 83, endPoint y: 106, distance: 13.4
click at [83, 106] on div at bounding box center [128, 77] width 261 height 479
drag, startPoint x: 107, startPoint y: 90, endPoint x: 99, endPoint y: 106, distance: 17.9
click at [99, 106] on div at bounding box center [128, 77] width 261 height 479
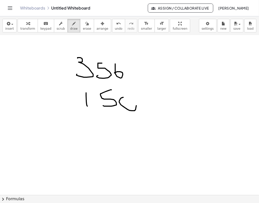
drag, startPoint x: 119, startPoint y: 98, endPoint x: 120, endPoint y: 101, distance: 3.8
click at [120, 101] on div at bounding box center [128, 77] width 261 height 479
drag, startPoint x: 138, startPoint y: 86, endPoint x: 158, endPoint y: 86, distance: 19.9
click at [158, 86] on div at bounding box center [128, 77] width 261 height 479
drag, startPoint x: 146, startPoint y: 93, endPoint x: 167, endPoint y: 92, distance: 20.9
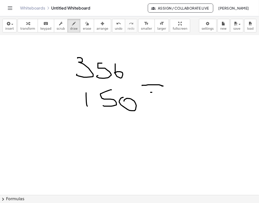
click at [167, 92] on div at bounding box center [128, 77] width 261 height 479
drag, startPoint x: 188, startPoint y: 79, endPoint x: 205, endPoint y: 96, distance: 23.8
click at [205, 96] on div at bounding box center [128, 77] width 261 height 479
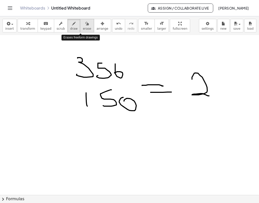
click at [83, 28] on span "erase" at bounding box center [87, 29] width 8 height 4
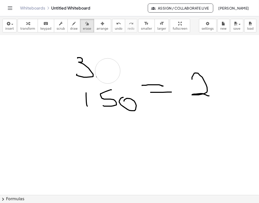
drag, startPoint x: 123, startPoint y: 72, endPoint x: 103, endPoint y: 71, distance: 20.6
click at [103, 71] on div at bounding box center [128, 77] width 261 height 479
click at [70, 30] on span "draw" at bounding box center [74, 29] width 8 height 4
drag, startPoint x: 101, startPoint y: 60, endPoint x: 101, endPoint y: 70, distance: 10.6
click at [101, 70] on div at bounding box center [128, 77] width 261 height 479
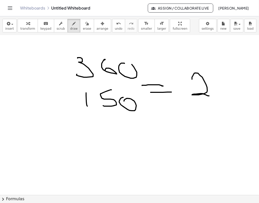
drag, startPoint x: 119, startPoint y: 63, endPoint x: 116, endPoint y: 62, distance: 3.3
click at [116, 62] on div at bounding box center [128, 77] width 261 height 479
drag, startPoint x: 209, startPoint y: 77, endPoint x: 214, endPoint y: 97, distance: 20.7
click at [214, 97] on div at bounding box center [128, 77] width 261 height 479
drag, startPoint x: 221, startPoint y: 83, endPoint x: 217, endPoint y: 78, distance: 6.2
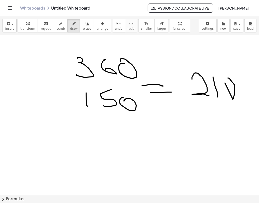
click at [217, 78] on div at bounding box center [128, 77] width 261 height 479
drag, startPoint x: 83, startPoint y: 83, endPoint x: 72, endPoint y: 85, distance: 11.0
click at [72, 85] on div at bounding box center [128, 77] width 261 height 479
drag, startPoint x: 72, startPoint y: 85, endPoint x: 141, endPoint y: 89, distance: 69.0
click at [141, 89] on div at bounding box center [128, 77] width 261 height 479
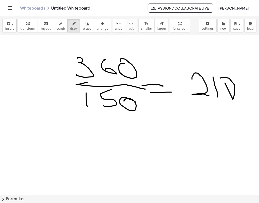
drag, startPoint x: 131, startPoint y: 103, endPoint x: 117, endPoint y: 98, distance: 14.3
click at [117, 98] on div at bounding box center [128, 77] width 261 height 479
drag, startPoint x: 54, startPoint y: 134, endPoint x: 53, endPoint y: 147, distance: 12.1
click at [53, 147] on div at bounding box center [128, 77] width 261 height 479
drag, startPoint x: 87, startPoint y: 136, endPoint x: 86, endPoint y: 145, distance: 9.1
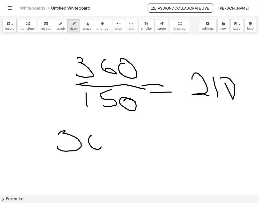
click at [86, 145] on div at bounding box center [128, 77] width 261 height 479
drag, startPoint x: 110, startPoint y: 137, endPoint x: 110, endPoint y: 134, distance: 3.5
click at [110, 134] on div at bounding box center [128, 77] width 261 height 479
drag, startPoint x: 81, startPoint y: 167, endPoint x: 70, endPoint y: 170, distance: 11.9
click at [70, 170] on div at bounding box center [128, 77] width 261 height 479
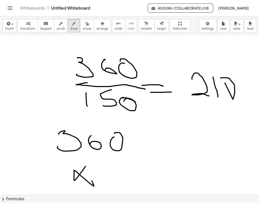
drag, startPoint x: 70, startPoint y: 170, endPoint x: 87, endPoint y: 181, distance: 20.5
click at [87, 181] on div at bounding box center [128, 77] width 261 height 479
drag, startPoint x: 112, startPoint y: 168, endPoint x: 115, endPoint y: 174, distance: 7.1
click at [115, 174] on div at bounding box center [128, 77] width 261 height 479
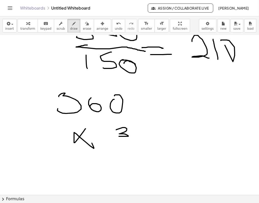
scroll to position [241, 6]
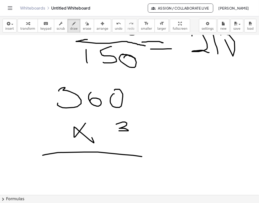
drag, startPoint x: 38, startPoint y: 155, endPoint x: 155, endPoint y: 158, distance: 116.4
click at [155, 158] on div at bounding box center [128, 34] width 261 height 479
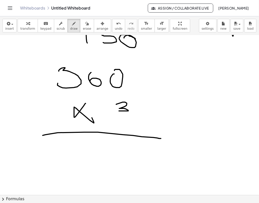
scroll to position [265, 6]
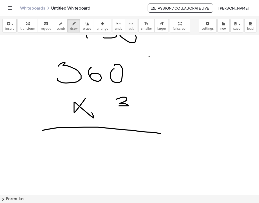
drag, startPoint x: 145, startPoint y: 57, endPoint x: 146, endPoint y: 66, distance: 9.1
click at [146, 66] on div at bounding box center [128, 9] width 261 height 479
drag, startPoint x: 154, startPoint y: 57, endPoint x: 161, endPoint y: 57, distance: 7.1
click at [161, 57] on div at bounding box center [128, 9] width 261 height 479
drag, startPoint x: 169, startPoint y: 63, endPoint x: 165, endPoint y: 57, distance: 7.2
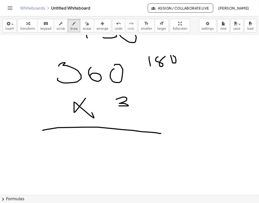
click at [165, 57] on div at bounding box center [128, 9] width 261 height 479
drag, startPoint x: 66, startPoint y: 143, endPoint x: 67, endPoint y: 153, distance: 10.3
click at [67, 153] on div at bounding box center [128, 9] width 261 height 479
drag, startPoint x: 93, startPoint y: 144, endPoint x: 93, endPoint y: 141, distance: 2.9
click at [93, 141] on div at bounding box center [128, 9] width 261 height 479
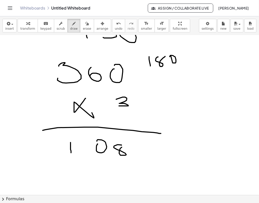
drag, startPoint x: 117, startPoint y: 145, endPoint x: 124, endPoint y: 144, distance: 6.8
click at [124, 144] on div at bounding box center [128, 9] width 261 height 479
drag, startPoint x: 134, startPoint y: 143, endPoint x: 132, endPoint y: 145, distance: 2.7
click at [132, 145] on div at bounding box center [128, 9] width 261 height 479
drag, startPoint x: 94, startPoint y: 172, endPoint x: 112, endPoint y: 174, distance: 18.2
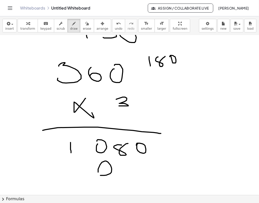
click at [112, 174] on div at bounding box center [128, 9] width 261 height 479
drag, startPoint x: 116, startPoint y: 167, endPoint x: 133, endPoint y: 170, distance: 17.5
click at [133, 170] on div at bounding box center [128, 9] width 261 height 479
drag, startPoint x: 139, startPoint y: 161, endPoint x: 135, endPoint y: 164, distance: 4.6
click at [135, 164] on div at bounding box center [128, 9] width 261 height 479
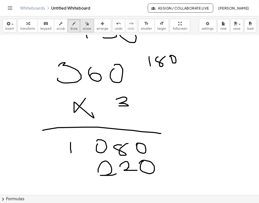
click at [85, 26] on icon "button" at bounding box center [87, 24] width 4 height 6
drag, startPoint x: 101, startPoint y: 178, endPoint x: 100, endPoint y: 171, distance: 6.6
click at [100, 171] on div at bounding box center [128, 9] width 261 height 479
click at [68, 31] on button "draw" at bounding box center [74, 26] width 13 height 14
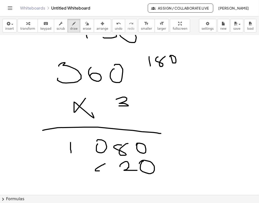
drag, startPoint x: 99, startPoint y: 165, endPoint x: 102, endPoint y: 171, distance: 7.0
click at [102, 171] on div at bounding box center [128, 9] width 261 height 479
drag, startPoint x: 102, startPoint y: 165, endPoint x: 101, endPoint y: 175, distance: 10.6
click at [101, 175] on div at bounding box center [128, 9] width 261 height 479
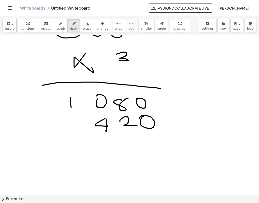
scroll to position [313, 6]
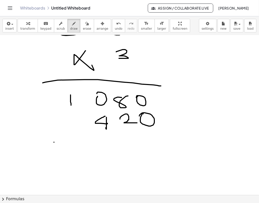
click at [85, 32] on button "erase" at bounding box center [87, 26] width 14 height 14
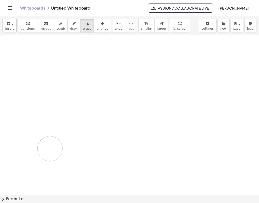
drag, startPoint x: 160, startPoint y: 143, endPoint x: 46, endPoint y: 149, distance: 114.3
click at [68, 31] on button "draw" at bounding box center [74, 26] width 13 height 14
drag, startPoint x: 59, startPoint y: 82, endPoint x: 52, endPoint y: 96, distance: 15.3
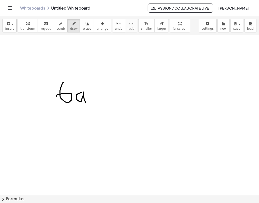
drag, startPoint x: 76, startPoint y: 93, endPoint x: 81, endPoint y: 103, distance: 12.0
drag, startPoint x: 90, startPoint y: 94, endPoint x: 100, endPoint y: 95, distance: 10.1
drag, startPoint x: 95, startPoint y: 85, endPoint x: 96, endPoint y: 100, distance: 14.2
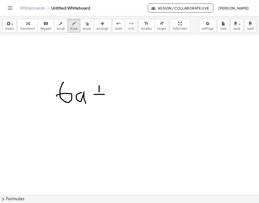
drag, startPoint x: 105, startPoint y: 89, endPoint x: 114, endPoint y: 106, distance: 19.0
drag, startPoint x: 123, startPoint y: 101, endPoint x: 131, endPoint y: 101, distance: 8.3
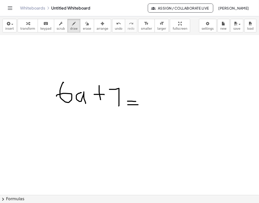
drag, startPoint x: 123, startPoint y: 105, endPoint x: 135, endPoint y: 105, distance: 11.3
drag, startPoint x: 149, startPoint y: 98, endPoint x: 145, endPoint y: 110, distance: 12.7
drag, startPoint x: 159, startPoint y: 100, endPoint x: 156, endPoint y: 110, distance: 10.8
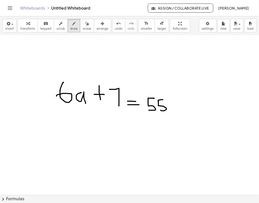
drag, startPoint x: 167, startPoint y: 104, endPoint x: 176, endPoint y: 106, distance: 8.7
drag, startPoint x: 181, startPoint y: 102, endPoint x: 192, endPoint y: 113, distance: 15.7
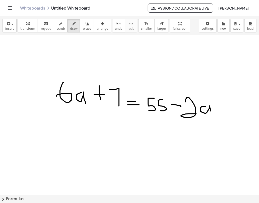
drag, startPoint x: 202, startPoint y: 106, endPoint x: 207, endPoint y: 114, distance: 9.1
drag, startPoint x: 189, startPoint y: 113, endPoint x: 199, endPoint y: 114, distance: 9.6
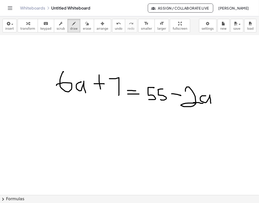
scroll to position [324, 6]
click at [80, 33] on div "insert select one: Math Expression Function Text Youtube Video Graphing Geometr…" at bounding box center [129, 25] width 259 height 19
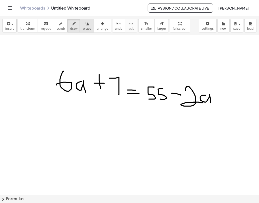
click at [83, 27] on span "erase" at bounding box center [87, 29] width 8 height 4
drag, startPoint x: 43, startPoint y: 100, endPoint x: 42, endPoint y: 84, distance: 16.1
click at [42, 84] on div at bounding box center [128, 30] width 261 height 638
drag, startPoint x: 70, startPoint y: 116, endPoint x: 65, endPoint y: 134, distance: 19.2
click at [65, 134] on div at bounding box center [128, 30] width 261 height 638
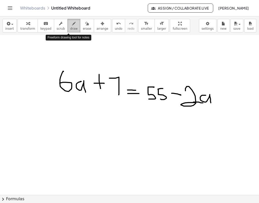
click at [72, 30] on button "draw" at bounding box center [74, 26] width 13 height 14
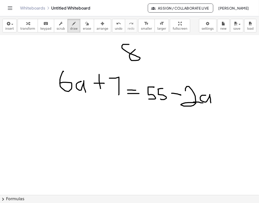
drag, startPoint x: 125, startPoint y: 44, endPoint x: 133, endPoint y: 49, distance: 9.7
click at [133, 49] on div at bounding box center [128, 30] width 261 height 638
drag, startPoint x: 153, startPoint y: 51, endPoint x: 144, endPoint y: 60, distance: 12.3
click at [144, 60] on div at bounding box center [128, 30] width 261 height 638
drag, startPoint x: 146, startPoint y: 52, endPoint x: 153, endPoint y: 61, distance: 11.6
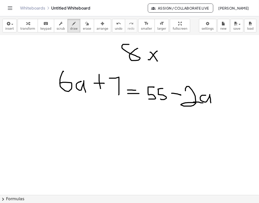
click at [153, 61] on div at bounding box center [128, 30] width 261 height 638
drag, startPoint x: 170, startPoint y: 48, endPoint x: 166, endPoint y: 59, distance: 11.7
click at [166, 59] on div at bounding box center [128, 30] width 261 height 638
drag, startPoint x: 190, startPoint y: 59, endPoint x: 205, endPoint y: 59, distance: 15.1
click at [205, 59] on div at bounding box center [128, 30] width 261 height 638
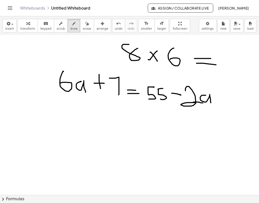
drag, startPoint x: 192, startPoint y: 63, endPoint x: 212, endPoint y: 65, distance: 19.7
click at [212, 65] on div at bounding box center [128, 30] width 261 height 638
drag, startPoint x: 224, startPoint y: 53, endPoint x: 231, endPoint y: 58, distance: 8.4
click at [231, 58] on div at bounding box center [128, 30] width 261 height 638
drag, startPoint x: 229, startPoint y: 52, endPoint x: 228, endPoint y: 62, distance: 10.1
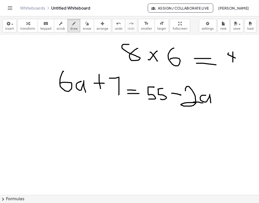
click at [228, 62] on div at bounding box center [128, 30] width 261 height 638
click at [238, 56] on div at bounding box center [128, 30] width 261 height 638
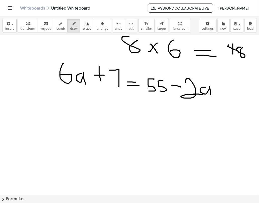
scroll to position [323, 6]
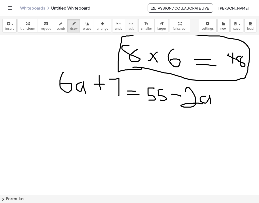
drag, startPoint x: 129, startPoint y: 67, endPoint x: 138, endPoint y: 68, distance: 8.8
click at [138, 68] on div at bounding box center [128, 31] width 261 height 638
drag, startPoint x: 114, startPoint y: 53, endPoint x: 87, endPoint y: 51, distance: 26.7
click at [87, 51] on div at bounding box center [128, 31] width 261 height 638
drag, startPoint x: 91, startPoint y: 46, endPoint x: 94, endPoint y: 57, distance: 11.8
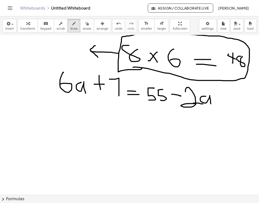
click at [94, 57] on div at bounding box center [128, 31] width 261 height 638
drag, startPoint x: 225, startPoint y: 51, endPoint x: 236, endPoint y: 57, distance: 12.3
click at [236, 57] on div at bounding box center [128, 31] width 261 height 638
drag, startPoint x: 228, startPoint y: 52, endPoint x: 228, endPoint y: 59, distance: 7.3
click at [228, 59] on div at bounding box center [128, 31] width 261 height 638
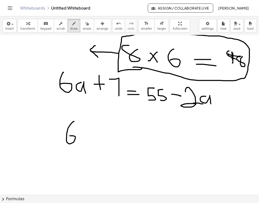
drag, startPoint x: 70, startPoint y: 121, endPoint x: 61, endPoint y: 136, distance: 17.1
click at [61, 136] on div at bounding box center [128, 31] width 261 height 638
drag, startPoint x: 79, startPoint y: 135, endPoint x: 82, endPoint y: 144, distance: 9.1
click at [82, 144] on div at bounding box center [128, 31] width 261 height 638
click at [88, 137] on div at bounding box center [128, 31] width 261 height 638
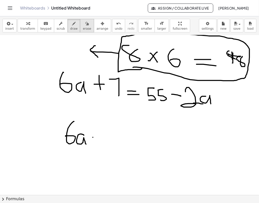
click at [83, 30] on span "erase" at bounding box center [87, 29] width 8 height 4
drag, startPoint x: 87, startPoint y: 143, endPoint x: 61, endPoint y: 121, distance: 33.7
click at [61, 121] on div at bounding box center [128, 31] width 261 height 638
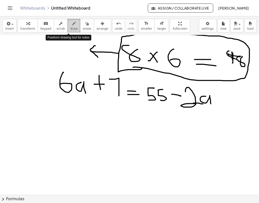
click at [70, 30] on span "draw" at bounding box center [74, 29] width 8 height 4
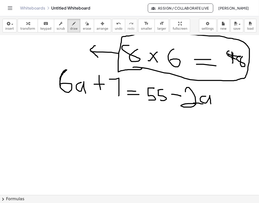
drag, startPoint x: 62, startPoint y: 70, endPoint x: 56, endPoint y: 86, distance: 17.5
click at [56, 86] on div at bounding box center [128, 31] width 261 height 638
click at [83, 28] on span "erase" at bounding box center [87, 29] width 8 height 4
drag, startPoint x: 56, startPoint y: 89, endPoint x: 56, endPoint y: 74, distance: 15.1
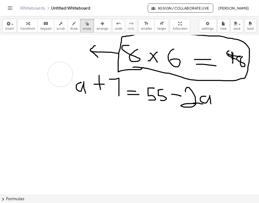
click at [56, 74] on div at bounding box center [128, 31] width 261 height 638
click at [70, 30] on span "draw" at bounding box center [74, 29] width 8 height 4
drag, startPoint x: 58, startPoint y: 79, endPoint x: 52, endPoint y: 92, distance: 14.6
click at [52, 92] on div at bounding box center [128, 31] width 261 height 638
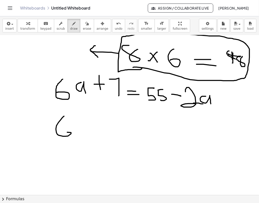
drag, startPoint x: 60, startPoint y: 116, endPoint x: 55, endPoint y: 133, distance: 17.3
click at [55, 133] on div at bounding box center [128, 31] width 261 height 638
drag, startPoint x: 76, startPoint y: 126, endPoint x: 79, endPoint y: 136, distance: 10.3
click at [79, 136] on div at bounding box center [128, 31] width 261 height 638
drag, startPoint x: 84, startPoint y: 129, endPoint x: 88, endPoint y: 125, distance: 6.4
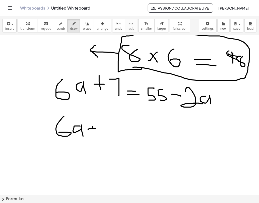
click at [88, 125] on div at bounding box center [128, 31] width 261 height 638
drag, startPoint x: 88, startPoint y: 125, endPoint x: 88, endPoint y: 135, distance: 10.1
click at [88, 135] on div at bounding box center [128, 31] width 261 height 638
drag, startPoint x: 98, startPoint y: 126, endPoint x: 106, endPoint y: 137, distance: 13.3
click at [106, 137] on div at bounding box center [128, 31] width 261 height 638
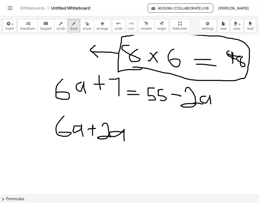
drag, startPoint x: 120, startPoint y: 132, endPoint x: 120, endPoint y: 141, distance: 8.8
click at [120, 141] on div at bounding box center [128, 31] width 261 height 638
drag, startPoint x: 131, startPoint y: 128, endPoint x: 130, endPoint y: 133, distance: 5.1
click at [130, 133] on div at bounding box center [128, 31] width 261 height 638
drag, startPoint x: 130, startPoint y: 133, endPoint x: 143, endPoint y: 133, distance: 12.6
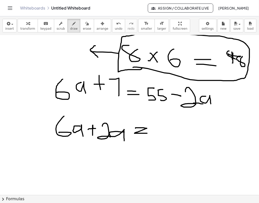
click at [143, 133] on div at bounding box center [128, 31] width 261 height 638
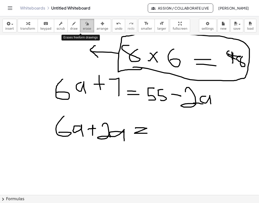
click at [83, 26] on button "erase" at bounding box center [87, 26] width 14 height 14
click at [71, 30] on span "draw" at bounding box center [74, 29] width 8 height 4
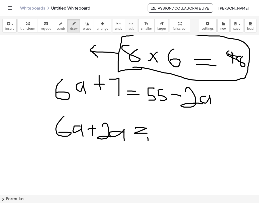
drag, startPoint x: 144, startPoint y: 141, endPoint x: 144, endPoint y: 138, distance: 3.3
click at [144, 138] on div at bounding box center [128, 31] width 261 height 638
click at [79, 33] on div "insert select one: Math Expression Function Text Youtube Video Graphing Geometr…" at bounding box center [129, 25] width 259 height 19
click at [85, 27] on icon "button" at bounding box center [87, 24] width 4 height 6
drag, startPoint x: 150, startPoint y: 142, endPoint x: 140, endPoint y: 128, distance: 17.2
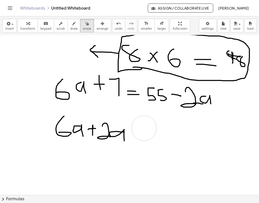
click at [140, 128] on div at bounding box center [128, 31] width 261 height 638
click at [70, 27] on span "draw" at bounding box center [74, 29] width 8 height 4
drag, startPoint x: 132, startPoint y: 130, endPoint x: 140, endPoint y: 130, distance: 7.5
click at [140, 130] on div at bounding box center [128, 31] width 261 height 638
drag, startPoint x: 131, startPoint y: 135, endPoint x: 142, endPoint y: 135, distance: 10.6
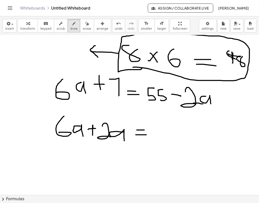
click at [142, 135] on div at bounding box center [128, 31] width 261 height 638
drag, startPoint x: 137, startPoint y: 130, endPoint x: 132, endPoint y: 130, distance: 5.1
click at [132, 130] on div at bounding box center [128, 31] width 261 height 638
drag, startPoint x: 132, startPoint y: 130, endPoint x: 143, endPoint y: 130, distance: 10.6
click at [143, 130] on div at bounding box center [128, 31] width 261 height 638
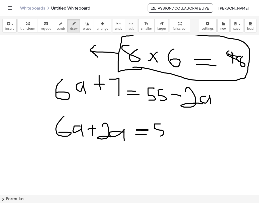
drag, startPoint x: 156, startPoint y: 124, endPoint x: 151, endPoint y: 136, distance: 13.2
click at [151, 136] on div at bounding box center [128, 31] width 261 height 638
drag, startPoint x: 165, startPoint y: 126, endPoint x: 163, endPoint y: 135, distance: 9.9
click at [163, 135] on div at bounding box center [128, 31] width 261 height 638
drag, startPoint x: 173, startPoint y: 130, endPoint x: 182, endPoint y: 131, distance: 8.4
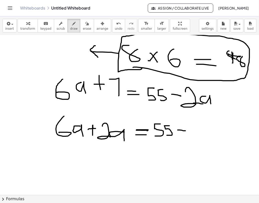
click at [182, 131] on div at bounding box center [128, 31] width 261 height 638
drag, startPoint x: 185, startPoint y: 126, endPoint x: 190, endPoint y: 136, distance: 11.4
click at [190, 136] on div at bounding box center [128, 31] width 261 height 638
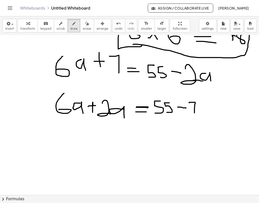
scroll to position [347, 6]
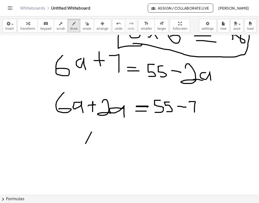
click at [88, 134] on div at bounding box center [128, 7] width 261 height 638
click at [84, 26] on button "erase" at bounding box center [87, 26] width 14 height 14
drag, startPoint x: 92, startPoint y: 143, endPoint x: 82, endPoint y: 141, distance: 9.7
click at [82, 141] on div at bounding box center [128, 7] width 261 height 638
click at [70, 30] on span "draw" at bounding box center [74, 29] width 8 height 4
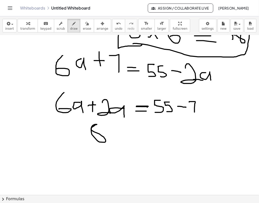
drag, startPoint x: 93, startPoint y: 124, endPoint x: 96, endPoint y: 125, distance: 3.0
click at [96, 125] on div at bounding box center [128, 7] width 261 height 638
drag, startPoint x: 94, startPoint y: 124, endPoint x: 91, endPoint y: 133, distance: 9.5
click at [91, 133] on div at bounding box center [128, 7] width 261 height 638
drag, startPoint x: 92, startPoint y: 132, endPoint x: 90, endPoint y: 138, distance: 6.4
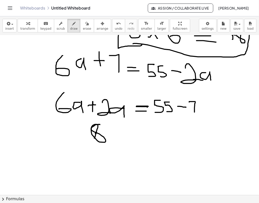
click at [90, 138] on div at bounding box center [128, 7] width 261 height 638
drag, startPoint x: 110, startPoint y: 136, endPoint x: 111, endPoint y: 140, distance: 4.9
click at [111, 140] on div at bounding box center [128, 7] width 261 height 638
drag, startPoint x: 130, startPoint y: 132, endPoint x: 136, endPoint y: 132, distance: 6.5
click at [136, 132] on div at bounding box center [128, 7] width 261 height 638
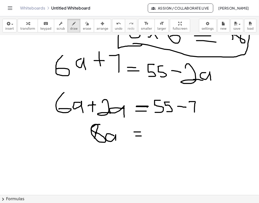
drag, startPoint x: 131, startPoint y: 136, endPoint x: 139, endPoint y: 136, distance: 7.0
click at [139, 136] on div at bounding box center [128, 7] width 261 height 638
drag, startPoint x: 155, startPoint y: 130, endPoint x: 163, endPoint y: 136, distance: 9.6
click at [163, 136] on div at bounding box center [128, 7] width 261 height 638
drag, startPoint x: 158, startPoint y: 131, endPoint x: 158, endPoint y: 142, distance: 11.3
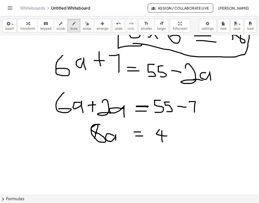
click at [158, 142] on div at bounding box center [128, 7] width 261 height 638
click at [169, 133] on div at bounding box center [128, 7] width 261 height 638
drag, startPoint x: 86, startPoint y: 147, endPoint x: 105, endPoint y: 147, distance: 18.4
click at [105, 147] on div at bounding box center [128, 7] width 261 height 638
drag, startPoint x: 100, startPoint y: 156, endPoint x: 102, endPoint y: 153, distance: 3.9
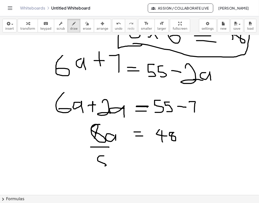
click at [102, 153] on div at bounding box center [128, 7] width 261 height 638
drag, startPoint x: 153, startPoint y: 147, endPoint x: 173, endPoint y: 148, distance: 20.1
click at [173, 148] on div at bounding box center [128, 7] width 261 height 638
drag, startPoint x: 163, startPoint y: 154, endPoint x: 170, endPoint y: 149, distance: 9.1
click at [170, 149] on div at bounding box center [128, 7] width 261 height 638
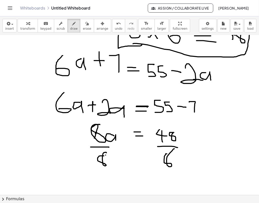
click at [101, 155] on div at bounding box center [128, 7] width 261 height 638
drag, startPoint x: 103, startPoint y: 126, endPoint x: 80, endPoint y: 143, distance: 27.9
click at [80, 143] on div at bounding box center [128, 7] width 261 height 638
drag, startPoint x: 105, startPoint y: 158, endPoint x: 91, endPoint y: 166, distance: 15.9
click at [91, 166] on div at bounding box center [128, 7] width 261 height 638
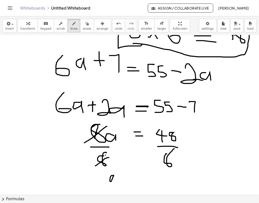
drag, startPoint x: 109, startPoint y: 175, endPoint x: 110, endPoint y: 180, distance: 5.2
click at [110, 180] on div at bounding box center [128, 7] width 261 height 638
drag, startPoint x: 120, startPoint y: 178, endPoint x: 126, endPoint y: 178, distance: 6.5
click at [126, 178] on div at bounding box center [128, 7] width 261 height 638
drag, startPoint x: 121, startPoint y: 182, endPoint x: 129, endPoint y: 182, distance: 8.0
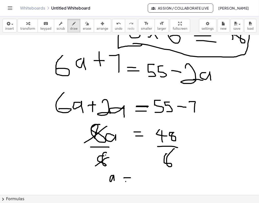
click at [129, 182] on div at bounding box center [128, 7] width 261 height 638
drag, startPoint x: 146, startPoint y: 176, endPoint x: 141, endPoint y: 182, distance: 7.6
click at [141, 182] on div at bounding box center [128, 7] width 261 height 638
drag, startPoint x: 155, startPoint y: 182, endPoint x: 167, endPoint y: 178, distance: 12.0
click at [167, 178] on div at bounding box center [128, 7] width 261 height 638
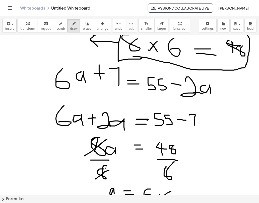
scroll to position [330, 6]
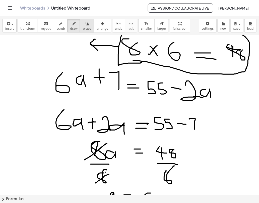
click at [85, 31] on button "erase" at bounding box center [87, 26] width 14 height 14
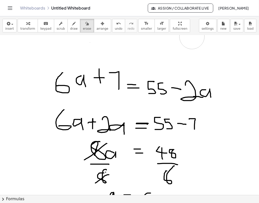
drag, startPoint x: 96, startPoint y: 49, endPoint x: 188, endPoint y: 36, distance: 92.4
click at [188, 36] on div at bounding box center [128, 24] width 261 height 638
click at [72, 30] on span "draw" at bounding box center [74, 29] width 8 height 4
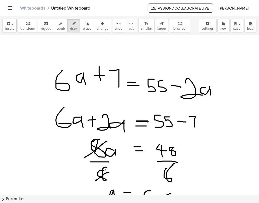
scroll to position [332, 6]
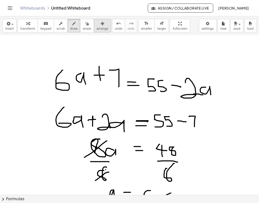
click at [94, 32] on button "arrange" at bounding box center [102, 26] width 17 height 14
click at [82, 32] on button "erase" at bounding box center [87, 26] width 14 height 14
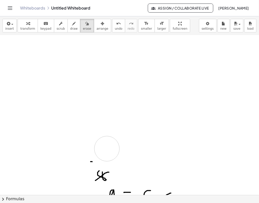
drag, startPoint x: 150, startPoint y: 88, endPoint x: 94, endPoint y: 167, distance: 96.8
click at [103, 155] on div at bounding box center [128, 22] width 261 height 638
drag, startPoint x: 104, startPoint y: 161, endPoint x: 109, endPoint y: 179, distance: 18.2
click at [109, 179] on div at bounding box center [128, 22] width 261 height 638
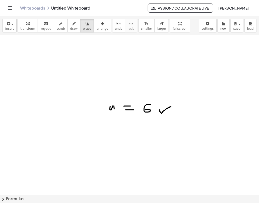
scroll to position [419, 6]
drag, startPoint x: 163, startPoint y: 102, endPoint x: 92, endPoint y: 97, distance: 70.9
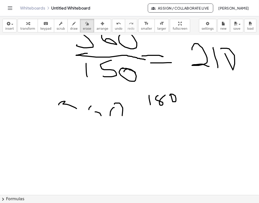
scroll to position [224, 6]
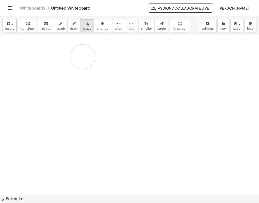
drag, startPoint x: 140, startPoint y: 115, endPoint x: 78, endPoint y: 57, distance: 84.8
click at [78, 57] on div at bounding box center [128, 50] width 261 height 479
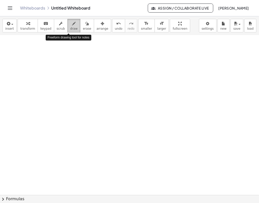
click at [70, 28] on span "draw" at bounding box center [74, 29] width 8 height 4
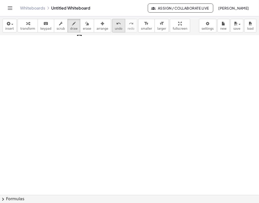
click at [115, 29] on span "undo" at bounding box center [119, 29] width 8 height 4
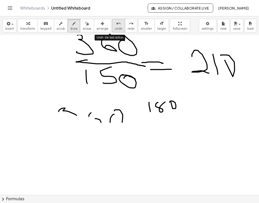
click at [115, 29] on span "undo" at bounding box center [119, 29] width 8 height 4
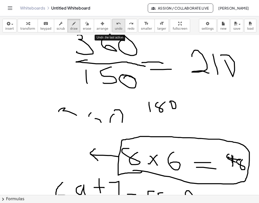
click at [115, 29] on span "undo" at bounding box center [119, 29] width 8 height 4
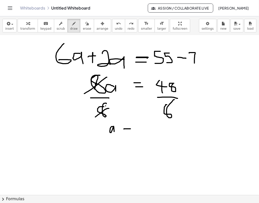
scroll to position [396, 6]
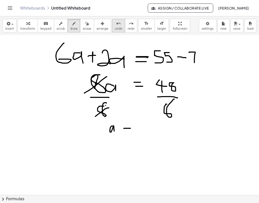
click at [116, 26] on icon "undo" at bounding box center [118, 24] width 5 height 6
click at [128, 21] on div "redo" at bounding box center [131, 23] width 7 height 6
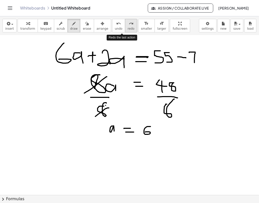
click at [128, 21] on div "redo" at bounding box center [131, 23] width 7 height 6
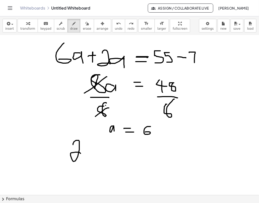
drag, startPoint x: 69, startPoint y: 145, endPoint x: 77, endPoint y: 153, distance: 12.1
drag, startPoint x: 84, startPoint y: 143, endPoint x: 91, endPoint y: 161, distance: 18.8
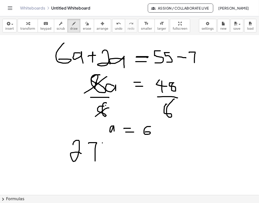
drag, startPoint x: 113, startPoint y: 146, endPoint x: 117, endPoint y: 160, distance: 14.1
drag, startPoint x: 137, startPoint y: 143, endPoint x: 131, endPoint y: 155, distance: 12.6
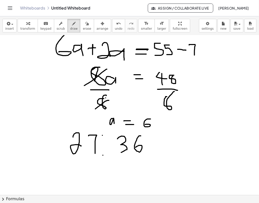
scroll to position [405, 6]
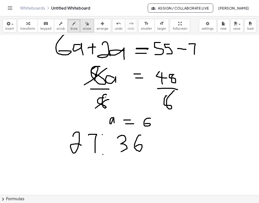
click at [83, 28] on span "erase" at bounding box center [87, 29] width 8 height 4
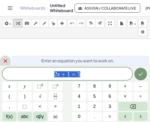
click at [6, 62] on icon at bounding box center [6, 61] width 4 height 4
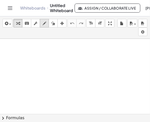
click at [42, 25] on icon "button" at bounding box center [44, 23] width 4 height 6
drag, startPoint x: 46, startPoint y: 49, endPoint x: 56, endPoint y: 57, distance: 12.5
click at [56, 57] on div at bounding box center [75, 114] width 150 height 150
drag, startPoint x: 56, startPoint y: 49, endPoint x: 63, endPoint y: 50, distance: 6.6
click at [63, 50] on div at bounding box center [75, 114] width 150 height 150
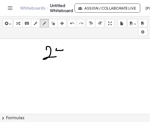
drag, startPoint x: 61, startPoint y: 47, endPoint x: 60, endPoint y: 52, distance: 5.1
click at [60, 52] on div at bounding box center [75, 114] width 150 height 150
drag, startPoint x: 75, startPoint y: 52, endPoint x: 69, endPoint y: 56, distance: 6.3
click at [69, 56] on div at bounding box center [75, 114] width 150 height 150
drag, startPoint x: 69, startPoint y: 51, endPoint x: 77, endPoint y: 58, distance: 10.7
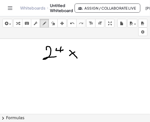
click at [77, 58] on div at bounding box center [75, 114] width 150 height 150
drag, startPoint x: 91, startPoint y: 42, endPoint x: 90, endPoint y: 48, distance: 6.1
click at [90, 48] on div at bounding box center [75, 114] width 150 height 150
drag, startPoint x: 87, startPoint y: 49, endPoint x: 94, endPoint y: 50, distance: 7.0
click at [94, 50] on div at bounding box center [75, 114] width 150 height 150
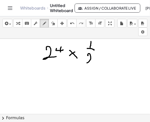
drag, startPoint x: 88, startPoint y: 56, endPoint x: 91, endPoint y: 61, distance: 6.2
click at [91, 61] on div at bounding box center [75, 114] width 150 height 150
click at [94, 55] on div at bounding box center [75, 114] width 150 height 150
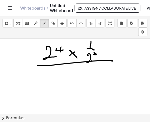
drag, startPoint x: 38, startPoint y: 66, endPoint x: 112, endPoint y: 61, distance: 74.0
click at [112, 61] on div at bounding box center [75, 114] width 150 height 150
drag, startPoint x: 74, startPoint y: 75, endPoint x: 81, endPoint y: 87, distance: 14.6
click at [81, 73] on div at bounding box center [75, 114] width 150 height 150
drag, startPoint x: 82, startPoint y: 72, endPoint x: 88, endPoint y: 76, distance: 7.7
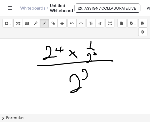
click at [88, 73] on div at bounding box center [75, 114] width 150 height 150
drag, startPoint x: 116, startPoint y: 58, endPoint x: 107, endPoint y: 64, distance: 10.6
click at [119, 59] on div at bounding box center [75, 114] width 150 height 150
drag, startPoint x: 103, startPoint y: 74, endPoint x: 111, endPoint y: 74, distance: 7.6
click at [110, 73] on div at bounding box center [75, 114] width 150 height 150
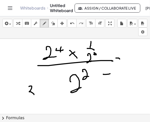
drag, startPoint x: 29, startPoint y: 86, endPoint x: 26, endPoint y: 96, distance: 9.6
click at [26, 73] on div at bounding box center [75, 114] width 150 height 150
drag, startPoint x: 35, startPoint y: 83, endPoint x: 43, endPoint y: 87, distance: 8.2
click at [43, 73] on div at bounding box center [75, 114] width 150 height 150
drag, startPoint x: 43, startPoint y: 84, endPoint x: 44, endPoint y: 90, distance: 5.6
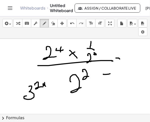
click at [44, 73] on div at bounding box center [75, 114] width 150 height 150
drag, startPoint x: 52, startPoint y: 92, endPoint x: 61, endPoint y: 95, distance: 9.9
click at [61, 73] on div at bounding box center [75, 114] width 150 height 150
drag, startPoint x: 56, startPoint y: 98, endPoint x: 68, endPoint y: 100, distance: 12.3
click at [68, 73] on div at bounding box center [75, 114] width 150 height 150
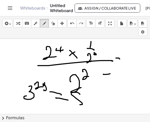
drag, startPoint x: 76, startPoint y: 92, endPoint x: 86, endPoint y: 95, distance: 10.1
click at [86, 73] on div at bounding box center [75, 114] width 150 height 150
drag, startPoint x: 88, startPoint y: 101, endPoint x: 89, endPoint y: 105, distance: 4.1
click at [89, 73] on div at bounding box center [75, 114] width 150 height 150
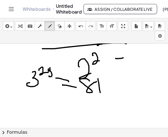
scroll to position [31, 0]
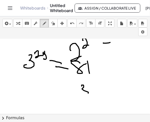
drag, startPoint x: 81, startPoint y: 86, endPoint x: 81, endPoint y: 94, distance: 8.0
click at [81, 73] on div at bounding box center [75, 83] width 150 height 150
drag, startPoint x: 90, startPoint y: 83, endPoint x: 94, endPoint y: 87, distance: 5.3
click at [95, 73] on div at bounding box center [75, 83] width 150 height 150
drag, startPoint x: 93, startPoint y: 87, endPoint x: 93, endPoint y: 91, distance: 3.3
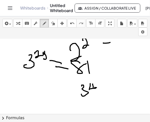
click at [93, 73] on div at bounding box center [75, 83] width 150 height 150
drag, startPoint x: 93, startPoint y: 93, endPoint x: 91, endPoint y: 98, distance: 5.4
click at [93, 73] on div at bounding box center [75, 83] width 150 height 150
drag, startPoint x: 71, startPoint y: 93, endPoint x: 61, endPoint y: 93, distance: 9.6
click at [61, 73] on div at bounding box center [75, 83] width 150 height 150
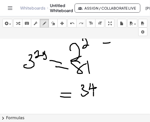
drag, startPoint x: 66, startPoint y: 97, endPoint x: 60, endPoint y: 97, distance: 6.6
click at [60, 73] on div at bounding box center [75, 83] width 150 height 150
drag, startPoint x: 29, startPoint y: 93, endPoint x: 29, endPoint y: 105, distance: 11.6
click at [29, 73] on div at bounding box center [75, 83] width 150 height 150
drag, startPoint x: 36, startPoint y: 92, endPoint x: 40, endPoint y: 94, distance: 4.9
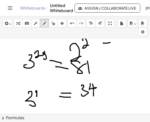
click at [40, 73] on div at bounding box center [75, 83] width 150 height 150
drag, startPoint x: 40, startPoint y: 90, endPoint x: 43, endPoint y: 105, distance: 15.1
click at [43, 73] on div at bounding box center [75, 83] width 150 height 150
drag, startPoint x: 25, startPoint y: 92, endPoint x: 22, endPoint y: 103, distance: 11.3
click at [22, 73] on div at bounding box center [75, 83] width 150 height 150
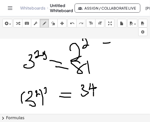
drag, startPoint x: 44, startPoint y: 88, endPoint x: 49, endPoint y: 93, distance: 6.4
click at [49, 73] on div at bounding box center [75, 83] width 150 height 150
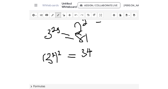
scroll to position [31, 0]
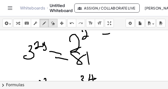
click at [55, 22] on div "button" at bounding box center [53, 23] width 7 height 6
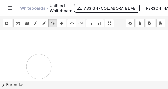
drag, startPoint x: 111, startPoint y: 44, endPoint x: 39, endPoint y: 67, distance: 75.6
click at [39, 67] on div at bounding box center [84, 50] width 168 height 102
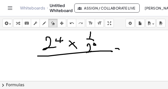
scroll to position [0, 0]
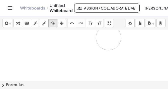
drag, startPoint x: 106, startPoint y: 54, endPoint x: 71, endPoint y: 38, distance: 38.5
click at [71, 38] on div at bounding box center [84, 81] width 168 height 102
drag, startPoint x: 68, startPoint y: 37, endPoint x: 86, endPoint y: 85, distance: 51.1
click at [86, 73] on div "insert select one: Math Expression Function Text Youtube Video Graphing Geometr…" at bounding box center [84, 52] width 168 height 73
click at [44, 23] on icon "button" at bounding box center [44, 23] width 4 height 6
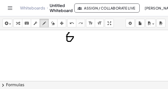
drag, startPoint x: 69, startPoint y: 33, endPoint x: 66, endPoint y: 39, distance: 7.1
click at [66, 39] on div at bounding box center [84, 81] width 168 height 102
drag, startPoint x: 75, startPoint y: 33, endPoint x: 79, endPoint y: 36, distance: 5.0
click at [79, 36] on div at bounding box center [84, 81] width 168 height 102
drag, startPoint x: 70, startPoint y: 46, endPoint x: 70, endPoint y: 51, distance: 5.3
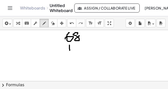
click at [70, 51] on div at bounding box center [84, 81] width 168 height 102
drag, startPoint x: 70, startPoint y: 46, endPoint x: 73, endPoint y: 48, distance: 3.9
click at [75, 48] on div at bounding box center [84, 81] width 168 height 102
drag, startPoint x: 72, startPoint y: 45, endPoint x: 74, endPoint y: 55, distance: 10.9
click at [74, 55] on div at bounding box center [84, 81] width 168 height 102
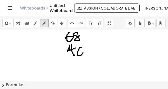
drag, startPoint x: 82, startPoint y: 48, endPoint x: 78, endPoint y: 56, distance: 8.6
click at [78, 56] on div at bounding box center [84, 81] width 168 height 102
drag, startPoint x: 71, startPoint y: 59, endPoint x: 94, endPoint y: 52, distance: 23.5
click at [94, 52] on div at bounding box center [84, 81] width 168 height 102
drag, startPoint x: 89, startPoint y: 60, endPoint x: 96, endPoint y: 61, distance: 6.5
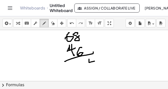
click at [96, 61] on div at bounding box center [84, 81] width 168 height 102
drag, startPoint x: 92, startPoint y: 60, endPoint x: 94, endPoint y: 67, distance: 7.5
click at [94, 67] on div at bounding box center [84, 81] width 168 height 102
click at [70, 34] on div at bounding box center [84, 81] width 168 height 102
drag, startPoint x: 77, startPoint y: 64, endPoint x: 79, endPoint y: 69, distance: 5.2
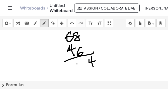
click at [79, 69] on div at bounding box center [84, 81] width 168 height 102
click at [84, 70] on div at bounding box center [84, 81] width 168 height 102
drag, startPoint x: 109, startPoint y: 46, endPoint x: 116, endPoint y: 49, distance: 7.5
click at [111, 54] on div at bounding box center [84, 81] width 168 height 102
drag, startPoint x: 118, startPoint y: 44, endPoint x: 126, endPoint y: 44, distance: 7.8
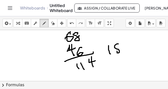
click at [121, 47] on div at bounding box center [84, 81] width 168 height 102
click at [124, 45] on div at bounding box center [84, 81] width 168 height 102
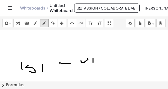
scroll to position [57, 0]
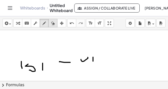
click at [52, 24] on icon "button" at bounding box center [53, 23] width 4 height 6
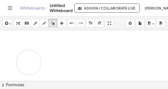
drag, startPoint x: 101, startPoint y: 57, endPoint x: 21, endPoint y: 61, distance: 79.8
click at [21, 61] on div at bounding box center [84, 49] width 168 height 152
click at [44, 23] on icon "button" at bounding box center [44, 23] width 4 height 6
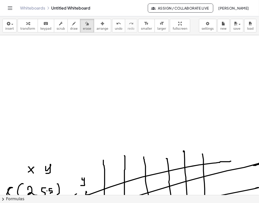
scroll to position [405, 6]
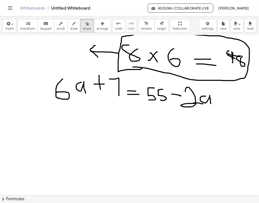
scroll to position [322, 6]
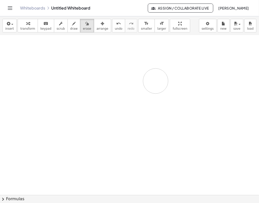
drag, startPoint x: 135, startPoint y: 101, endPoint x: 151, endPoint y: 81, distance: 25.5
click at [151, 81] on div at bounding box center [128, 32] width 261 height 638
click at [72, 26] on icon "button" at bounding box center [74, 24] width 4 height 6
drag, startPoint x: 78, startPoint y: 44, endPoint x: 78, endPoint y: 50, distance: 5.5
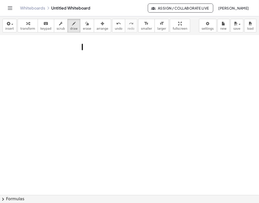
click at [78, 50] on div at bounding box center [128, 17] width 261 height 638
drag, startPoint x: 80, startPoint y: 43, endPoint x: 87, endPoint y: 52, distance: 11.2
click at [87, 52] on div at bounding box center [128, 17] width 261 height 638
drag, startPoint x: 84, startPoint y: 46, endPoint x: 83, endPoint y: 68, distance: 22.6
click at [83, 68] on div at bounding box center [128, 17] width 261 height 638
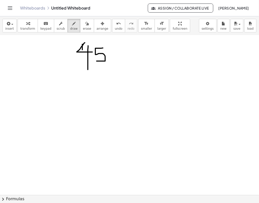
drag, startPoint x: 99, startPoint y: 48, endPoint x: 92, endPoint y: 61, distance: 14.5
click at [92, 61] on div at bounding box center [128, 17] width 261 height 638
click at [85, 26] on icon "button" at bounding box center [87, 24] width 4 height 6
drag, startPoint x: 85, startPoint y: 81, endPoint x: 81, endPoint y: 75, distance: 7.7
click at [81, 75] on div at bounding box center [128, 17] width 261 height 638
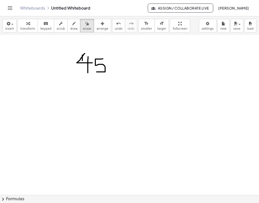
scroll to position [325, 6]
click at [57, 96] on div at bounding box center [128, 30] width 261 height 638
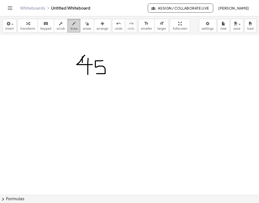
click at [72, 31] on button "draw" at bounding box center [74, 26] width 13 height 14
drag, startPoint x: 78, startPoint y: 98, endPoint x: 77, endPoint y: 104, distance: 6.1
click at [77, 104] on div at bounding box center [128, 30] width 261 height 638
drag, startPoint x: 72, startPoint y: 108, endPoint x: 82, endPoint y: 108, distance: 10.6
click at [82, 108] on div at bounding box center [128, 30] width 261 height 638
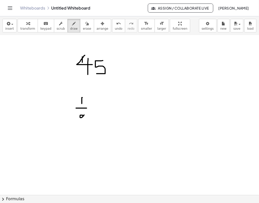
drag, startPoint x: 78, startPoint y: 115, endPoint x: 80, endPoint y: 126, distance: 10.9
click at [80, 126] on div at bounding box center [128, 30] width 261 height 638
drag, startPoint x: 93, startPoint y: 104, endPoint x: 92, endPoint y: 110, distance: 5.8
click at [92, 110] on div at bounding box center [128, 30] width 261 height 638
drag, startPoint x: 88, startPoint y: 109, endPoint x: 96, endPoint y: 108, distance: 7.3
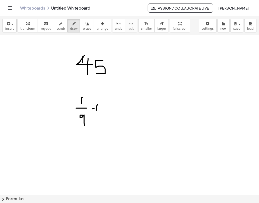
click at [96, 108] on div at bounding box center [128, 30] width 261 height 638
drag, startPoint x: 108, startPoint y: 99, endPoint x: 111, endPoint y: 103, distance: 4.1
click at [111, 103] on div at bounding box center [128, 30] width 261 height 638
drag, startPoint x: 106, startPoint y: 108, endPoint x: 114, endPoint y: 108, distance: 8.3
click at [114, 108] on div at bounding box center [128, 30] width 261 height 638
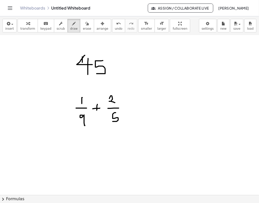
drag, startPoint x: 111, startPoint y: 113, endPoint x: 108, endPoint y: 121, distance: 9.3
click at [108, 121] on div at bounding box center [128, 30] width 261 height 638
click at [126, 108] on div at bounding box center [128, 30] width 261 height 638
drag, startPoint x: 124, startPoint y: 104, endPoint x: 124, endPoint y: 112, distance: 8.0
click at [123, 112] on div at bounding box center [128, 30] width 261 height 638
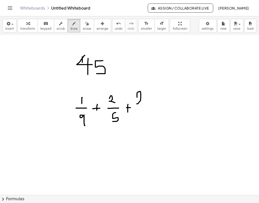
drag, startPoint x: 133, startPoint y: 95, endPoint x: 140, endPoint y: 104, distance: 10.9
click at [140, 104] on div at bounding box center [128, 30] width 261 height 638
drag, startPoint x: 133, startPoint y: 109, endPoint x: 140, endPoint y: 109, distance: 6.5
click at [140, 109] on div at bounding box center [128, 30] width 261 height 638
drag, startPoint x: 138, startPoint y: 116, endPoint x: 139, endPoint y: 126, distance: 9.9
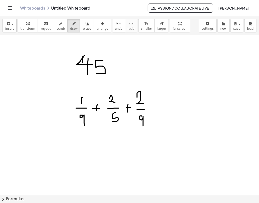
click at [139, 126] on div at bounding box center [128, 30] width 261 height 638
drag, startPoint x: 155, startPoint y: 107, endPoint x: 144, endPoint y: 121, distance: 17.7
click at [161, 107] on div at bounding box center [128, 30] width 261 height 638
drag, startPoint x: 140, startPoint y: 122, endPoint x: 150, endPoint y: 122, distance: 9.8
click at [148, 122] on div at bounding box center [128, 30] width 261 height 638
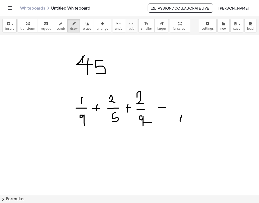
drag, startPoint x: 176, startPoint y: 119, endPoint x: 182, endPoint y: 119, distance: 6.0
click at [183, 120] on div at bounding box center [128, 30] width 261 height 638
drag, startPoint x: 178, startPoint y: 115, endPoint x: 178, endPoint y: 127, distance: 12.1
click at [178, 127] on div at bounding box center [128, 30] width 261 height 638
drag, startPoint x: 192, startPoint y: 115, endPoint x: 185, endPoint y: 105, distance: 11.9
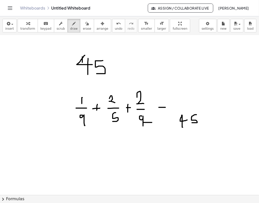
click at [184, 122] on div at bounding box center [128, 30] width 261 height 638
drag, startPoint x: 178, startPoint y: 91, endPoint x: 174, endPoint y: 101, distance: 10.9
click at [174, 101] on div at bounding box center [128, 30] width 261 height 638
drag, startPoint x: 192, startPoint y: 95, endPoint x: 198, endPoint y: 95, distance: 6.0
click at [198, 95] on div at bounding box center [128, 30] width 261 height 638
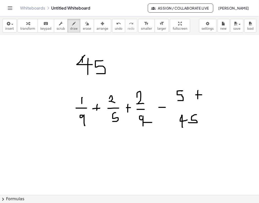
drag, startPoint x: 194, startPoint y: 90, endPoint x: 194, endPoint y: 100, distance: 9.3
click at [194, 100] on div at bounding box center [128, 30] width 261 height 638
drag, startPoint x: 205, startPoint y: 89, endPoint x: 206, endPoint y: 96, distance: 6.6
click at [206, 96] on div at bounding box center [128, 30] width 261 height 638
drag, startPoint x: 213, startPoint y: 94, endPoint x: 218, endPoint y: 90, distance: 6.8
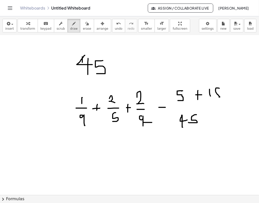
click at [216, 91] on div at bounding box center [128, 30] width 261 height 638
drag, startPoint x: 225, startPoint y: 94, endPoint x: 230, endPoint y: 94, distance: 5.3
click at [230, 94] on div at bounding box center [128, 30] width 261 height 638
drag, startPoint x: 228, startPoint y: 88, endPoint x: 228, endPoint y: 99, distance: 10.3
click at [228, 99] on div at bounding box center [128, 30] width 261 height 638
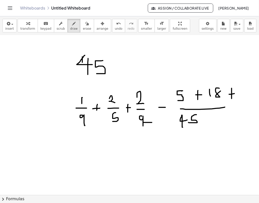
drag, startPoint x: 176, startPoint y: 109, endPoint x: 225, endPoint y: 106, distance: 49.3
click at [225, 106] on div at bounding box center [128, 30] width 261 height 638
drag, startPoint x: 219, startPoint y: 108, endPoint x: 251, endPoint y: 106, distance: 32.0
click at [251, 106] on div at bounding box center [128, 30] width 261 height 638
drag, startPoint x: 235, startPoint y: 93, endPoint x: 235, endPoint y: 100, distance: 6.5
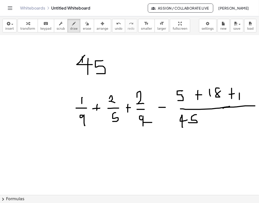
click at [235, 100] on div at bounding box center [128, 30] width 261 height 638
click at [240, 93] on div at bounding box center [128, 30] width 261 height 638
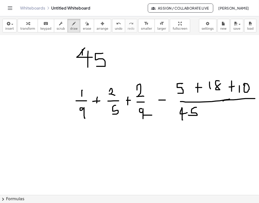
scroll to position [332, 6]
drag, startPoint x: 98, startPoint y: 136, endPoint x: 99, endPoint y: 145, distance: 8.6
click at [99, 145] on div at bounding box center [128, 22] width 261 height 638
drag, startPoint x: 114, startPoint y: 136, endPoint x: 115, endPoint y: 143, distance: 6.7
click at [115, 143] on div at bounding box center [128, 22] width 261 height 638
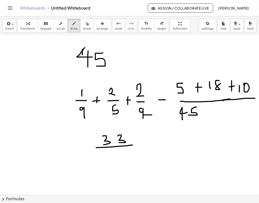
drag, startPoint x: 92, startPoint y: 148, endPoint x: 128, endPoint y: 145, distance: 36.5
click at [128, 145] on div at bounding box center [128, 22] width 261 height 638
drag, startPoint x: 105, startPoint y: 150, endPoint x: 113, endPoint y: 153, distance: 7.9
click at [117, 154] on div at bounding box center [128, 22] width 261 height 638
drag, startPoint x: 109, startPoint y: 150, endPoint x: 112, endPoint y: 160, distance: 11.4
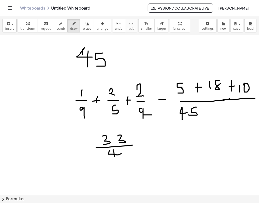
click at [112, 160] on div at bounding box center [128, 22] width 261 height 638
drag, startPoint x: 126, startPoint y: 152, endPoint x: 123, endPoint y: 158, distance: 6.8
click at [123, 158] on div at bounding box center [128, 22] width 261 height 638
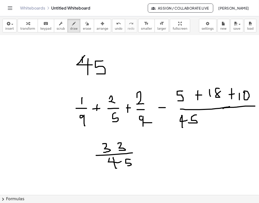
scroll to position [325, 6]
drag, startPoint x: 87, startPoint y: 152, endPoint x: 81, endPoint y: 165, distance: 14.8
click at [81, 165] on div at bounding box center [128, 30] width 261 height 638
drag, startPoint x: 80, startPoint y: 155, endPoint x: 89, endPoint y: 162, distance: 11.5
click at [89, 162] on div at bounding box center [128, 30] width 261 height 638
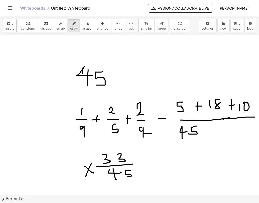
scroll to position [314, 6]
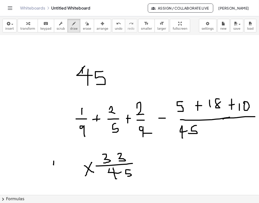
drag, startPoint x: 49, startPoint y: 161, endPoint x: 58, endPoint y: 164, distance: 9.5
click at [58, 164] on div at bounding box center [128, 40] width 261 height 638
drag, startPoint x: 56, startPoint y: 159, endPoint x: 56, endPoint y: 170, distance: 11.6
click at [56, 170] on div at bounding box center [128, 40] width 261 height 638
drag, startPoint x: 67, startPoint y: 161, endPoint x: 62, endPoint y: 170, distance: 10.1
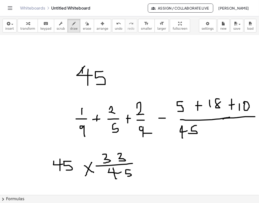
click at [62, 170] on div at bounding box center [128, 40] width 261 height 638
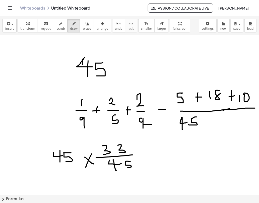
scroll to position [324, 6]
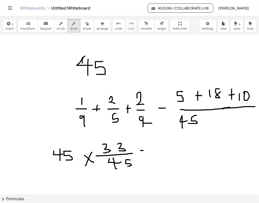
drag, startPoint x: 136, startPoint y: 150, endPoint x: 146, endPoint y: 151, distance: 9.8
click at [146, 151] on div at bounding box center [128, 30] width 261 height 638
drag, startPoint x: 135, startPoint y: 158, endPoint x: 147, endPoint y: 157, distance: 12.6
click at [147, 157] on div at bounding box center [128, 30] width 261 height 638
drag, startPoint x: 129, startPoint y: 159, endPoint x: 95, endPoint y: 169, distance: 35.3
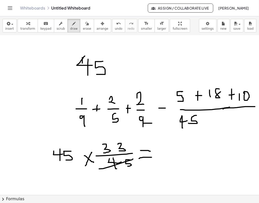
click at [95, 169] on div at bounding box center [128, 30] width 261 height 638
drag, startPoint x: 67, startPoint y: 153, endPoint x: 45, endPoint y: 159, distance: 22.8
click at [45, 159] on div at bounding box center [128, 30] width 261 height 638
drag, startPoint x: 165, startPoint y: 150, endPoint x: 165, endPoint y: 160, distance: 9.8
click at [165, 160] on div at bounding box center [128, 30] width 261 height 638
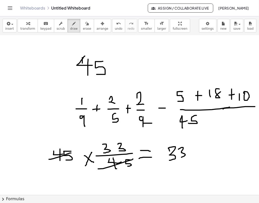
drag, startPoint x: 174, startPoint y: 149, endPoint x: 173, endPoint y: 159, distance: 9.6
click at [173, 159] on div at bounding box center [128, 30] width 261 height 638
click at [190, 161] on div at bounding box center [128, 30] width 261 height 638
drag, startPoint x: 157, startPoint y: 168, endPoint x: 163, endPoint y: 175, distance: 8.9
click at [163, 175] on div at bounding box center [128, 30] width 261 height 638
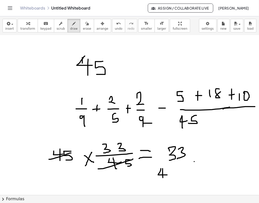
drag, startPoint x: 158, startPoint y: 170, endPoint x: 159, endPoint y: 180, distance: 10.1
click at [159, 180] on div at bounding box center [128, 30] width 261 height 638
drag, startPoint x: 175, startPoint y: 170, endPoint x: 168, endPoint y: 180, distance: 11.7
click at [168, 180] on div at bounding box center [128, 30] width 261 height 638
drag, startPoint x: 188, startPoint y: 175, endPoint x: 193, endPoint y: 175, distance: 5.0
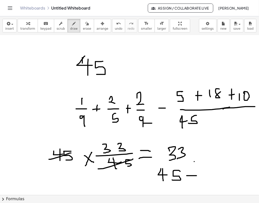
click at [193, 175] on div at bounding box center [128, 30] width 261 height 638
drag, startPoint x: 198, startPoint y: 170, endPoint x: 201, endPoint y: 179, distance: 10.0
click at [201, 179] on div at bounding box center [128, 30] width 261 height 638
drag, startPoint x: 208, startPoint y: 170, endPoint x: 208, endPoint y: 178, distance: 8.1
click at [208, 178] on div at bounding box center [128, 30] width 261 height 638
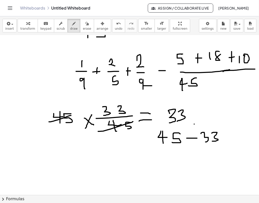
scroll to position [368, 6]
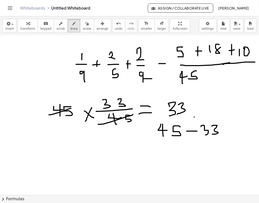
drag, startPoint x: 142, startPoint y: 138, endPoint x: 137, endPoint y: 139, distance: 4.8
drag, startPoint x: 146, startPoint y: 143, endPoint x: 135, endPoint y: 143, distance: 11.1
drag, startPoint x: 106, startPoint y: 140, endPoint x: 106, endPoint y: 147, distance: 6.8
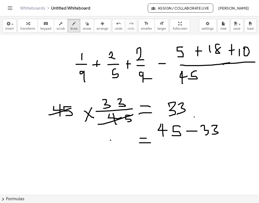
drag, startPoint x: 115, startPoint y: 143, endPoint x: 124, endPoint y: 148, distance: 10.4
drag, startPoint x: 124, startPoint y: 160, endPoint x: 124, endPoint y: 168, distance: 8.0
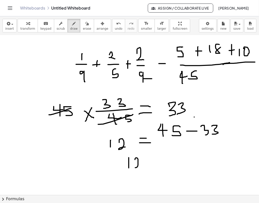
drag, startPoint x: 131, startPoint y: 159, endPoint x: 139, endPoint y: 167, distance: 10.8
drag, startPoint x: 149, startPoint y: 166, endPoint x: 156, endPoint y: 165, distance: 7.4
drag, startPoint x: 158, startPoint y: 165, endPoint x: 165, endPoint y: 170, distance: 8.6
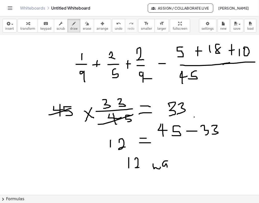
drag, startPoint x: 170, startPoint y: 164, endPoint x: 171, endPoint y: 171, distance: 7.6
drag, startPoint x: 174, startPoint y: 163, endPoint x: 175, endPoint y: 171, distance: 8.4
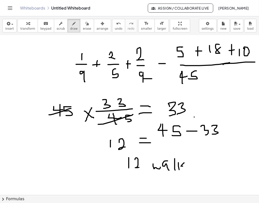
drag, startPoint x: 180, startPoint y: 163, endPoint x: 182, endPoint y: 166, distance: 3.8
drag, startPoint x: 190, startPoint y: 162, endPoint x: 206, endPoint y: 159, distance: 16.7
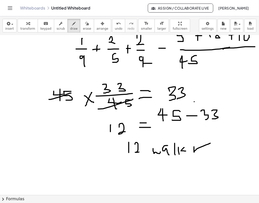
scroll to position [384, 6]
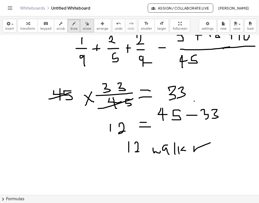
click at [85, 25] on icon "button" at bounding box center [87, 24] width 4 height 6
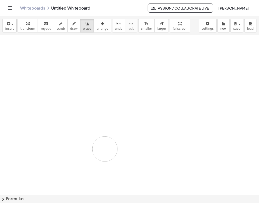
drag, startPoint x: 247, startPoint y: 155, endPoint x: 65, endPoint y: 134, distance: 183.0
drag, startPoint x: 165, startPoint y: 100, endPoint x: 190, endPoint y: 114, distance: 28.4
click at [70, 28] on span "draw" at bounding box center [74, 29] width 8 height 4
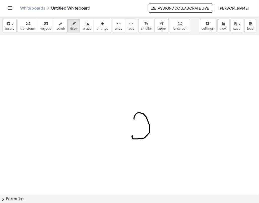
drag, startPoint x: 130, startPoint y: 119, endPoint x: 155, endPoint y: 134, distance: 29.4
drag, startPoint x: 166, startPoint y: 115, endPoint x: 155, endPoint y: 132, distance: 20.4
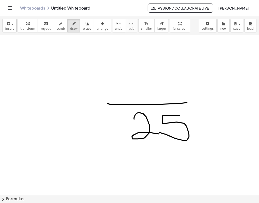
drag, startPoint x: 183, startPoint y: 103, endPoint x: 200, endPoint y: 104, distance: 17.4
drag, startPoint x: 43, startPoint y: 63, endPoint x: 43, endPoint y: 80, distance: 16.6
drag, startPoint x: 43, startPoint y: 63, endPoint x: 44, endPoint y: 80, distance: 16.6
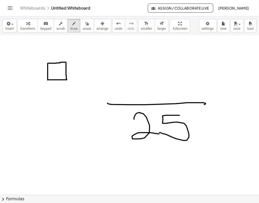
drag, startPoint x: 60, startPoint y: 63, endPoint x: 56, endPoint y: 77, distance: 14.9
drag, startPoint x: 48, startPoint y: 78, endPoint x: 59, endPoint y: 79, distance: 11.1
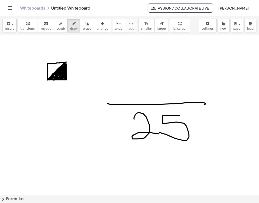
drag, startPoint x: 81, startPoint y: 67, endPoint x: 80, endPoint y: 70, distance: 2.6
drag, startPoint x: 79, startPoint y: 71, endPoint x: 84, endPoint y: 71, distance: 5.0
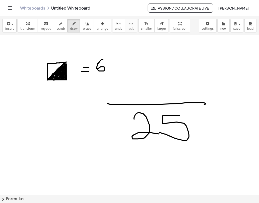
drag, startPoint x: 96, startPoint y: 61, endPoint x: 94, endPoint y: 68, distance: 7.9
drag, startPoint x: 112, startPoint y: 63, endPoint x: 111, endPoint y: 75, distance: 11.4
drag, startPoint x: 110, startPoint y: 67, endPoint x: 121, endPoint y: 66, distance: 11.6
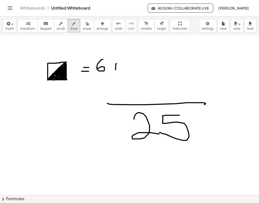
drag, startPoint x: 122, startPoint y: 66, endPoint x: 117, endPoint y: 71, distance: 7.3
drag, startPoint x: 71, startPoint y: 89, endPoint x: 69, endPoint y: 93, distance: 3.3
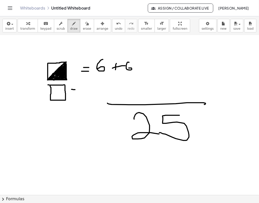
drag, startPoint x: 68, startPoint y: 93, endPoint x: 76, endPoint y: 94, distance: 8.1
drag, startPoint x: 84, startPoint y: 89, endPoint x: 80, endPoint y: 95, distance: 7.1
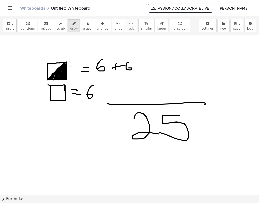
drag, startPoint x: 66, startPoint y: 67, endPoint x: 67, endPoint y: 76, distance: 9.1
drag, startPoint x: 68, startPoint y: 69, endPoint x: 74, endPoint y: 77, distance: 10.4
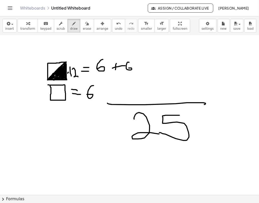
click at [85, 27] on icon "button" at bounding box center [87, 24] width 4 height 6
drag, startPoint x: 143, startPoint y: 54, endPoint x: 78, endPoint y: 70, distance: 66.1
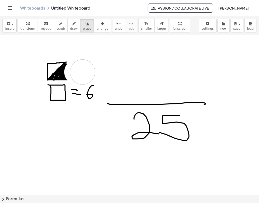
drag, startPoint x: 72, startPoint y: 72, endPoint x: 93, endPoint y: 56, distance: 25.9
click at [115, 27] on span "undo" at bounding box center [119, 29] width 8 height 4
drag, startPoint x: 76, startPoint y: 74, endPoint x: 76, endPoint y: 69, distance: 5.0
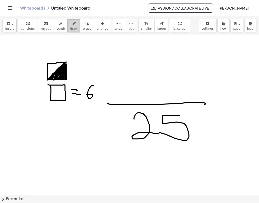
click at [71, 29] on span "draw" at bounding box center [74, 29] width 8 height 4
drag, startPoint x: 73, startPoint y: 70, endPoint x: 77, endPoint y: 71, distance: 4.3
drag, startPoint x: 84, startPoint y: 66, endPoint x: 84, endPoint y: 72, distance: 6.5
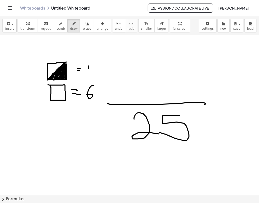
drag, startPoint x: 90, startPoint y: 66, endPoint x: 96, endPoint y: 72, distance: 8.6
drag, startPoint x: 100, startPoint y: 70, endPoint x: 106, endPoint y: 70, distance: 6.5
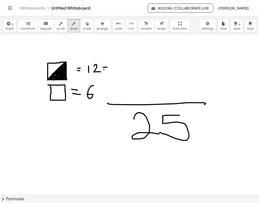
drag, startPoint x: 116, startPoint y: 63, endPoint x: 112, endPoint y: 70, distance: 7.9
drag, startPoint x: 61, startPoint y: 99, endPoint x: 52, endPoint y: 86, distance: 15.9
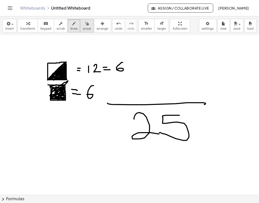
click at [83, 29] on span "erase" at bounding box center [87, 29] width 8 height 4
click at [72, 28] on button "draw" at bounding box center [74, 26] width 13 height 14
drag, startPoint x: 80, startPoint y: 87, endPoint x: 82, endPoint y: 101, distance: 14.5
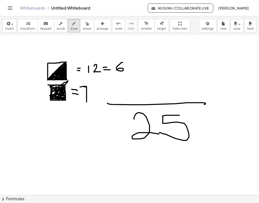
drag, startPoint x: 76, startPoint y: 87, endPoint x: 82, endPoint y: 94, distance: 9.4
drag, startPoint x: 148, startPoint y: 80, endPoint x: 149, endPoint y: 96, distance: 16.4
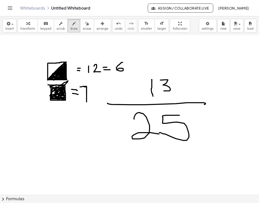
drag, startPoint x: 156, startPoint y: 80, endPoint x: 160, endPoint y: 91, distance: 11.4
drag, startPoint x: 195, startPoint y: 123, endPoint x: 191, endPoint y: 110, distance: 13.1
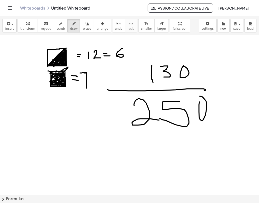
scroll to position [400, 6]
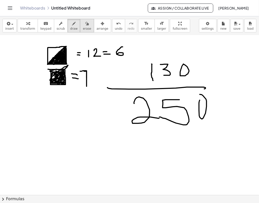
click at [83, 28] on span "erase" at bounding box center [87, 29] width 8 height 4
drag, startPoint x: 194, startPoint y: 68, endPoint x: 184, endPoint y: 71, distance: 10.6
drag, startPoint x: 210, startPoint y: 103, endPoint x: 204, endPoint y: 116, distance: 14.4
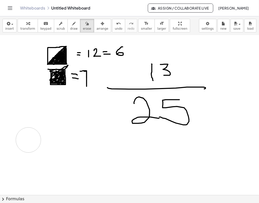
drag, startPoint x: 26, startPoint y: 134, endPoint x: 33, endPoint y: 141, distance: 10.1
click at [71, 23] on div "button" at bounding box center [74, 23] width 8 height 6
drag, startPoint x: 53, startPoint y: 111, endPoint x: 62, endPoint y: 121, distance: 12.8
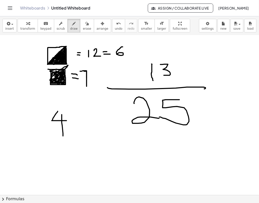
drag, startPoint x: 57, startPoint y: 115, endPoint x: 59, endPoint y: 136, distance: 21.4
drag, startPoint x: 65, startPoint y: 116, endPoint x: 72, endPoint y: 128, distance: 14.4
drag, startPoint x: 88, startPoint y: 116, endPoint x: 81, endPoint y: 116, distance: 7.5
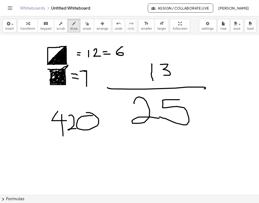
drag, startPoint x: 39, startPoint y: 147, endPoint x: 47, endPoint y: 156, distance: 12.3
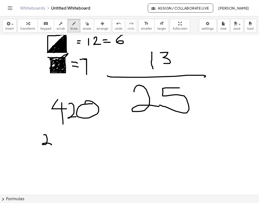
scroll to position [413, 6]
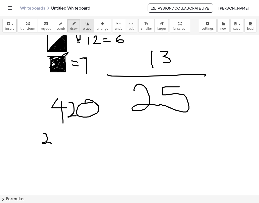
drag, startPoint x: 76, startPoint y: 35, endPoint x: 82, endPoint y: 25, distance: 12.8
click at [82, 25] on div "insert select one: Math Expression Function Text Youtube Video Graphing Geometr…" at bounding box center [129, 109] width 259 height 187
click at [83, 25] on div "button" at bounding box center [87, 23] width 8 height 6
drag, startPoint x: 46, startPoint y: 152, endPoint x: 41, endPoint y: 138, distance: 14.2
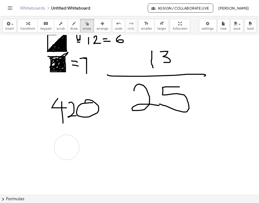
drag, startPoint x: 56, startPoint y: 140, endPoint x: 62, endPoint y: 147, distance: 9.6
click at [72, 26] on icon "button" at bounding box center [74, 24] width 4 height 6
drag, startPoint x: 59, startPoint y: 132, endPoint x: 59, endPoint y: 143, distance: 10.6
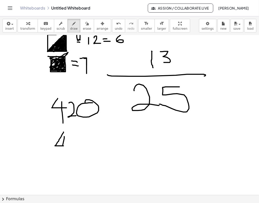
drag, startPoint x: 58, startPoint y: 145, endPoint x: 57, endPoint y: 172, distance: 27.4
drag, startPoint x: 68, startPoint y: 147, endPoint x: 73, endPoint y: 158, distance: 11.5
drag, startPoint x: 74, startPoint y: 160, endPoint x: 76, endPoint y: 149, distance: 10.7
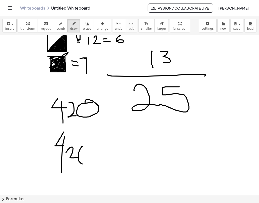
drag, startPoint x: 104, startPoint y: 151, endPoint x: 107, endPoint y: 154, distance: 4.5
drag, startPoint x: 102, startPoint y: 155, endPoint x: 113, endPoint y: 156, distance: 11.1
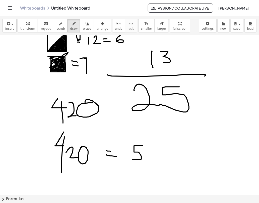
drag, startPoint x: 137, startPoint y: 145, endPoint x: 128, endPoint y: 159, distance: 16.8
drag, startPoint x: 155, startPoint y: 147, endPoint x: 160, endPoint y: 149, distance: 4.9
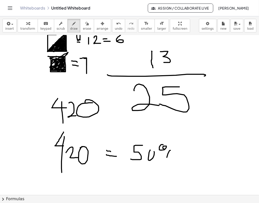
drag, startPoint x: 163, startPoint y: 157, endPoint x: 159, endPoint y: 169, distance: 11.9
drag, startPoint x: 163, startPoint y: 166, endPoint x: 166, endPoint y: 164, distance: 3.6
drag, startPoint x: 189, startPoint y: 155, endPoint x: 204, endPoint y: 165, distance: 18.1
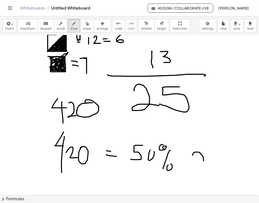
drag, startPoint x: 217, startPoint y: 153, endPoint x: 211, endPoint y: 152, distance: 5.6
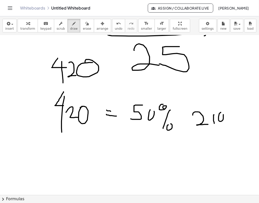
scroll to position [455, 6]
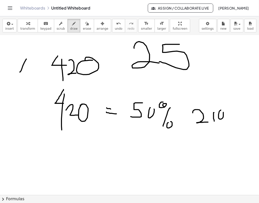
drag, startPoint x: 22, startPoint y: 59, endPoint x: 25, endPoint y: 72, distance: 13.4
drag, startPoint x: 23, startPoint y: 66, endPoint x: 21, endPoint y: 82, distance: 16.0
drag, startPoint x: 28, startPoint y: 68, endPoint x: 35, endPoint y: 77, distance: 11.2
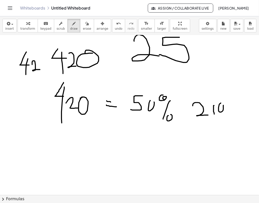
scroll to position [464, 6]
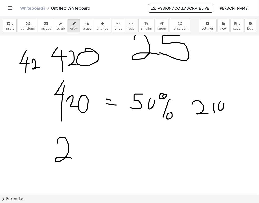
drag, startPoint x: 53, startPoint y: 142, endPoint x: 67, endPoint y: 158, distance: 21.2
drag, startPoint x: 81, startPoint y: 148, endPoint x: 87, endPoint y: 154, distance: 8.6
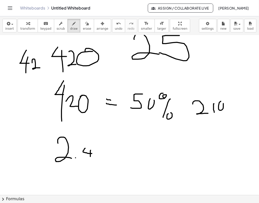
drag, startPoint x: 86, startPoint y: 150, endPoint x: 86, endPoint y: 158, distance: 8.0
drag, startPoint x: 100, startPoint y: 148, endPoint x: 98, endPoint y: 154, distance: 6.0
drag, startPoint x: 121, startPoint y: 148, endPoint x: 126, endPoint y: 163, distance: 16.5
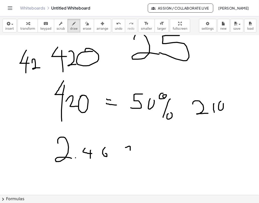
drag, startPoint x: 125, startPoint y: 146, endPoint x: 106, endPoint y: 143, distance: 18.8
drag, startPoint x: 104, startPoint y: 138, endPoint x: 113, endPoint y: 142, distance: 9.8
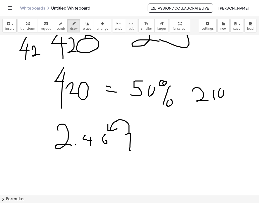
scroll to position [477, 6]
drag, startPoint x: 57, startPoint y: 161, endPoint x: 69, endPoint y: 175, distance: 17.8
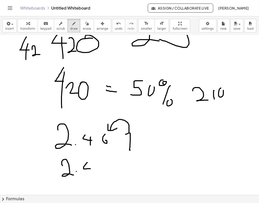
drag, startPoint x: 83, startPoint y: 162, endPoint x: 87, endPoint y: 168, distance: 7.1
drag, startPoint x: 83, startPoint y: 165, endPoint x: 85, endPoint y: 179, distance: 13.4
drag, startPoint x: 102, startPoint y: 134, endPoint x: 99, endPoint y: 140, distance: 7.1
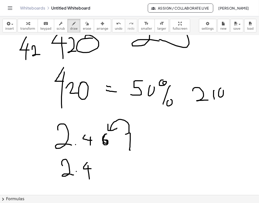
drag, startPoint x: 92, startPoint y: 165, endPoint x: 96, endPoint y: 169, distance: 5.9
drag, startPoint x: 91, startPoint y: 164, endPoint x: 98, endPoint y: 163, distance: 6.9
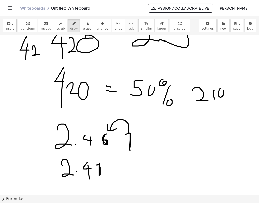
drag, startPoint x: 116, startPoint y: 171, endPoint x: 127, endPoint y: 171, distance: 11.3
drag, startPoint x: 123, startPoint y: 174, endPoint x: 137, endPoint y: 164, distance: 16.5
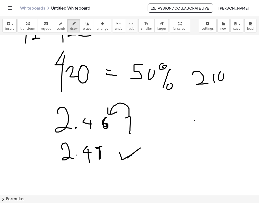
scroll to position [498, 6]
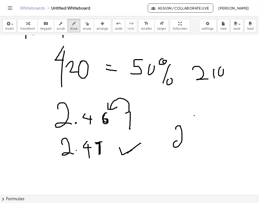
drag, startPoint x: 172, startPoint y: 129, endPoint x: 184, endPoint y: 141, distance: 17.2
drag, startPoint x: 194, startPoint y: 126, endPoint x: 197, endPoint y: 140, distance: 13.8
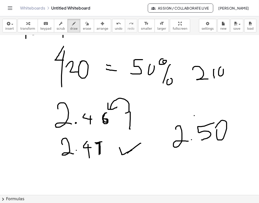
click at [82, 31] on button "erase" at bounding box center [87, 26] width 14 height 14
drag, startPoint x: 230, startPoint y: 133, endPoint x: 224, endPoint y: 135, distance: 6.4
click at [70, 30] on span "draw" at bounding box center [74, 29] width 8 height 4
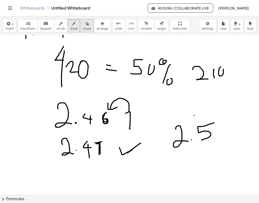
click at [85, 26] on icon "button" at bounding box center [87, 24] width 4 height 6
drag, startPoint x: 192, startPoint y: 111, endPoint x: 125, endPoint y: 75, distance: 76.6
click at [72, 30] on button "draw" at bounding box center [74, 26] width 13 height 14
drag, startPoint x: 187, startPoint y: 112, endPoint x: 196, endPoint y: 108, distance: 9.2
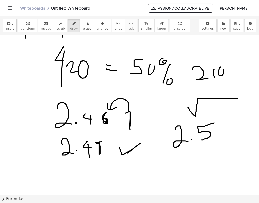
drag, startPoint x: 201, startPoint y: 87, endPoint x: 205, endPoint y: 92, distance: 6.6
drag, startPoint x: 214, startPoint y: 87, endPoint x: 209, endPoint y: 92, distance: 7.0
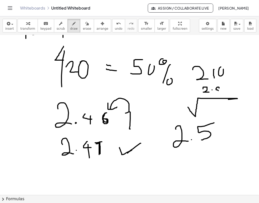
drag, startPoint x: 186, startPoint y: 100, endPoint x: 180, endPoint y: 103, distance: 6.3
drag, startPoint x: 200, startPoint y: 103, endPoint x: 204, endPoint y: 109, distance: 7.5
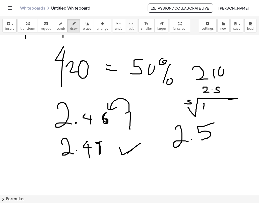
drag, startPoint x: 209, startPoint y: 104, endPoint x: 204, endPoint y: 110, distance: 7.7
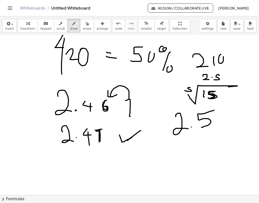
scroll to position [511, 6]
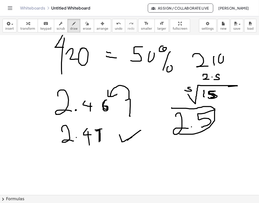
drag, startPoint x: 167, startPoint y: 108, endPoint x: 170, endPoint y: 127, distance: 19.8
drag, startPoint x: 168, startPoint y: 107, endPoint x: 177, endPoint y: 131, distance: 26.2
click at [83, 30] on span "erase" at bounding box center [87, 29] width 8 height 4
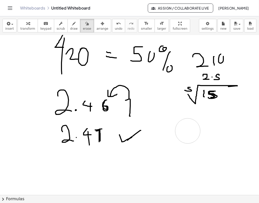
drag, startPoint x: 218, startPoint y: 128, endPoint x: 173, endPoint y: 130, distance: 45.0
click at [68, 31] on button "draw" at bounding box center [74, 26] width 13 height 14
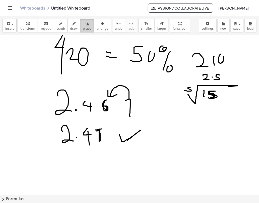
click at [83, 30] on span "erase" at bounding box center [87, 29] width 8 height 4
drag, startPoint x: 212, startPoint y: 104, endPoint x: 207, endPoint y: 99, distance: 8.0
drag, startPoint x: 190, startPoint y: 104, endPoint x: 179, endPoint y: 96, distance: 13.6
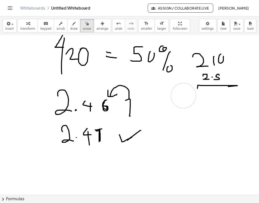
click at [71, 30] on span "draw" at bounding box center [74, 29] width 8 height 4
drag, startPoint x: 193, startPoint y: 85, endPoint x: 173, endPoint y: 99, distance: 24.4
drag, startPoint x: 202, startPoint y: 96, endPoint x: 202, endPoint y: 106, distance: 10.6
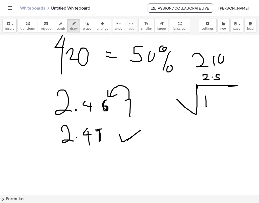
drag, startPoint x: 209, startPoint y: 96, endPoint x: 213, endPoint y: 108, distance: 12.6
drag, startPoint x: 187, startPoint y: 91, endPoint x: 181, endPoint y: 99, distance: 9.5
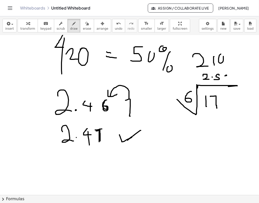
drag, startPoint x: 222, startPoint y: 75, endPoint x: 219, endPoint y: 76, distance: 3.6
drag, startPoint x: 80, startPoint y: 30, endPoint x: 202, endPoint y: 46, distance: 123.0
click at [202, 46] on div "insert select one: Math Expression Function Text Youtube Video Graphing Geometr…" at bounding box center [129, 109] width 259 height 187
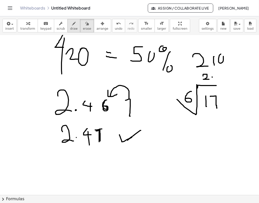
click at [72, 26] on icon "button" at bounding box center [74, 24] width 4 height 6
drag, startPoint x: 210, startPoint y: 84, endPoint x: 231, endPoint y: 86, distance: 20.9
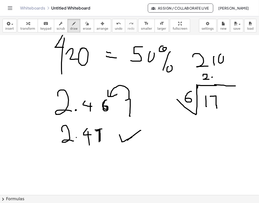
click at [85, 25] on icon "button" at bounding box center [87, 24] width 4 height 6
drag, startPoint x: 217, startPoint y: 112, endPoint x: 216, endPoint y: 101, distance: 11.0
click at [71, 28] on span "draw" at bounding box center [74, 29] width 8 height 4
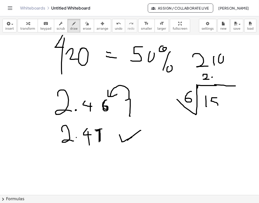
drag, startPoint x: 213, startPoint y: 98, endPoint x: 206, endPoint y: 104, distance: 9.3
drag, startPoint x: 214, startPoint y: 75, endPoint x: 210, endPoint y: 79, distance: 5.6
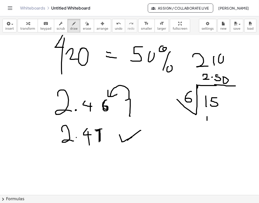
drag, startPoint x: 203, startPoint y: 120, endPoint x: 203, endPoint y: 124, distance: 3.5
drag, startPoint x: 211, startPoint y: 117, endPoint x: 215, endPoint y: 124, distance: 8.9
drag, startPoint x: 188, startPoint y: 132, endPoint x: 233, endPoint y: 126, distance: 45.2
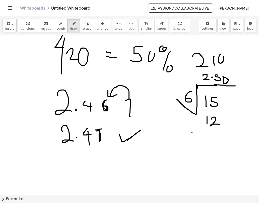
drag, startPoint x: 203, startPoint y: 137, endPoint x: 204, endPoint y: 146, distance: 8.6
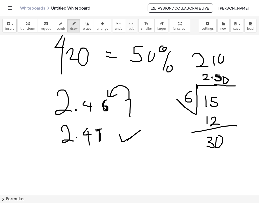
drag, startPoint x: 215, startPoint y: 75, endPoint x: 212, endPoint y: 81, distance: 6.9
drag, startPoint x: 206, startPoint y: 153, endPoint x: 205, endPoint y: 160, distance: 7.1
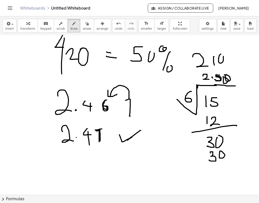
drag, startPoint x: 186, startPoint y: 165, endPoint x: 242, endPoint y: 160, distance: 55.7
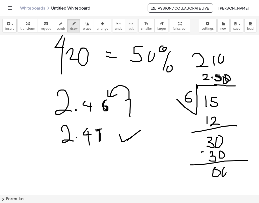
drag, startPoint x: 221, startPoint y: 167, endPoint x: 218, endPoint y: 169, distance: 3.3
drag, startPoint x: 220, startPoint y: 167, endPoint x: 220, endPoint y: 174, distance: 7.3
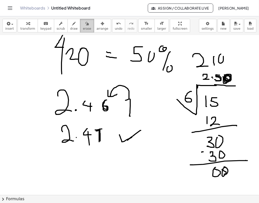
click at [83, 29] on span "erase" at bounding box center [87, 29] width 8 height 4
drag, startPoint x: 233, startPoint y: 76, endPoint x: 232, endPoint y: 78, distance: 2.7
click at [70, 28] on span "draw" at bounding box center [74, 29] width 8 height 4
drag, startPoint x: 209, startPoint y: 86, endPoint x: 226, endPoint y: 86, distance: 16.8
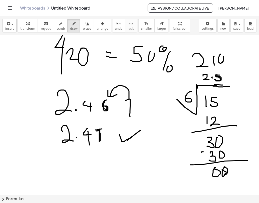
drag, startPoint x: 29, startPoint y: 131, endPoint x: 47, endPoint y: 99, distance: 35.8
drag, startPoint x: 49, startPoint y: 95, endPoint x: 41, endPoint y: 112, distance: 19.8
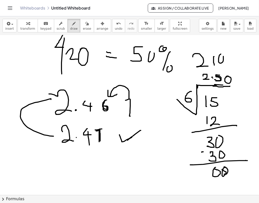
drag, startPoint x: 50, startPoint y: 130, endPoint x: 45, endPoint y: 141, distance: 12.2
drag, startPoint x: 117, startPoint y: 139, endPoint x: 135, endPoint y: 128, distance: 21.3
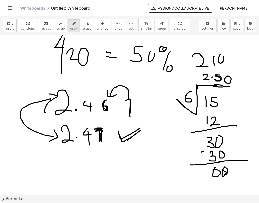
click at [83, 29] on span "erase" at bounding box center [87, 29] width 8 height 4
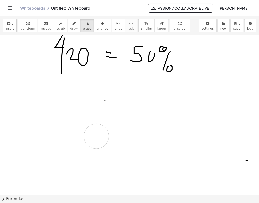
drag, startPoint x: 237, startPoint y: 173, endPoint x: 92, endPoint y: 136, distance: 149.2
click at [70, 30] on span "draw" at bounding box center [74, 29] width 8 height 4
drag, startPoint x: 76, startPoint y: 98, endPoint x: 82, endPoint y: 110, distance: 13.5
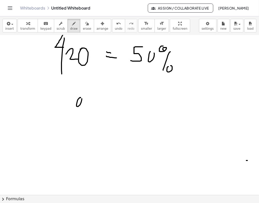
drag, startPoint x: 85, startPoint y: 106, endPoint x: 91, endPoint y: 107, distance: 5.6
drag, startPoint x: 89, startPoint y: 109, endPoint x: 96, endPoint y: 109, distance: 6.3
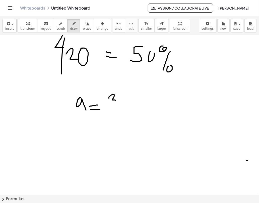
drag, startPoint x: 105, startPoint y: 97, endPoint x: 109, endPoint y: 105, distance: 8.8
drag, startPoint x: 105, startPoint y: 106, endPoint x: 116, endPoint y: 108, distance: 10.7
drag, startPoint x: 113, startPoint y: 111, endPoint x: 112, endPoint y: 119, distance: 8.2
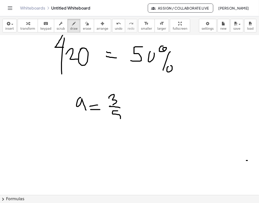
drag, startPoint x: 122, startPoint y: 102, endPoint x: 122, endPoint y: 110, distance: 8.1
click at [83, 28] on span "erase" at bounding box center [87, 29] width 8 height 4
drag, startPoint x: 135, startPoint y: 108, endPoint x: 130, endPoint y: 104, distance: 7.0
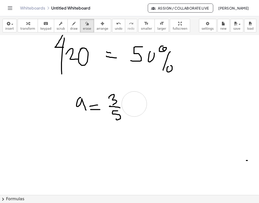
click at [70, 27] on span "draw" at bounding box center [74, 29] width 8 height 4
drag, startPoint x: 120, startPoint y: 96, endPoint x: 121, endPoint y: 103, distance: 6.4
drag, startPoint x: 111, startPoint y: 107, endPoint x: 120, endPoint y: 109, distance: 8.9
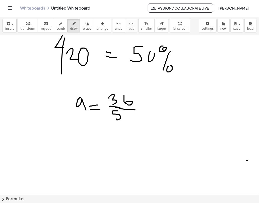
drag, startPoint x: 74, startPoint y: 131, endPoint x: 72, endPoint y: 141, distance: 10.1
drag, startPoint x: 87, startPoint y: 136, endPoint x: 94, endPoint y: 143, distance: 9.6
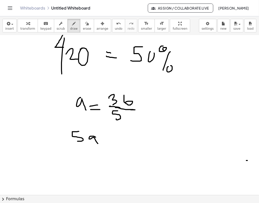
drag, startPoint x: 107, startPoint y: 134, endPoint x: 111, endPoint y: 135, distance: 4.6
drag, startPoint x: 109, startPoint y: 138, endPoint x: 116, endPoint y: 138, distance: 7.3
drag, startPoint x: 126, startPoint y: 126, endPoint x: 128, endPoint y: 139, distance: 12.8
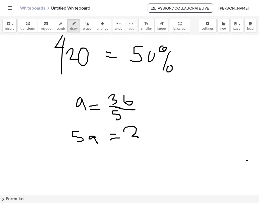
drag, startPoint x: 138, startPoint y: 128, endPoint x: 136, endPoint y: 137, distance: 8.2
drag, startPoint x: 125, startPoint y: 143, endPoint x: 133, endPoint y: 142, distance: 8.9
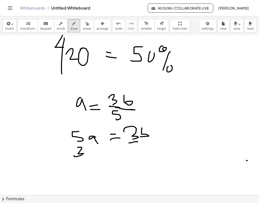
drag, startPoint x: 75, startPoint y: 147, endPoint x: 70, endPoint y: 155, distance: 9.8
drag, startPoint x: 67, startPoint y: 142, endPoint x: 82, endPoint y: 142, distance: 14.6
click at [85, 27] on icon "button" at bounding box center [87, 24] width 4 height 6
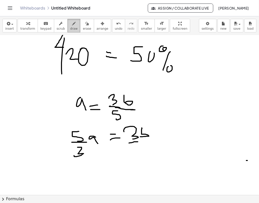
click at [70, 30] on span "draw" at bounding box center [74, 29] width 8 height 4
click at [83, 29] on span "erase" at bounding box center [87, 29] width 8 height 4
drag, startPoint x: 123, startPoint y: 156, endPoint x: 71, endPoint y: 154, distance: 51.9
click at [72, 25] on icon "button" at bounding box center [74, 24] width 4 height 6
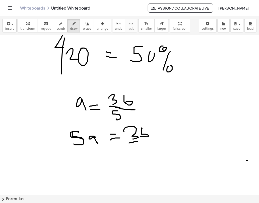
drag, startPoint x: 74, startPoint y: 131, endPoint x: 69, endPoint y: 144, distance: 13.3
click at [83, 29] on span "erase" at bounding box center [87, 29] width 8 height 4
click at [70, 29] on span "draw" at bounding box center [74, 29] width 8 height 4
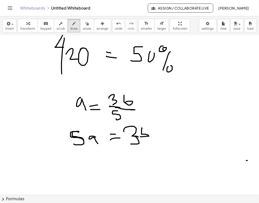
drag, startPoint x: 130, startPoint y: 136, endPoint x: 126, endPoint y: 144, distance: 8.7
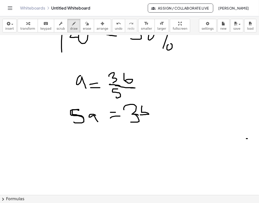
scroll to position [533, 6]
drag, startPoint x: 139, startPoint y: 82, endPoint x: 164, endPoint y: 74, distance: 26.8
drag, startPoint x: 79, startPoint y: 142, endPoint x: 85, endPoint y: 155, distance: 13.7
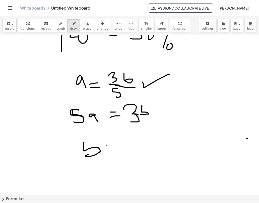
drag, startPoint x: 102, startPoint y: 145, endPoint x: 107, endPoint y: 148, distance: 5.4
drag, startPoint x: 99, startPoint y: 151, endPoint x: 115, endPoint y: 149, distance: 16.0
drag, startPoint x: 145, startPoint y: 131, endPoint x: 141, endPoint y: 147, distance: 16.5
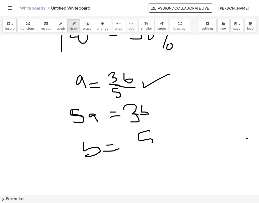
drag, startPoint x: 156, startPoint y: 131, endPoint x: 160, endPoint y: 141, distance: 9.9
drag, startPoint x: 139, startPoint y: 152, endPoint x: 156, endPoint y: 150, distance: 17.2
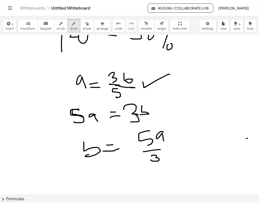
drag, startPoint x: 148, startPoint y: 155, endPoint x: 147, endPoint y: 160, distance: 4.7
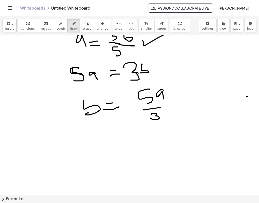
scroll to position [578, 6]
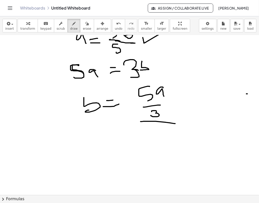
drag, startPoint x: 136, startPoint y: 121, endPoint x: 170, endPoint y: 123, distance: 34.2
drag, startPoint x: 156, startPoint y: 128, endPoint x: 161, endPoint y: 139, distance: 11.4
drag, startPoint x: 81, startPoint y: 119, endPoint x: 105, endPoint y: 115, distance: 24.8
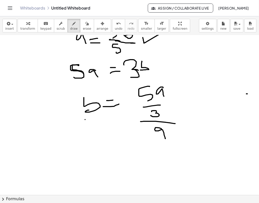
drag, startPoint x: 93, startPoint y: 122, endPoint x: 101, endPoint y: 132, distance: 12.7
drag, startPoint x: 89, startPoint y: 153, endPoint x: 94, endPoint y: 160, distance: 8.3
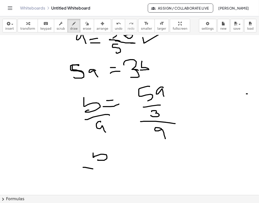
drag, startPoint x: 88, startPoint y: 169, endPoint x: 103, endPoint y: 168, distance: 14.1
drag, startPoint x: 101, startPoint y: 172, endPoint x: 104, endPoint y: 180, distance: 8.8
drag, startPoint x: 119, startPoint y: 169, endPoint x: 121, endPoint y: 173, distance: 5.1
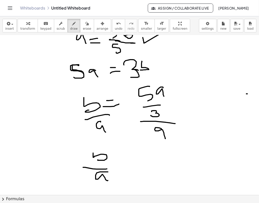
drag, startPoint x: 117, startPoint y: 175, endPoint x: 138, endPoint y: 170, distance: 21.0
drag, startPoint x: 147, startPoint y: 153, endPoint x: 150, endPoint y: 165, distance: 12.7
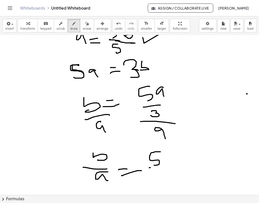
drag, startPoint x: 145, startPoint y: 168, endPoint x: 159, endPoint y: 167, distance: 14.1
drag, startPoint x: 153, startPoint y: 175, endPoint x: 155, endPoint y: 180, distance: 5.4
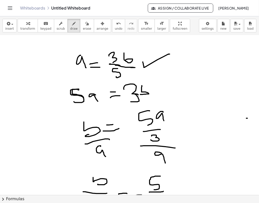
scroll to position [552, 6]
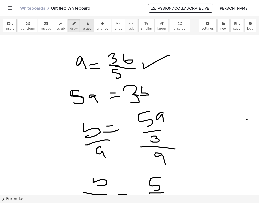
click at [83, 26] on div "button" at bounding box center [87, 23] width 8 height 6
drag, startPoint x: 109, startPoint y: 160, endPoint x: 28, endPoint y: 153, distance: 81.0
click at [70, 27] on span "draw" at bounding box center [74, 29] width 8 height 4
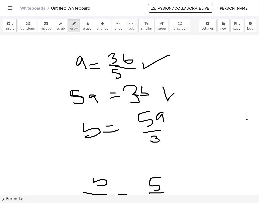
drag, startPoint x: 159, startPoint y: 87, endPoint x: 187, endPoint y: 83, distance: 28.4
drag, startPoint x: 177, startPoint y: 136, endPoint x: 198, endPoint y: 116, distance: 28.6
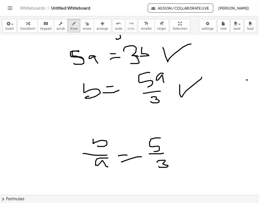
scroll to position [608, 6]
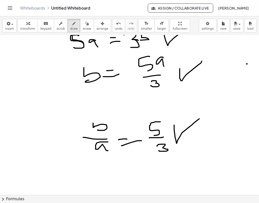
drag, startPoint x: 170, startPoint y: 125, endPoint x: 196, endPoint y: 117, distance: 27.4
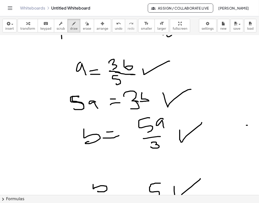
scroll to position [546, 6]
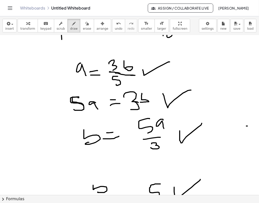
drag, startPoint x: 106, startPoint y: 141, endPoint x: 73, endPoint y: 155, distance: 35.8
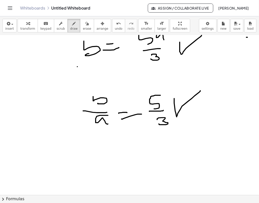
scroll to position [643, 6]
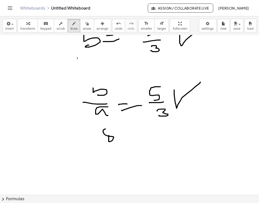
drag, startPoint x: 100, startPoint y: 129, endPoint x: 109, endPoint y: 129, distance: 9.1
drag, startPoint x: 130, startPoint y: 128, endPoint x: 124, endPoint y: 136, distance: 10.8
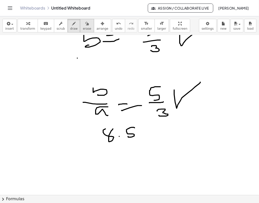
click at [83, 28] on span "erase" at bounding box center [87, 29] width 8 height 4
drag, startPoint x: 130, startPoint y: 135, endPoint x: 125, endPoint y: 134, distance: 5.4
click at [72, 26] on icon "button" at bounding box center [74, 24] width 4 height 6
click at [83, 24] on div "button" at bounding box center [87, 23] width 8 height 6
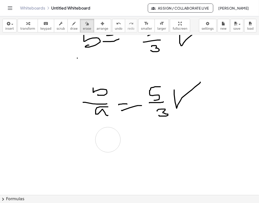
drag, startPoint x: 109, startPoint y: 144, endPoint x: 103, endPoint y: 134, distance: 11.6
click at [70, 28] on span "draw" at bounding box center [74, 29] width 8 height 4
drag, startPoint x: 110, startPoint y: 129, endPoint x: 112, endPoint y: 150, distance: 21.3
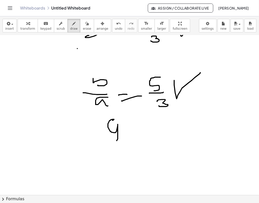
scroll to position [654, 6]
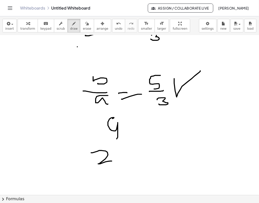
drag, startPoint x: 88, startPoint y: 153, endPoint x: 98, endPoint y: 168, distance: 18.5
drag, startPoint x: 122, startPoint y: 154, endPoint x: 125, endPoint y: 165, distance: 11.3
drag, startPoint x: 136, startPoint y: 158, endPoint x: 134, endPoint y: 163, distance: 6.2
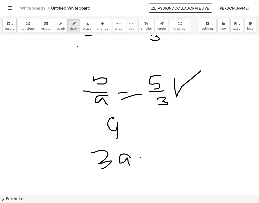
drag, startPoint x: 134, startPoint y: 163, endPoint x: 147, endPoint y: 162, distance: 13.4
drag, startPoint x: 155, startPoint y: 160, endPoint x: 157, endPoint y: 165, distance: 5.2
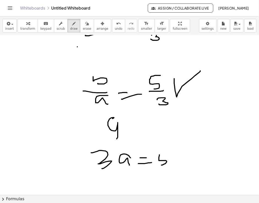
drag, startPoint x: 157, startPoint y: 155, endPoint x: 166, endPoint y: 155, distance: 9.6
drag, startPoint x: 169, startPoint y: 151, endPoint x: 175, endPoint y: 163, distance: 13.3
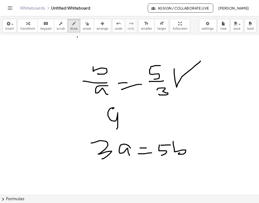
scroll to position [670, 6]
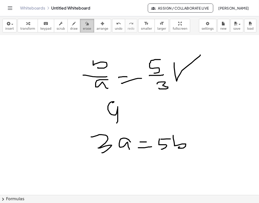
click at [83, 28] on span "erase" at bounding box center [87, 29] width 8 height 4
drag, startPoint x: 111, startPoint y: 121, endPoint x: 111, endPoint y: 109, distance: 11.8
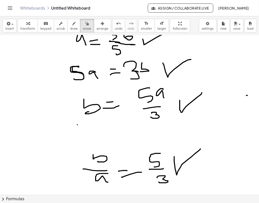
scroll to position [573, 6]
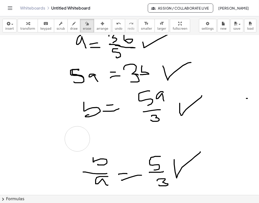
drag, startPoint x: 73, startPoint y: 139, endPoint x: 70, endPoint y: 136, distance: 3.9
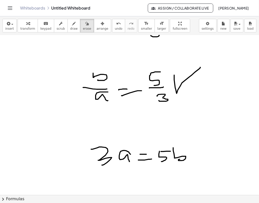
scroll to position [659, 6]
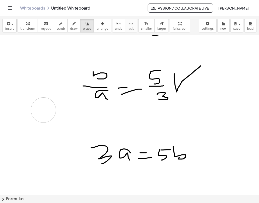
drag, startPoint x: 38, startPoint y: 108, endPoint x: 39, endPoint y: 116, distance: 8.4
click at [70, 28] on span "draw" at bounding box center [74, 29] width 8 height 4
drag, startPoint x: 43, startPoint y: 104, endPoint x: 43, endPoint y: 113, distance: 8.8
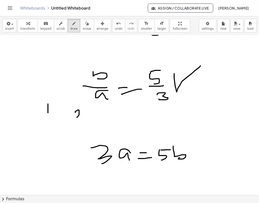
drag, startPoint x: 71, startPoint y: 112, endPoint x: 82, endPoint y: 117, distance: 11.8
drag, startPoint x: 109, startPoint y: 111, endPoint x: 115, endPoint y: 120, distance: 10.3
click at [83, 25] on div "button" at bounding box center [87, 23] width 8 height 6
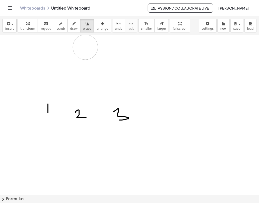
drag, startPoint x: 170, startPoint y: 94, endPoint x: 81, endPoint y: 47, distance: 100.3
click at [72, 25] on icon "button" at bounding box center [74, 24] width 4 height 6
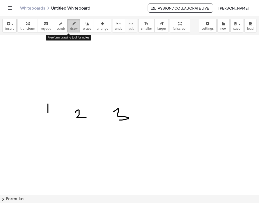
click at [70, 28] on span "draw" at bounding box center [74, 29] width 8 height 4
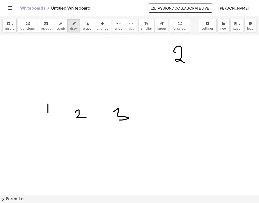
drag, startPoint x: 171, startPoint y: 52, endPoint x: 181, endPoint y: 62, distance: 14.2
drag, startPoint x: 165, startPoint y: 68, endPoint x: 184, endPoint y: 69, distance: 18.9
drag, startPoint x: 175, startPoint y: 78, endPoint x: 170, endPoint y: 84, distance: 8.1
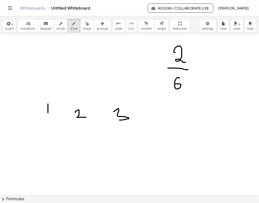
drag, startPoint x: 193, startPoint y: 68, endPoint x: 194, endPoint y: 72, distance: 3.7
drag, startPoint x: 193, startPoint y: 72, endPoint x: 203, endPoint y: 72, distance: 9.8
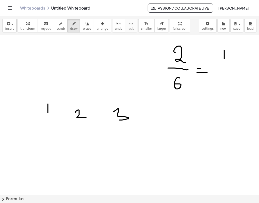
drag, startPoint x: 220, startPoint y: 50, endPoint x: 220, endPoint y: 59, distance: 8.3
drag, startPoint x: 211, startPoint y: 67, endPoint x: 223, endPoint y: 67, distance: 11.6
drag, startPoint x: 216, startPoint y: 76, endPoint x: 218, endPoint y: 85, distance: 8.9
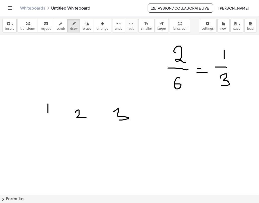
drag, startPoint x: 110, startPoint y: 137, endPoint x: 110, endPoint y: 144, distance: 7.1
drag, startPoint x: 98, startPoint y: 151, endPoint x: 129, endPoint y: 153, distance: 31.5
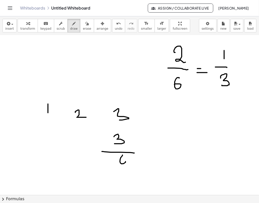
drag, startPoint x: 118, startPoint y: 155, endPoint x: 113, endPoint y: 162, distance: 8.9
drag, startPoint x: 150, startPoint y: 151, endPoint x: 155, endPoint y: 151, distance: 5.0
drag, startPoint x: 150, startPoint y: 158, endPoint x: 162, endPoint y: 157, distance: 11.3
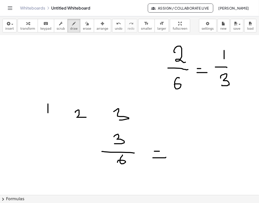
drag, startPoint x: 170, startPoint y: 143, endPoint x: 170, endPoint y: 150, distance: 6.3
drag, startPoint x: 166, startPoint y: 150, endPoint x: 173, endPoint y: 150, distance: 6.8
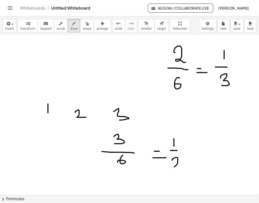
drag, startPoint x: 168, startPoint y: 160, endPoint x: 180, endPoint y: 164, distance: 13.1
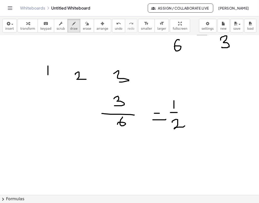
scroll to position [698, 6]
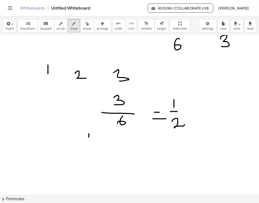
drag, startPoint x: 84, startPoint y: 133, endPoint x: 84, endPoint y: 141, distance: 7.5
drag, startPoint x: 73, startPoint y: 148, endPoint x: 96, endPoint y: 144, distance: 23.2
drag, startPoint x: 90, startPoint y: 150, endPoint x: 84, endPoint y: 159, distance: 10.3
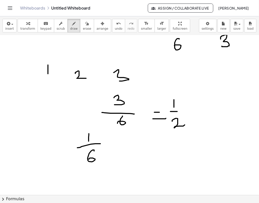
drag, startPoint x: 104, startPoint y: 142, endPoint x: 110, endPoint y: 142, distance: 5.3
drag, startPoint x: 104, startPoint y: 147, endPoint x: 113, endPoint y: 147, distance: 8.3
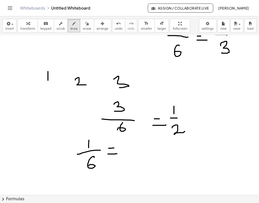
scroll to position [691, 6]
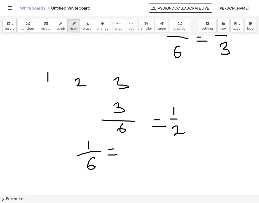
drag, startPoint x: 62, startPoint y: 126, endPoint x: 61, endPoint y: 128, distance: 3.0
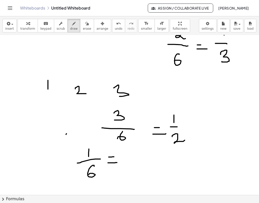
scroll to position [685, 6]
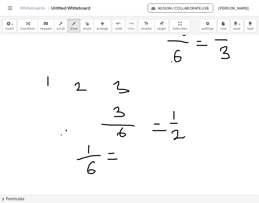
scroll to position [694, 6]
